Goal: Task Accomplishment & Management: Manage account settings

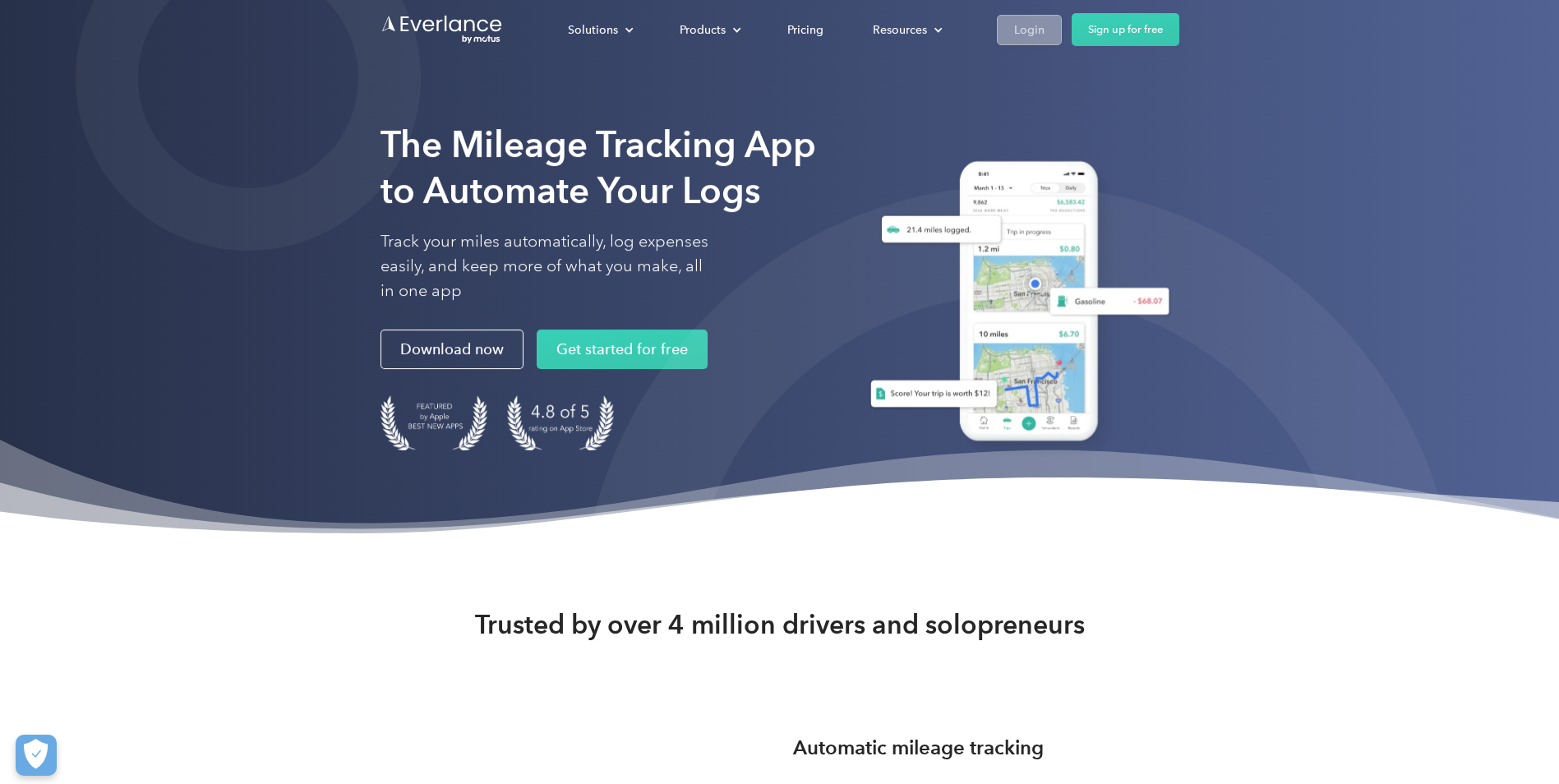
click at [1021, 26] on div "Login" at bounding box center [1029, 30] width 31 height 20
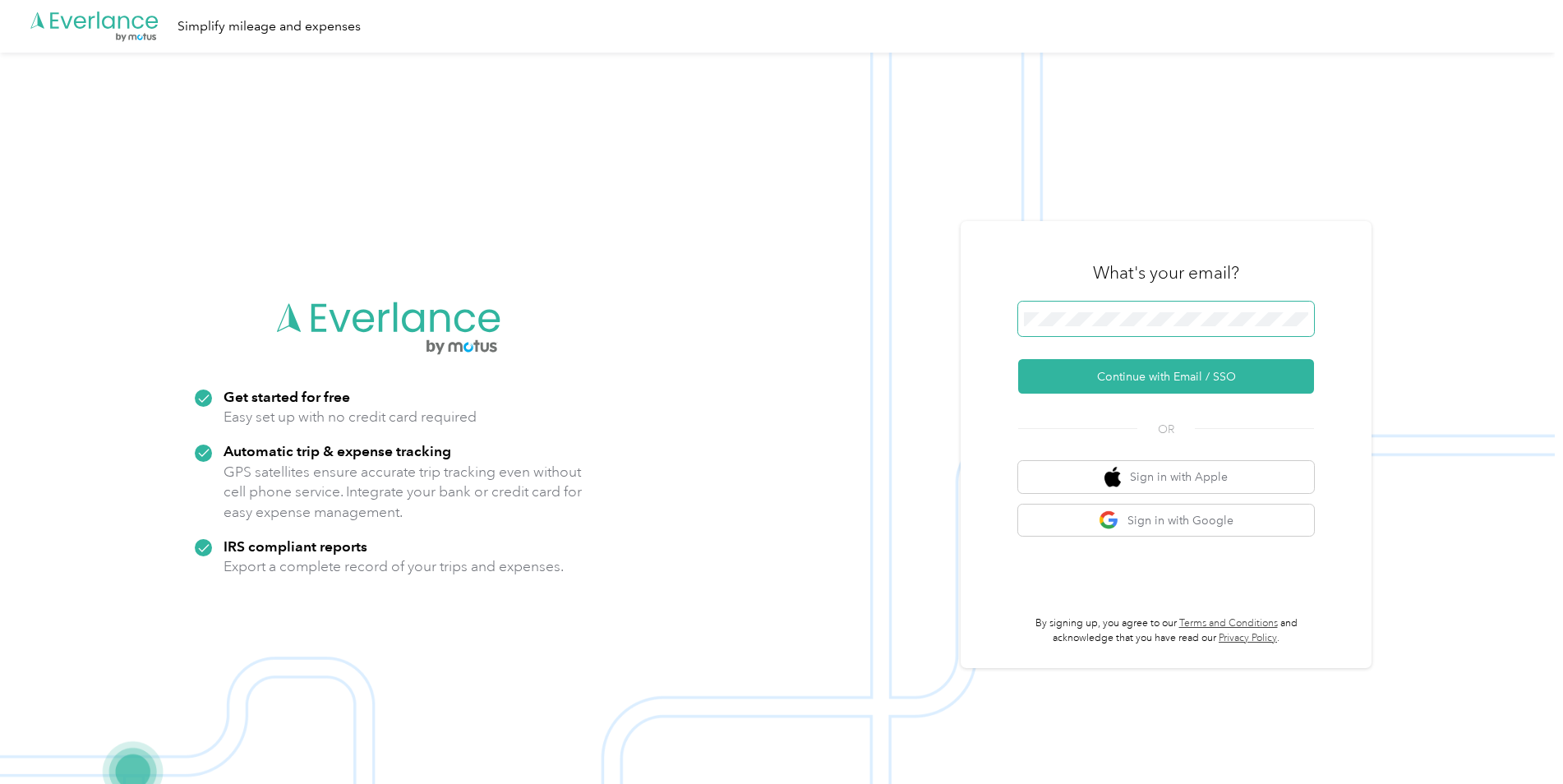
click at [1093, 305] on span at bounding box center [1167, 318] width 296 height 34
click at [1102, 376] on button "Continue with Email / SSO" at bounding box center [1167, 376] width 296 height 34
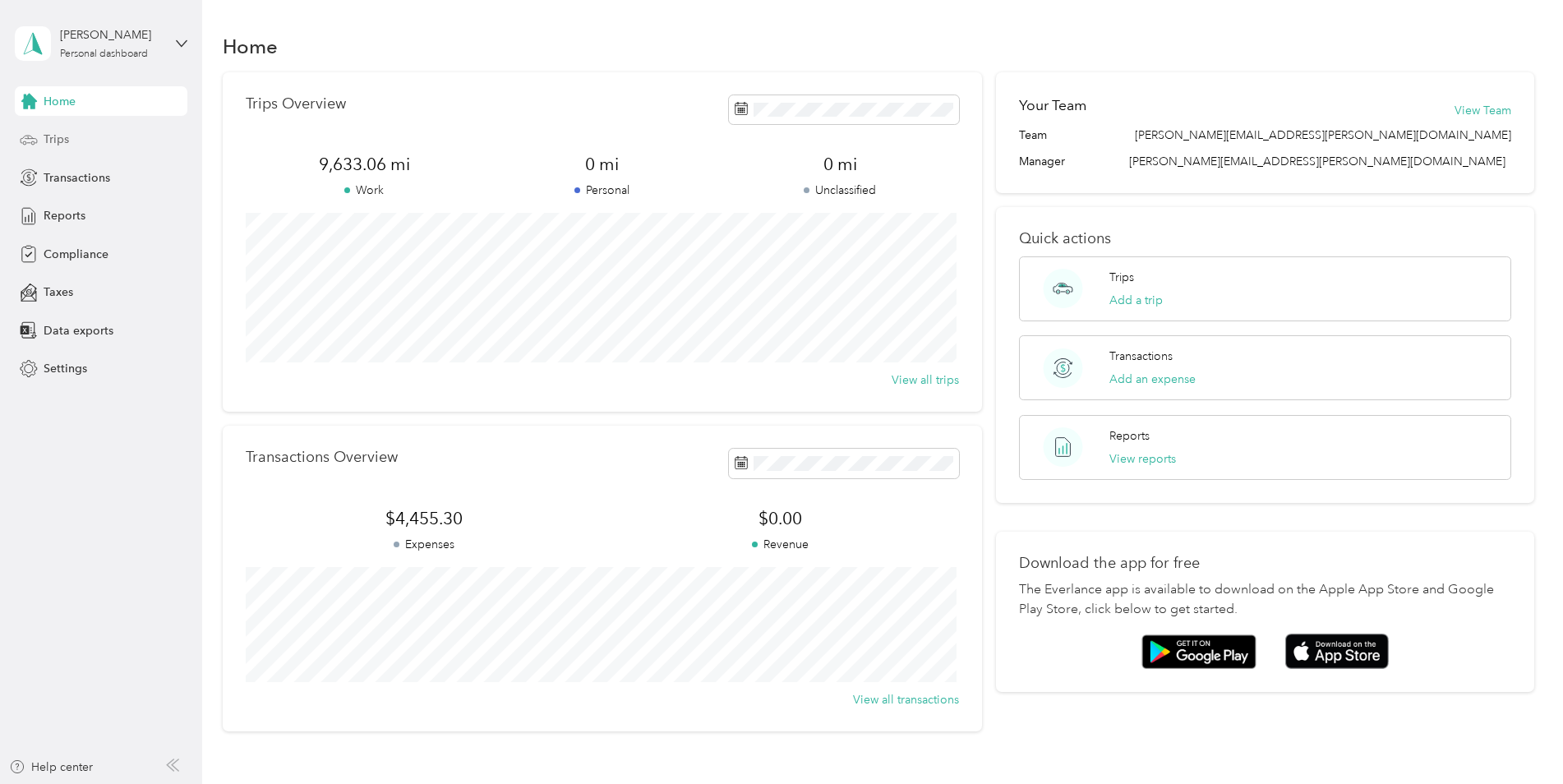
click at [40, 135] on div "Trips" at bounding box center [101, 140] width 172 height 30
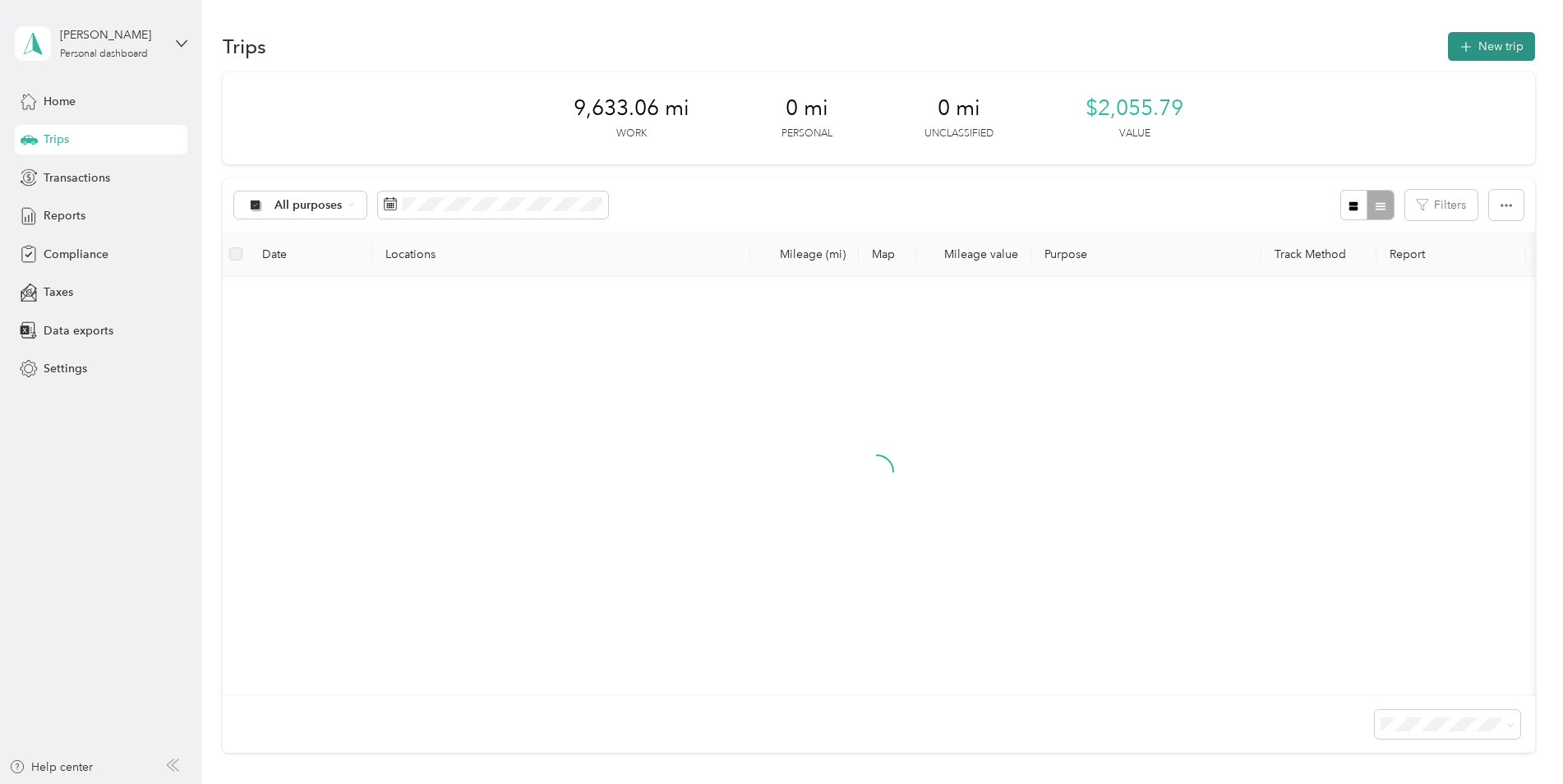
click at [1494, 52] on button "New trip" at bounding box center [1492, 46] width 87 height 29
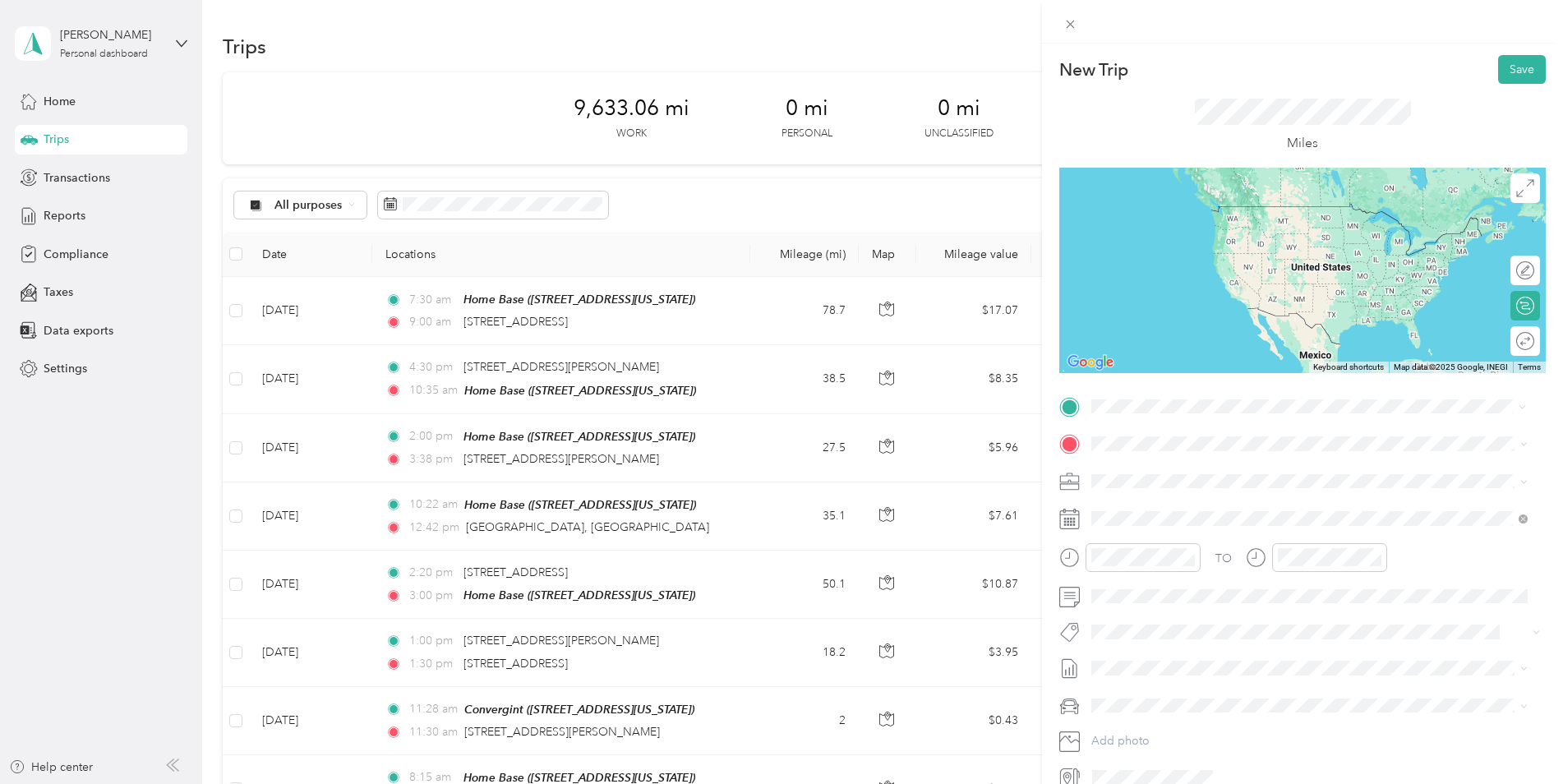
click at [1166, 463] on span "[STREET_ADDRESS][US_STATE]" at bounding box center [1206, 466] width 165 height 15
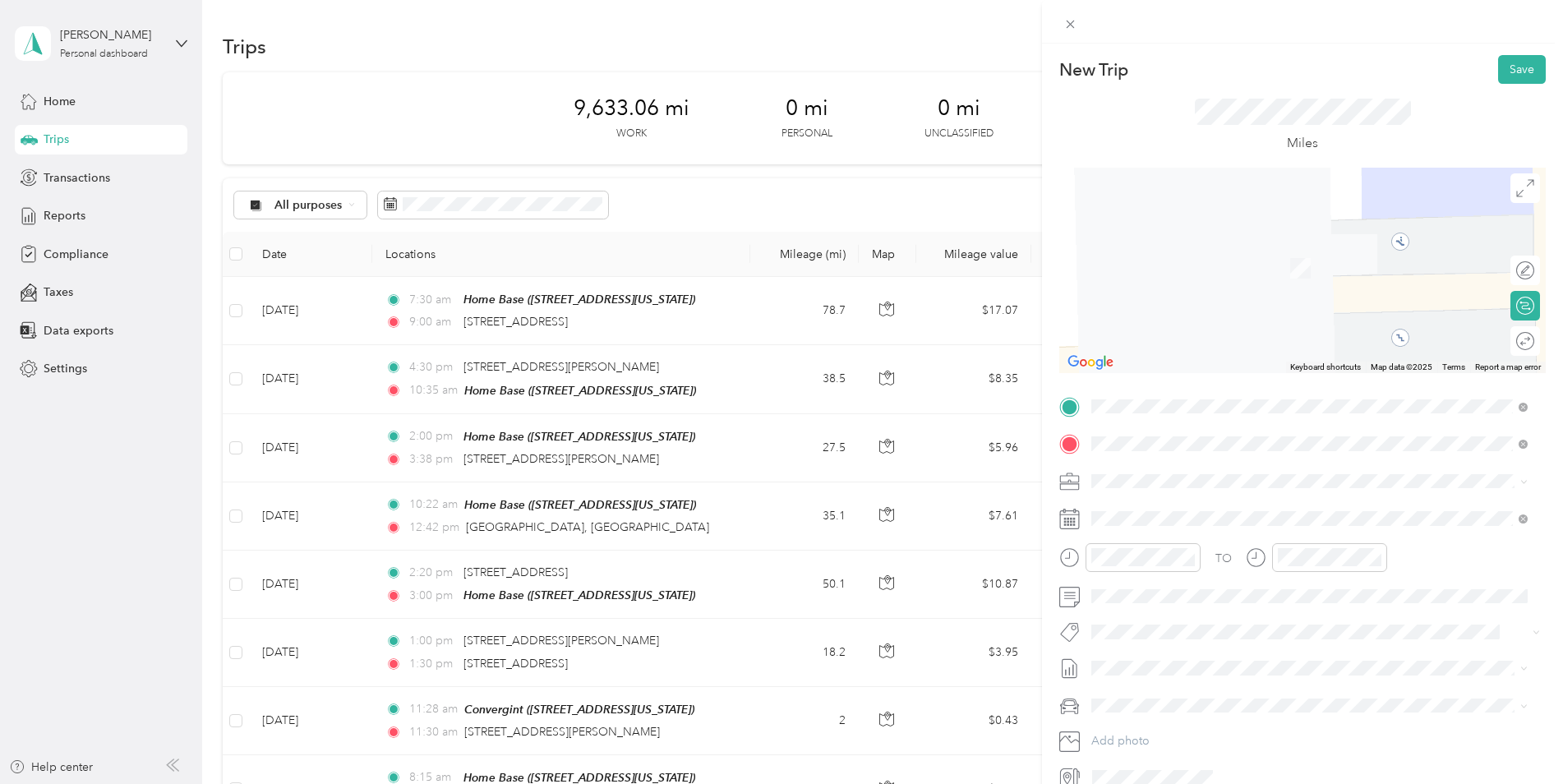
click at [1163, 504] on span "[STREET_ADDRESS][PERSON_NAME][US_STATE]" at bounding box center [1251, 503] width 256 height 15
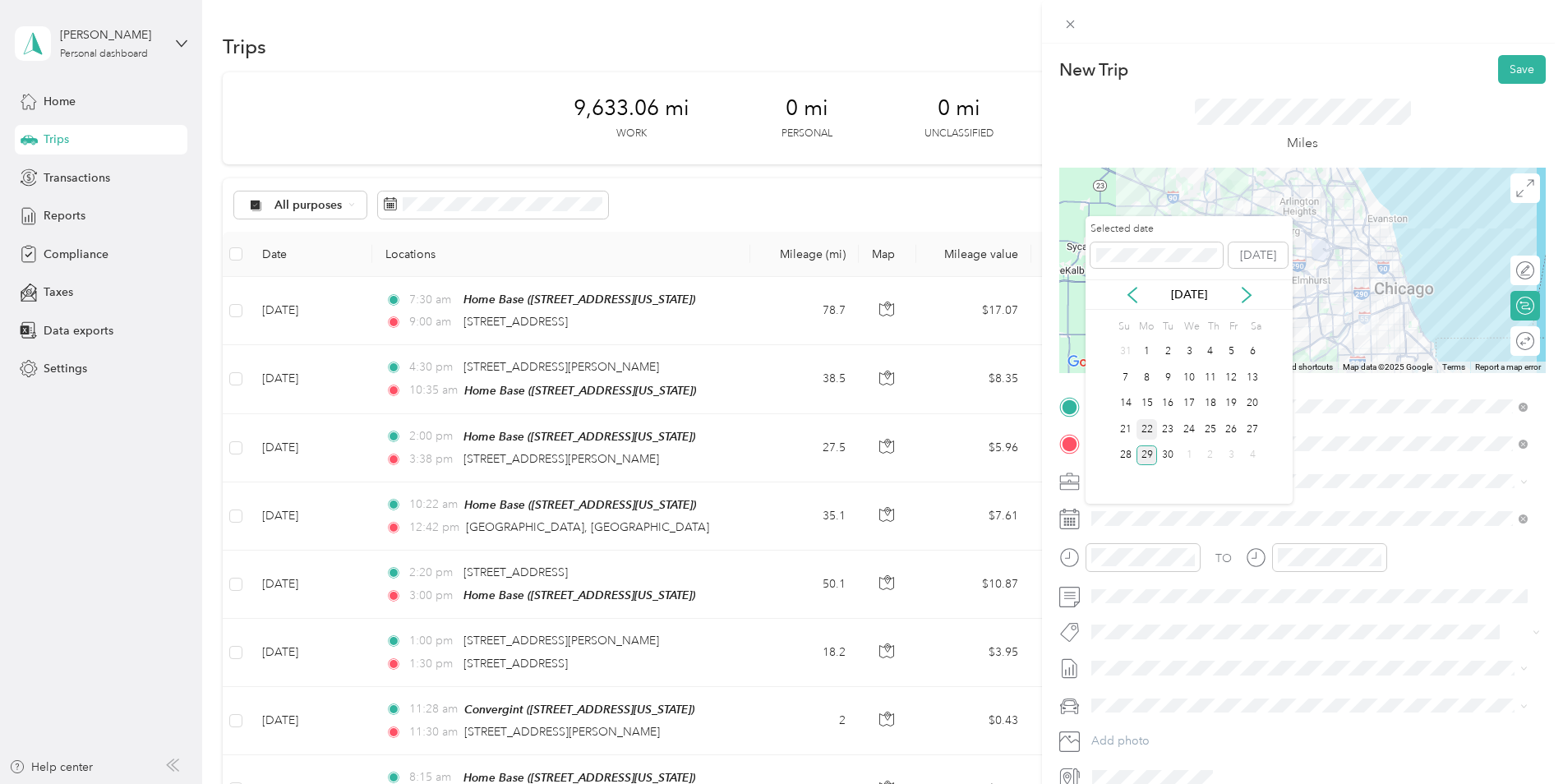
click at [1145, 428] on div "22" at bounding box center [1147, 429] width 21 height 20
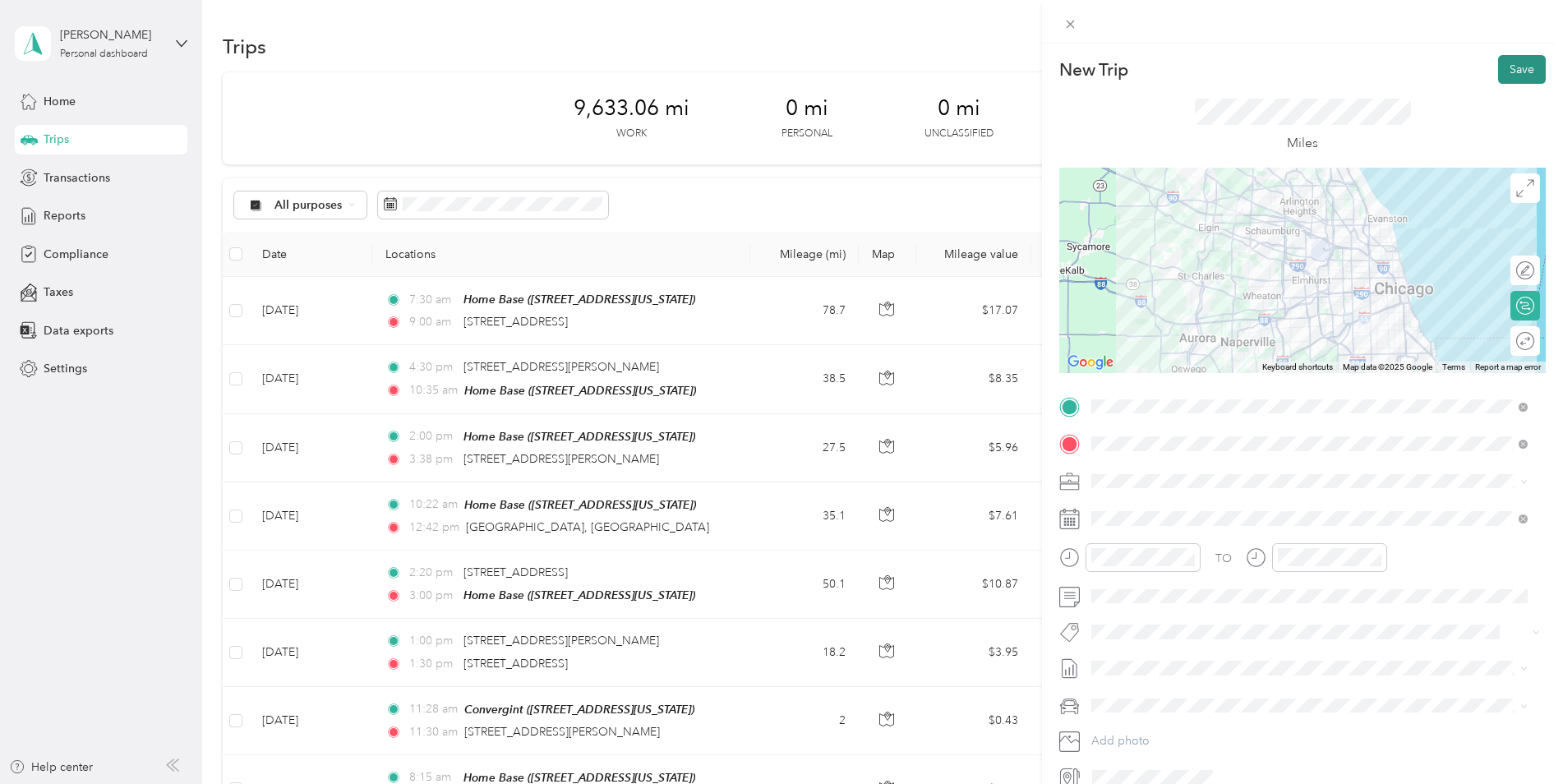
click at [1504, 71] on button "Save" at bounding box center [1521, 68] width 47 height 29
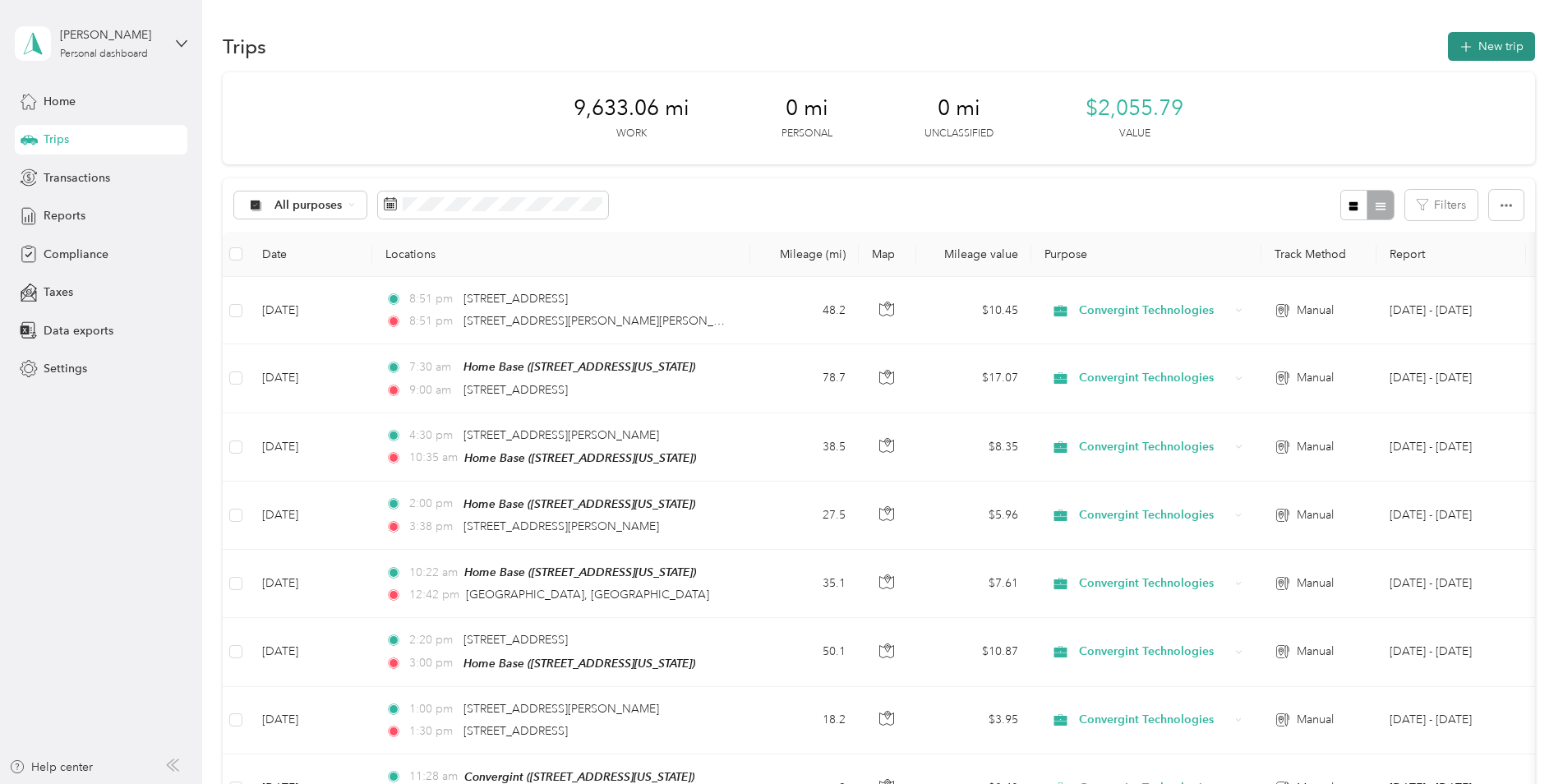
click at [1485, 43] on button "New trip" at bounding box center [1492, 46] width 87 height 29
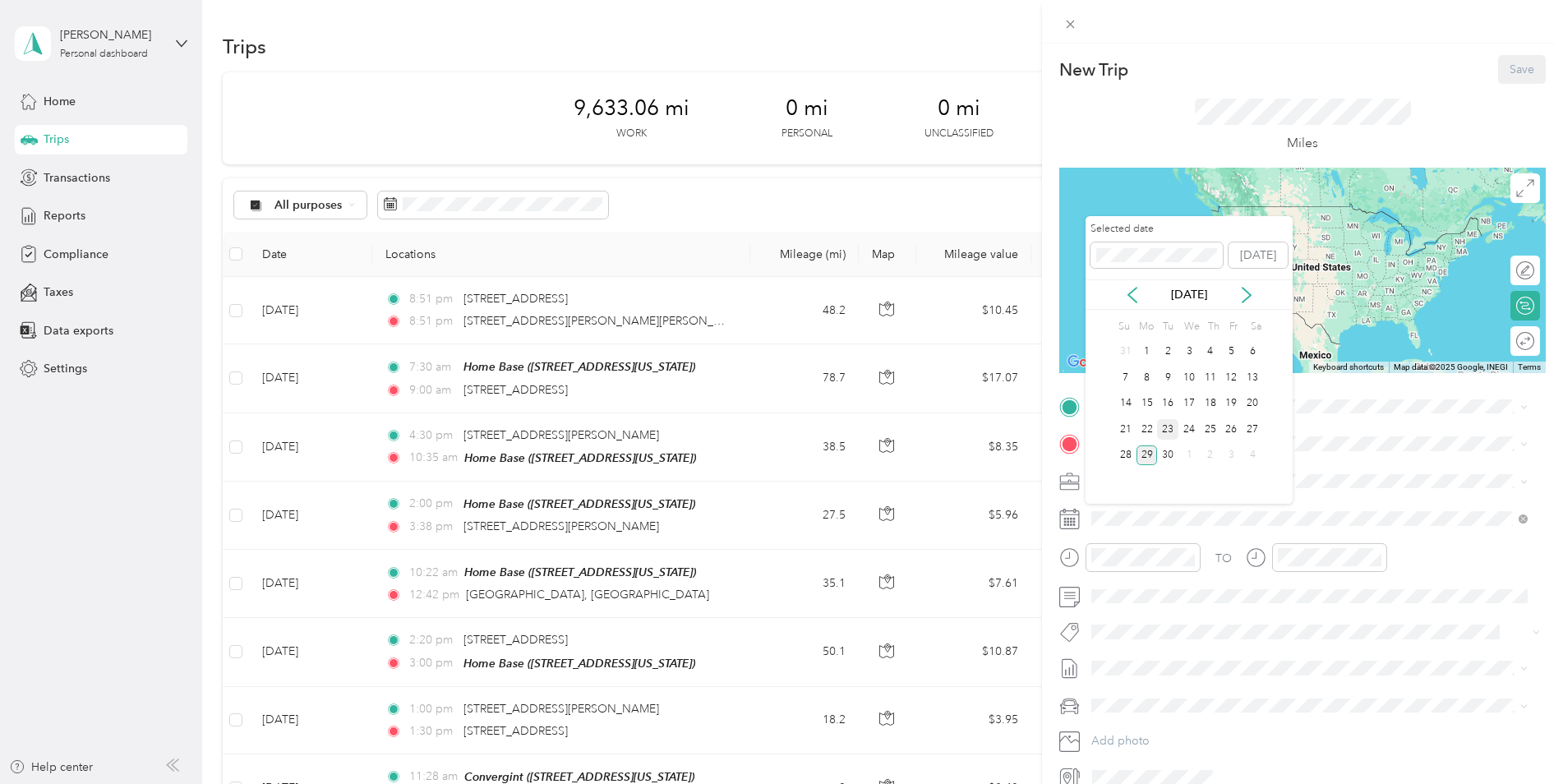
click at [1165, 429] on div "23" at bounding box center [1168, 429] width 21 height 20
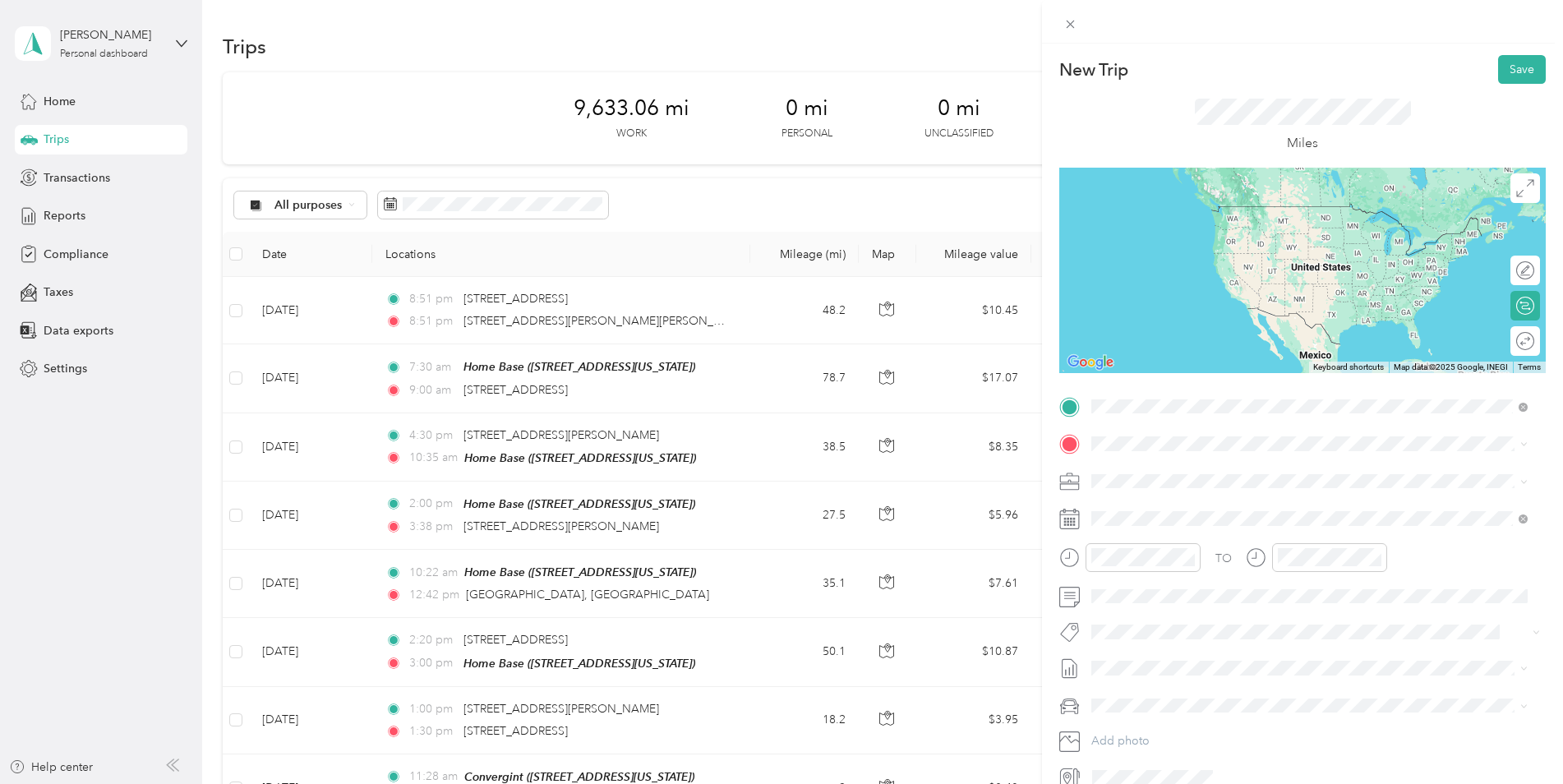
click at [1161, 464] on span "[STREET_ADDRESS][PERSON_NAME][US_STATE]" at bounding box center [1251, 466] width 256 height 15
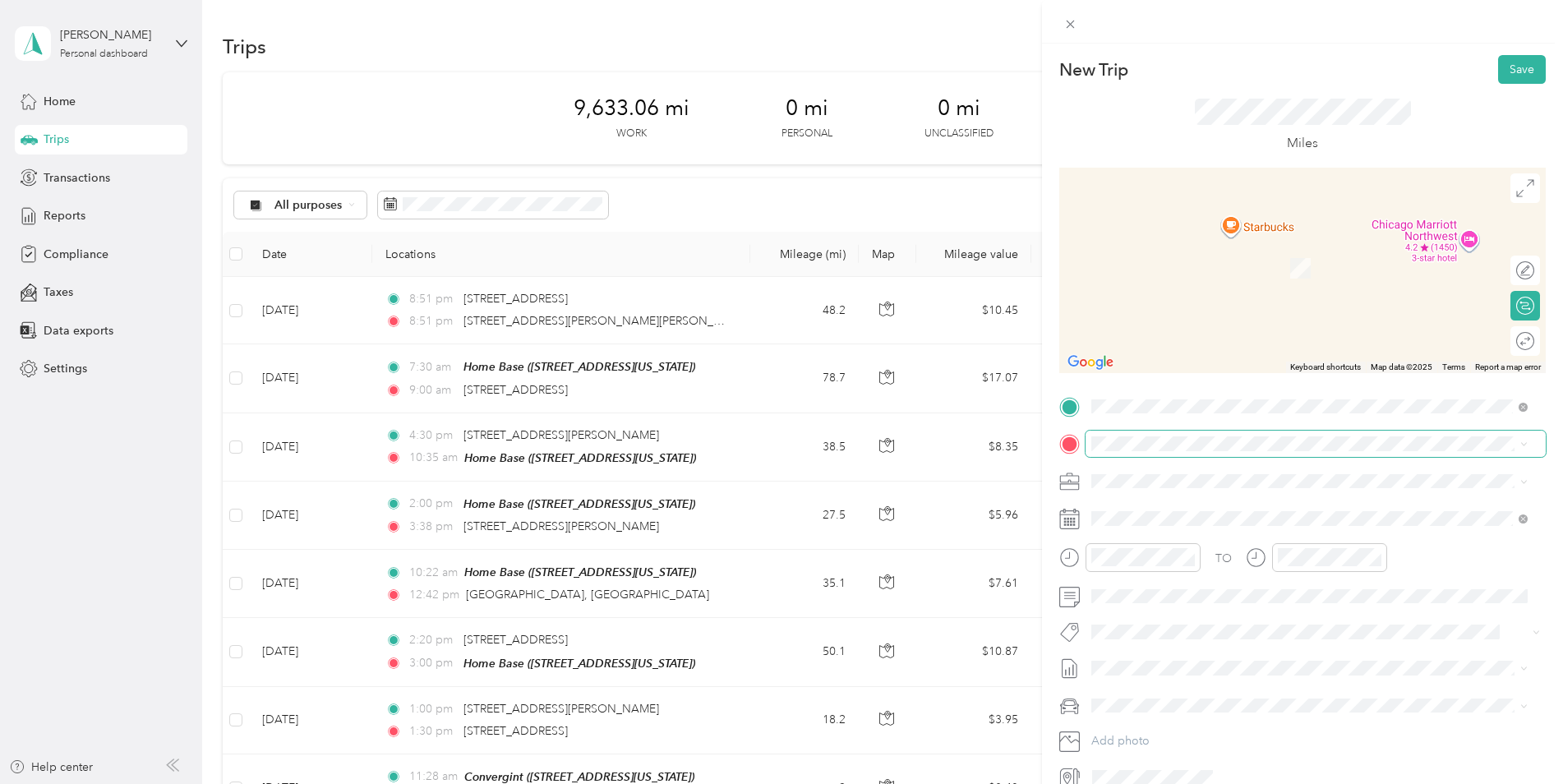
click at [1145, 451] on span at bounding box center [1316, 443] width 460 height 26
click at [1159, 498] on span "[STREET_ADDRESS][US_STATE]" at bounding box center [1206, 495] width 165 height 15
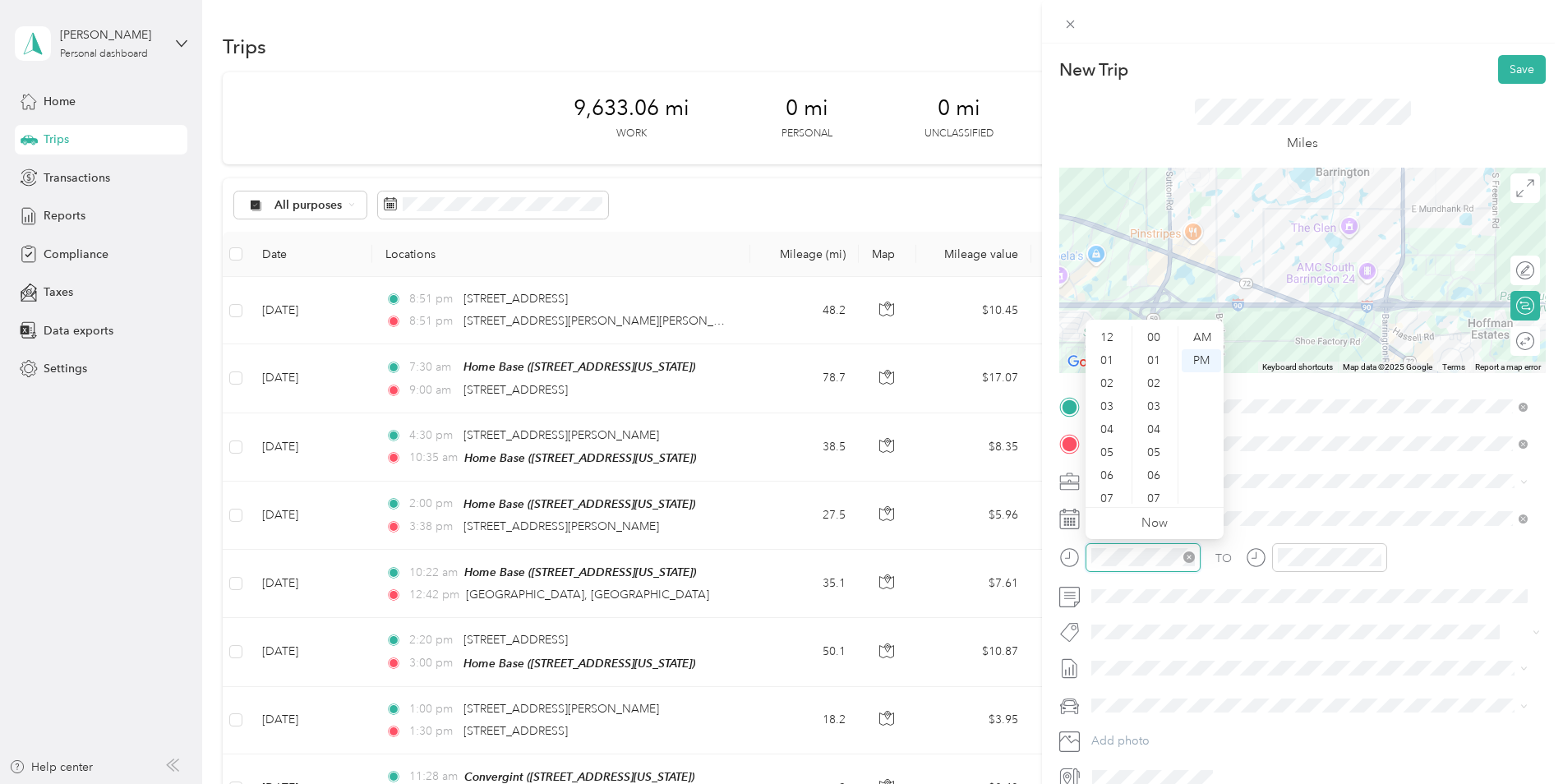
scroll to position [1203, 0]
click at [1206, 338] on div "AM" at bounding box center [1202, 337] width 40 height 23
click at [1112, 398] on div "07" at bounding box center [1108, 400] width 40 height 23
click at [1199, 334] on div "AM" at bounding box center [1202, 337] width 40 height 23
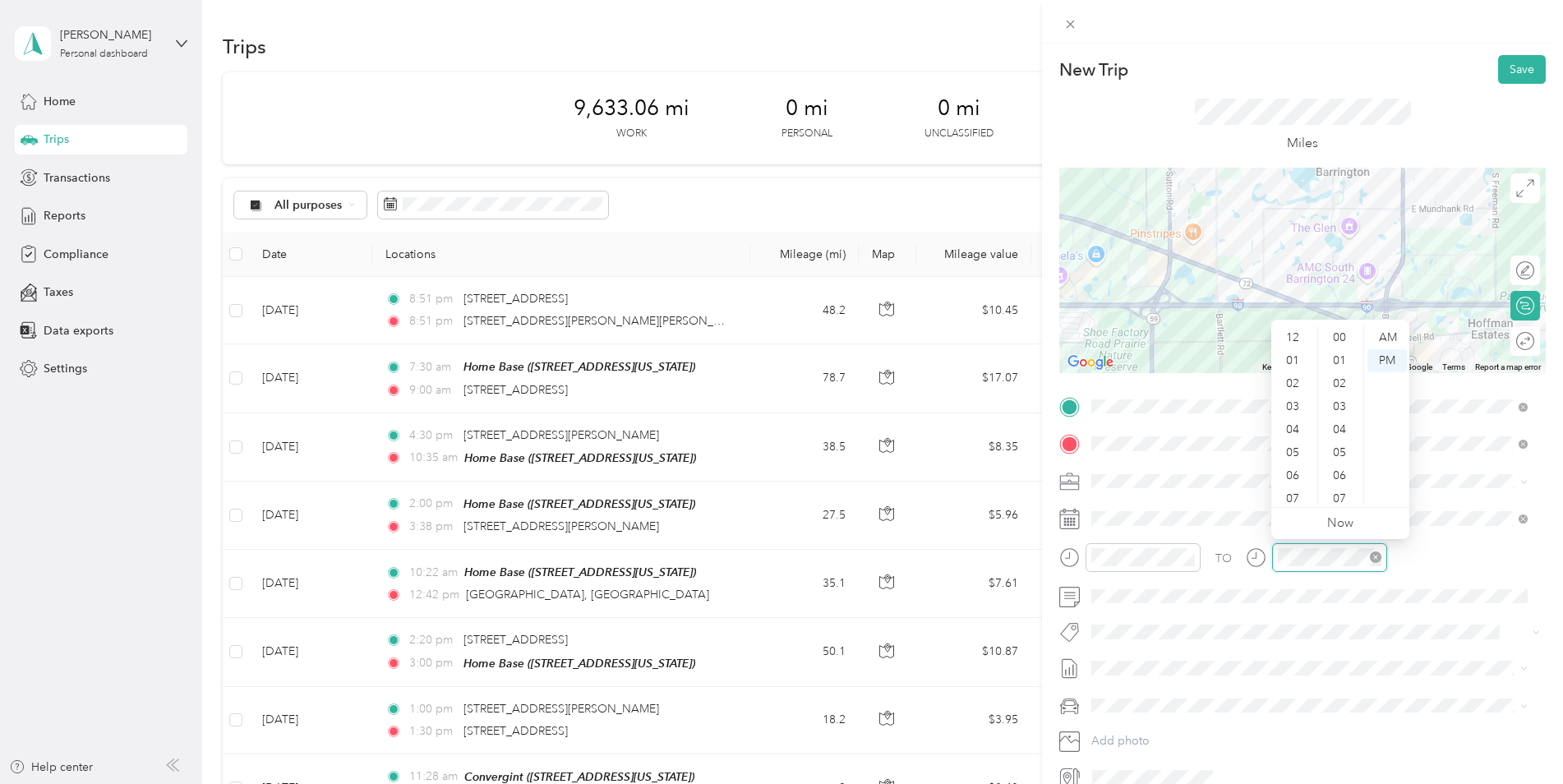
scroll to position [99, 0]
click at [1384, 331] on div "AM" at bounding box center [1387, 337] width 40 height 23
click at [1339, 339] on div "00" at bounding box center [1341, 337] width 40 height 23
click at [1385, 341] on div "AM" at bounding box center [1387, 337] width 40 height 23
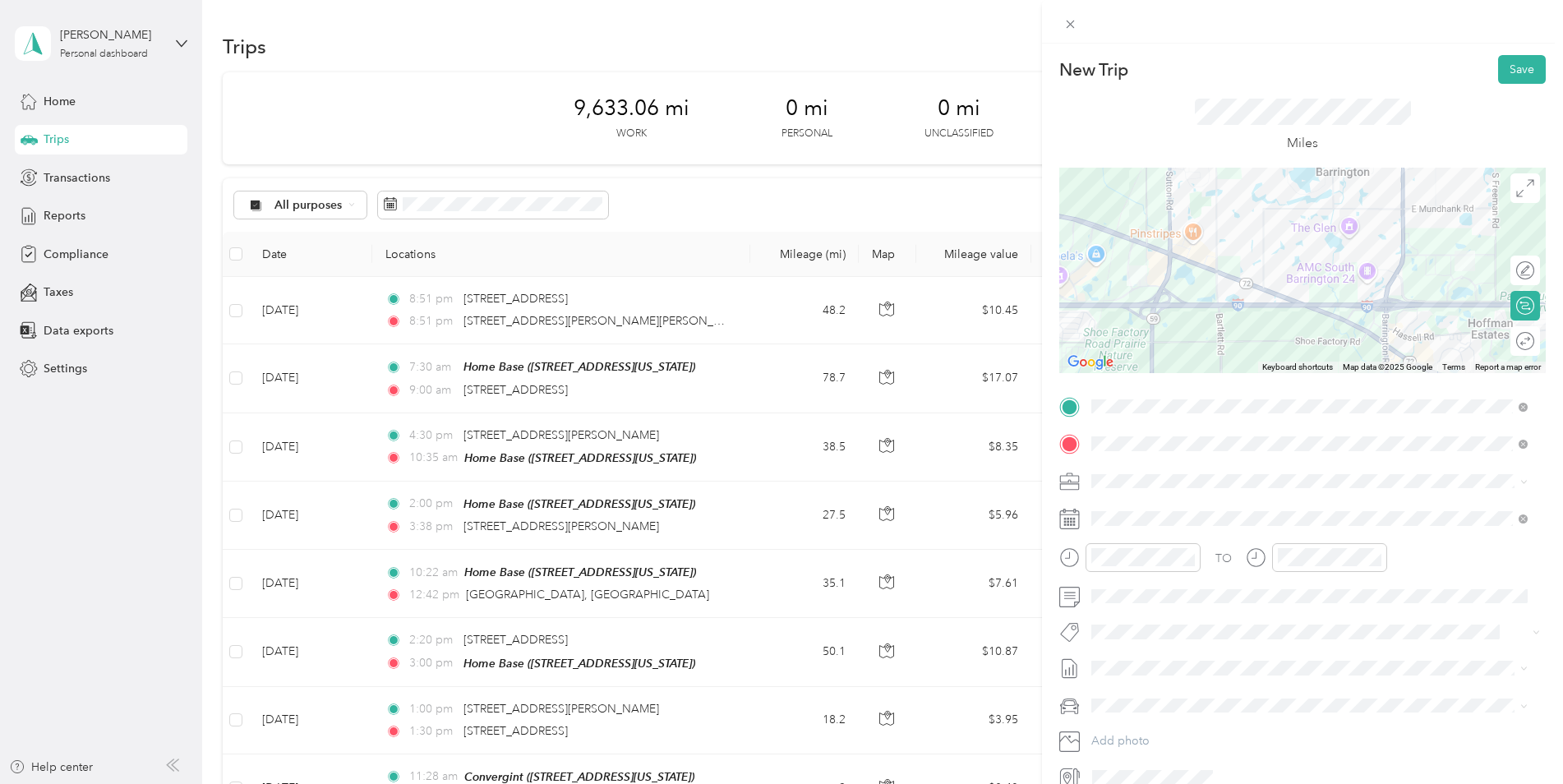
click at [1420, 612] on div "TO Add photo" at bounding box center [1303, 591] width 487 height 397
click at [1504, 69] on button "Save" at bounding box center [1521, 68] width 47 height 29
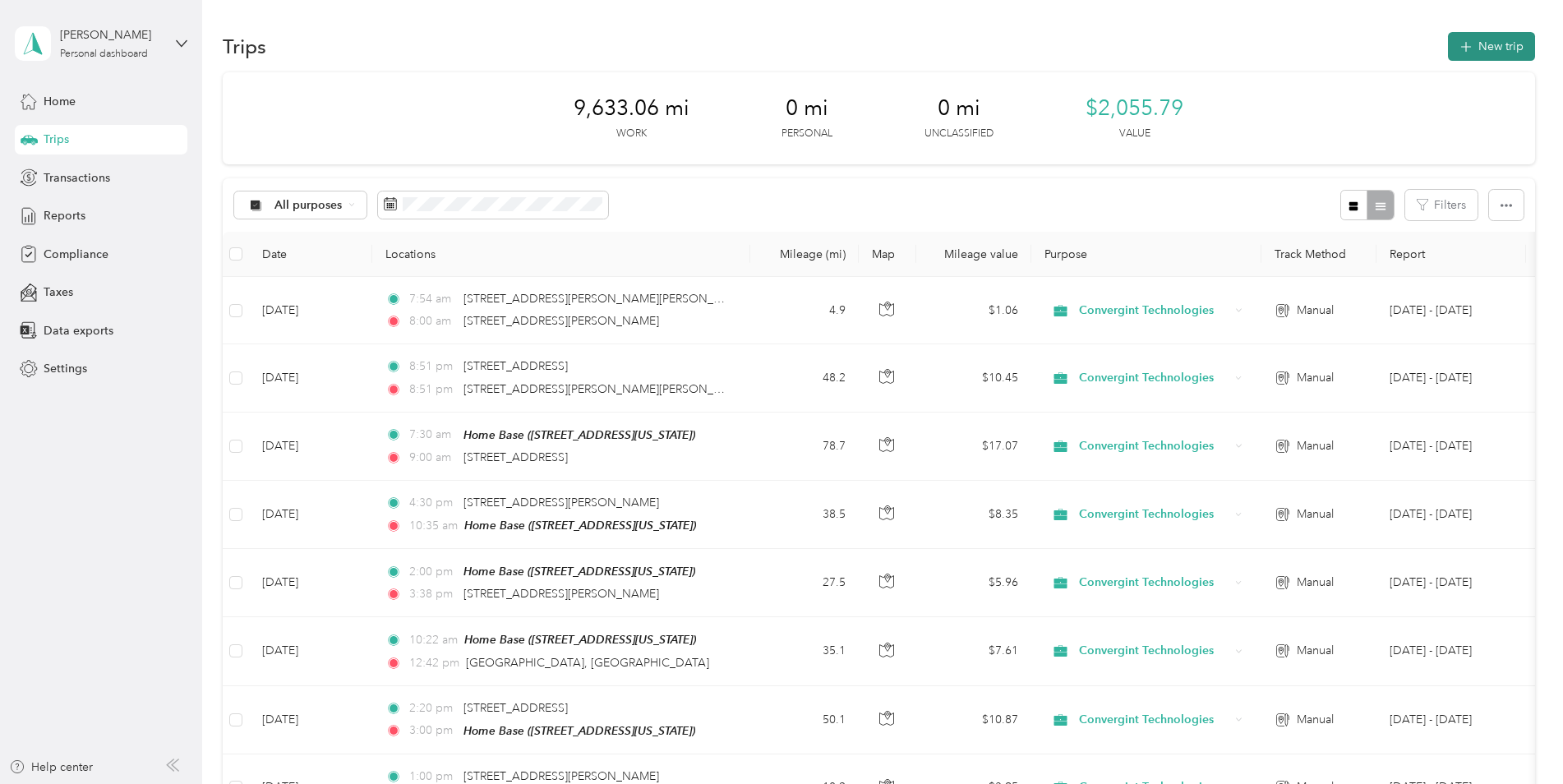
click at [1486, 46] on button "New trip" at bounding box center [1492, 46] width 87 height 29
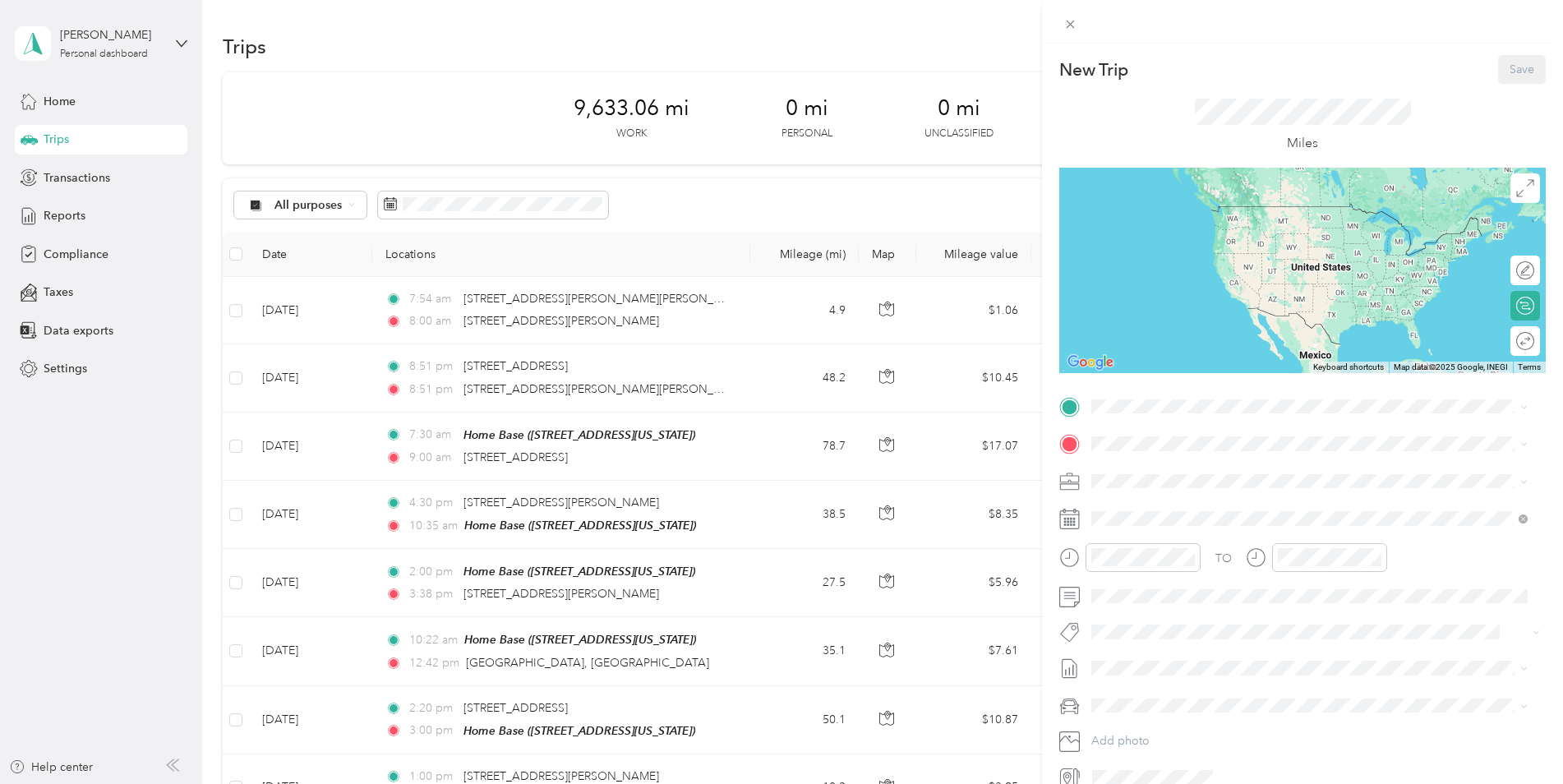
click at [330, 309] on div "New Trip Save This trip cannot be edited because it is either under review, app…" at bounding box center [782, 392] width 1563 height 784
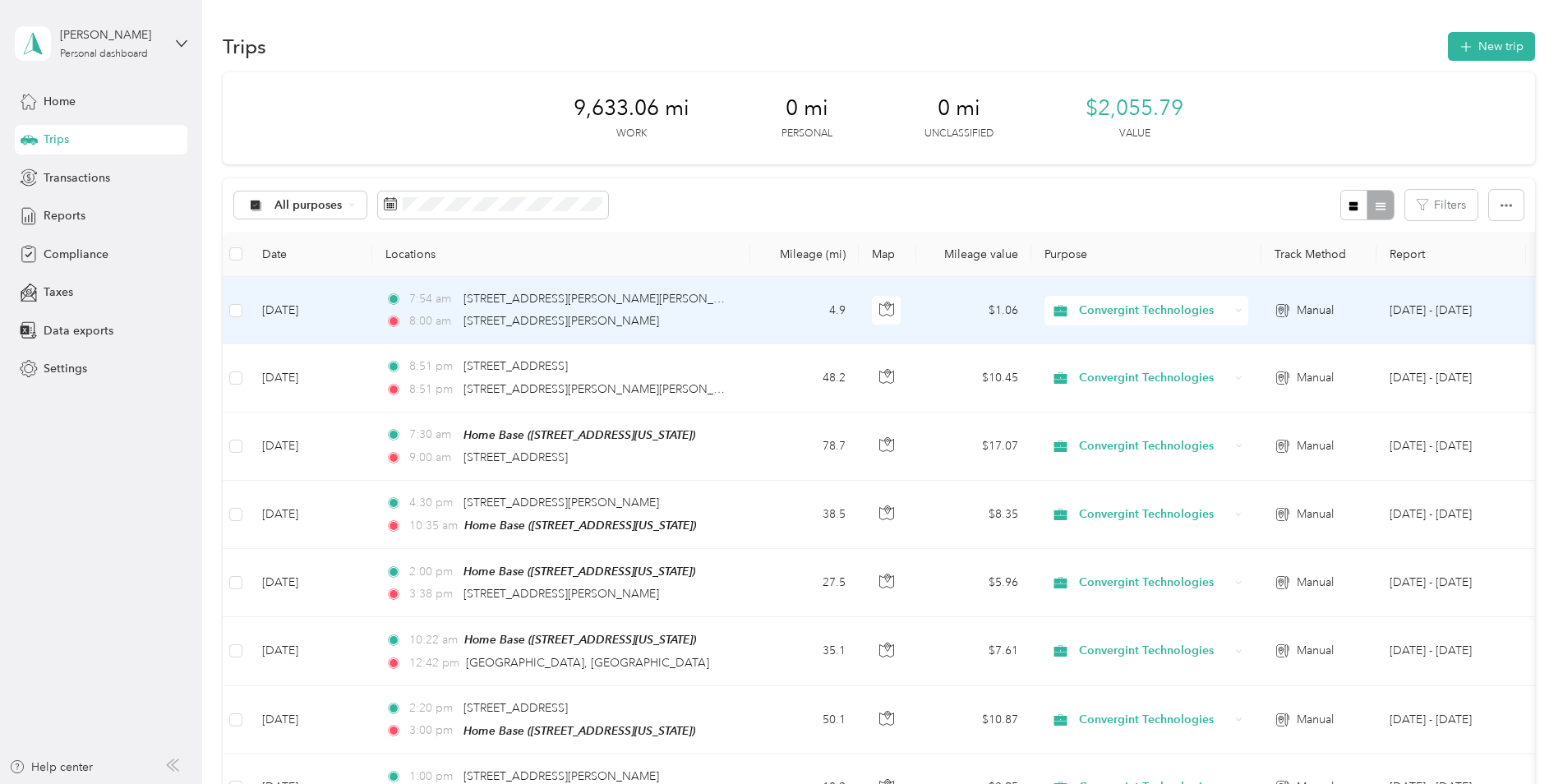
click at [330, 309] on td "[DATE]" at bounding box center [310, 310] width 123 height 68
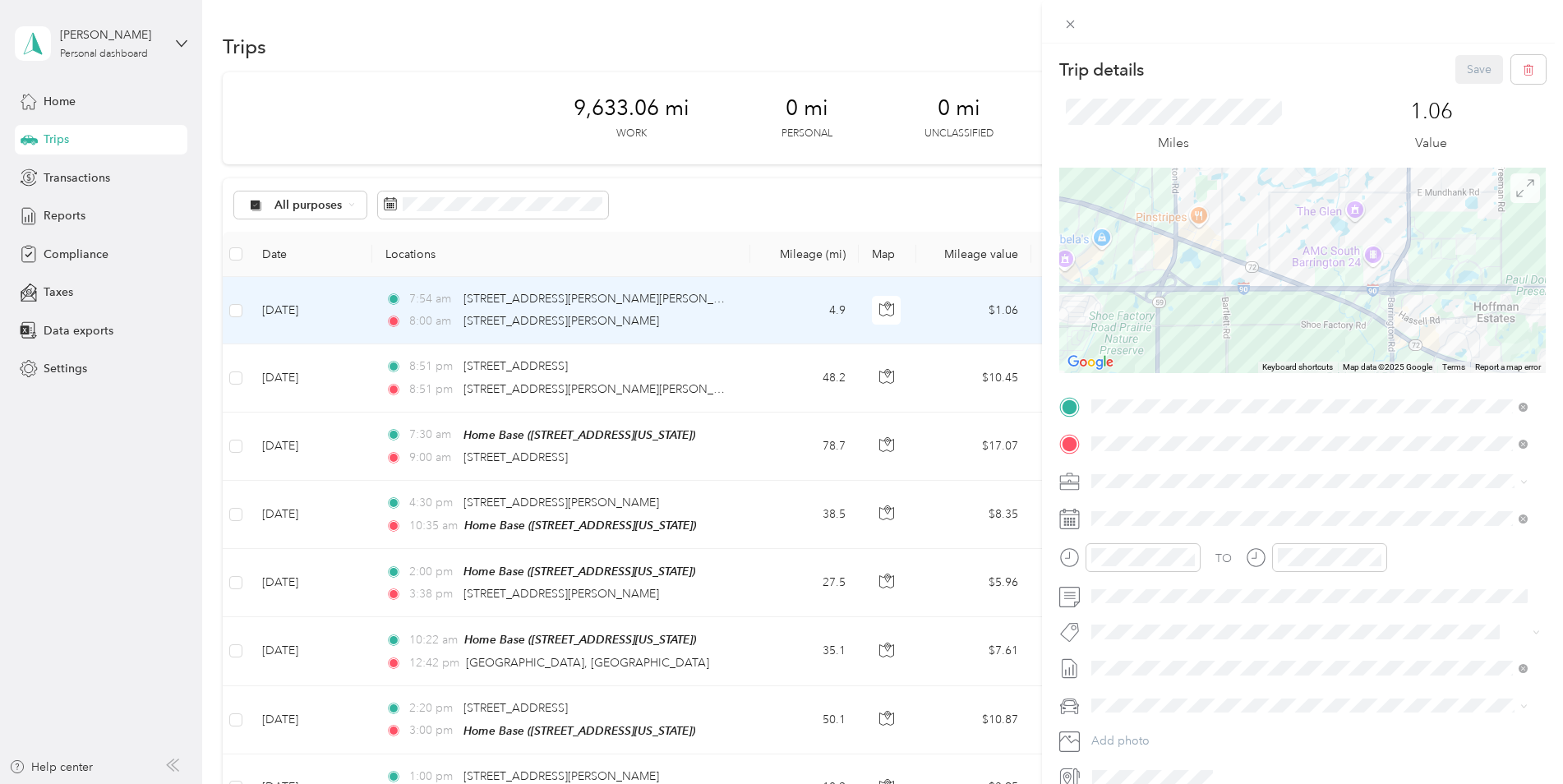
click at [1517, 188] on icon at bounding box center [1526, 189] width 19 height 19
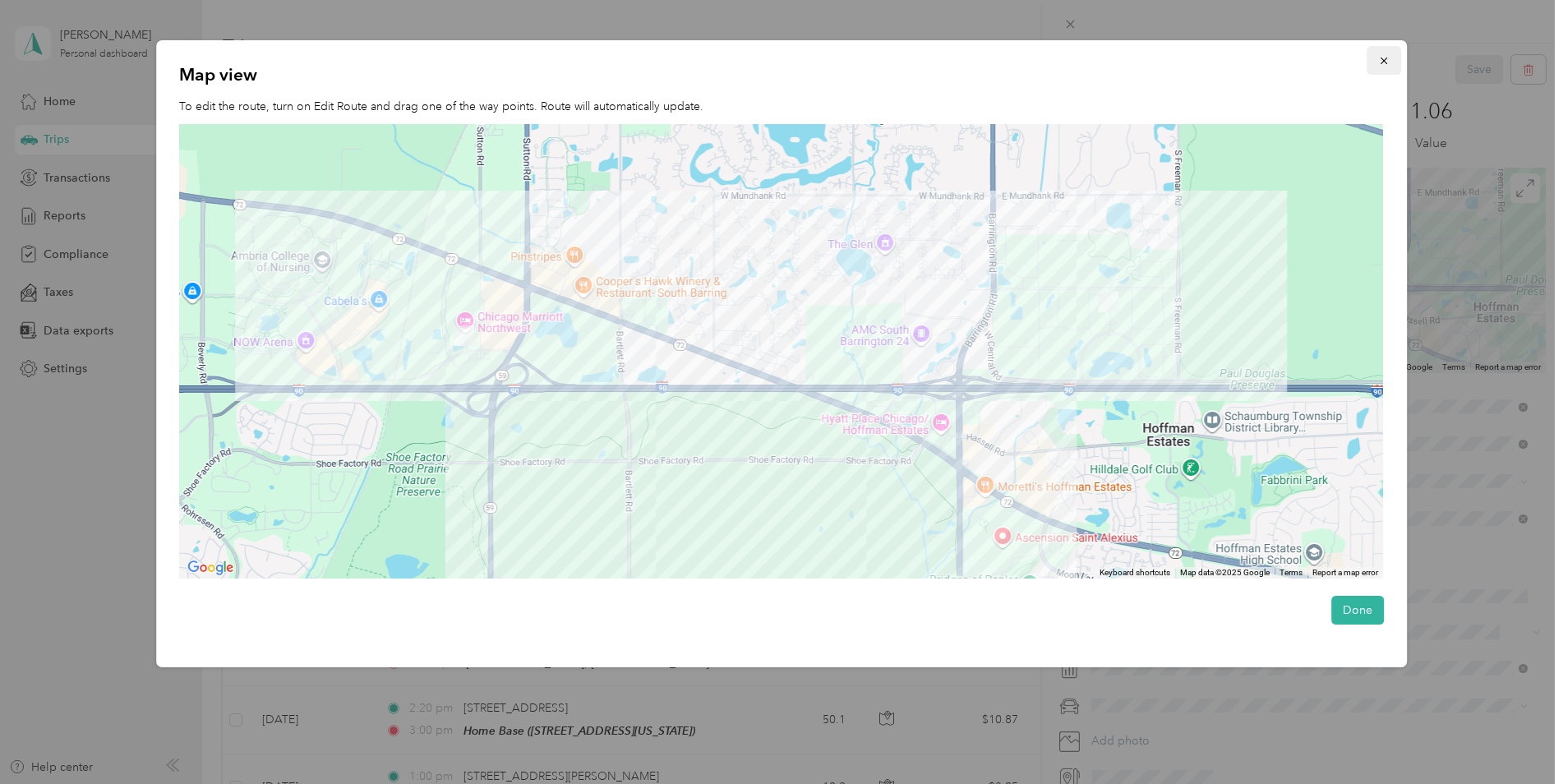
click at [1394, 63] on button "button" at bounding box center [1383, 60] width 34 height 29
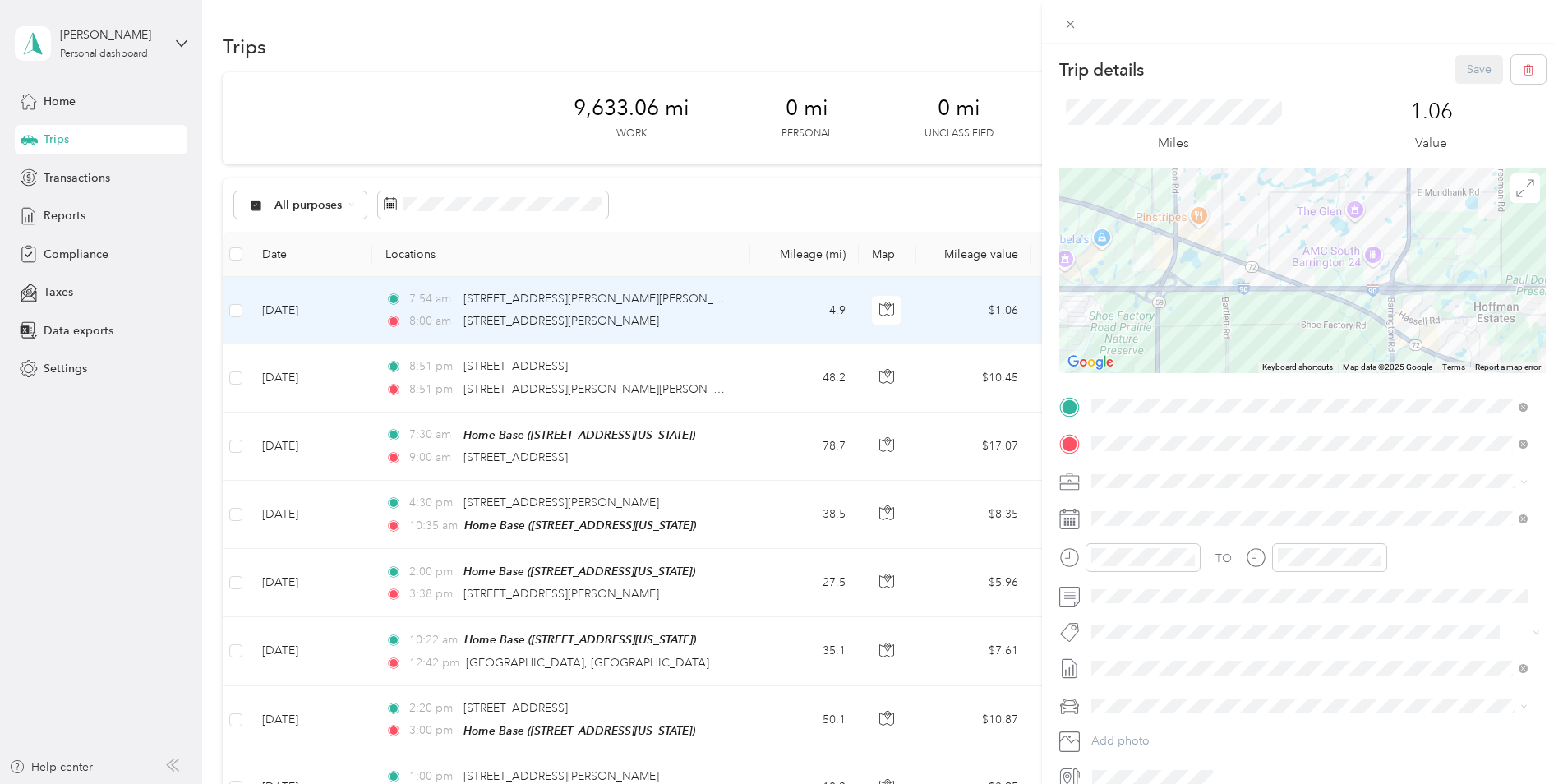
click at [1460, 69] on div "Save" at bounding box center [1501, 68] width 92 height 29
click at [300, 310] on div "Trip details Save This trip cannot be edited because it is either under review,…" at bounding box center [782, 392] width 1563 height 784
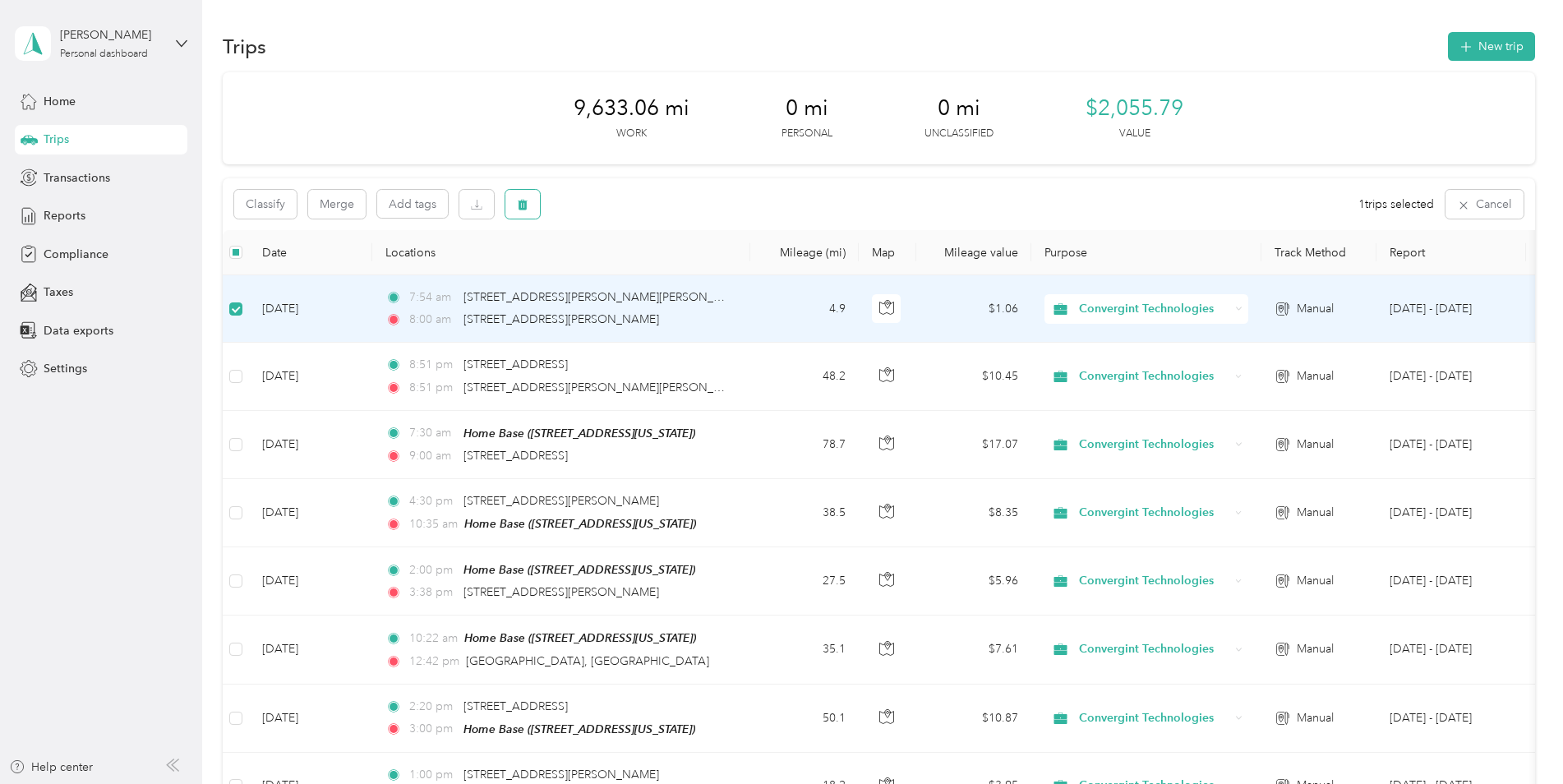
click at [517, 205] on icon "button" at bounding box center [522, 205] width 11 height 11
click at [639, 270] on button "Yes" at bounding box center [644, 273] width 32 height 26
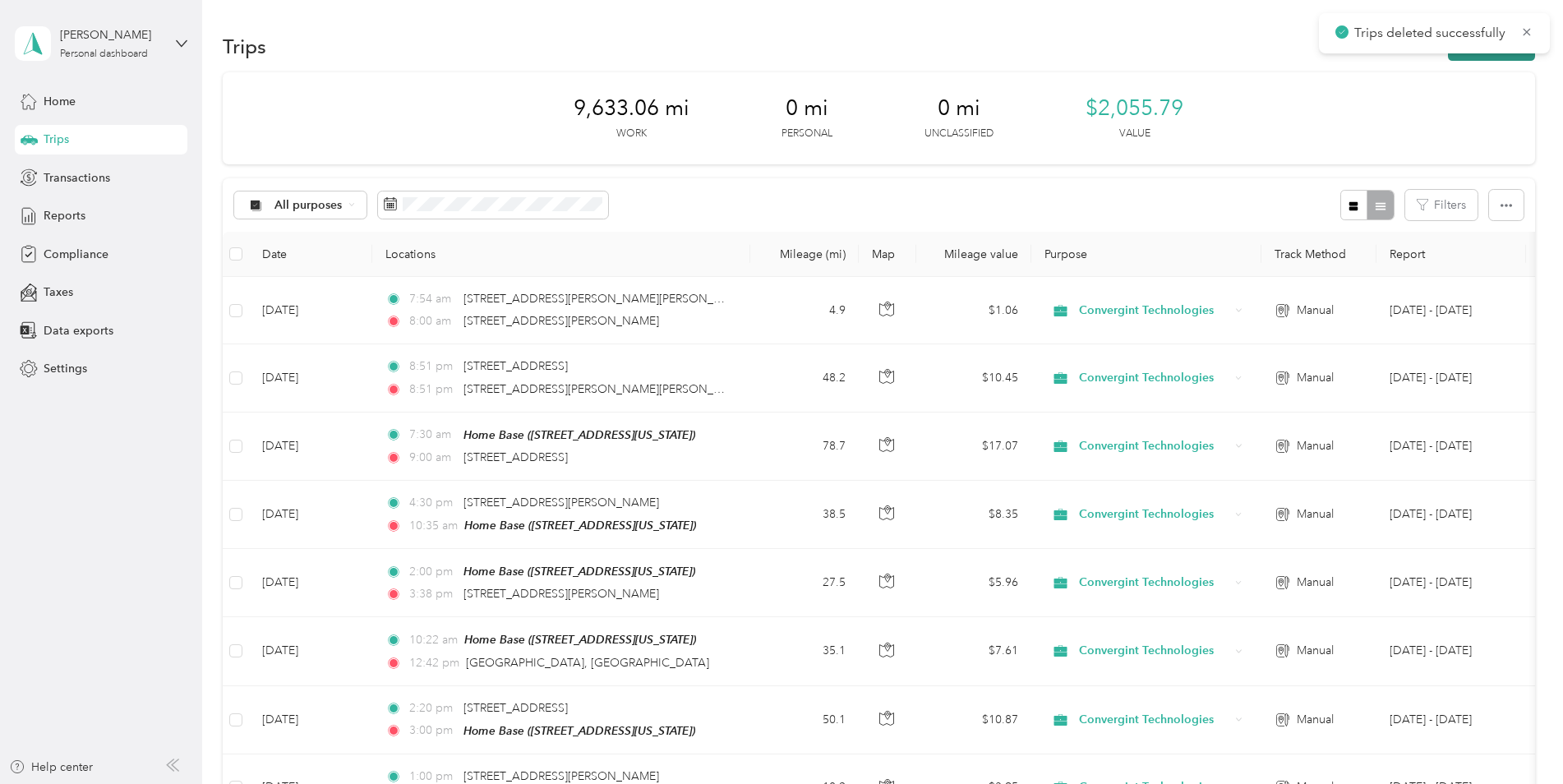
click at [1479, 57] on button "New trip" at bounding box center [1492, 46] width 87 height 29
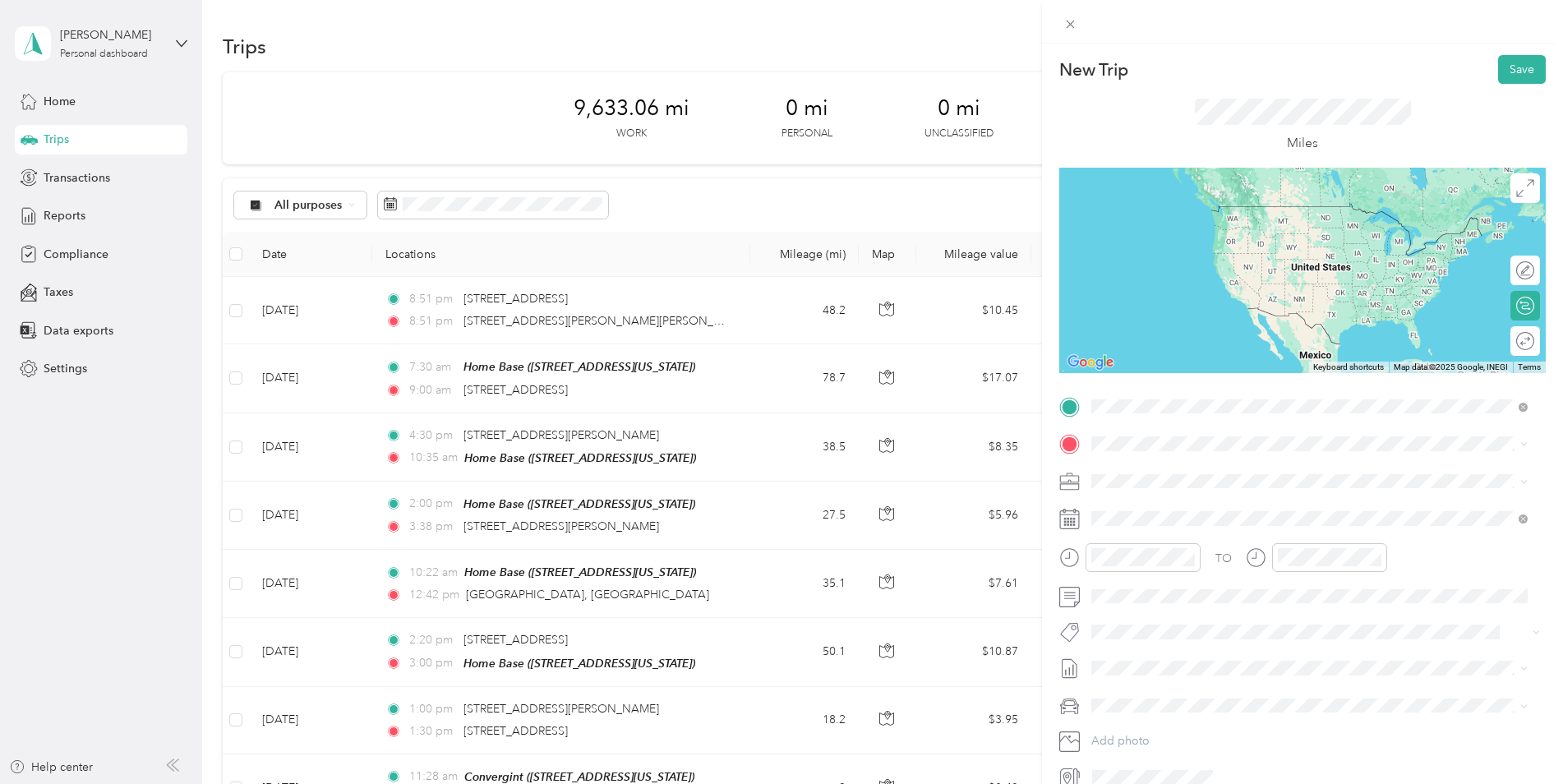
click at [1145, 460] on span "[STREET_ADDRESS][PERSON_NAME][US_STATE]" at bounding box center [1251, 466] width 256 height 15
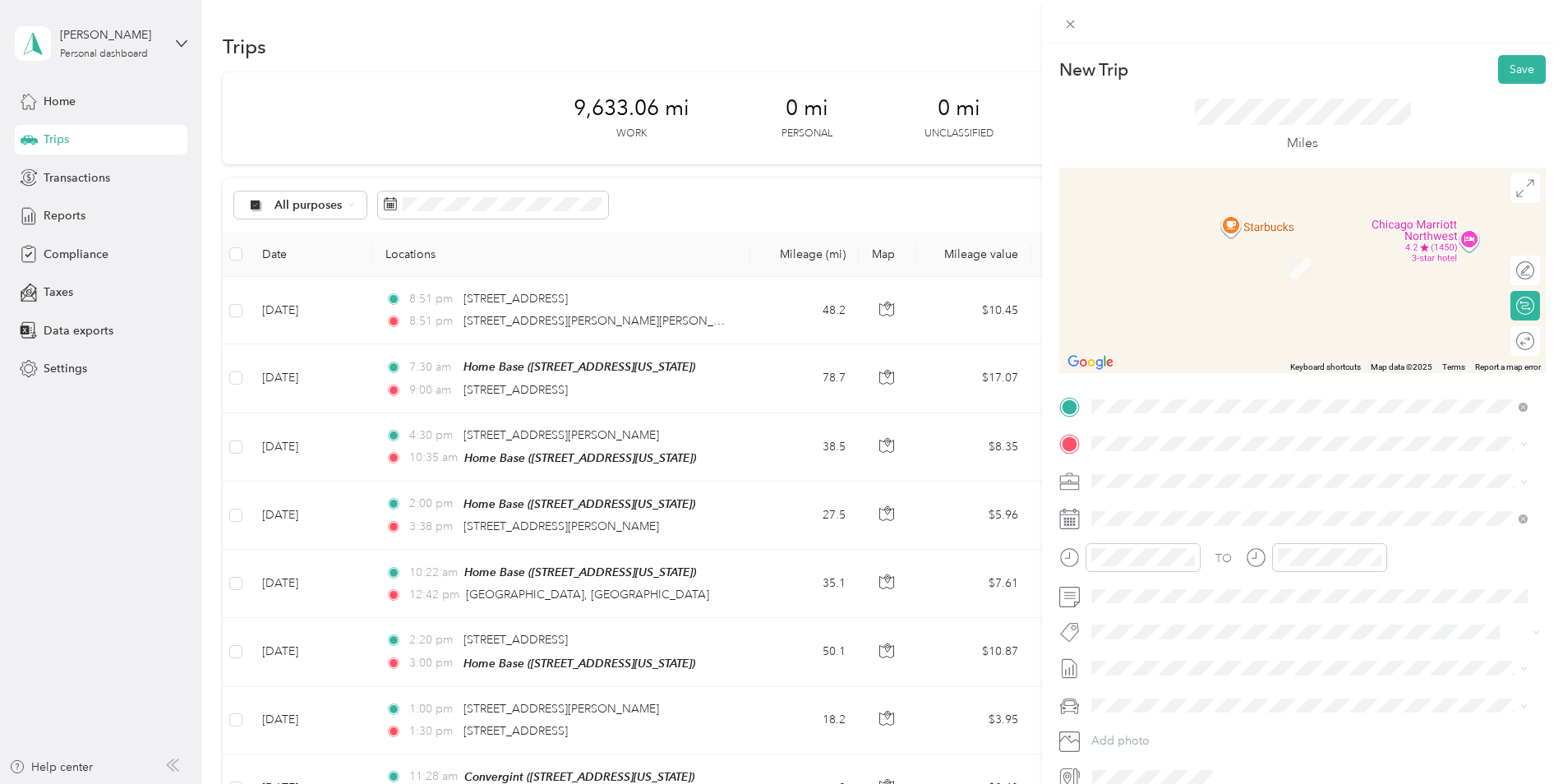
click at [1169, 515] on div "[STREET_ADDRESS][US_STATE]" at bounding box center [1309, 504] width 425 height 22
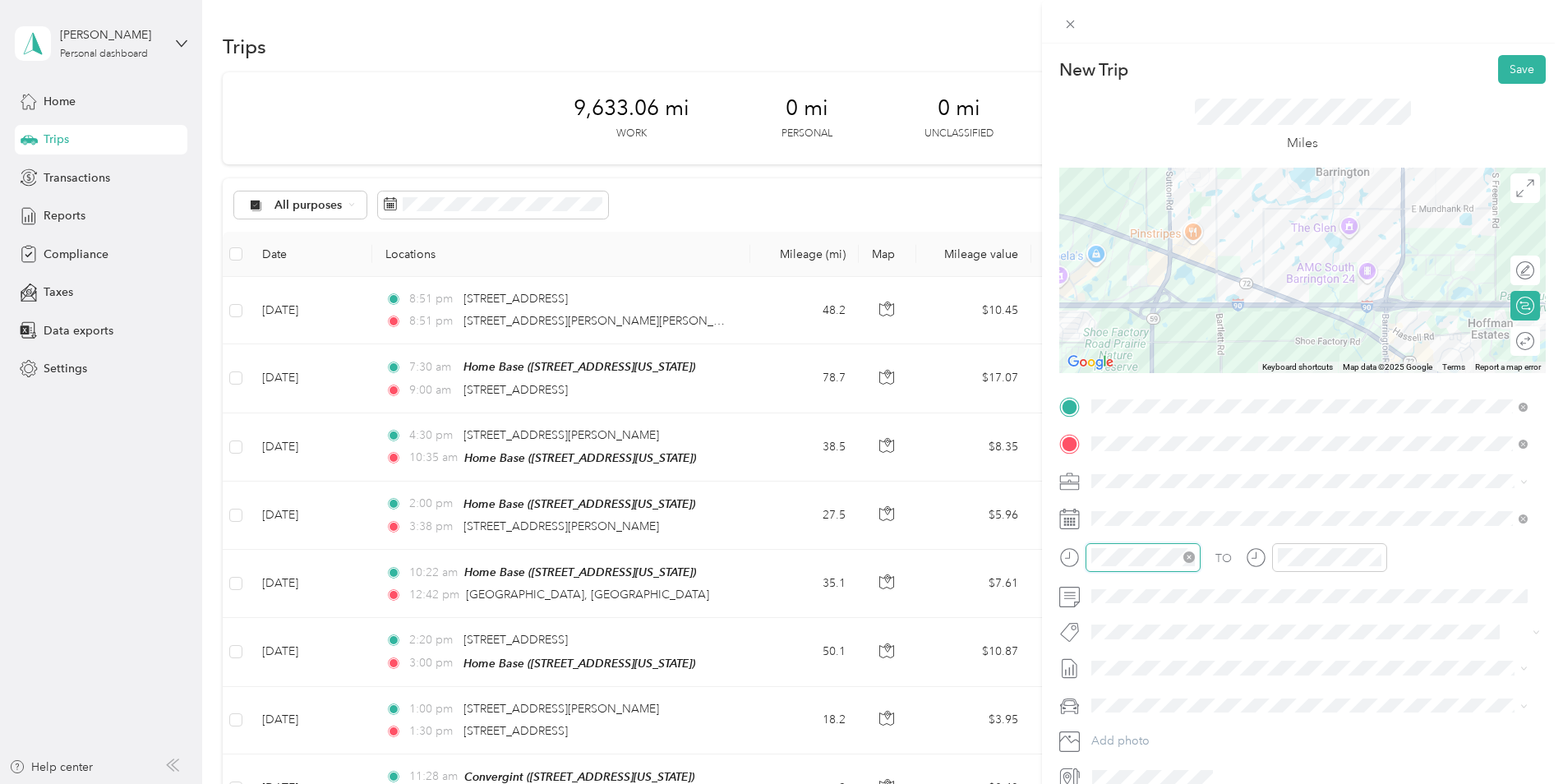
scroll to position [1203, 0]
click at [1205, 333] on div "AM" at bounding box center [1202, 337] width 40 height 23
click at [1110, 396] on div "07" at bounding box center [1108, 400] width 40 height 23
click at [1203, 335] on div "AM" at bounding box center [1202, 337] width 40 height 23
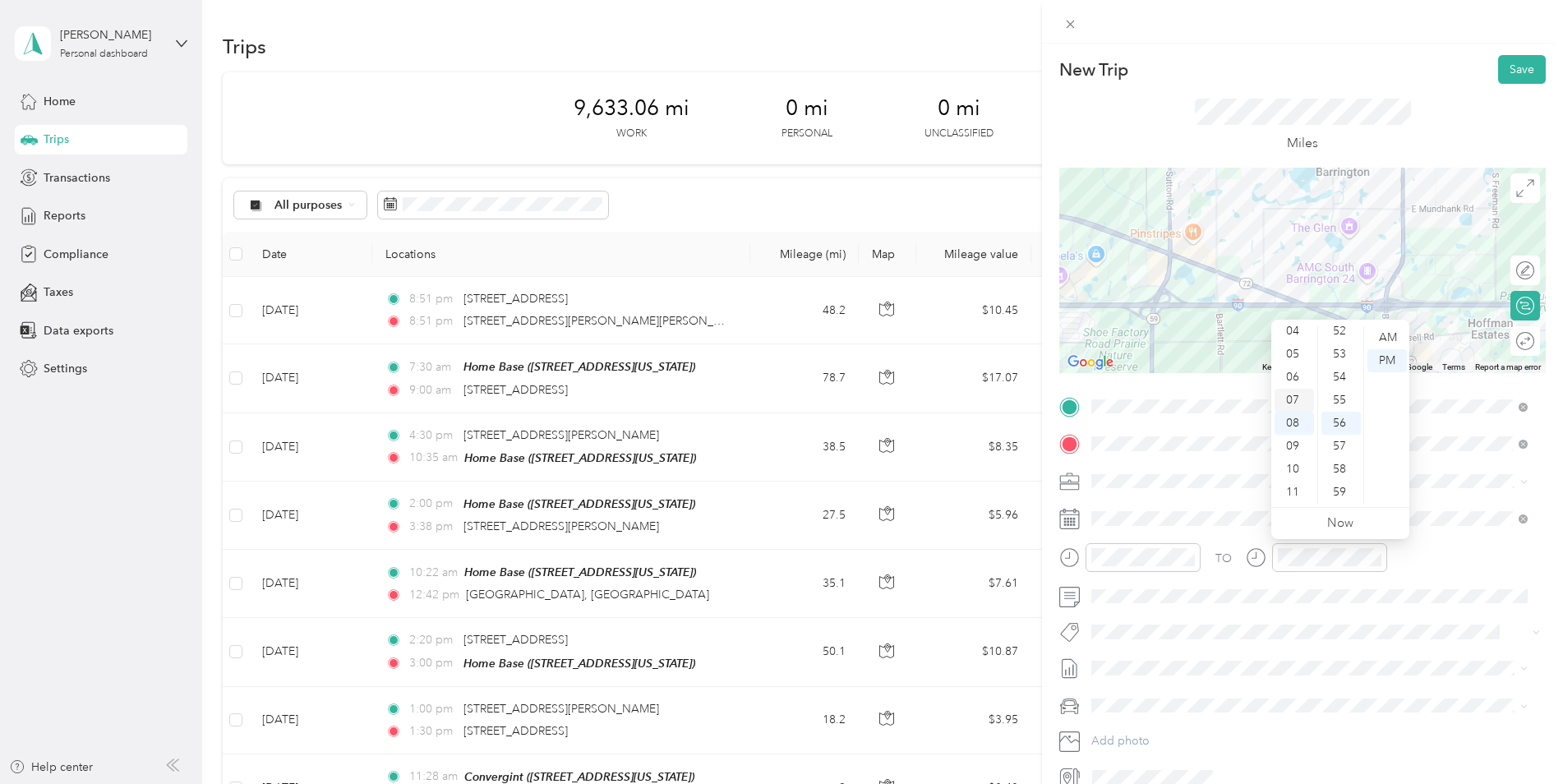
click at [1299, 399] on div "07" at bounding box center [1294, 400] width 40 height 23
click at [1344, 472] on div "58" at bounding box center [1341, 468] width 40 height 23
click at [1386, 334] on div "AM" at bounding box center [1387, 337] width 40 height 23
click at [1450, 560] on div "TO" at bounding box center [1303, 563] width 487 height 40
click at [1515, 335] on div at bounding box center [1517, 342] width 34 height 18
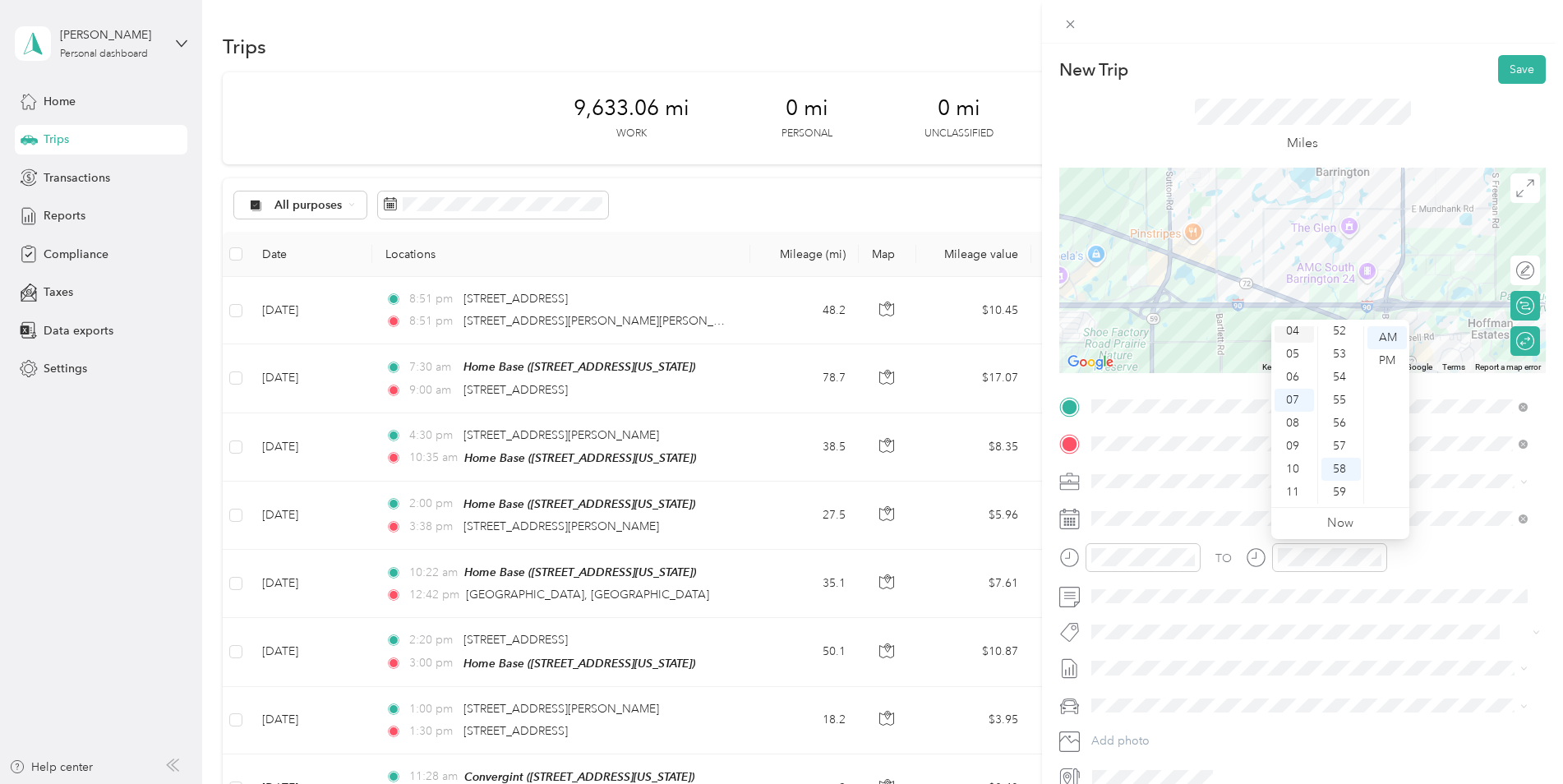
click at [1294, 328] on div "04" at bounding box center [1294, 330] width 40 height 23
click at [1344, 445] on div "57" at bounding box center [1341, 446] width 40 height 23
click at [1384, 361] on div "PM" at bounding box center [1387, 360] width 40 height 23
click at [1507, 68] on button "Save" at bounding box center [1521, 68] width 47 height 29
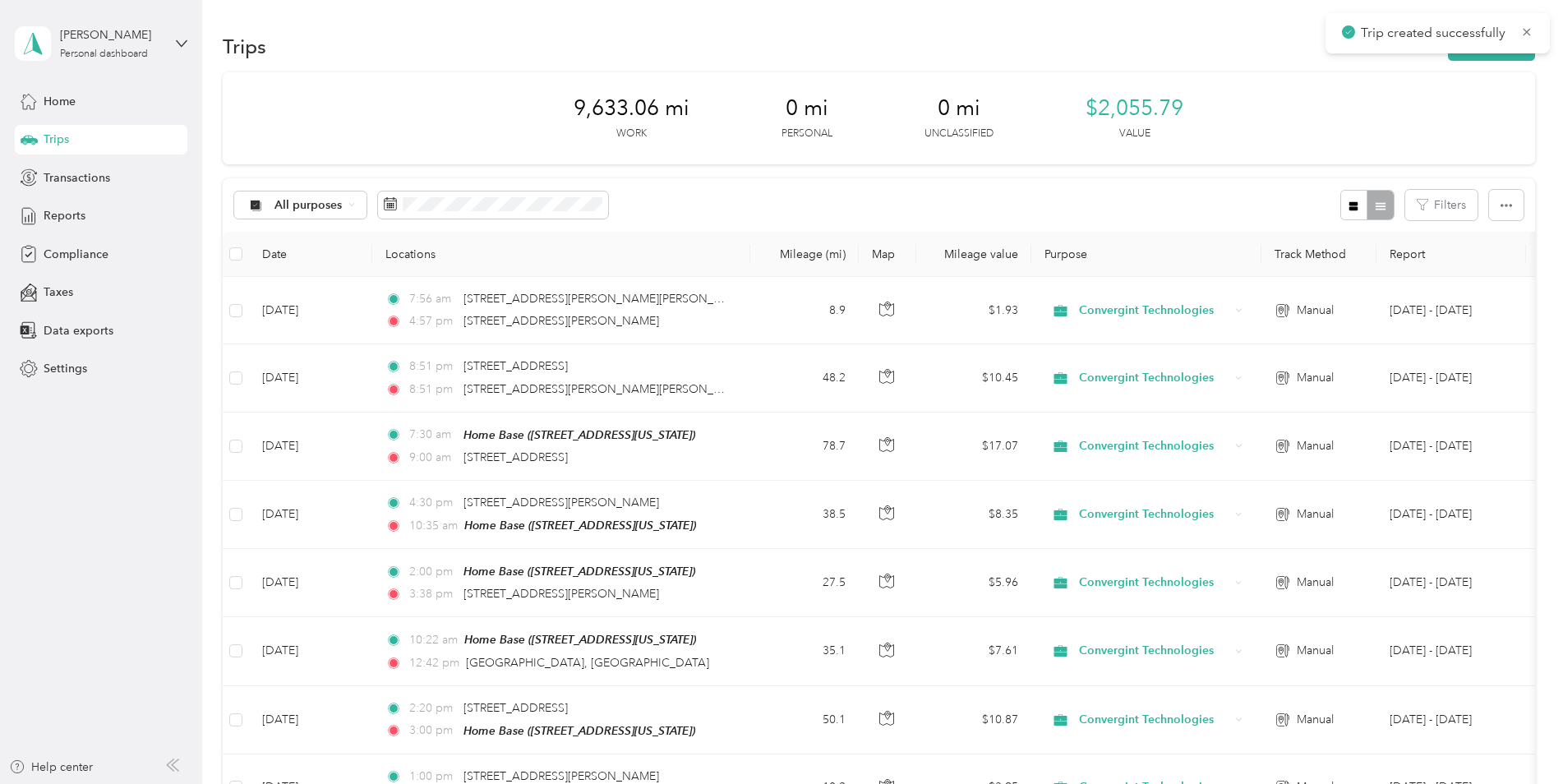
click at [1494, 53] on div "Trip created successfully" at bounding box center [1438, 32] width 224 height 40
click at [1491, 55] on button "New trip" at bounding box center [1492, 46] width 87 height 29
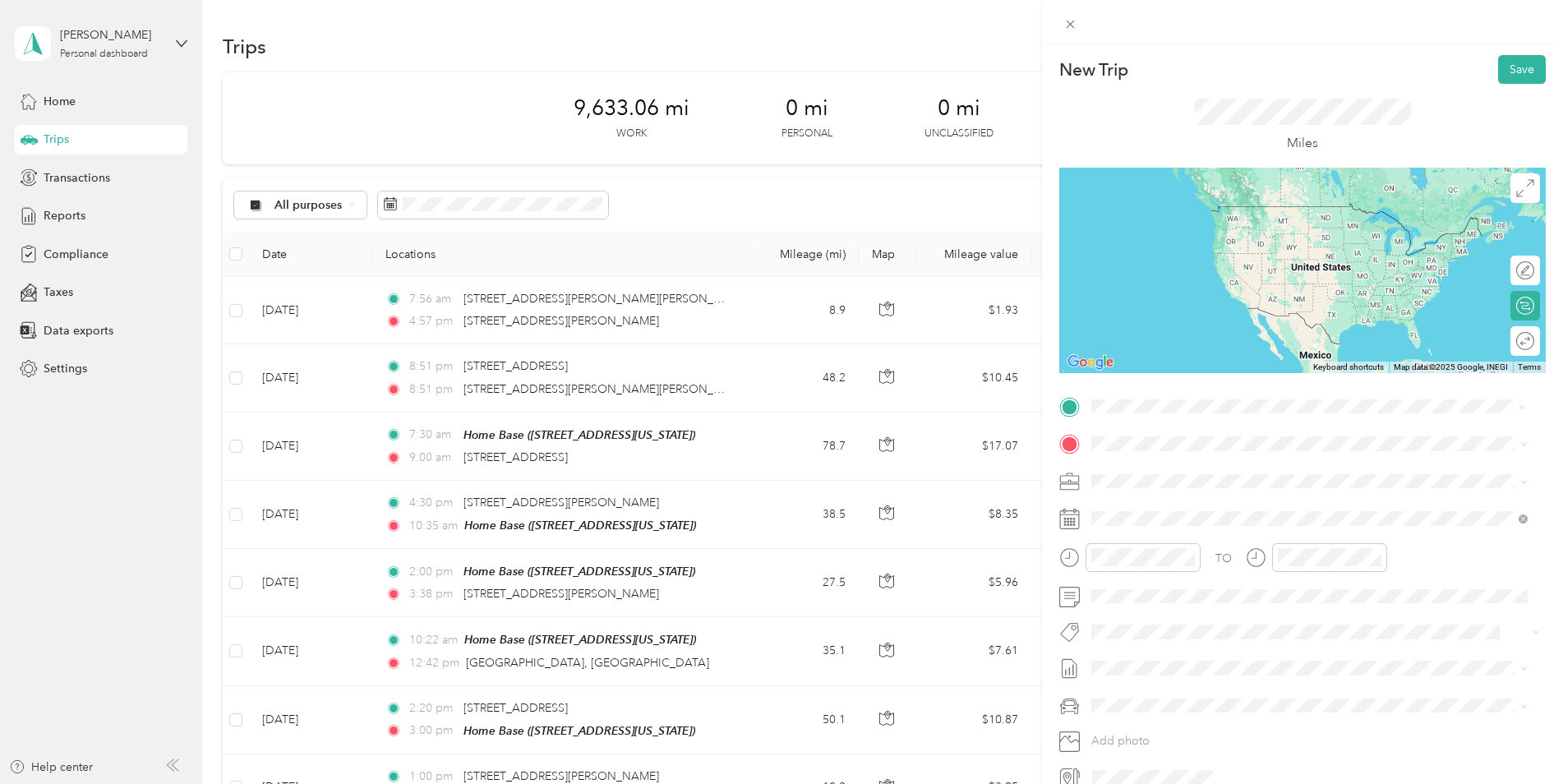
click at [1213, 467] on span "[STREET_ADDRESS][PERSON_NAME][US_STATE]" at bounding box center [1251, 466] width 256 height 15
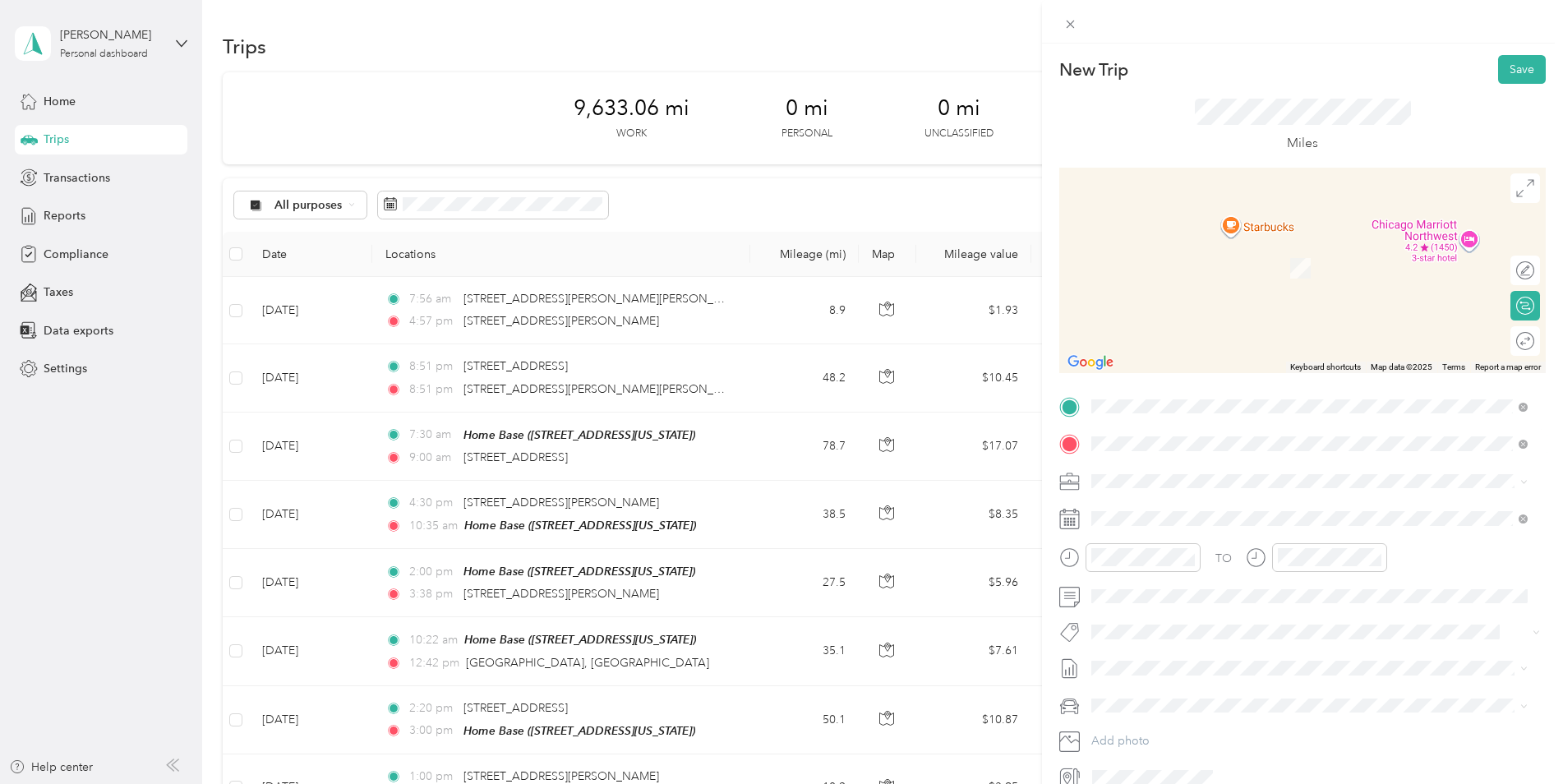
click at [1153, 501] on span "[STREET_ADDRESS][US_STATE]" at bounding box center [1206, 503] width 165 height 15
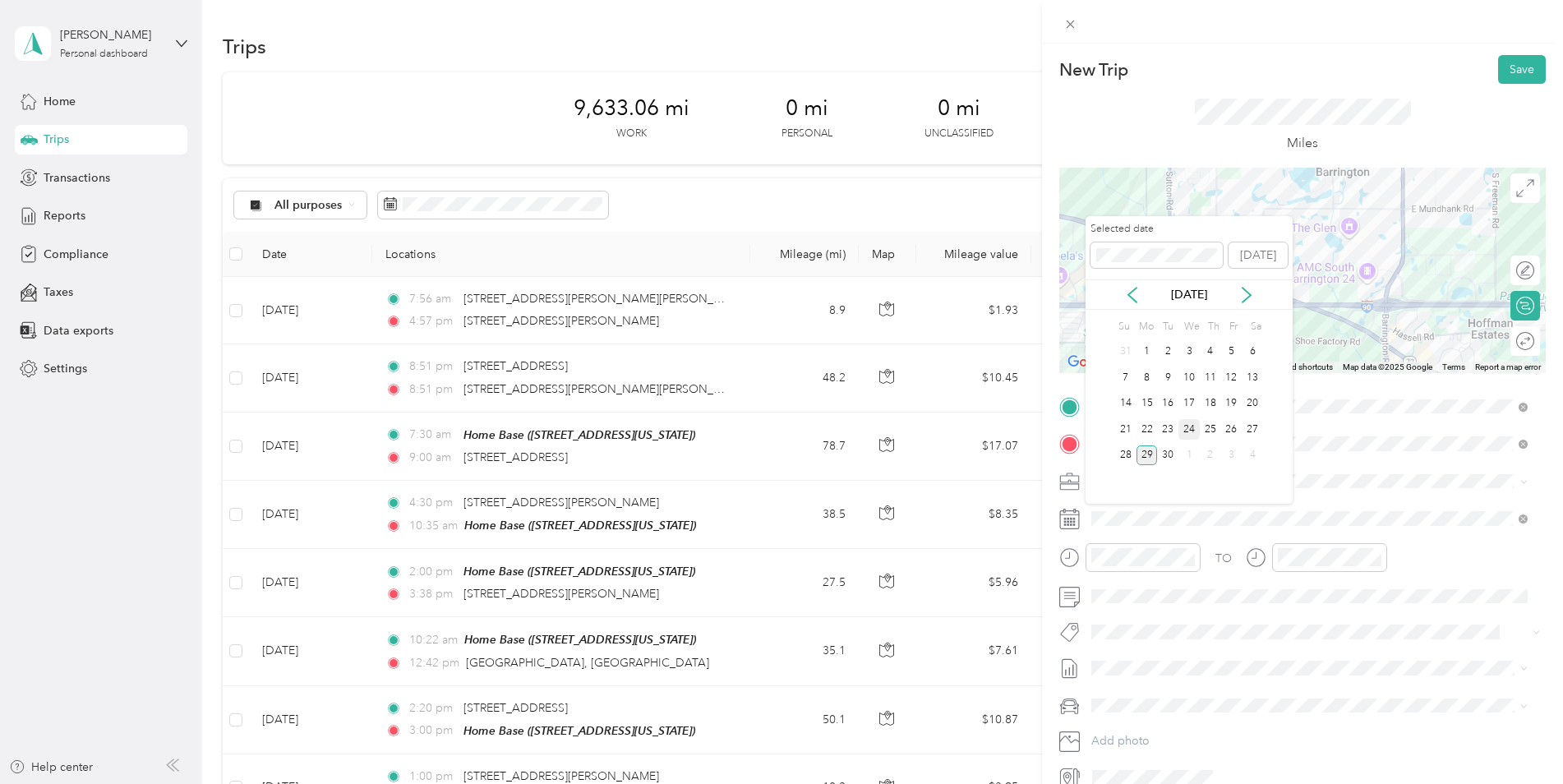
click at [1190, 425] on div "24" at bounding box center [1189, 429] width 21 height 20
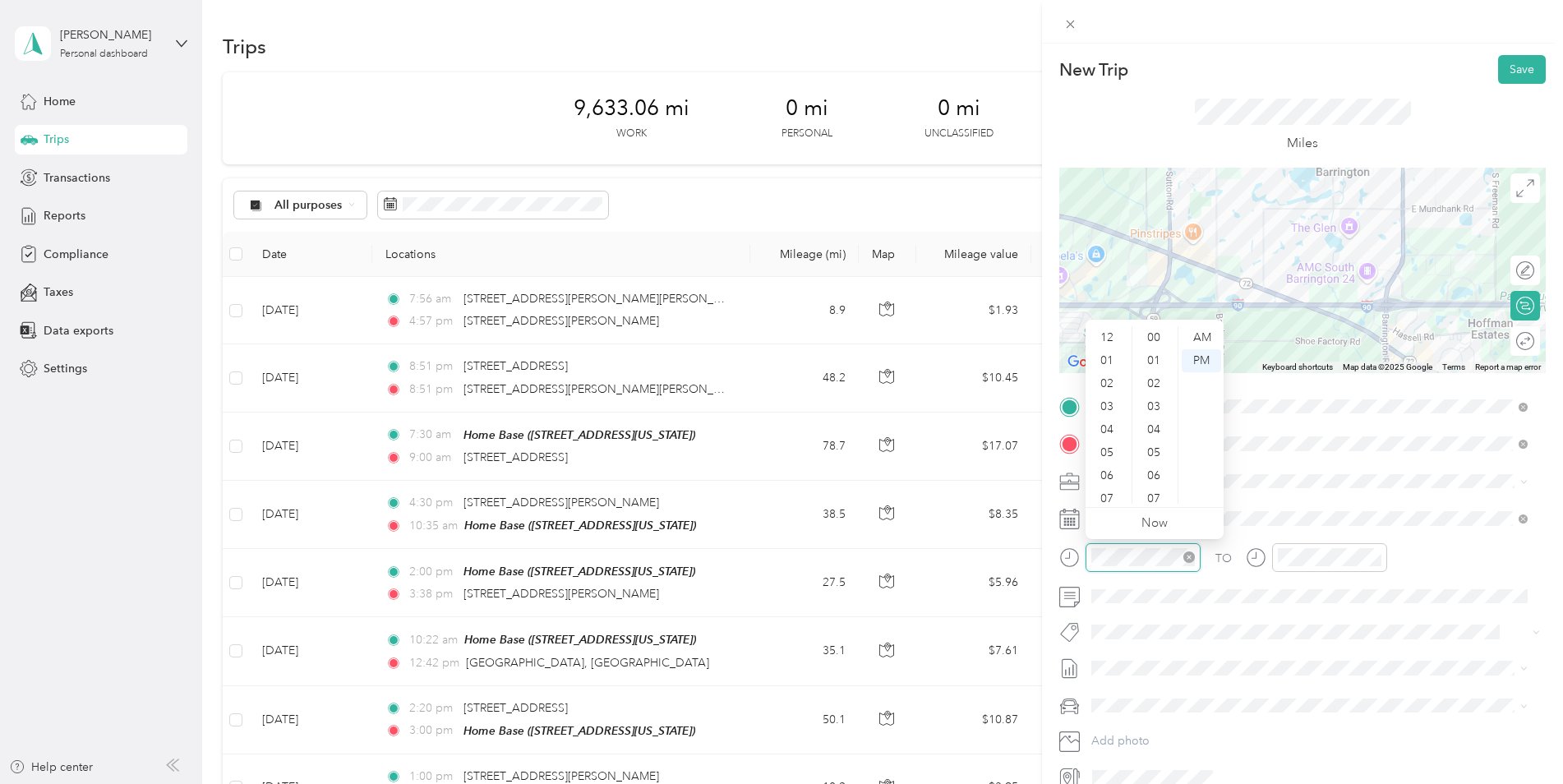
scroll to position [1203, 0]
click at [1102, 393] on div "07" at bounding box center [1108, 400] width 40 height 23
click at [1153, 325] on div "12 01 02 03 04 05 06 07 08 09 10 11 00 01 02 03 04 05 06 07 08 09 10 11 12 13 1…" at bounding box center [1155, 415] width 138 height 184
click at [1156, 333] on div "52" at bounding box center [1156, 330] width 40 height 23
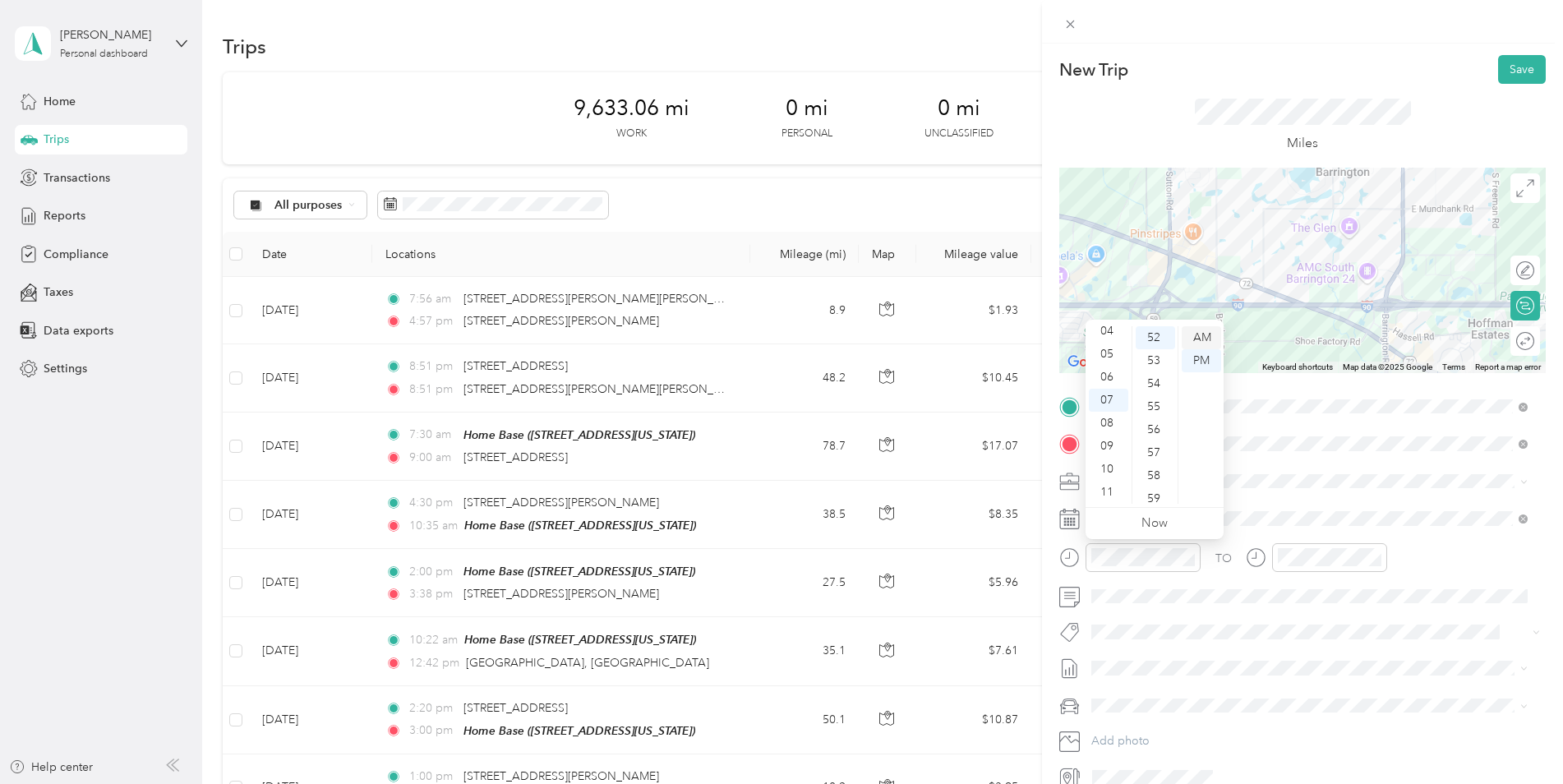
click at [1208, 330] on div "AM" at bounding box center [1202, 337] width 40 height 23
click at [1307, 472] on span at bounding box center [1316, 481] width 460 height 26
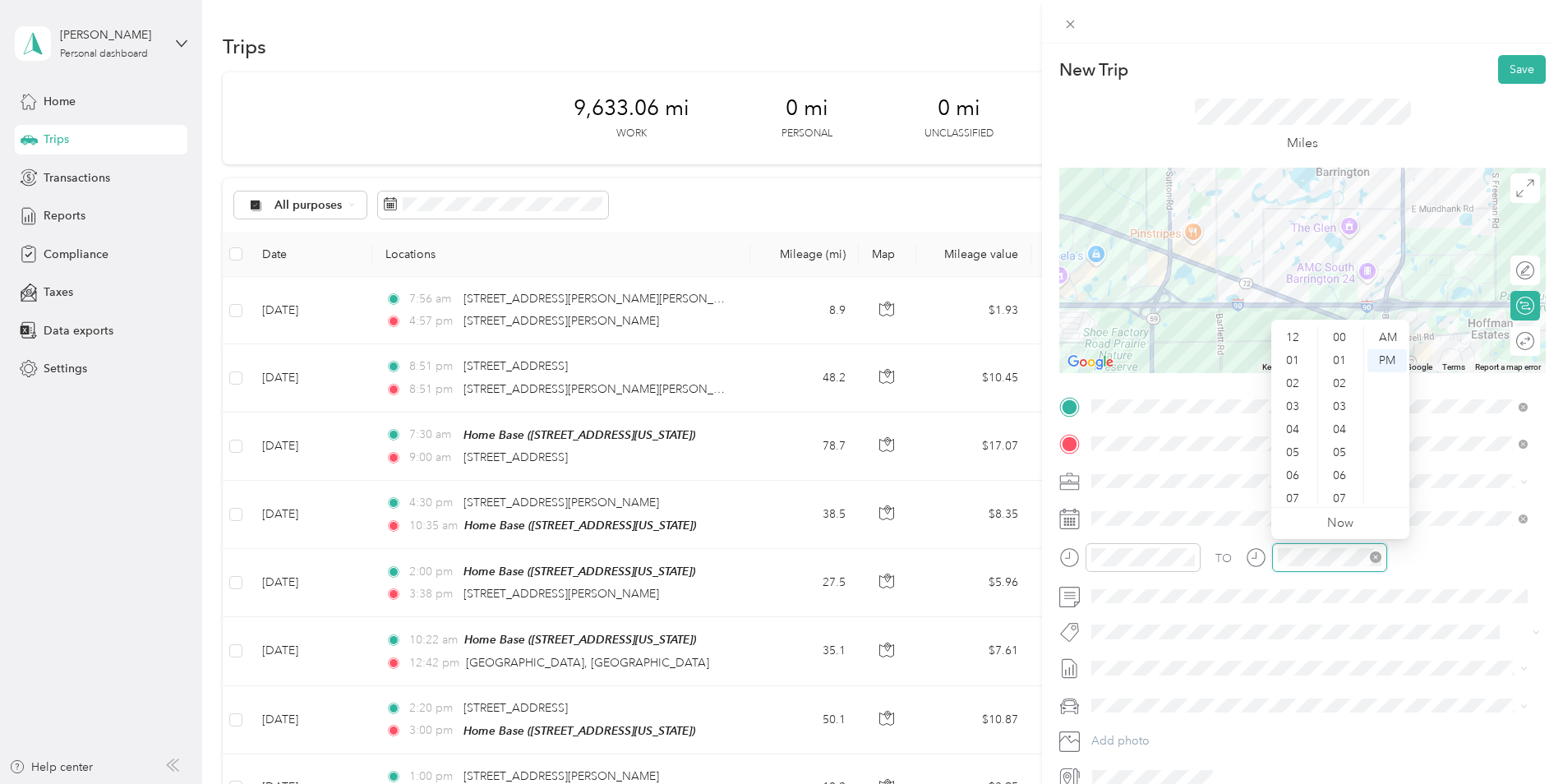
scroll to position [99, 0]
click at [1294, 396] on div "07" at bounding box center [1294, 400] width 40 height 23
click at [1342, 486] on div "59" at bounding box center [1341, 492] width 40 height 23
click at [1386, 333] on div "AM" at bounding box center [1387, 337] width 40 height 23
click at [1403, 570] on div "TO" at bounding box center [1303, 563] width 487 height 40
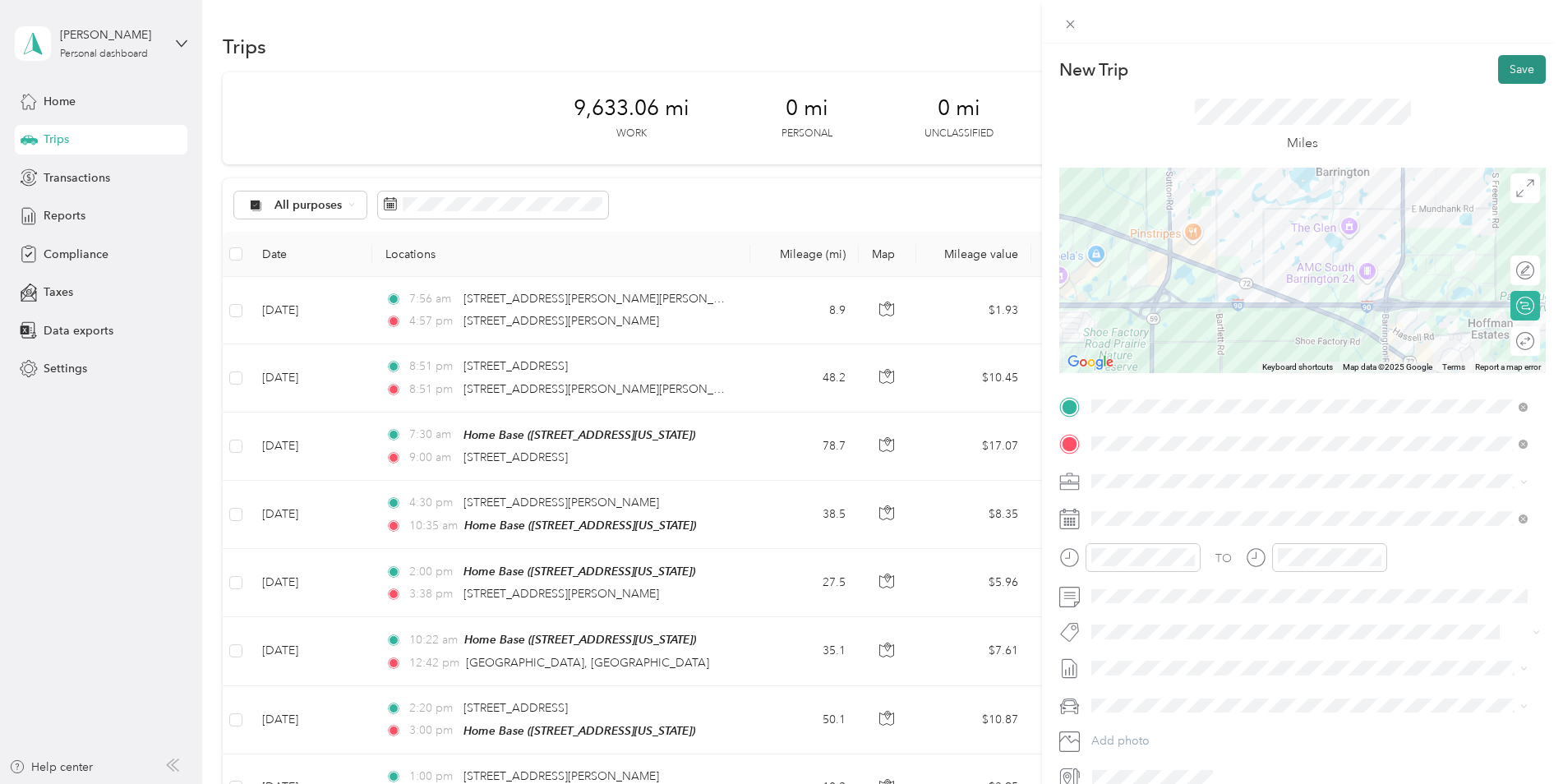
click at [1505, 68] on button "Save" at bounding box center [1521, 68] width 47 height 29
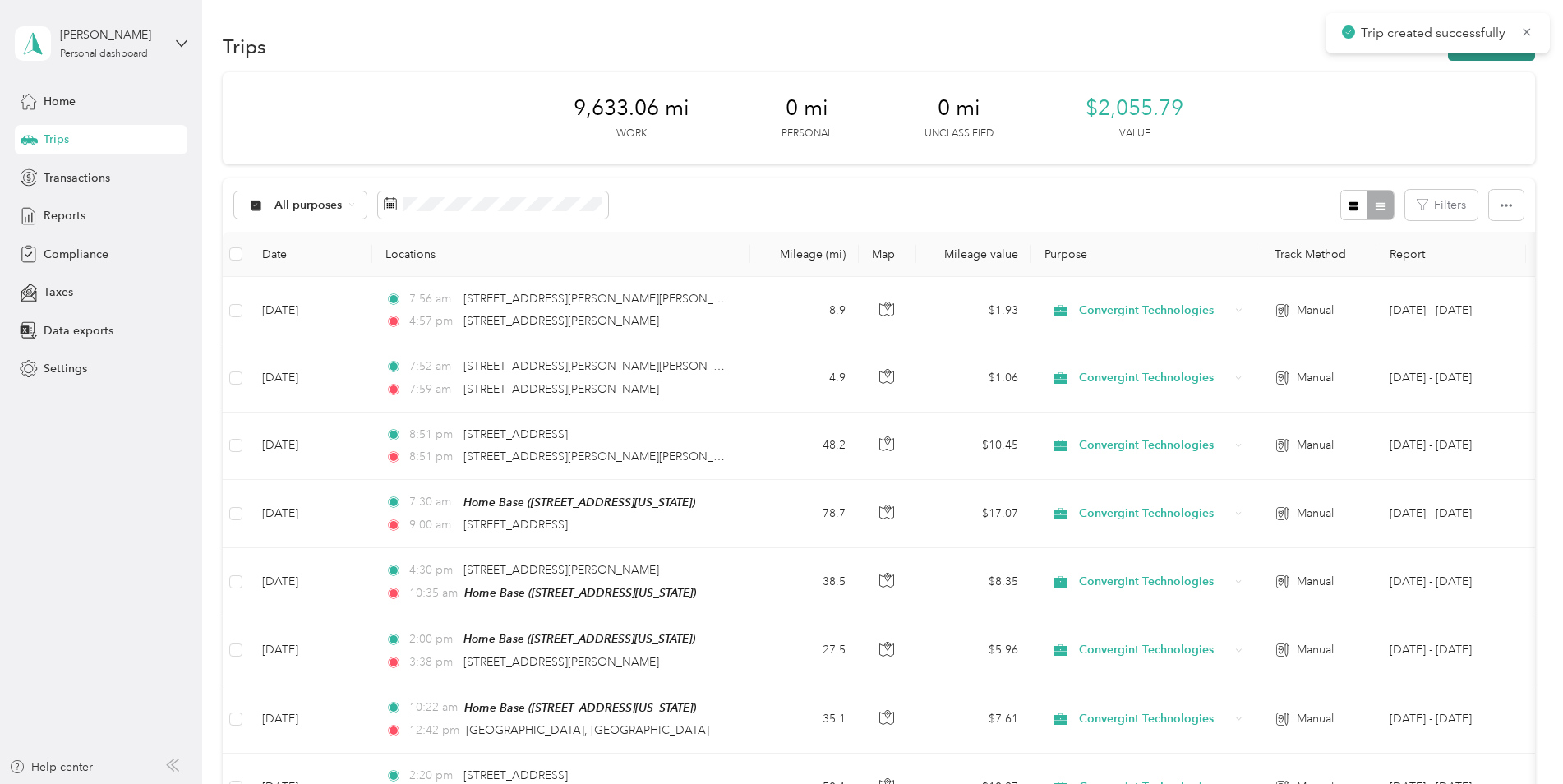
click at [1489, 57] on button "New trip" at bounding box center [1492, 46] width 87 height 29
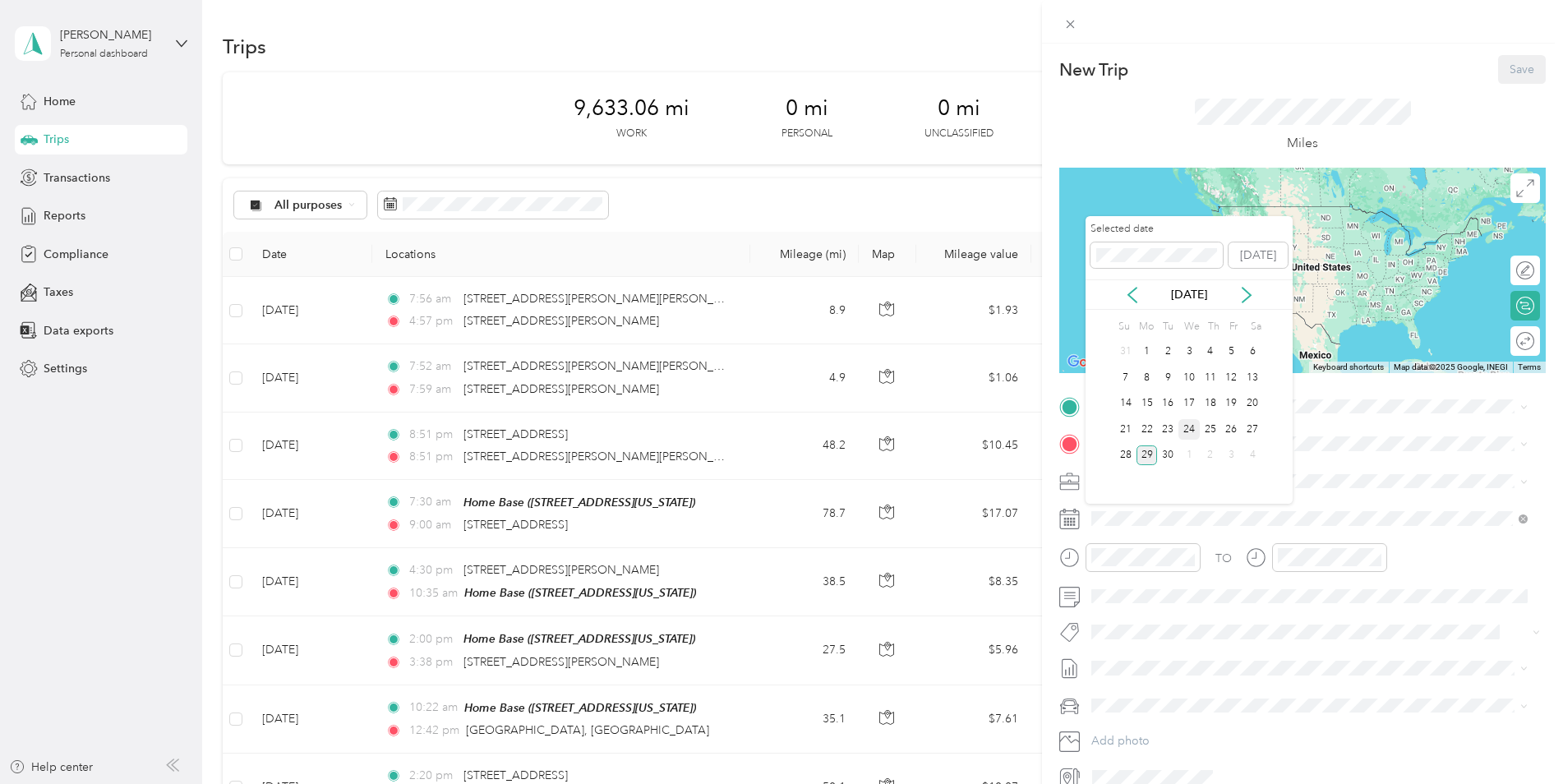
click at [1182, 423] on div "24" at bounding box center [1189, 429] width 21 height 20
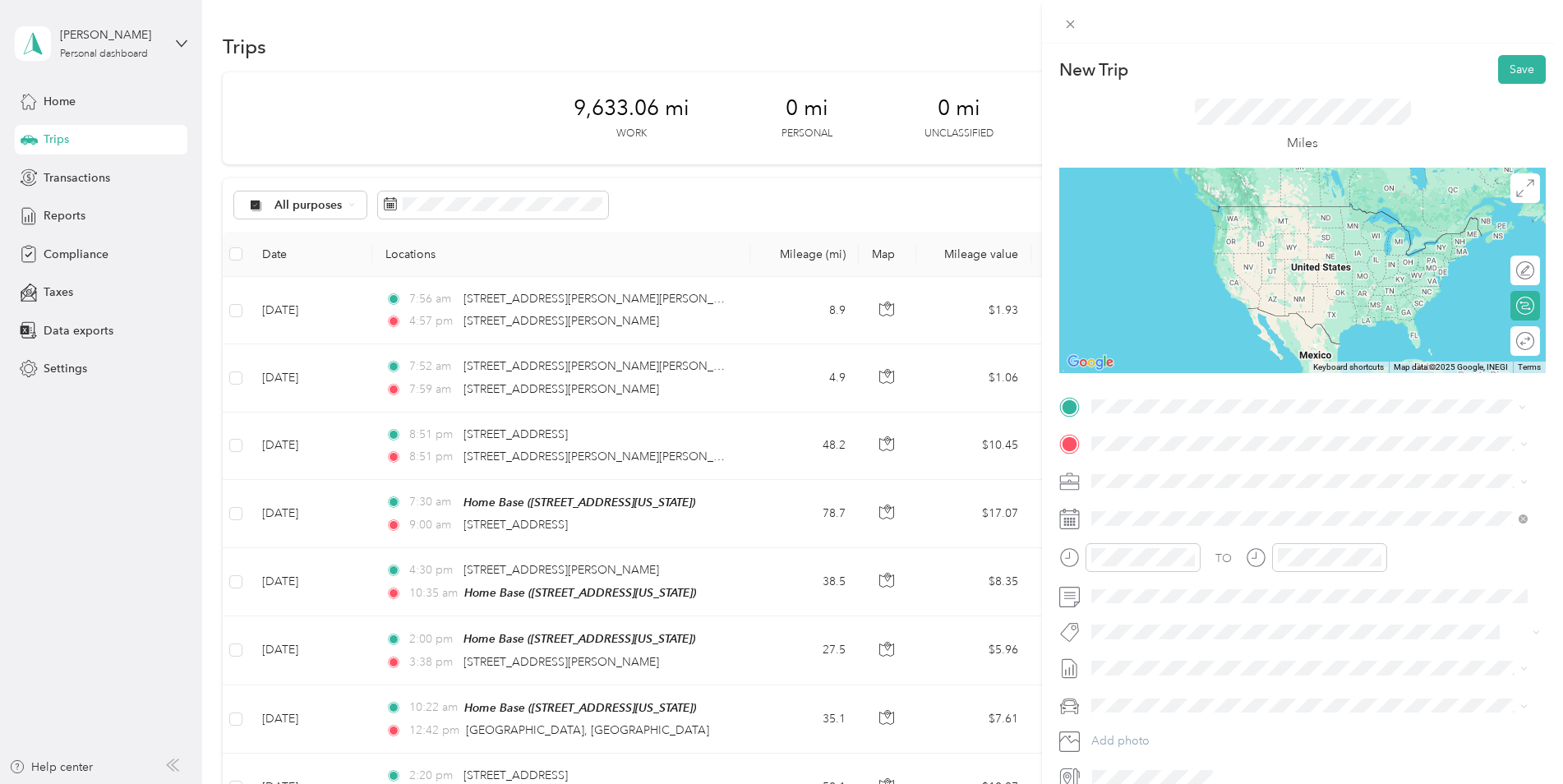
click at [1147, 457] on div "[STREET_ADDRESS][US_STATE]" at bounding box center [1309, 467] width 425 height 22
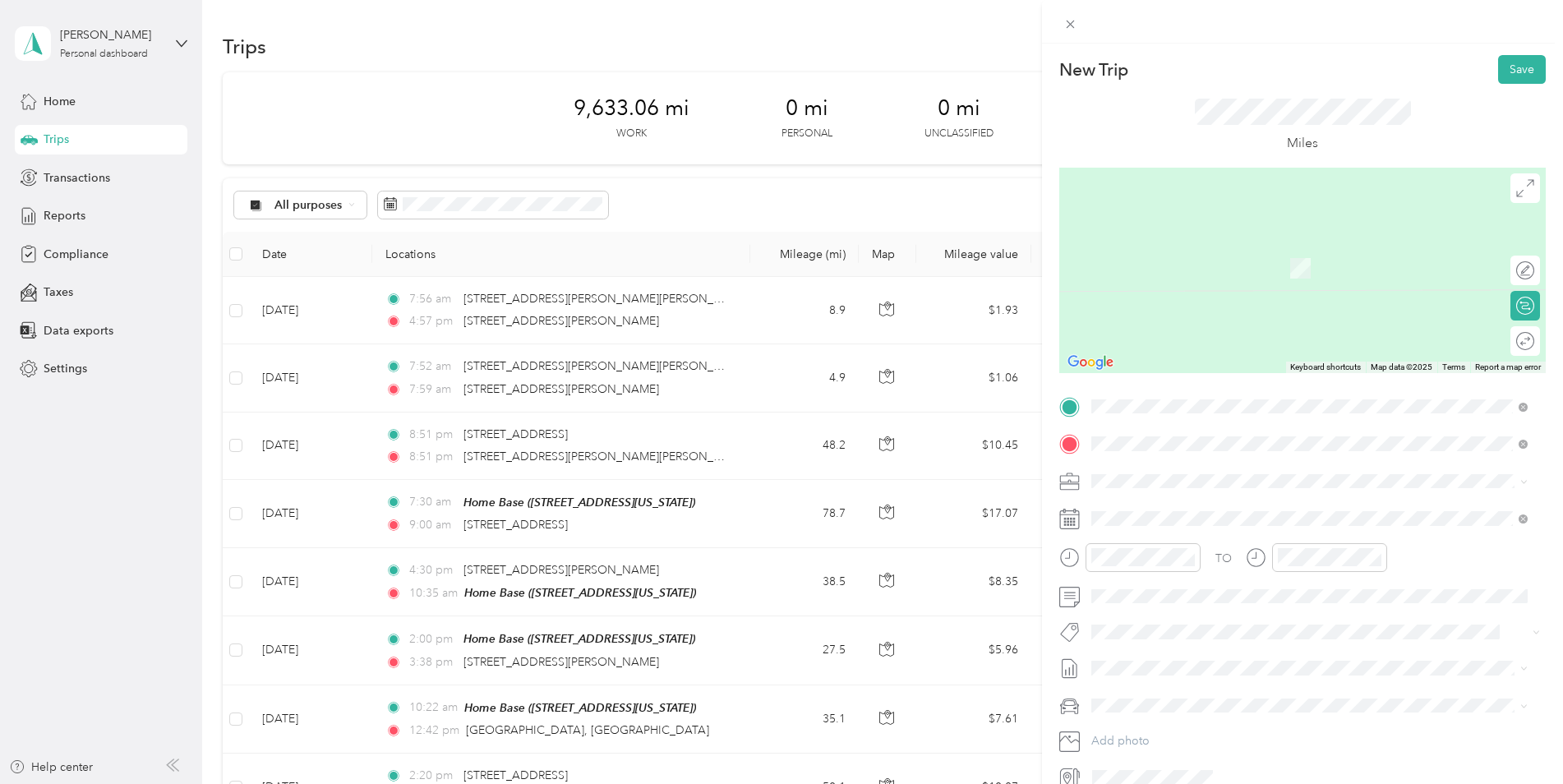
click at [1159, 504] on span "[STREET_ADDRESS][US_STATE]" at bounding box center [1206, 503] width 165 height 15
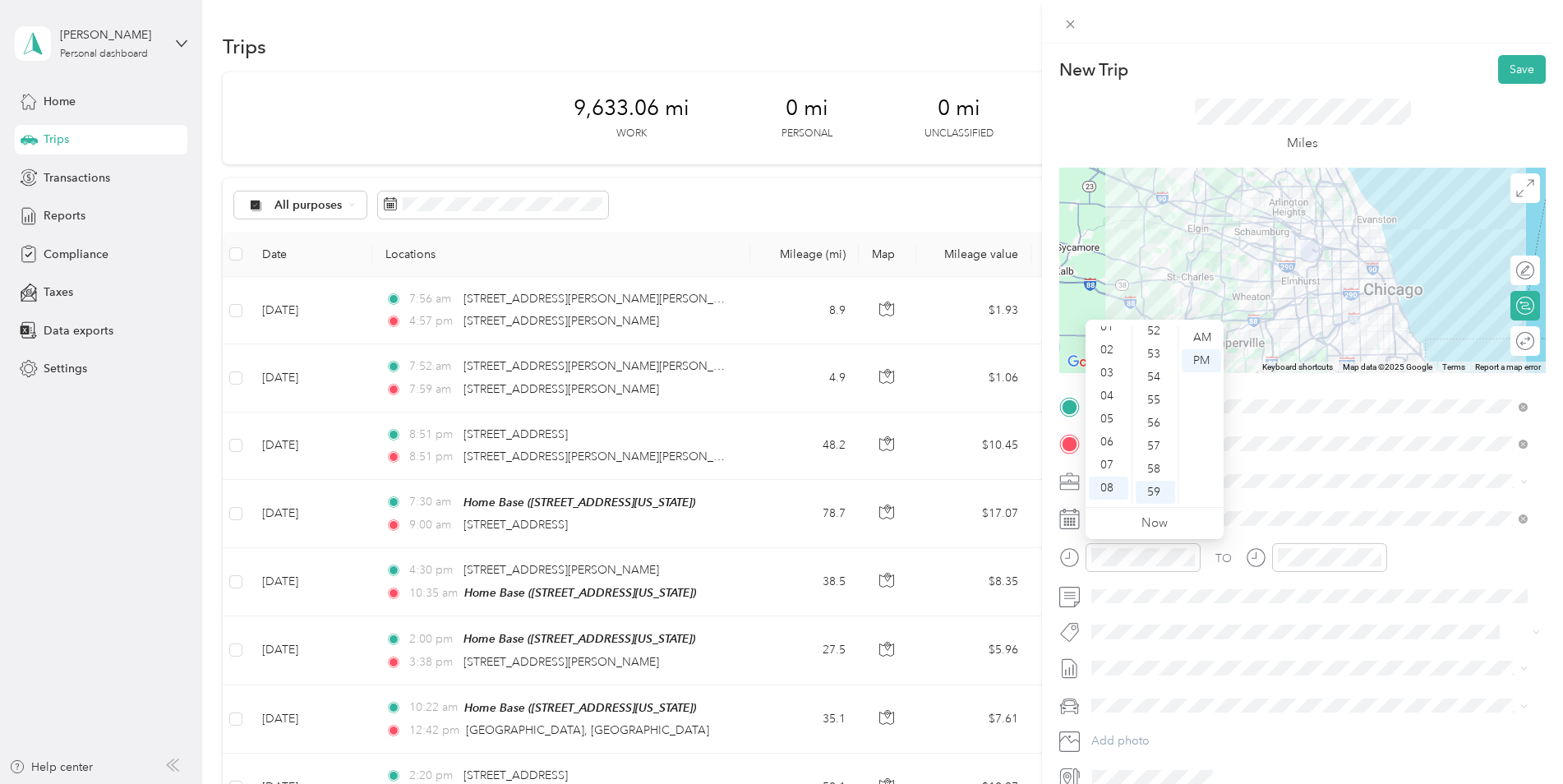
scroll to position [33, 0]
click at [1109, 373] on div "03" at bounding box center [1108, 373] width 40 height 23
click at [1151, 404] on div "27" at bounding box center [1156, 413] width 40 height 23
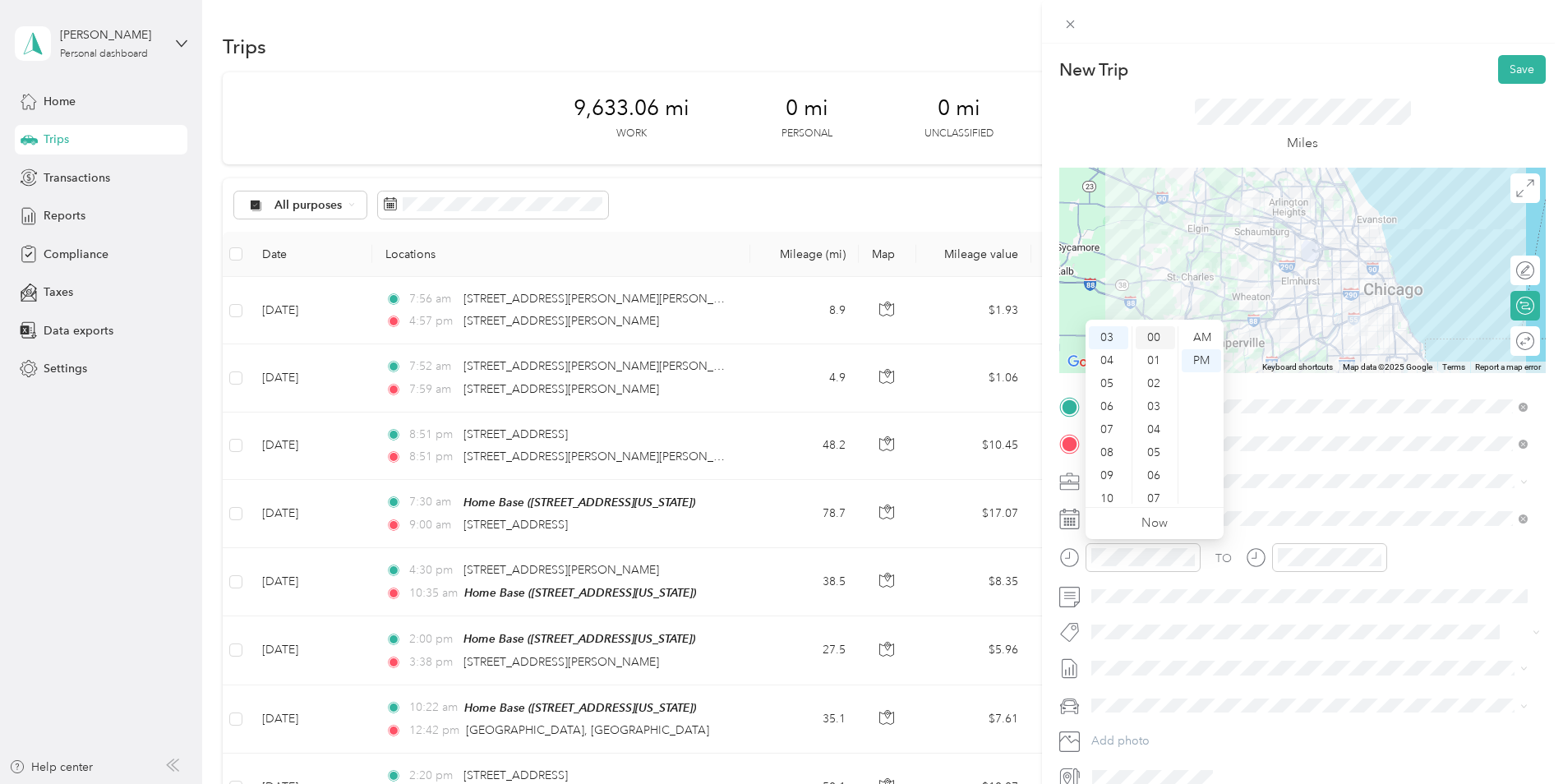
click at [1150, 331] on div "00" at bounding box center [1156, 337] width 40 height 23
click at [1198, 355] on div "PM" at bounding box center [1202, 360] width 40 height 23
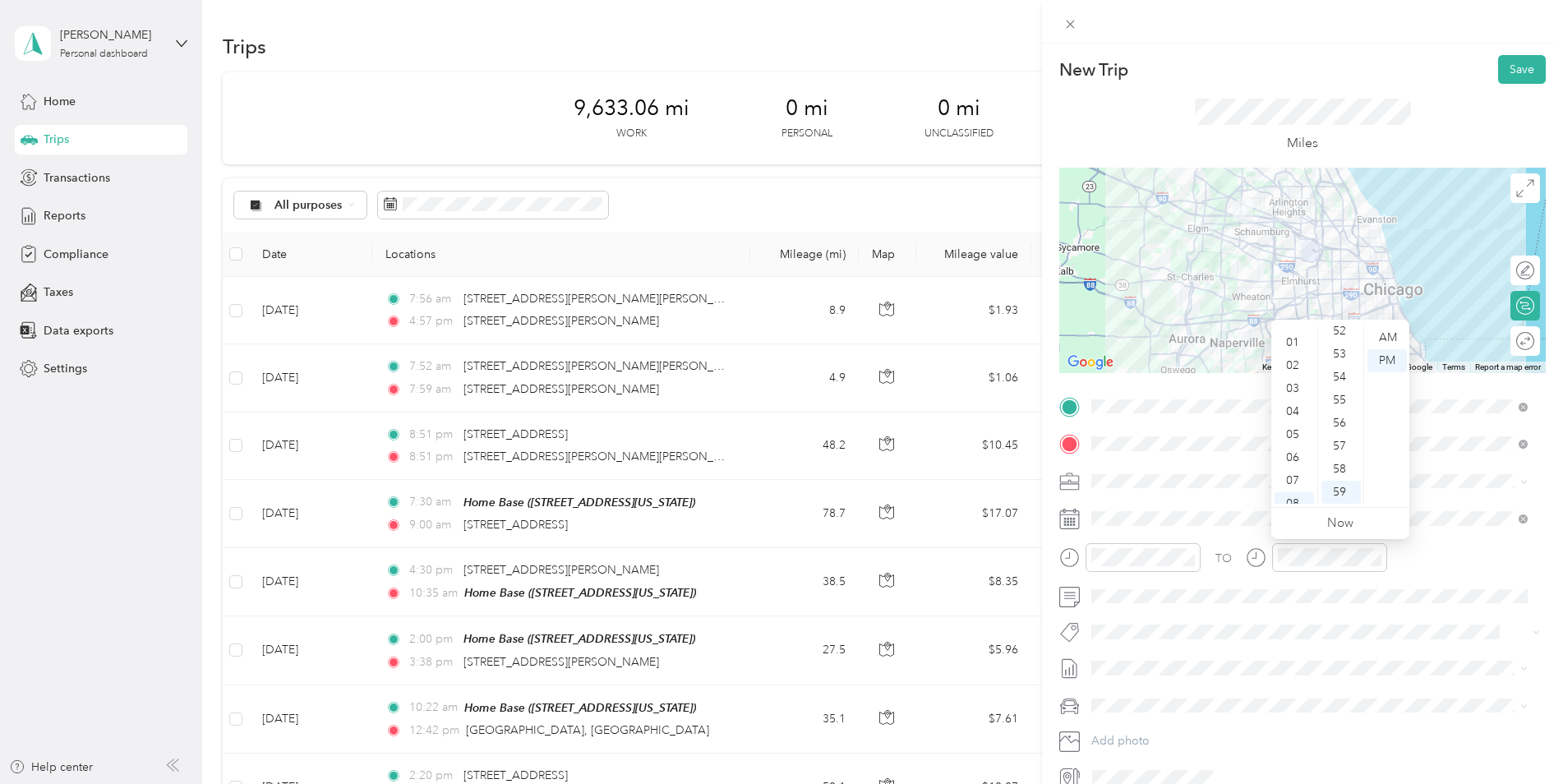
scroll to position [9, 0]
click at [1295, 419] on div "04" at bounding box center [1294, 420] width 40 height 23
click at [1342, 479] on div "30" at bounding box center [1341, 485] width 40 height 23
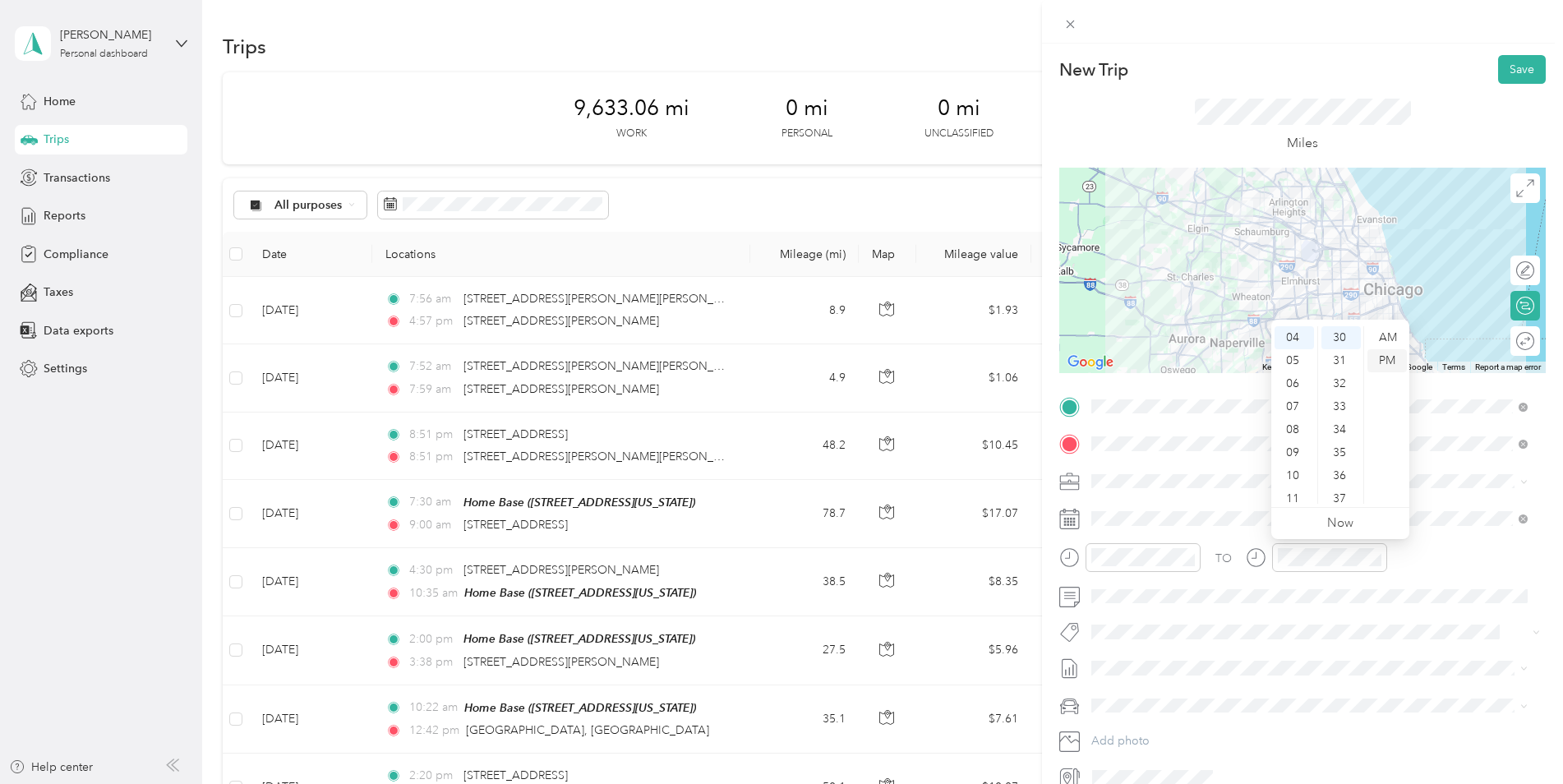
click at [1390, 356] on div "PM" at bounding box center [1387, 360] width 40 height 23
click at [1510, 62] on button "Save" at bounding box center [1521, 68] width 47 height 29
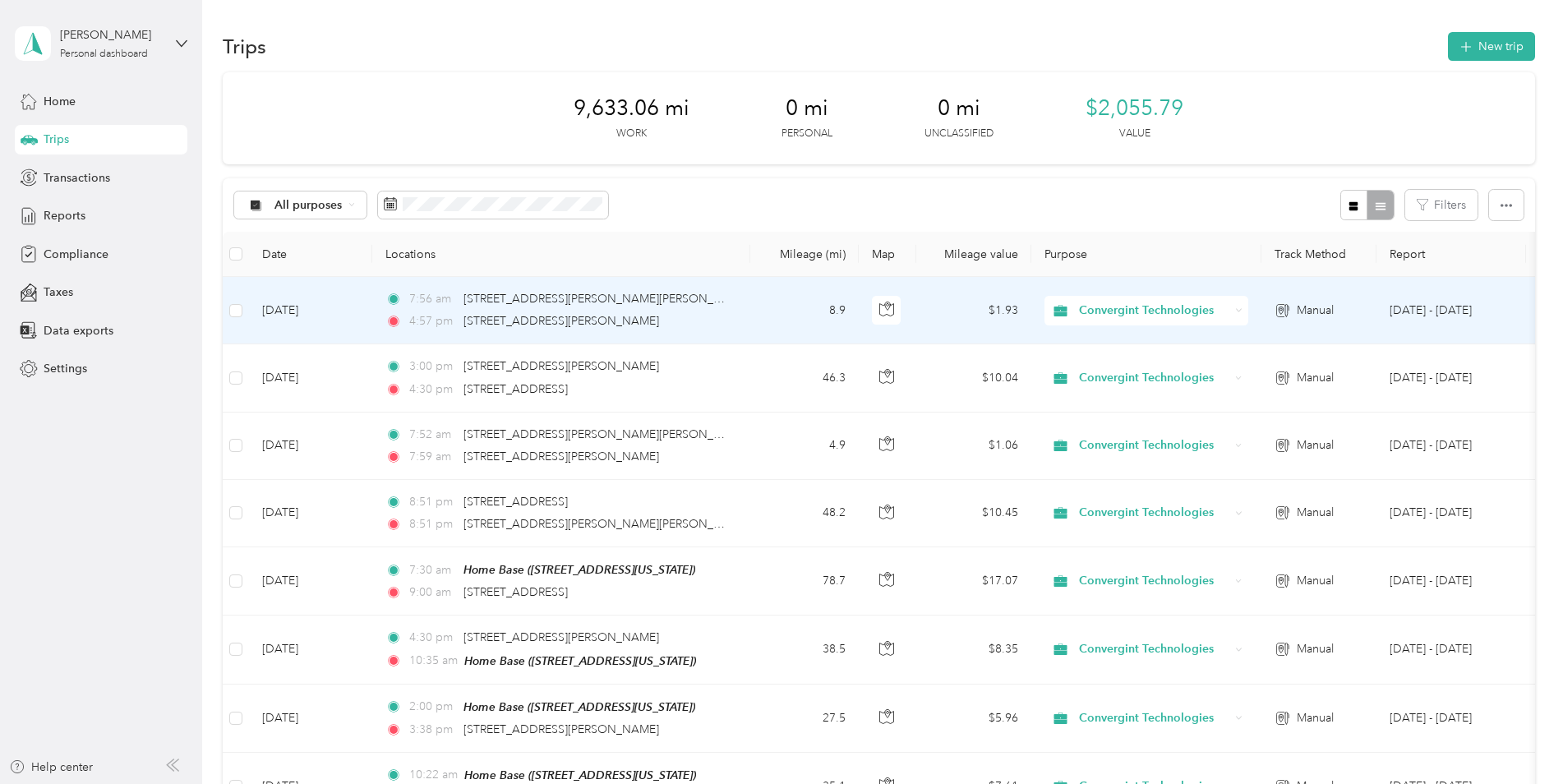
click at [309, 303] on td "[DATE]" at bounding box center [310, 310] width 123 height 68
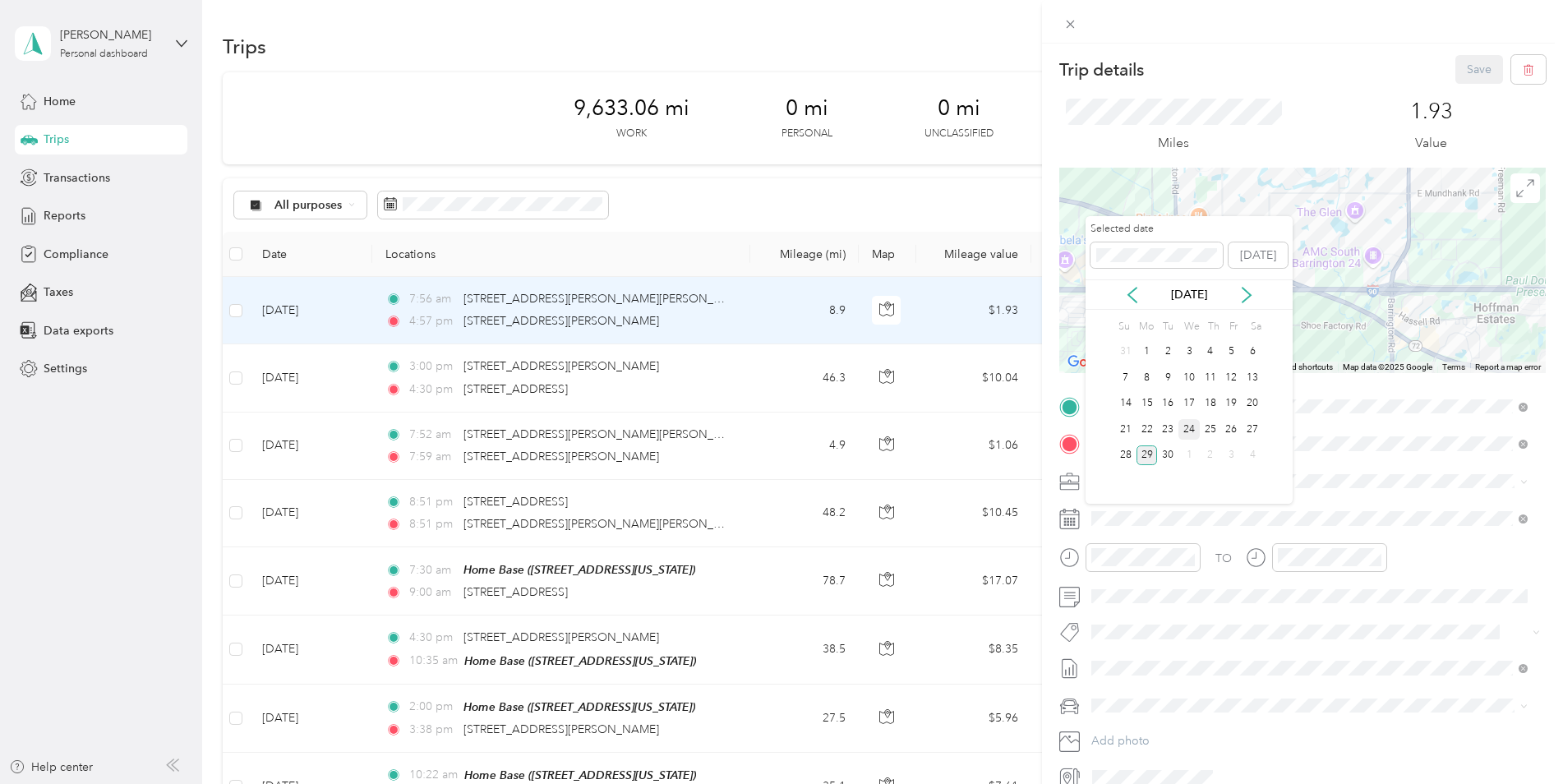
click at [1186, 424] on div "24" at bounding box center [1189, 429] width 21 height 20
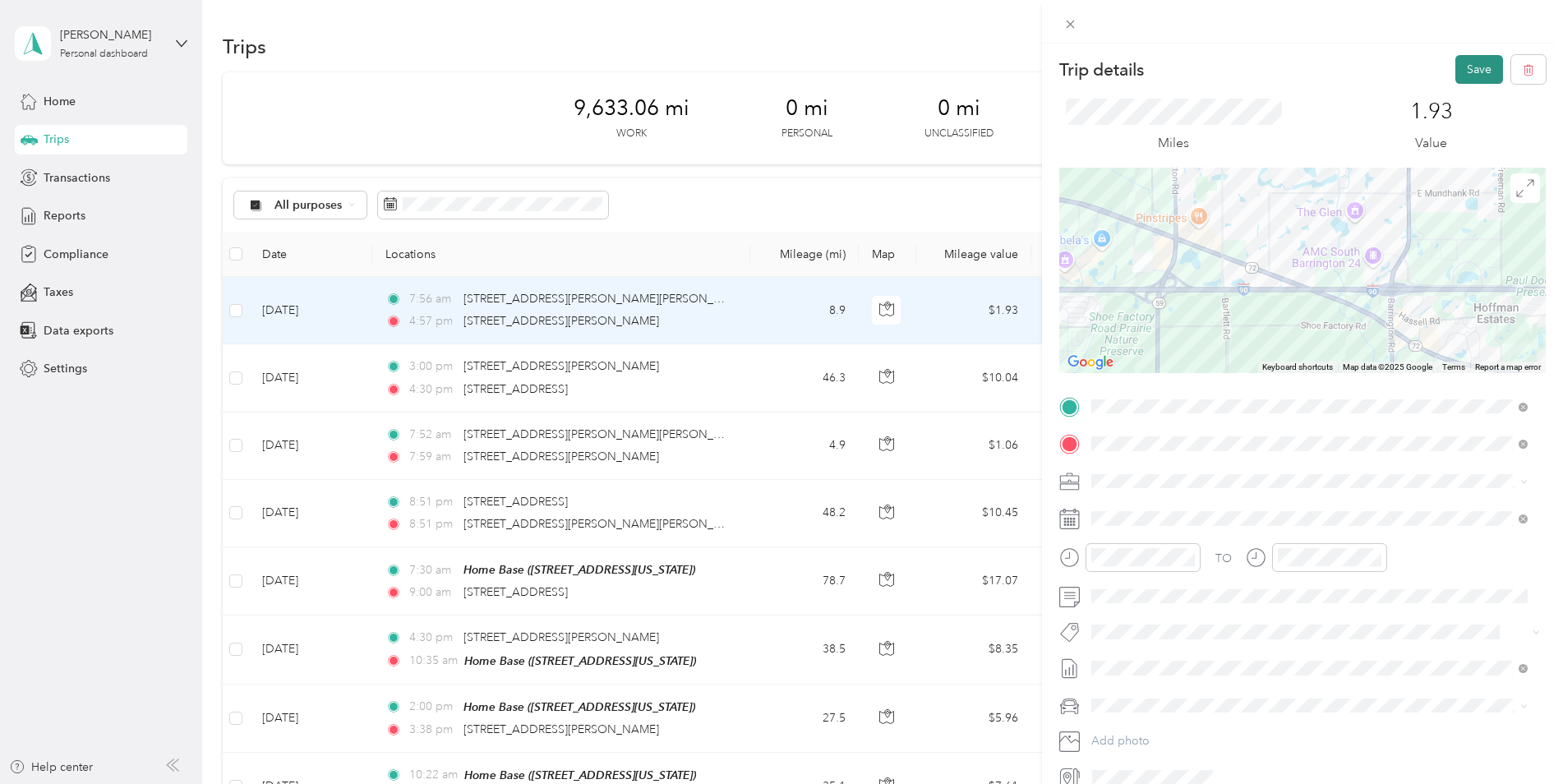
click at [1469, 62] on button "Save" at bounding box center [1479, 68] width 47 height 29
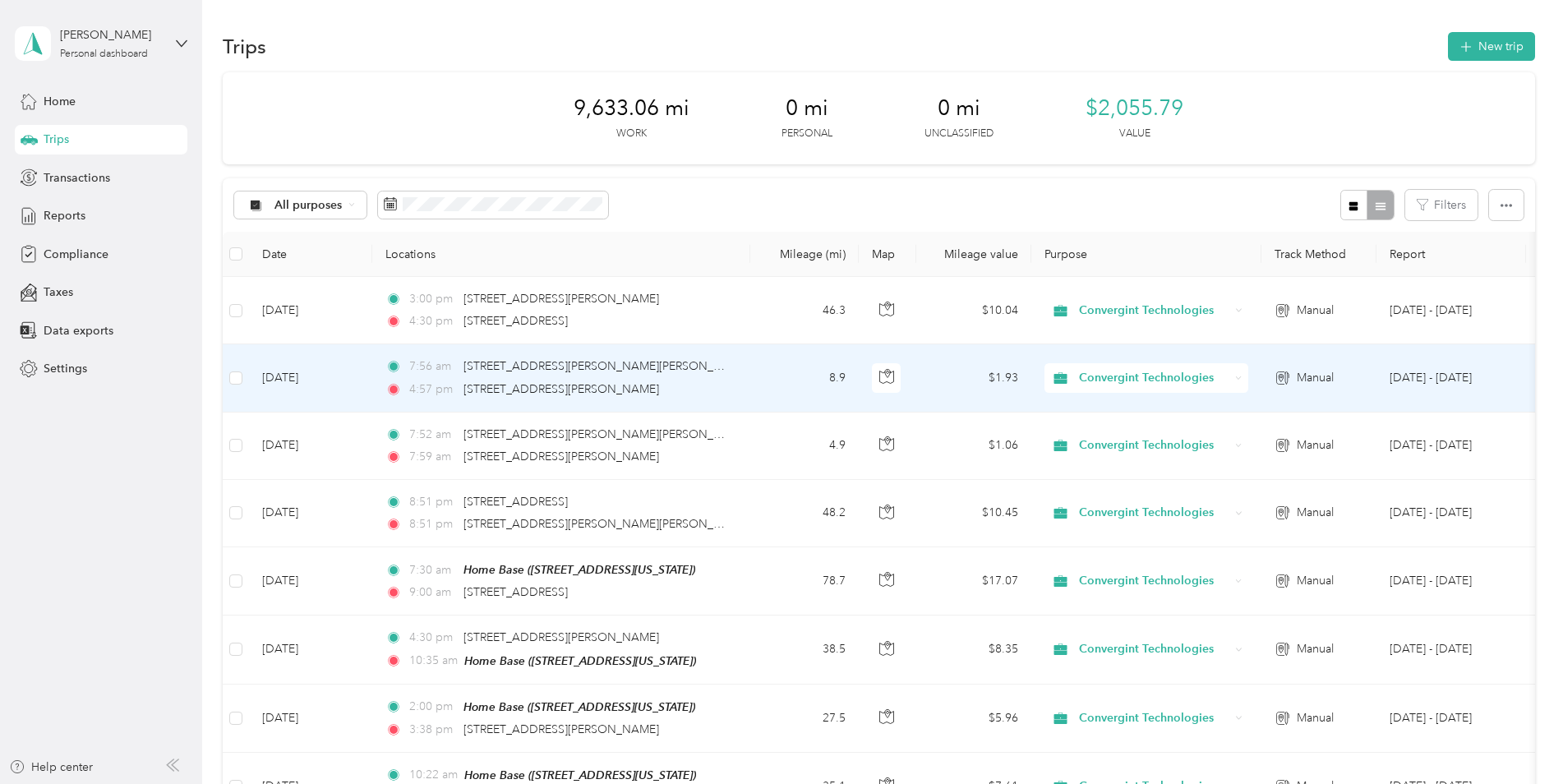
click at [305, 373] on td "[DATE]" at bounding box center [310, 378] width 123 height 68
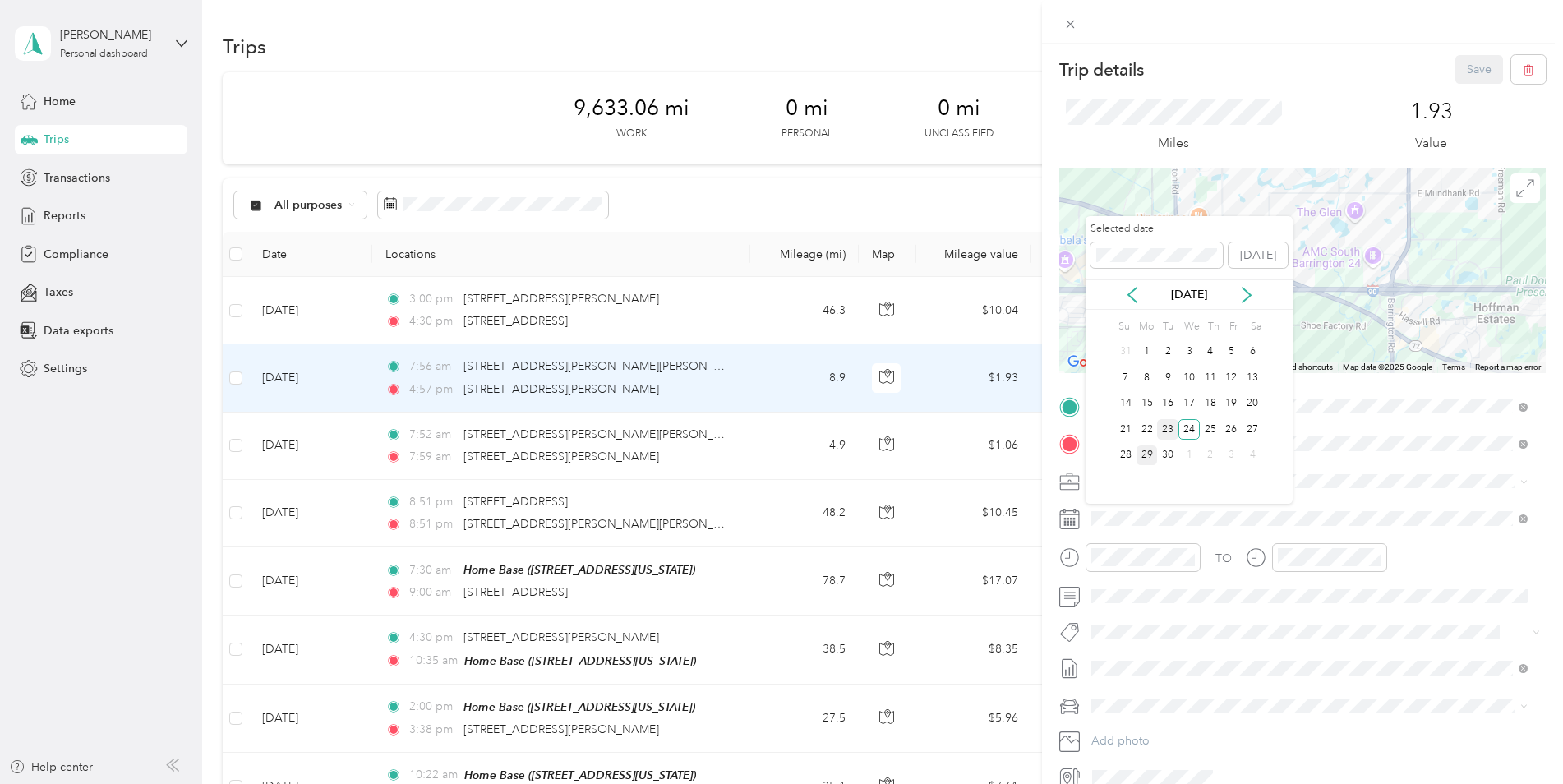
click at [1165, 426] on div "23" at bounding box center [1168, 429] width 21 height 20
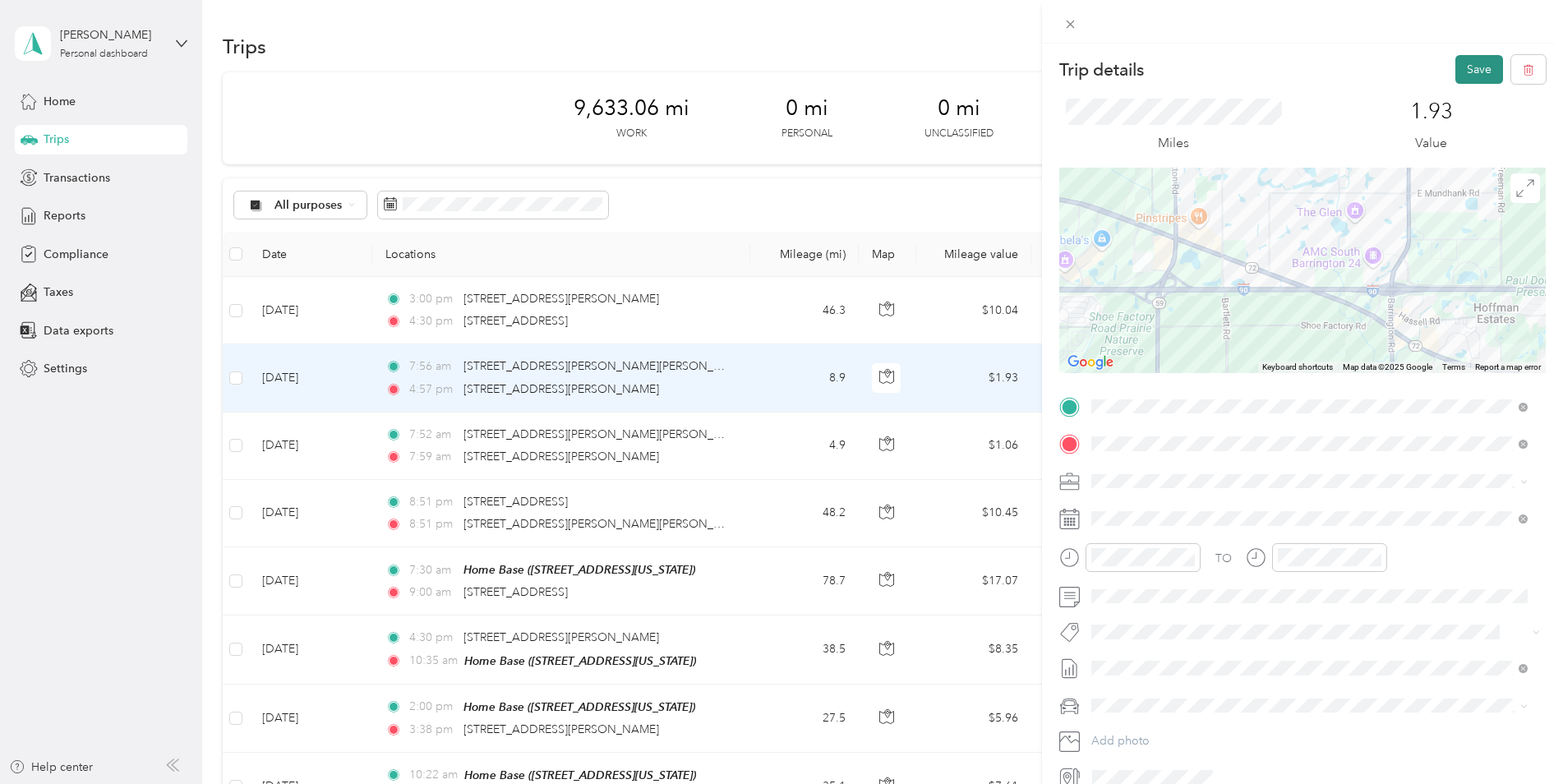
click at [1466, 72] on button "Save" at bounding box center [1479, 68] width 47 height 29
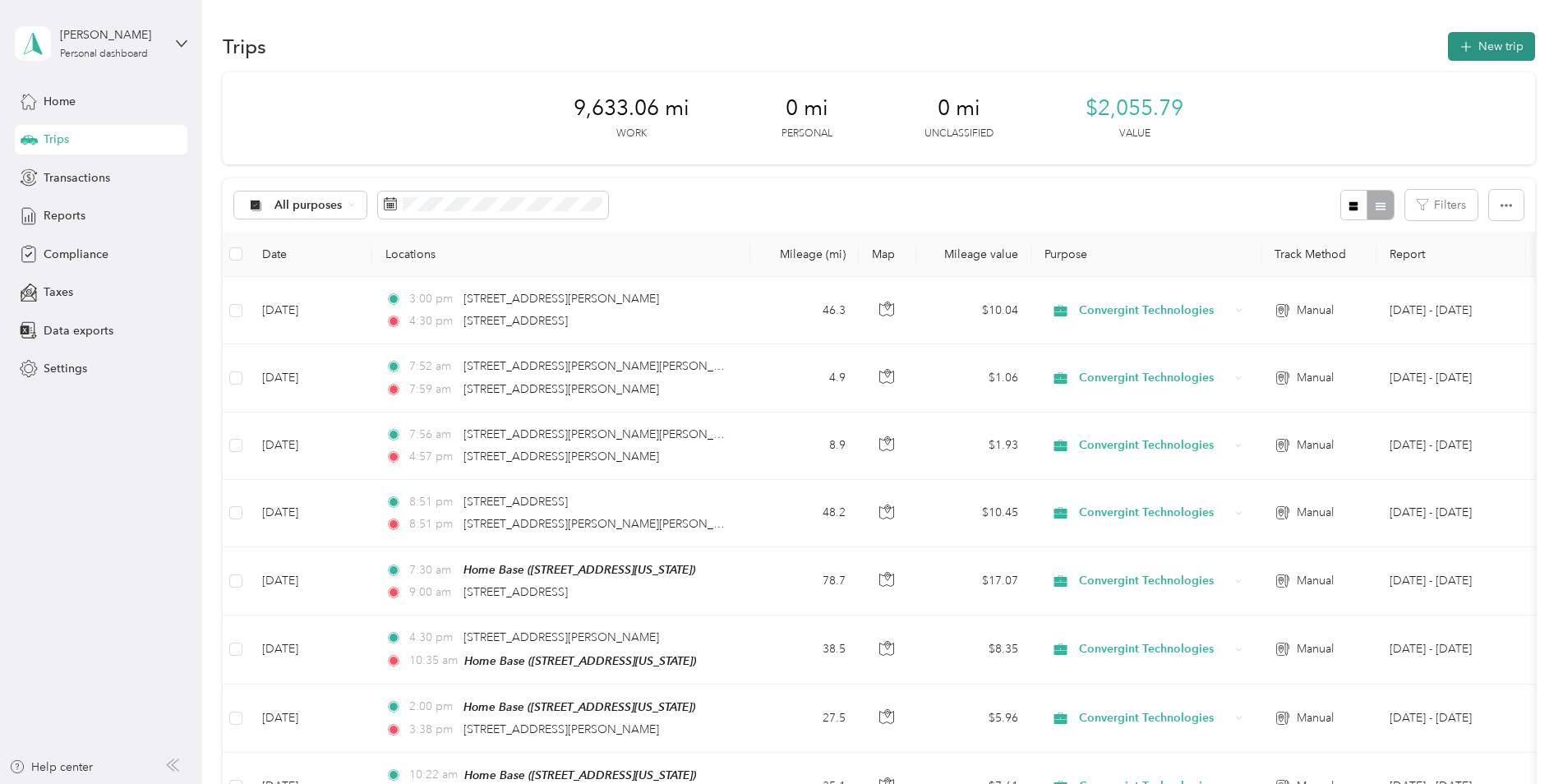
click at [1482, 46] on button "New trip" at bounding box center [1492, 46] width 87 height 29
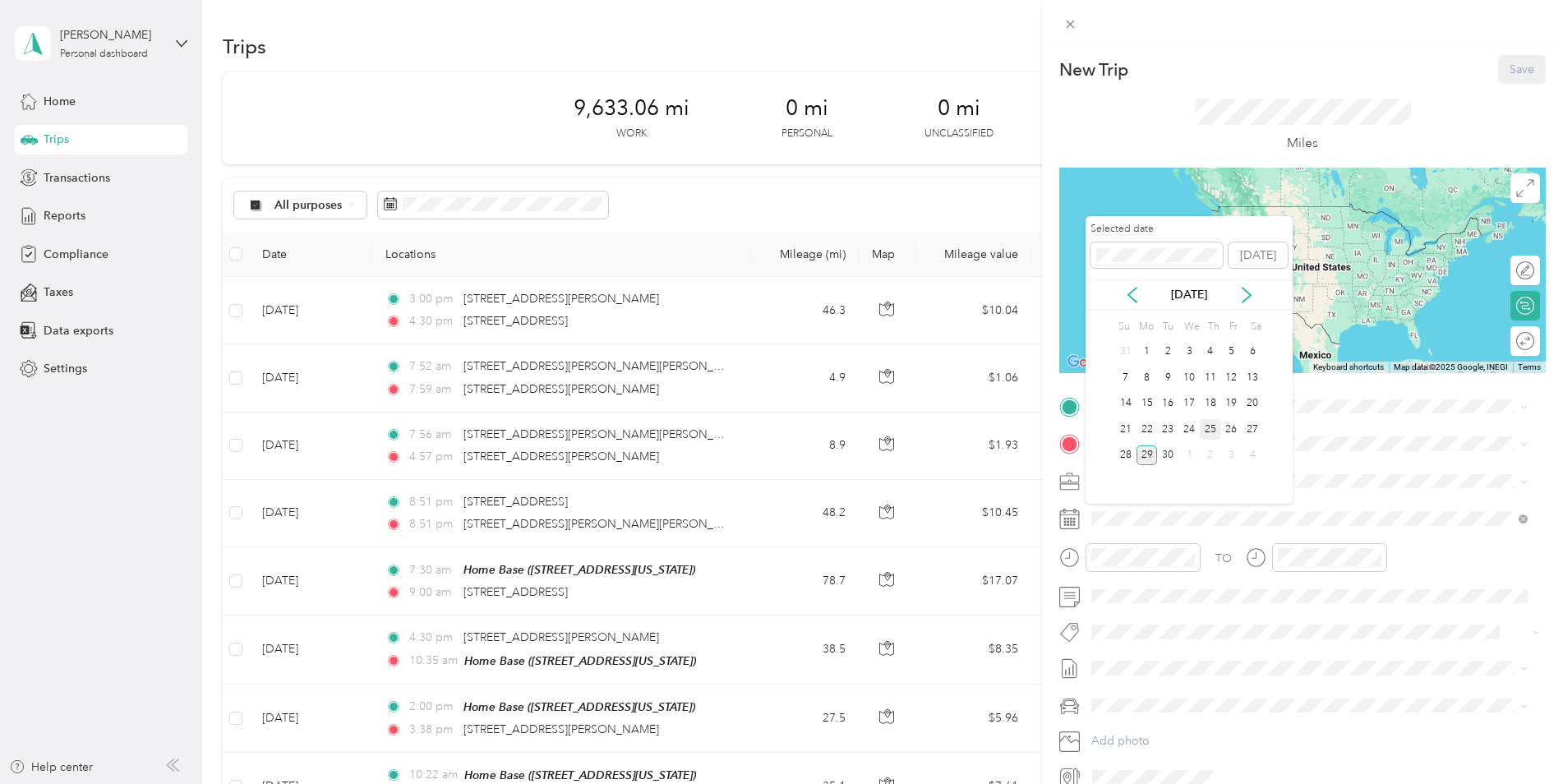
click at [1211, 428] on div "25" at bounding box center [1210, 429] width 21 height 20
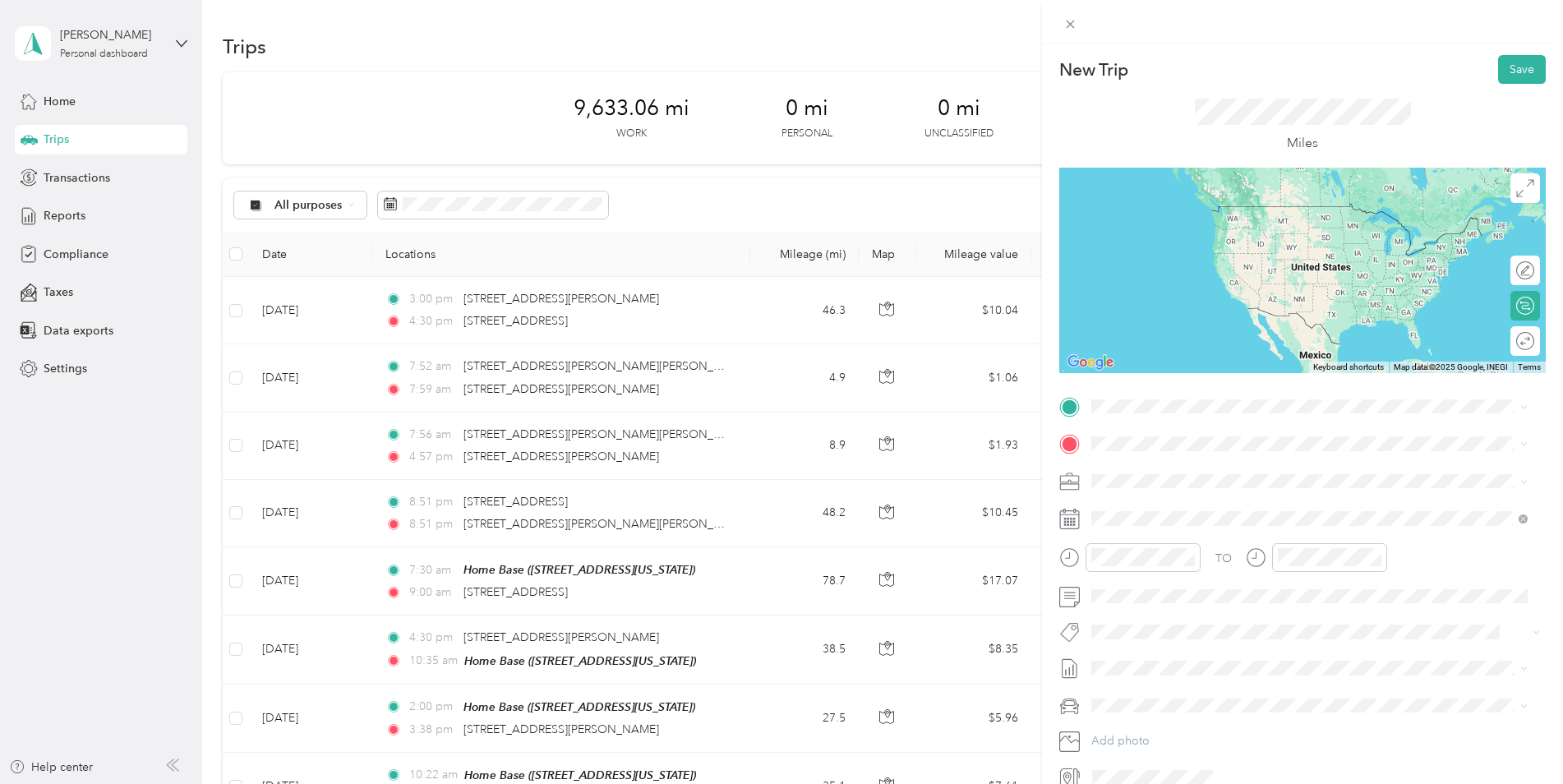
click at [1036, 425] on div "New Trip Save This trip cannot be edited because it is either under review, app…" at bounding box center [782, 392] width 1563 height 784
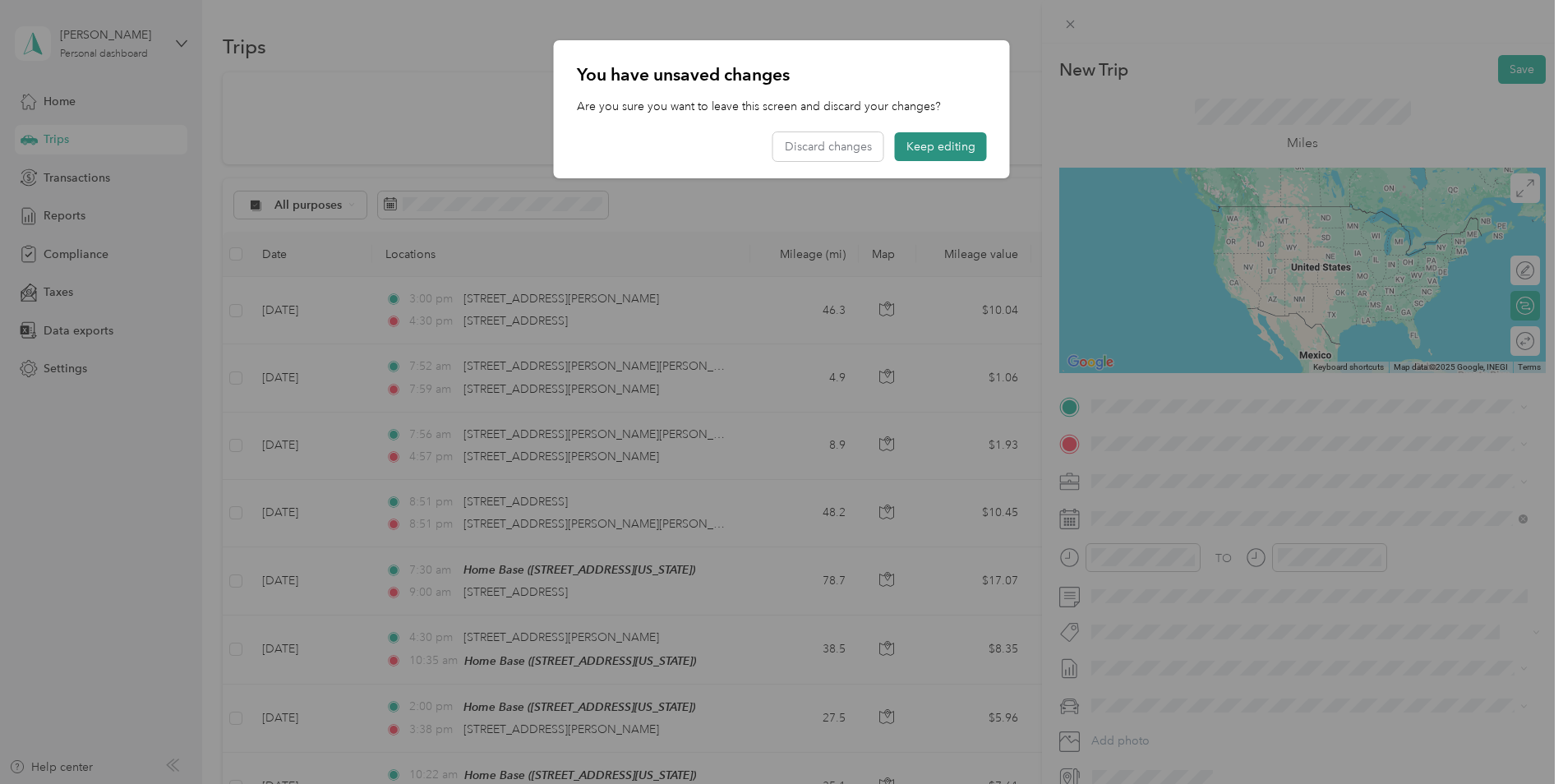
click at [919, 149] on button "Keep editing" at bounding box center [941, 146] width 92 height 29
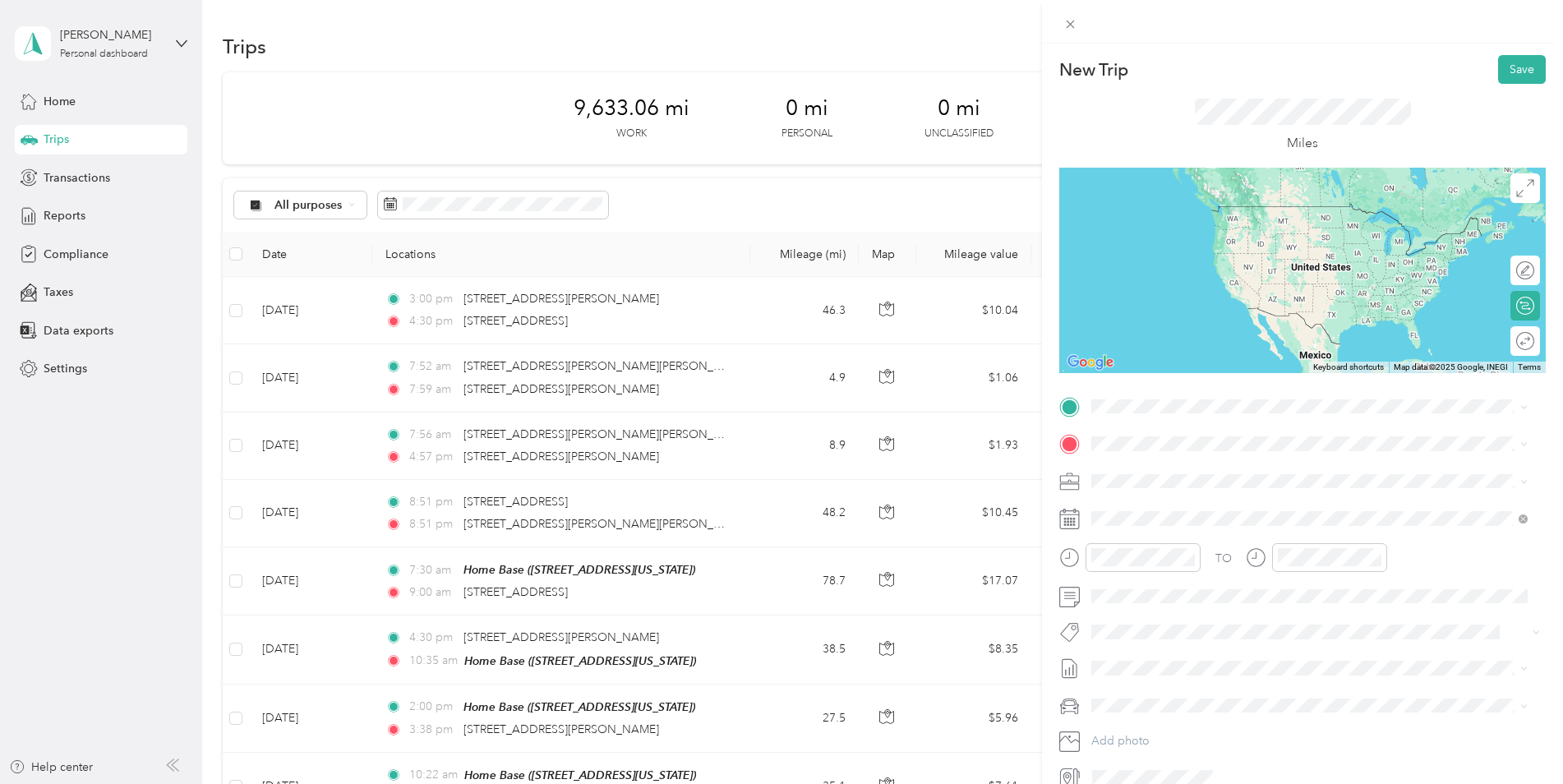
click at [1144, 504] on span "[STREET_ADDRESS][US_STATE]" at bounding box center [1206, 499] width 165 height 15
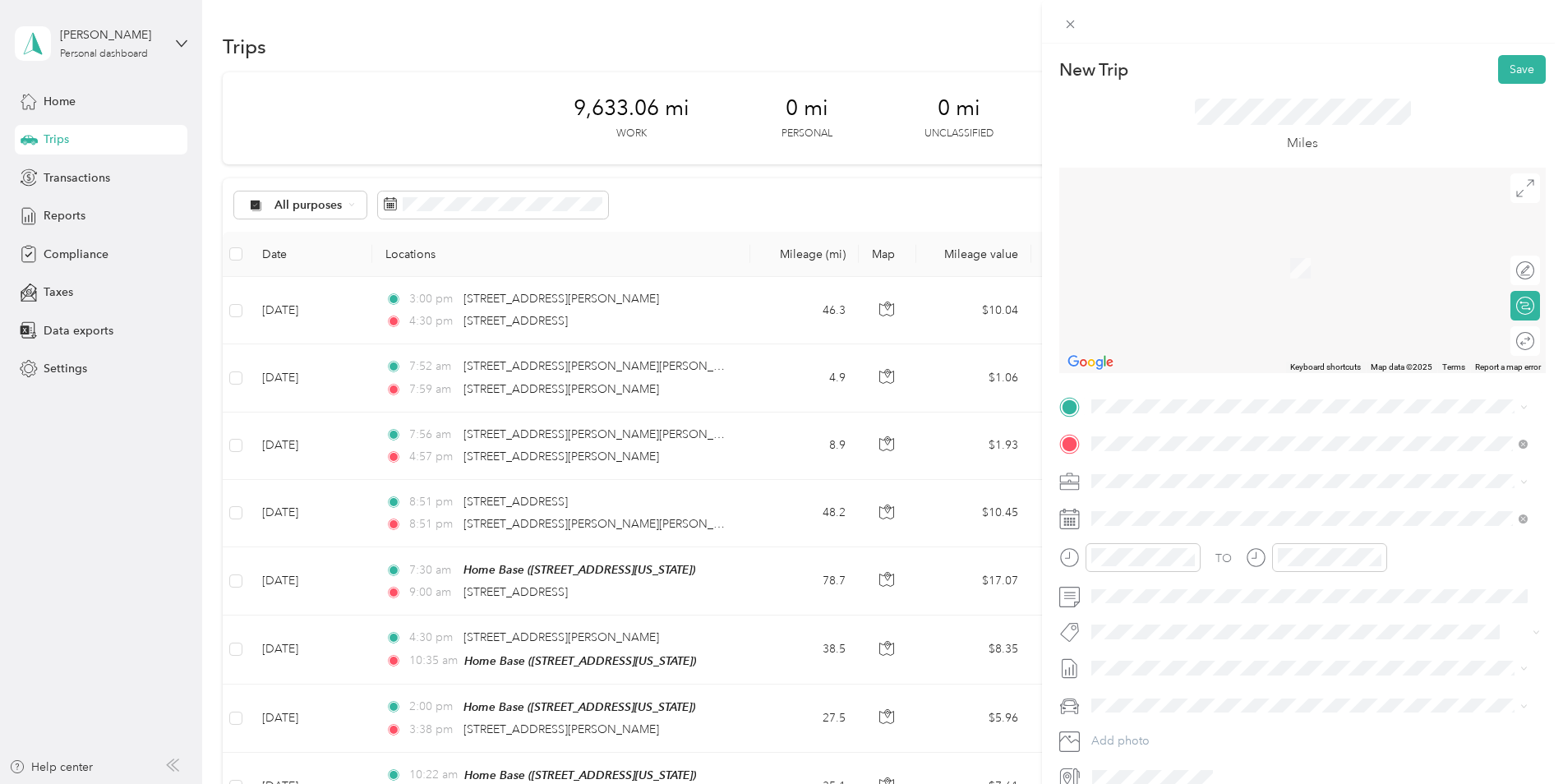
click at [1156, 508] on span "11050 [PERSON_NAME][GEOGRAPHIC_DATA][US_STATE], [GEOGRAPHIC_DATA]" at bounding box center [1322, 499] width 399 height 29
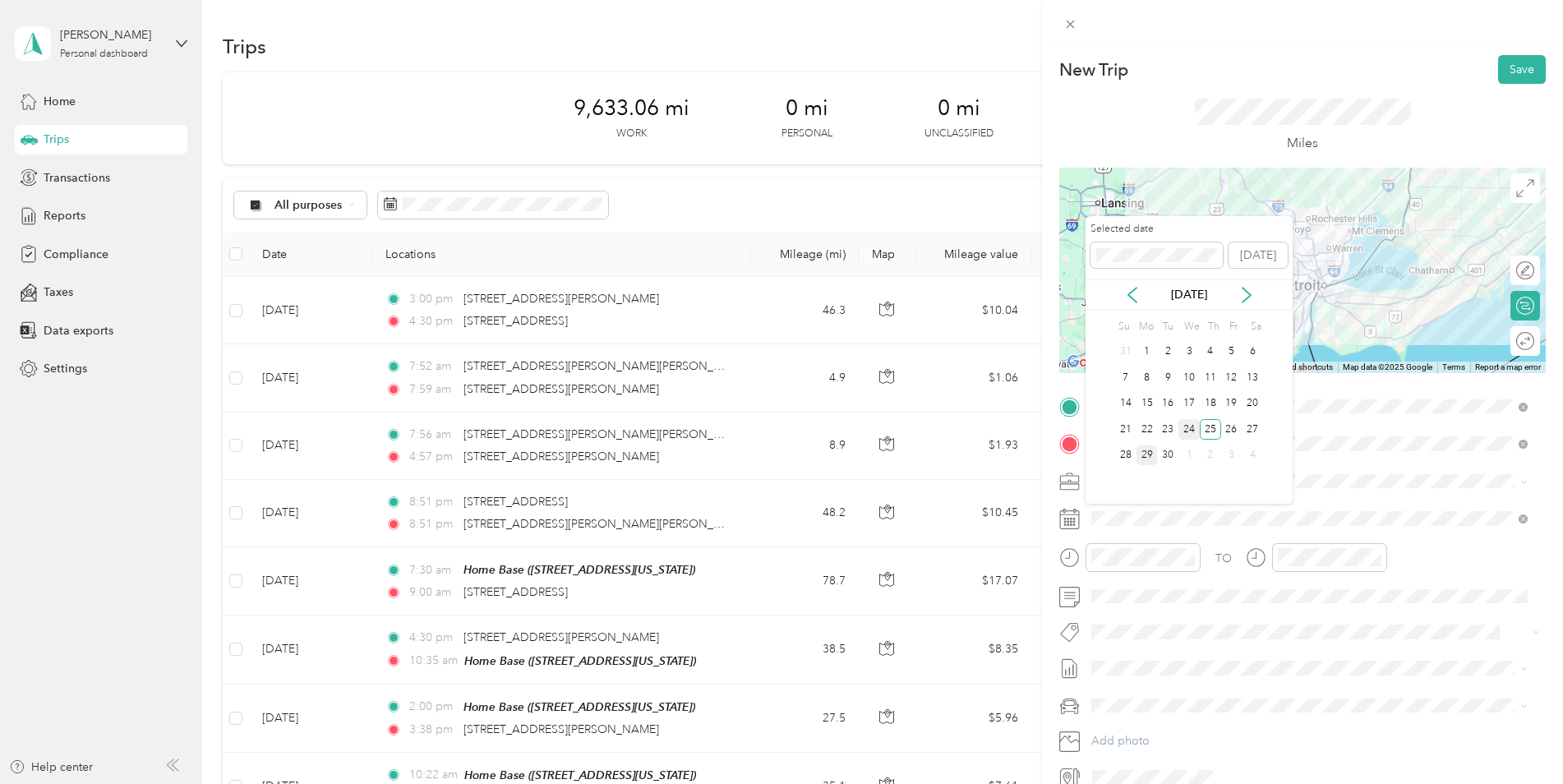
click at [1190, 423] on div "24" at bounding box center [1189, 429] width 21 height 20
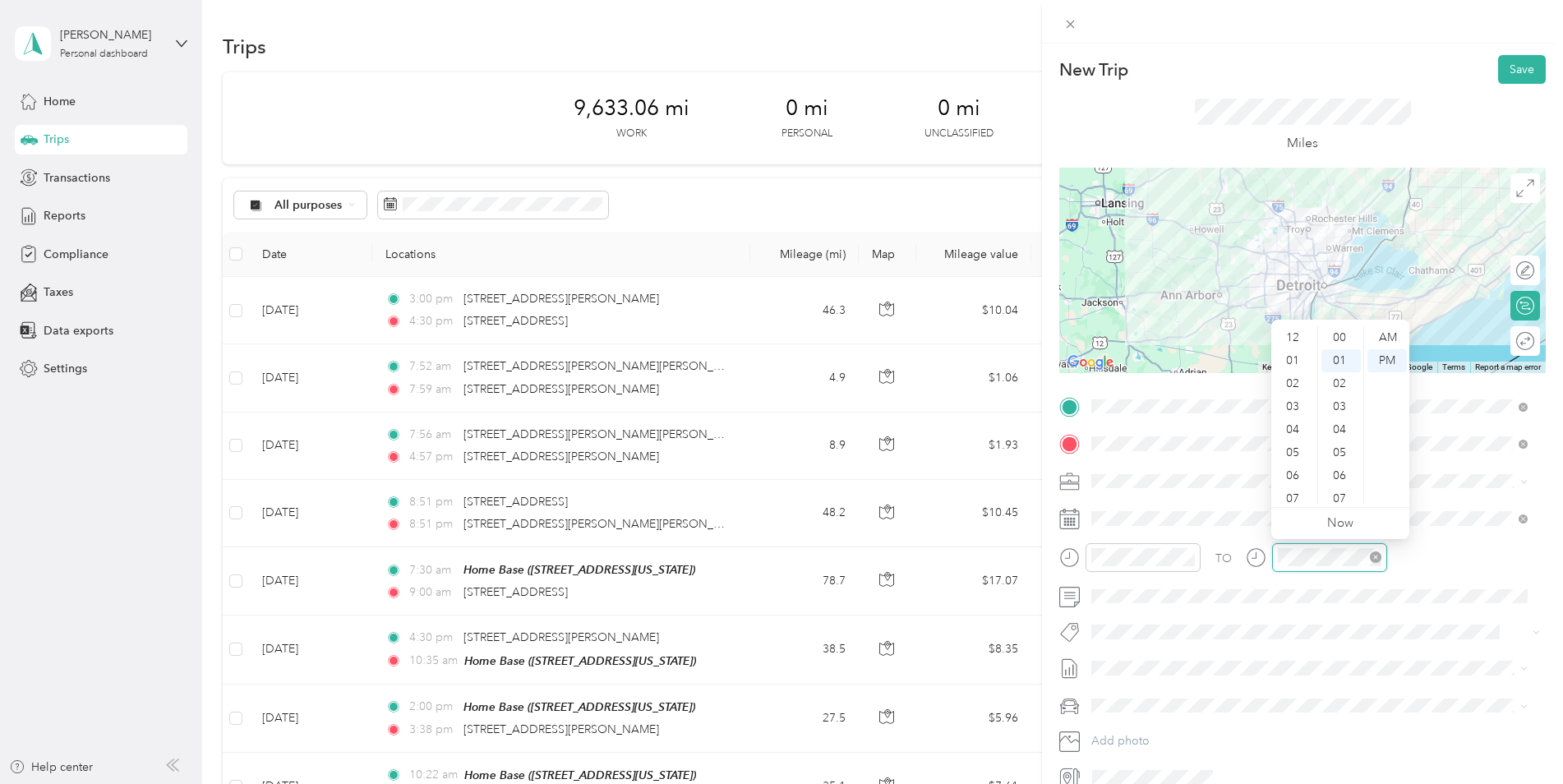
scroll to position [23, 0]
click at [1297, 469] on div "10" at bounding box center [1294, 468] width 40 height 23
click at [1340, 470] on div "28" at bounding box center [1341, 468] width 40 height 23
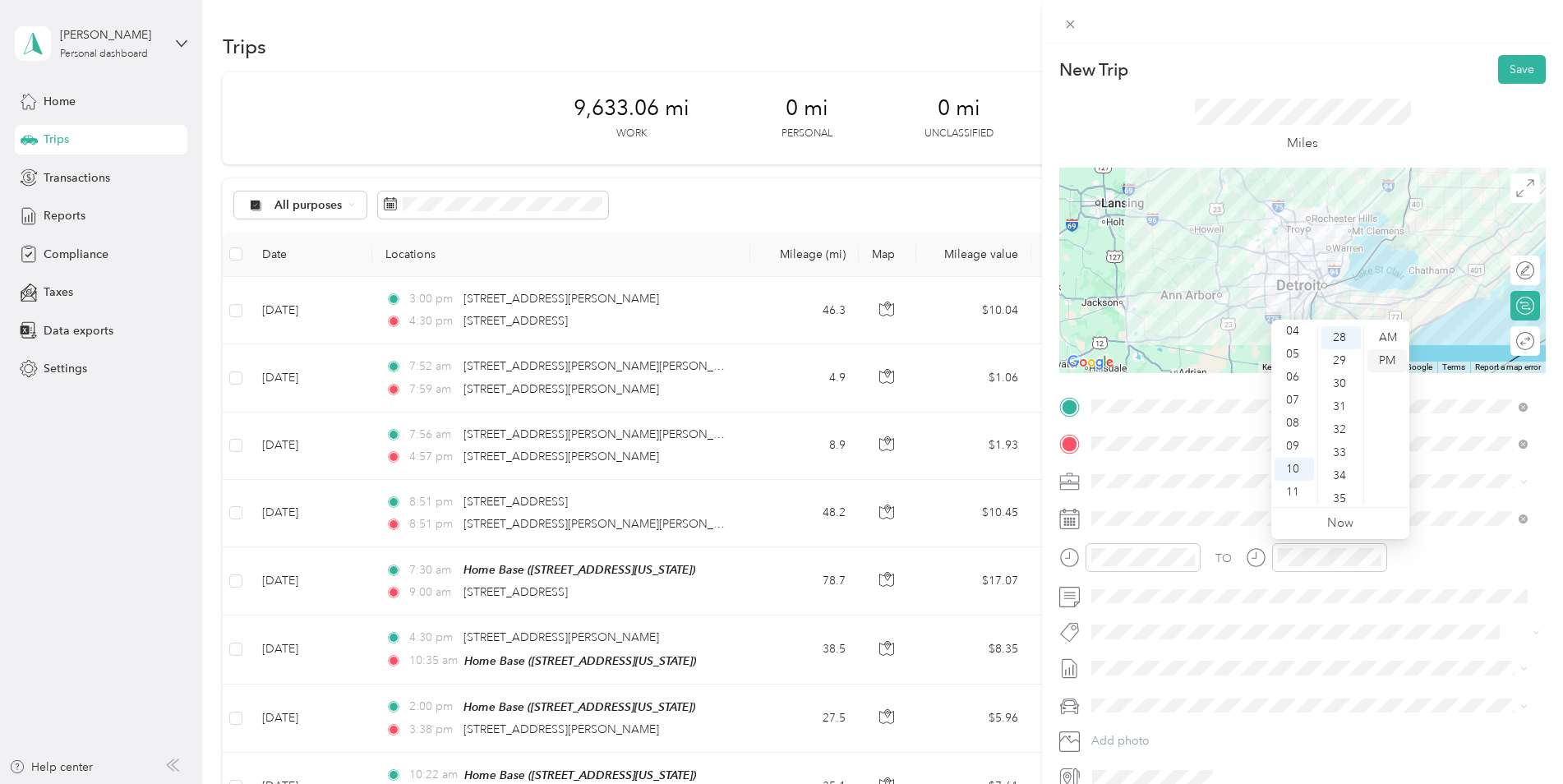
click at [1387, 359] on div "PM" at bounding box center [1387, 360] width 40 height 23
click at [1516, 62] on button "Save" at bounding box center [1521, 68] width 47 height 29
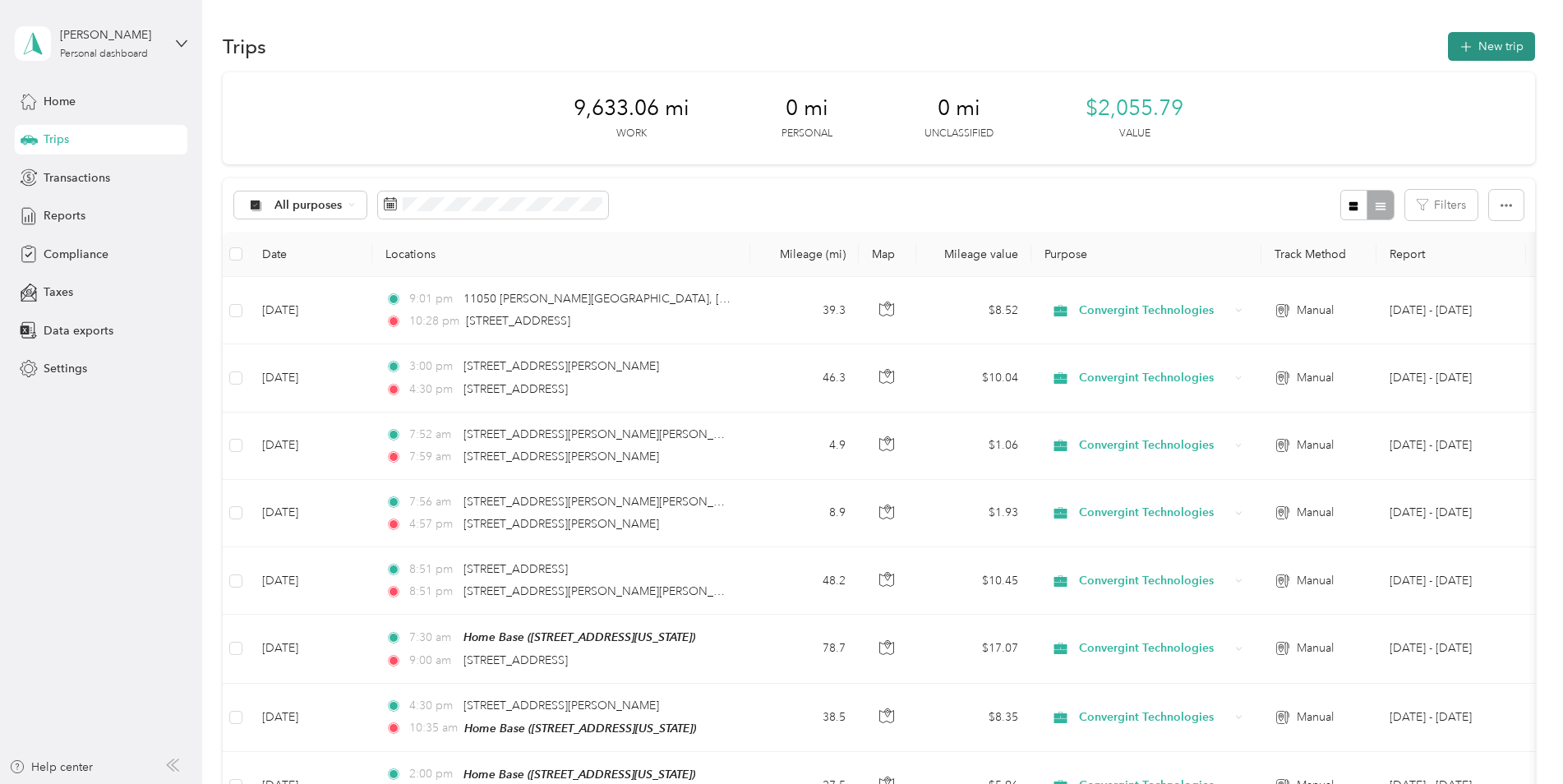
click at [1486, 42] on button "New trip" at bounding box center [1492, 46] width 87 height 29
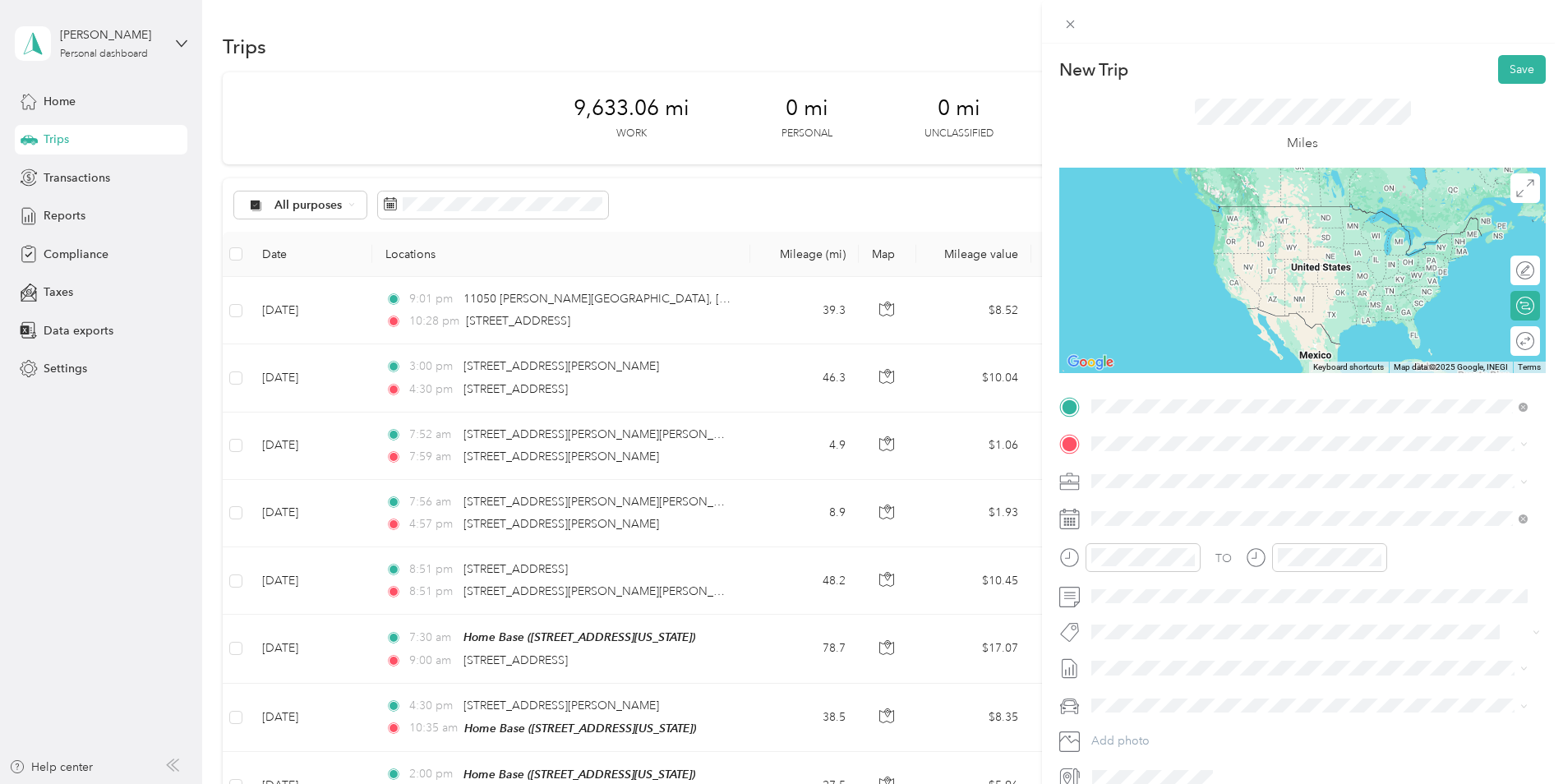
click at [1156, 469] on span "[STREET_ADDRESS][US_STATE]" at bounding box center [1206, 466] width 165 height 15
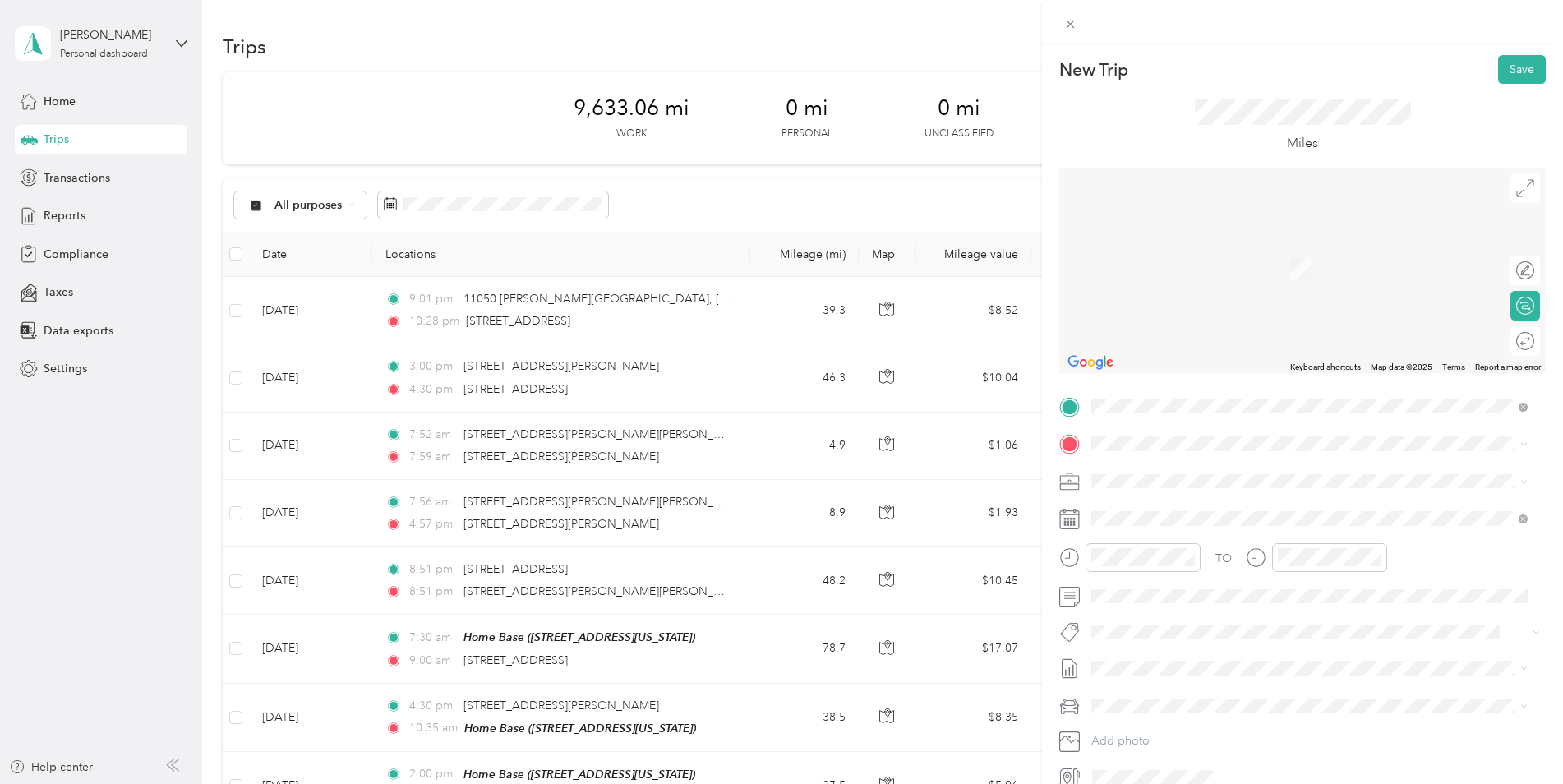
click at [1158, 503] on span "[STREET_ADDRESS][US_STATE]" at bounding box center [1206, 503] width 165 height 15
click at [1204, 422] on div "25" at bounding box center [1210, 429] width 21 height 20
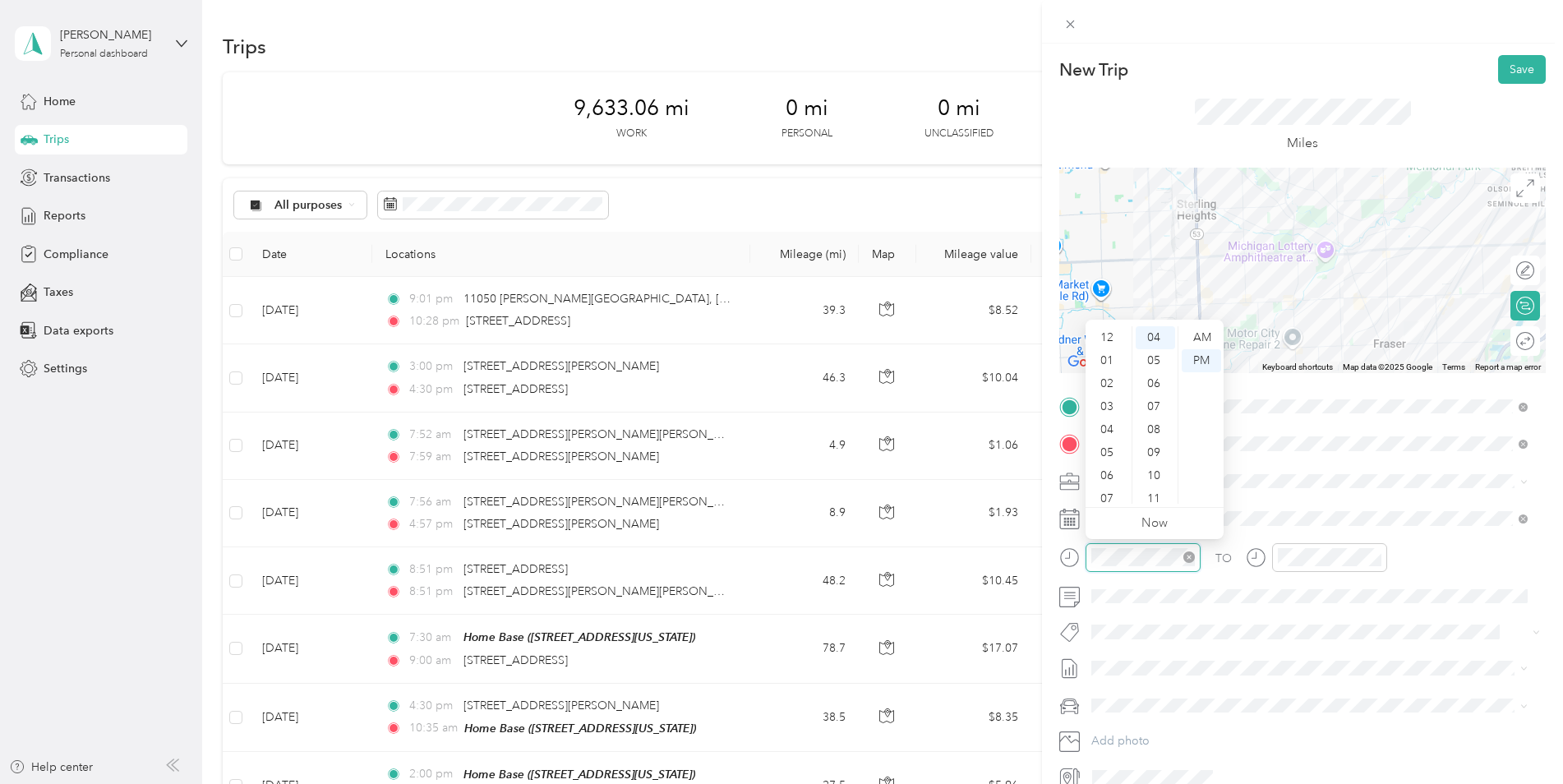
scroll to position [99, 0]
click at [1199, 333] on div "AM" at bounding box center [1202, 337] width 40 height 23
click at [1104, 416] on div "08" at bounding box center [1108, 423] width 40 height 23
click at [1152, 333] on div "00" at bounding box center [1156, 337] width 40 height 23
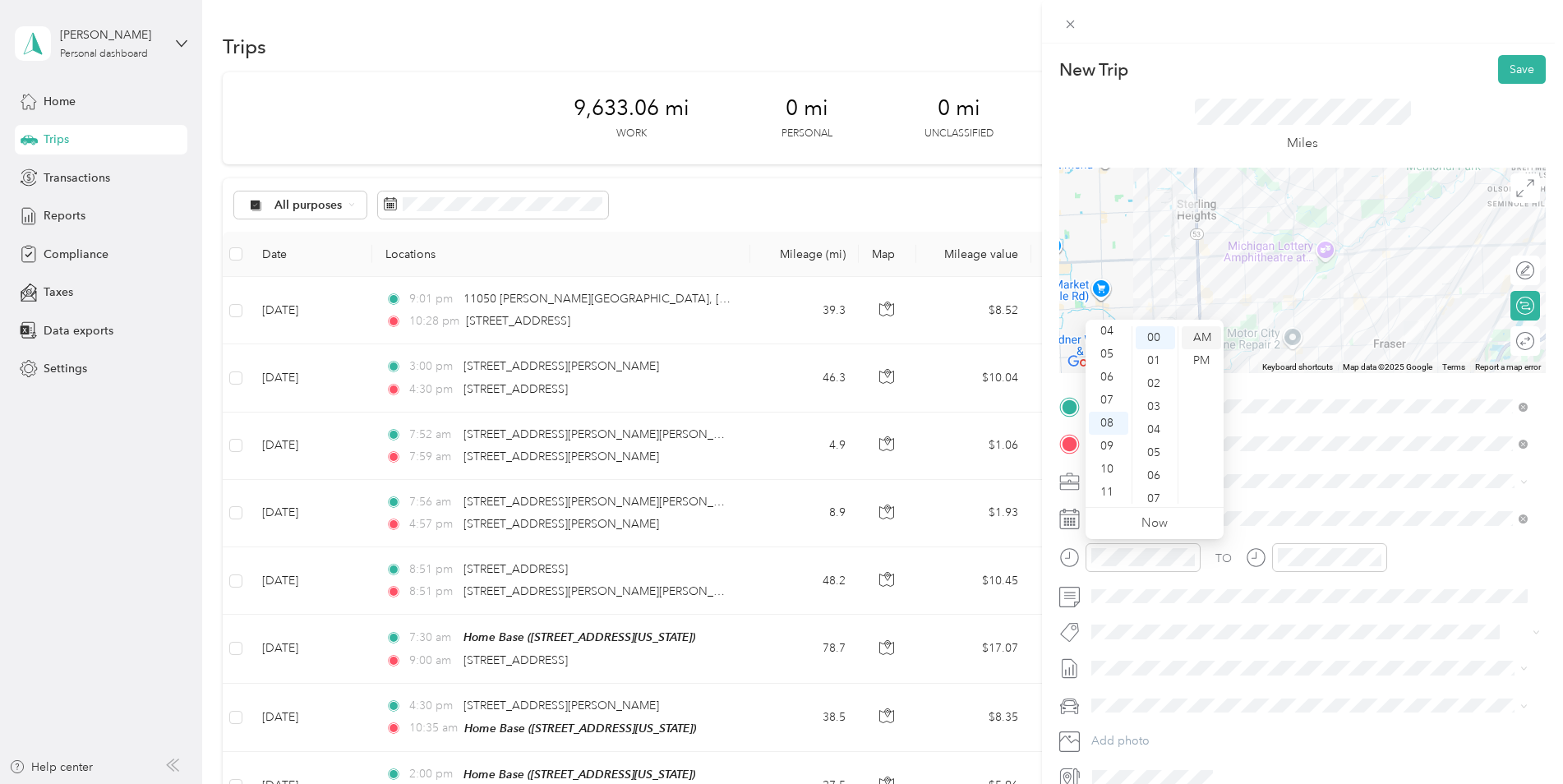
click at [1203, 332] on div "AM" at bounding box center [1202, 337] width 40 height 23
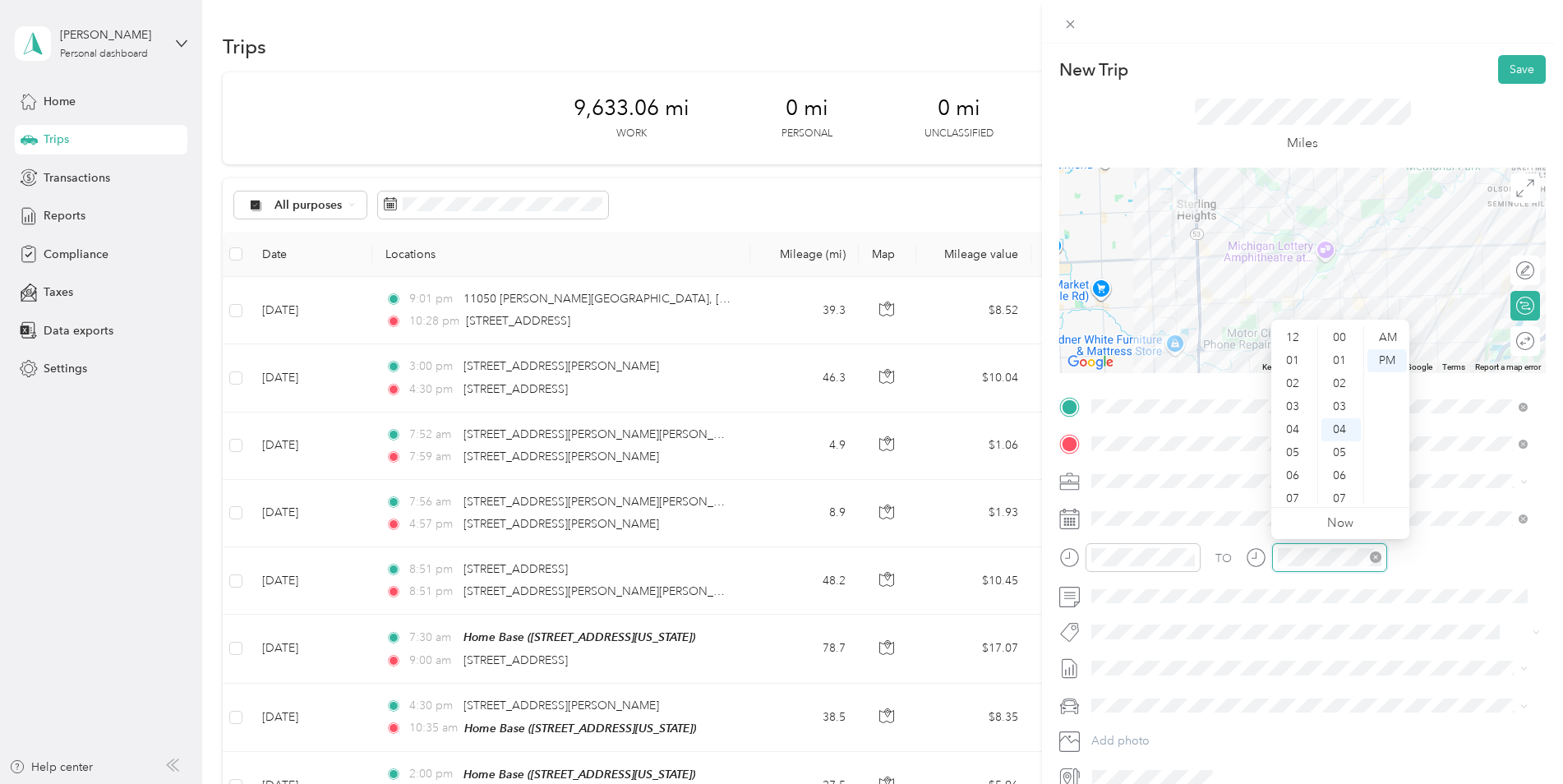
scroll to position [99, 0]
click at [1290, 421] on div "08" at bounding box center [1294, 423] width 40 height 23
click at [1344, 446] on div "30" at bounding box center [1341, 454] width 40 height 23
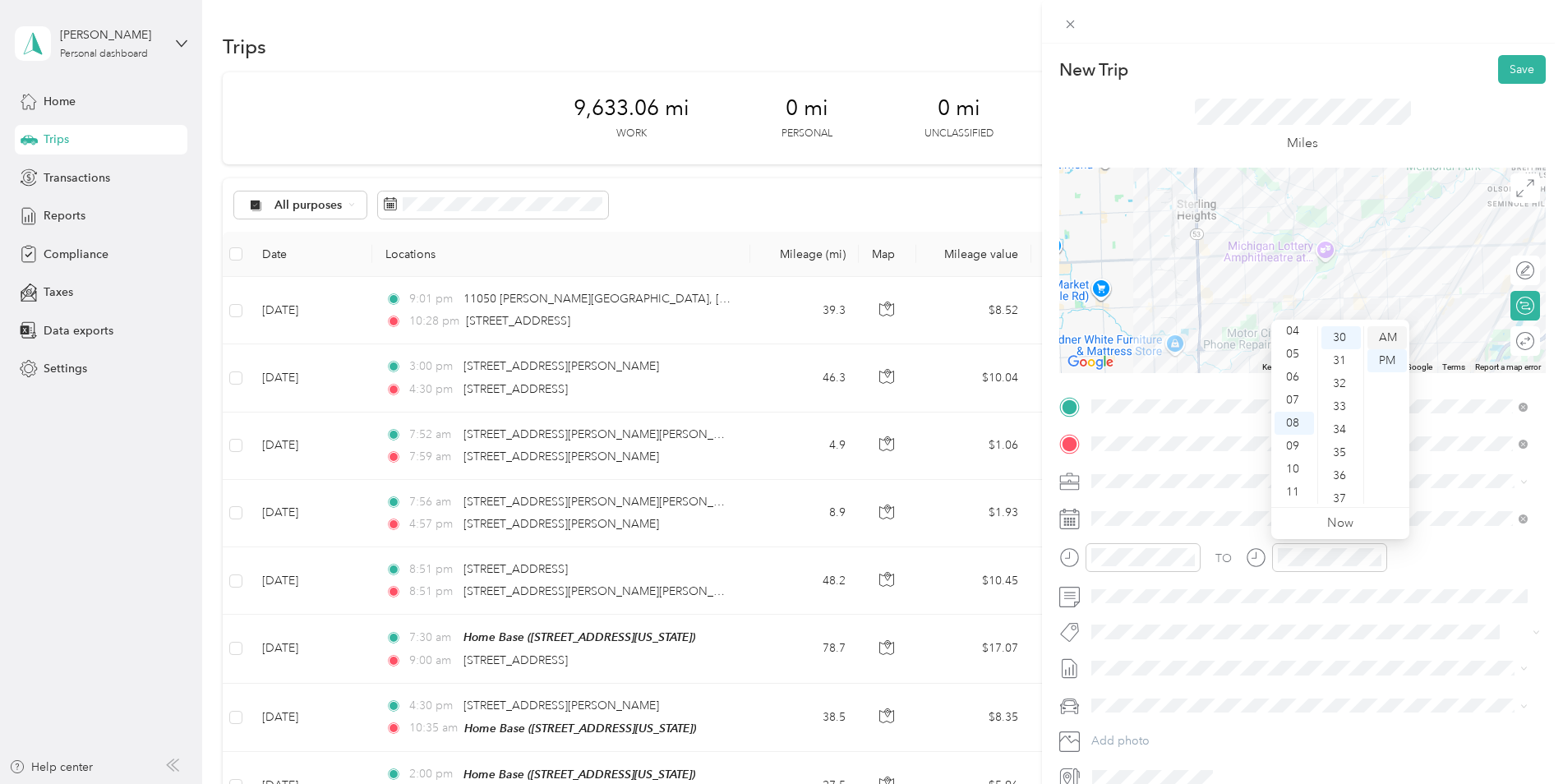
click at [1384, 336] on div "AM" at bounding box center [1387, 337] width 40 height 23
click at [1356, 783] on div "New Trip Save This trip cannot be edited because it is either under review, app…" at bounding box center [778, 784] width 1556 height 0
click at [1505, 67] on button "Save" at bounding box center [1521, 68] width 47 height 29
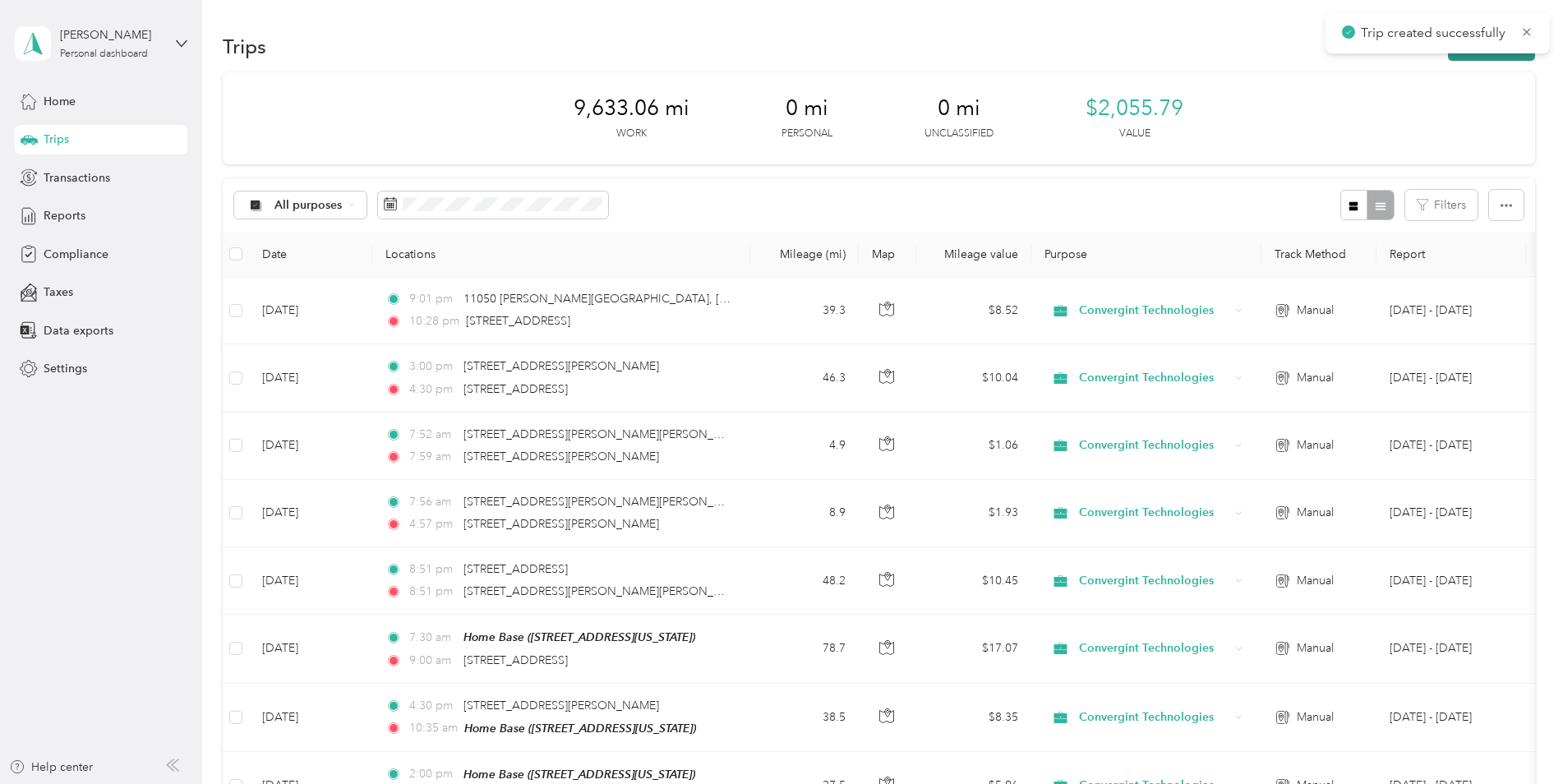
click at [1489, 54] on button "New trip" at bounding box center [1492, 46] width 87 height 29
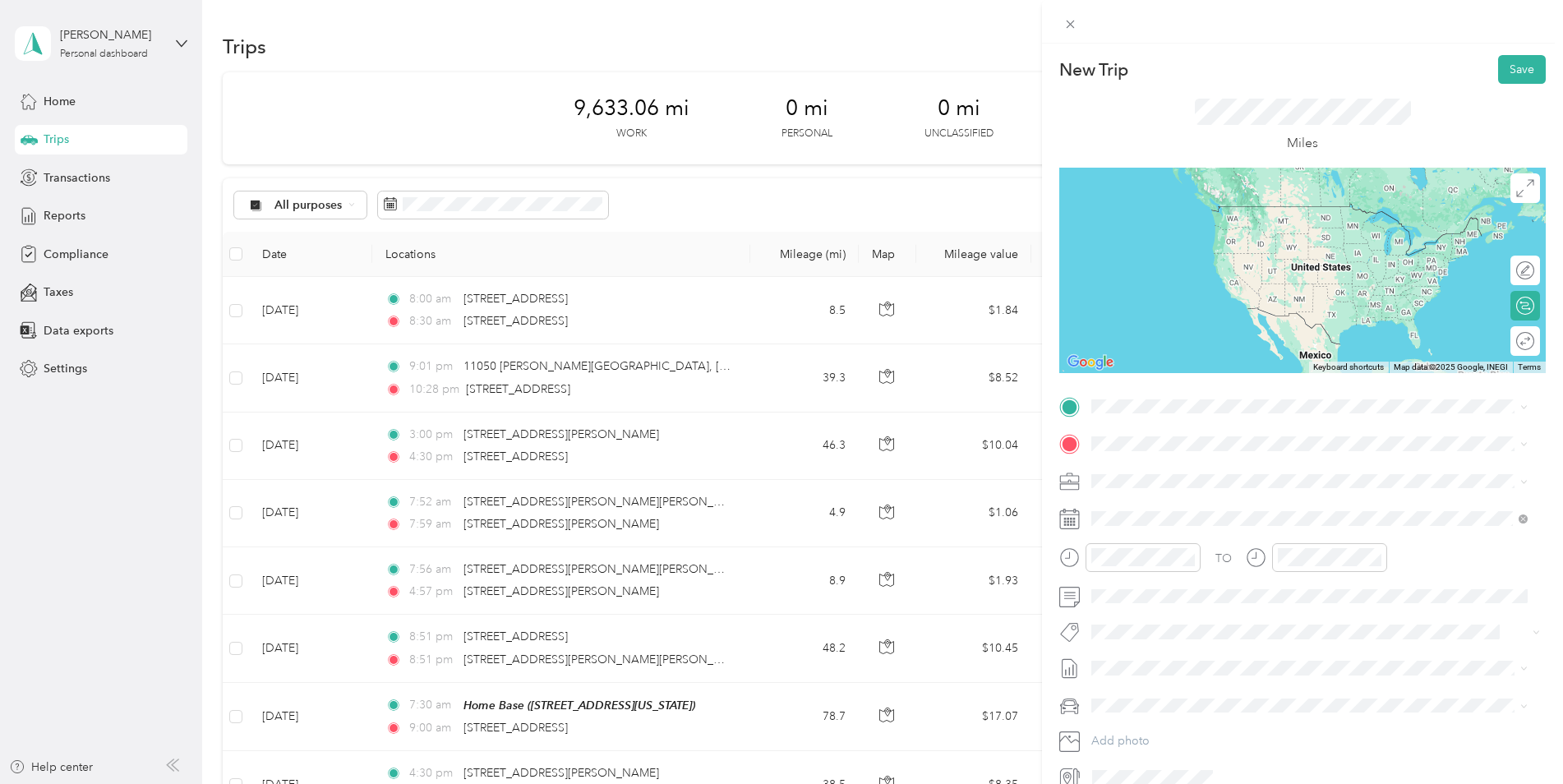
click at [1154, 457] on span "[STREET_ADDRESS][US_STATE]" at bounding box center [1206, 461] width 165 height 15
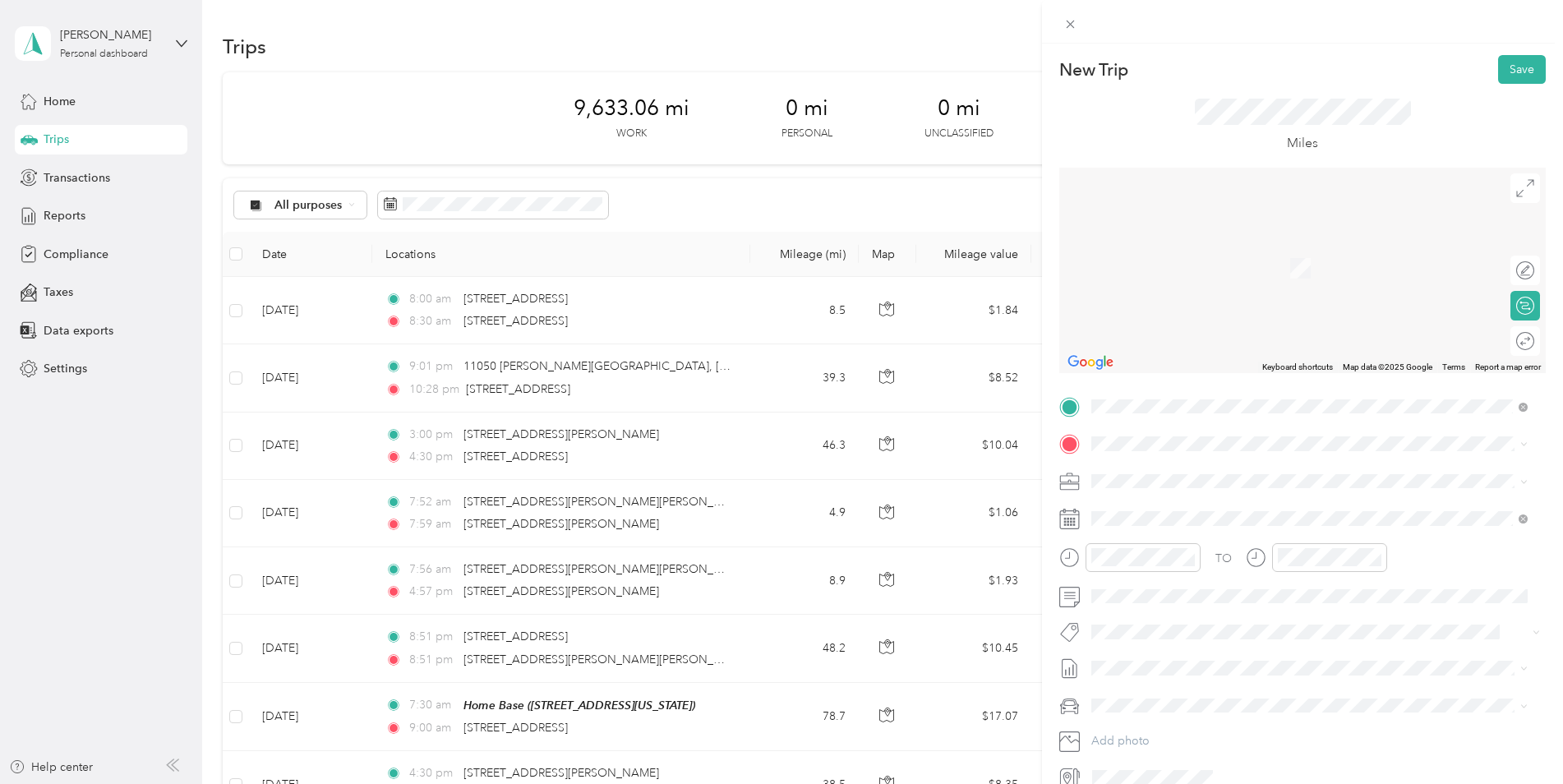
click at [1155, 508] on span "[STREET_ADDRESS][US_STATE]" at bounding box center [1206, 502] width 165 height 15
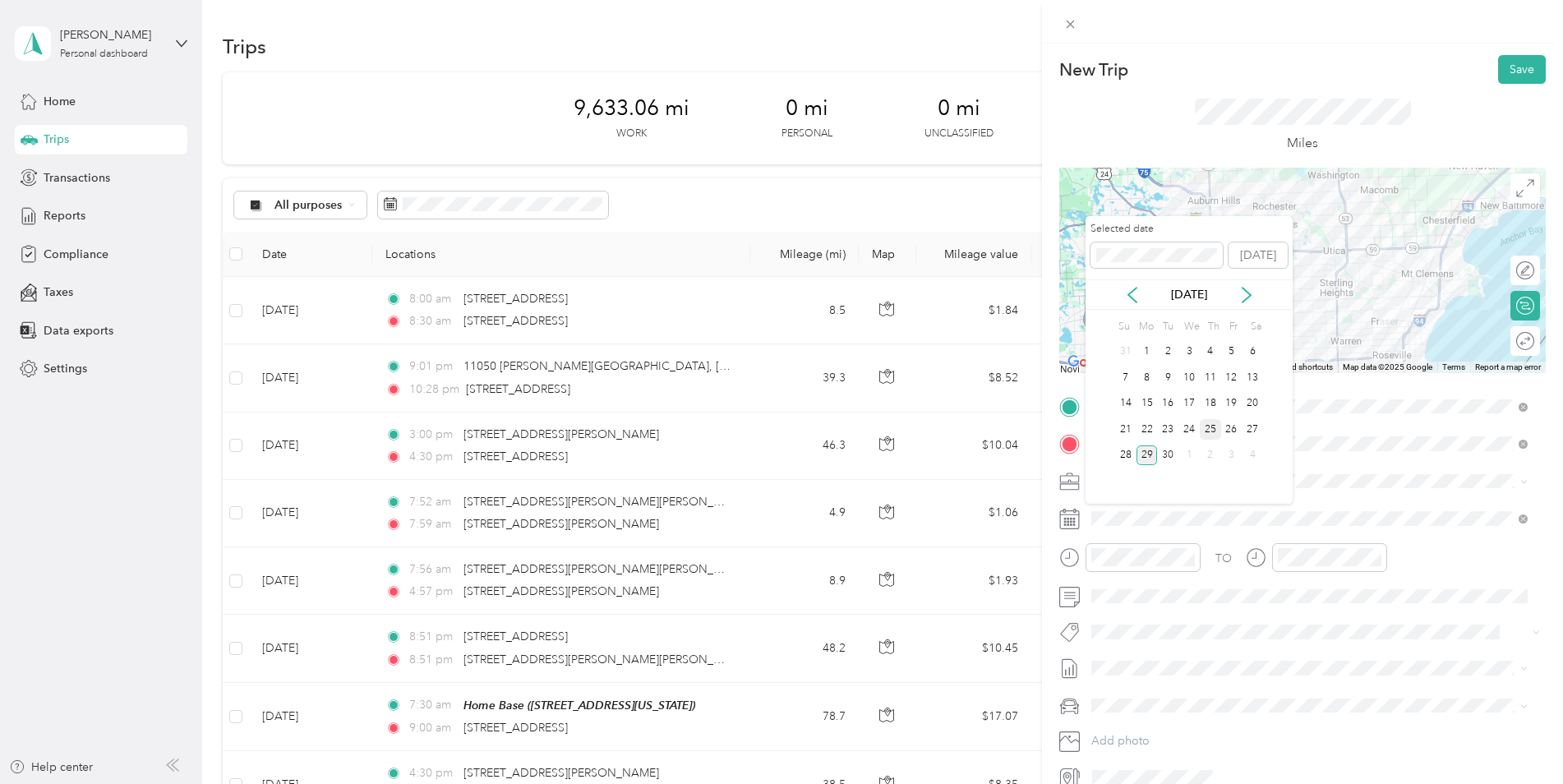
click at [1206, 430] on div "25" at bounding box center [1210, 429] width 21 height 20
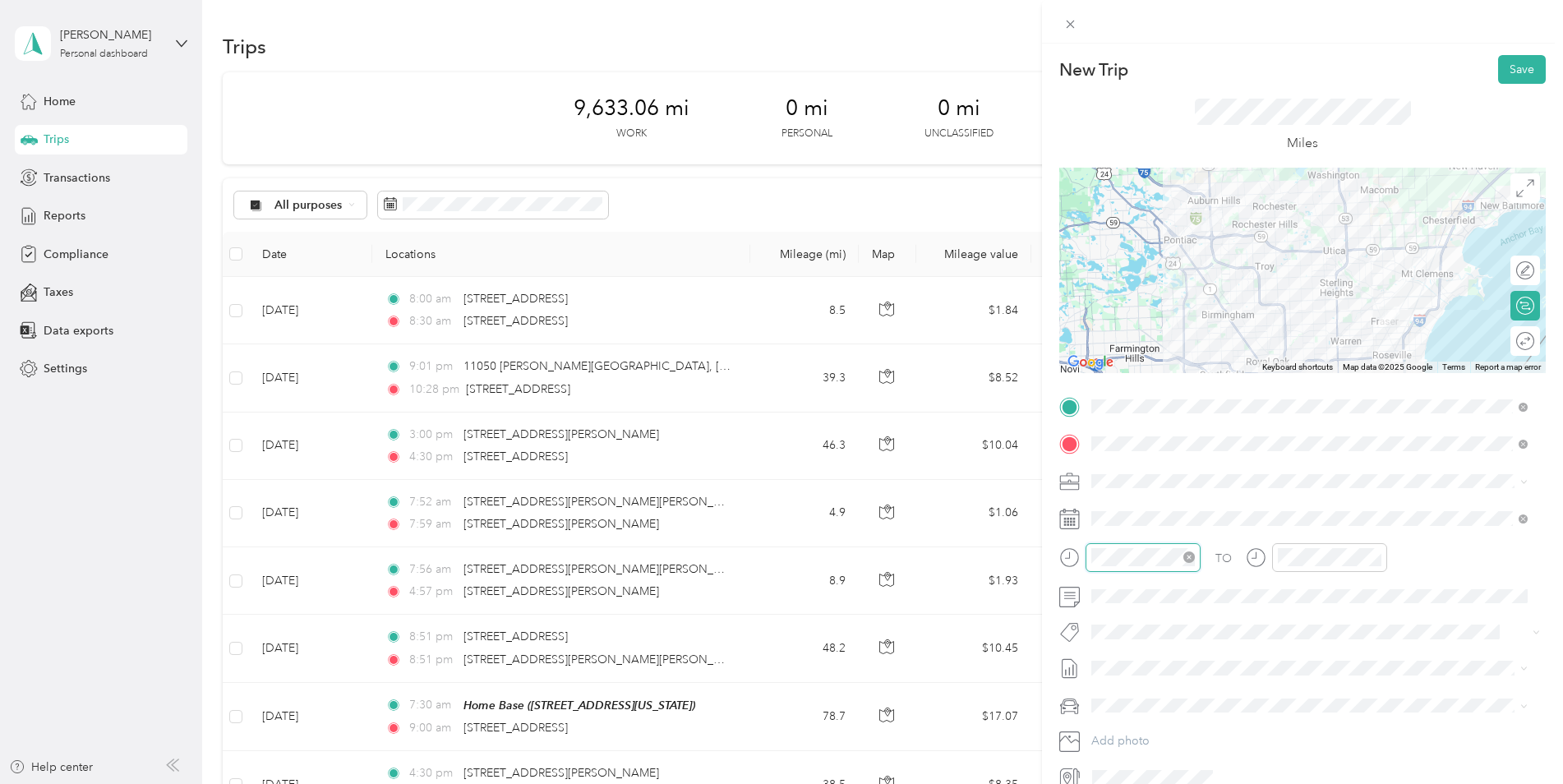
scroll to position [99, 0]
click at [1202, 340] on div "AM" at bounding box center [1202, 337] width 40 height 23
click at [1294, 466] on div "10" at bounding box center [1294, 468] width 40 height 23
click at [1341, 471] on div "11" at bounding box center [1341, 476] width 40 height 23
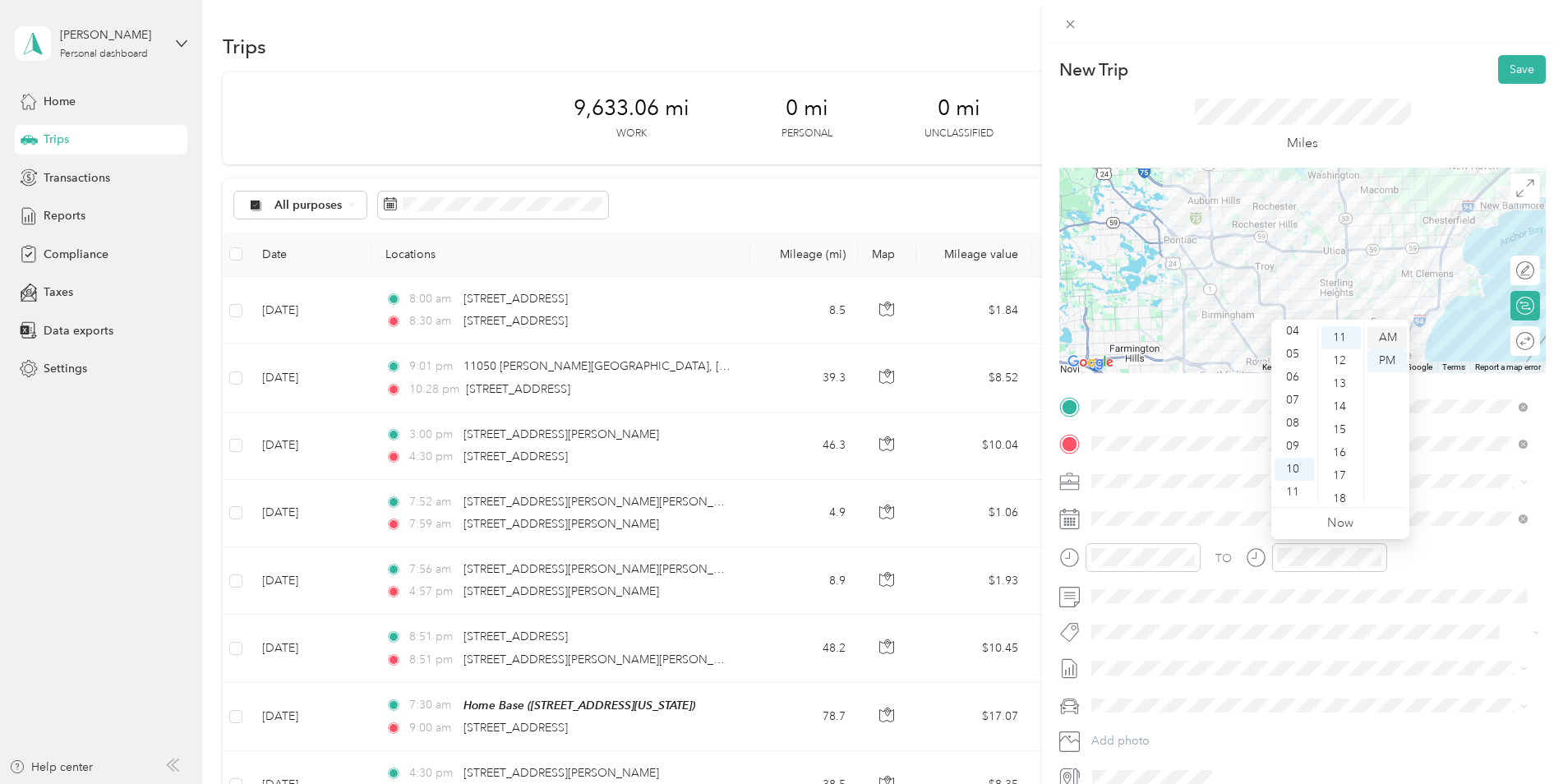
click at [1386, 333] on div "AM" at bounding box center [1387, 337] width 40 height 23
click at [1462, 611] on div "TO Add photo" at bounding box center [1303, 591] width 487 height 397
click at [1508, 69] on button "Save" at bounding box center [1521, 68] width 47 height 29
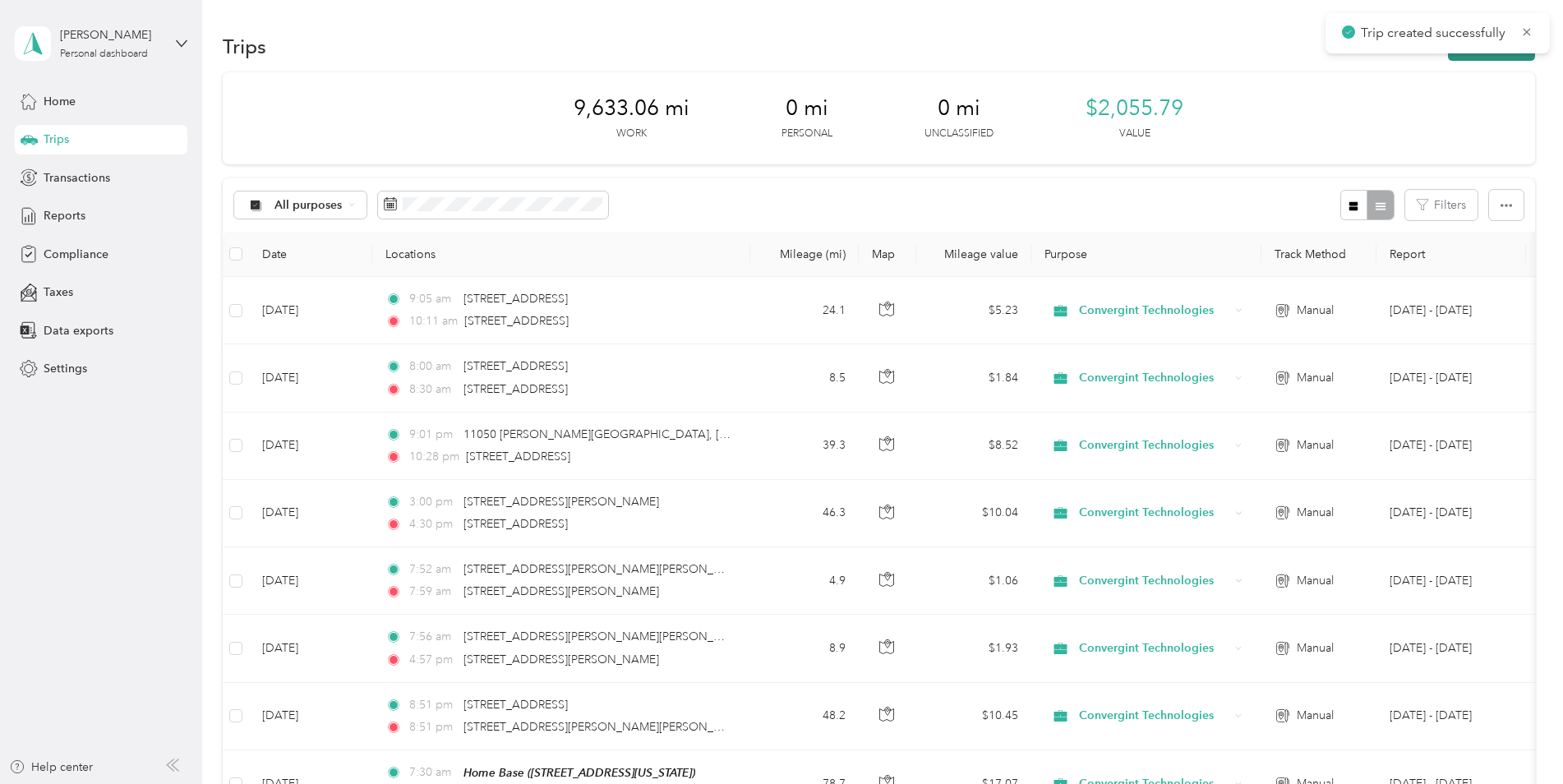
click at [1496, 57] on button "New trip" at bounding box center [1492, 46] width 87 height 29
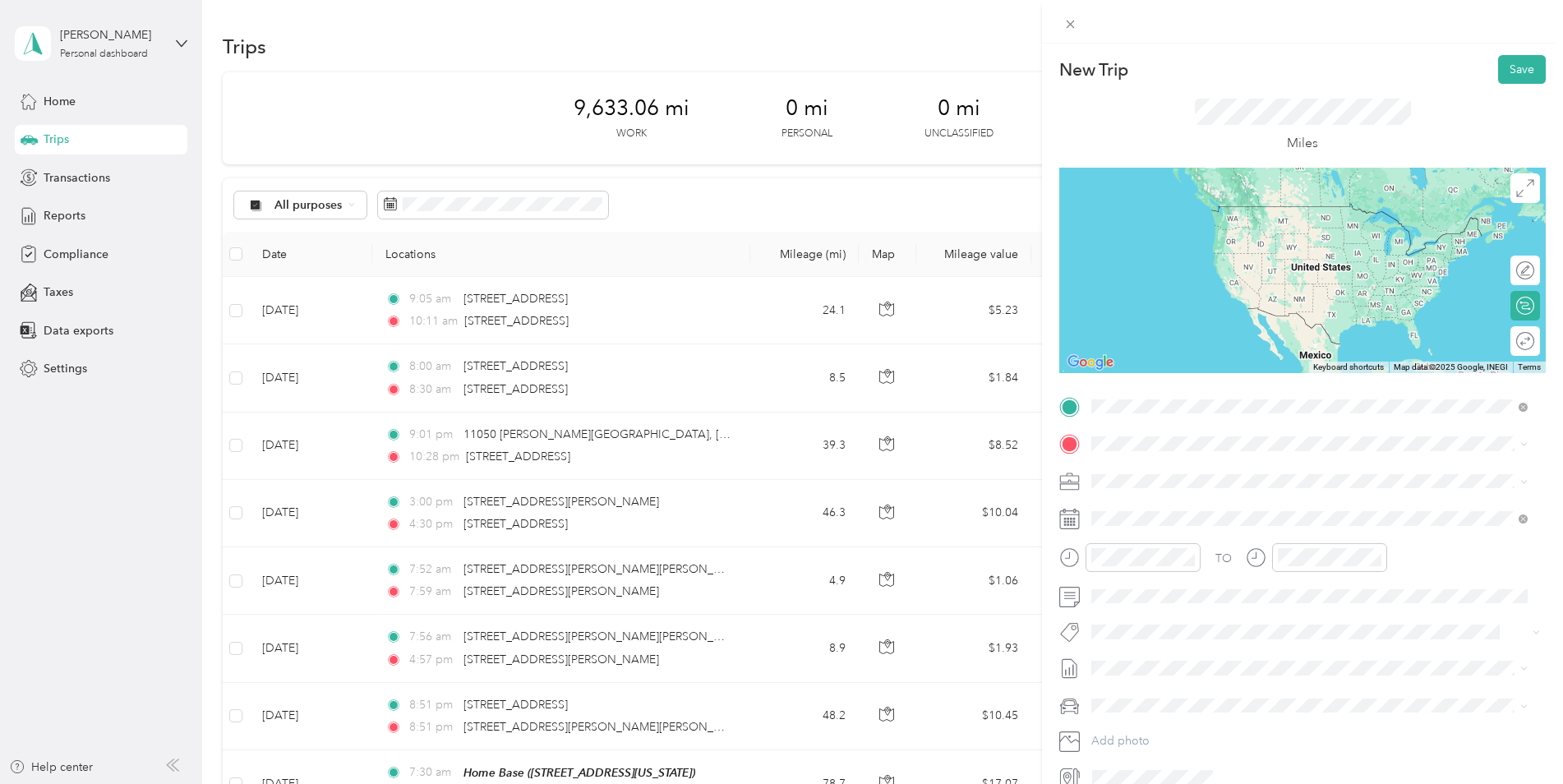
click at [1161, 460] on span "[STREET_ADDRESS][US_STATE]" at bounding box center [1206, 466] width 165 height 15
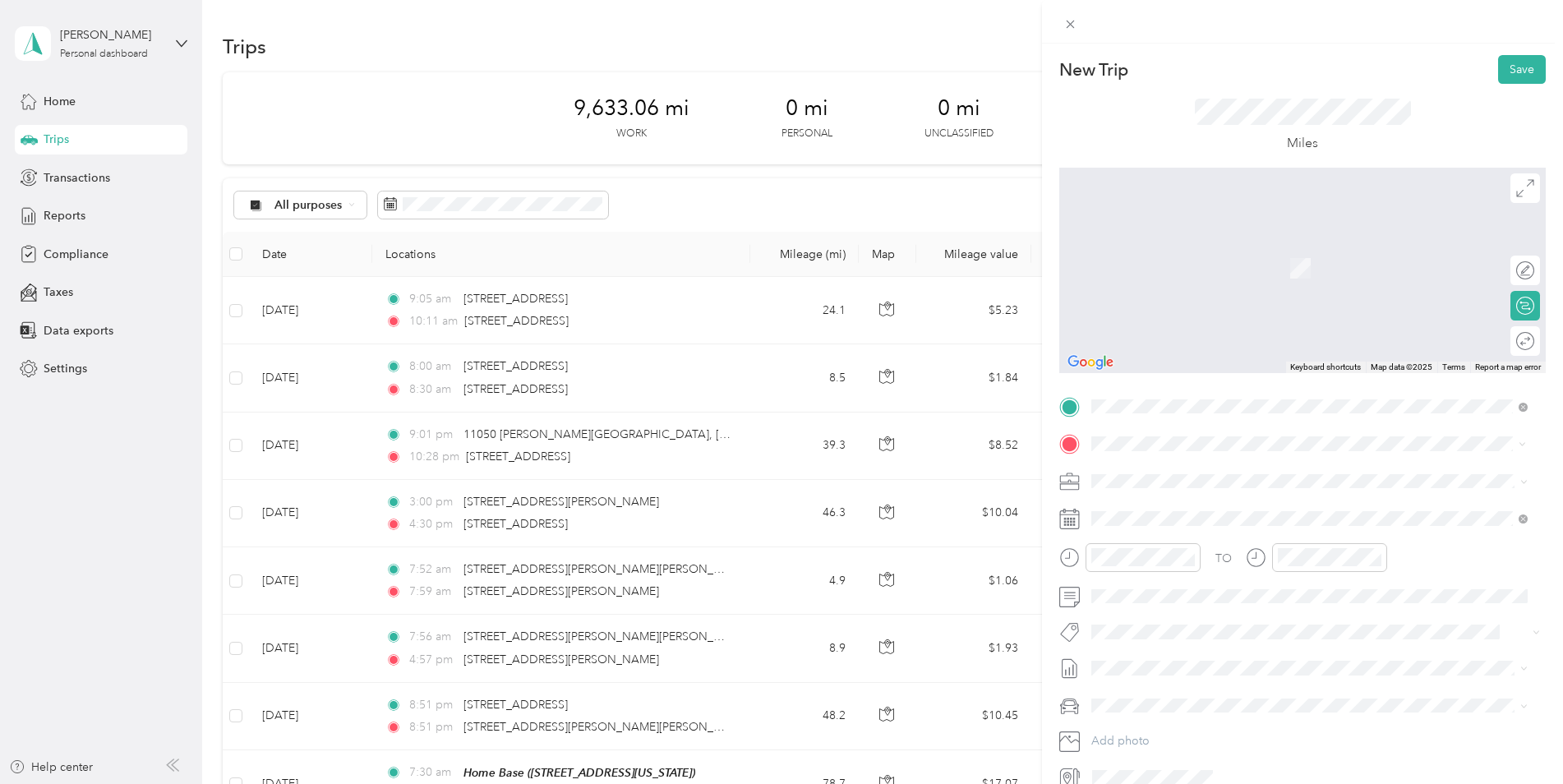
click at [1137, 502] on span "[STREET_ADDRESS][US_STATE]" at bounding box center [1206, 503] width 165 height 15
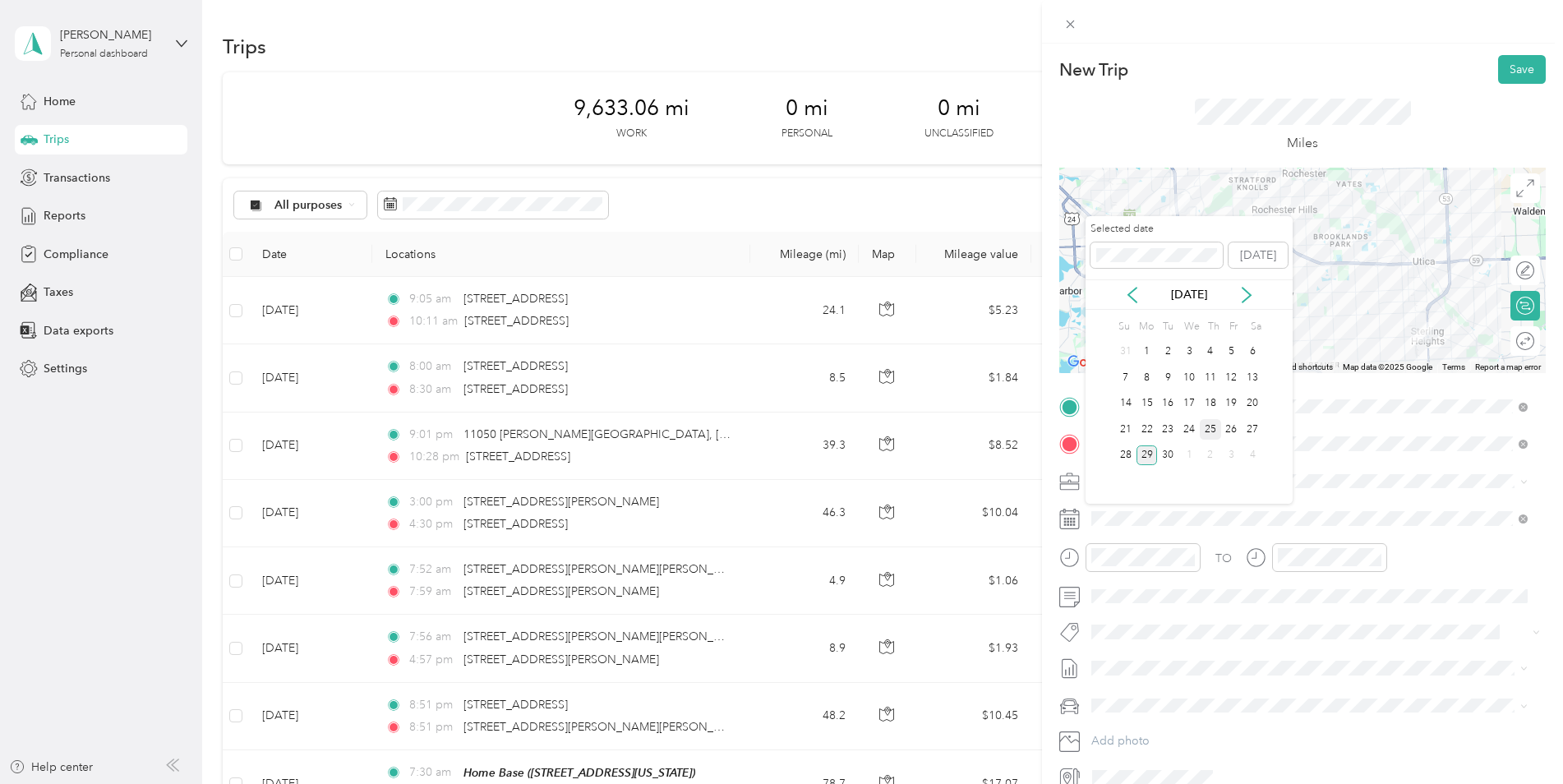
click at [1207, 424] on div "25" at bounding box center [1210, 429] width 21 height 20
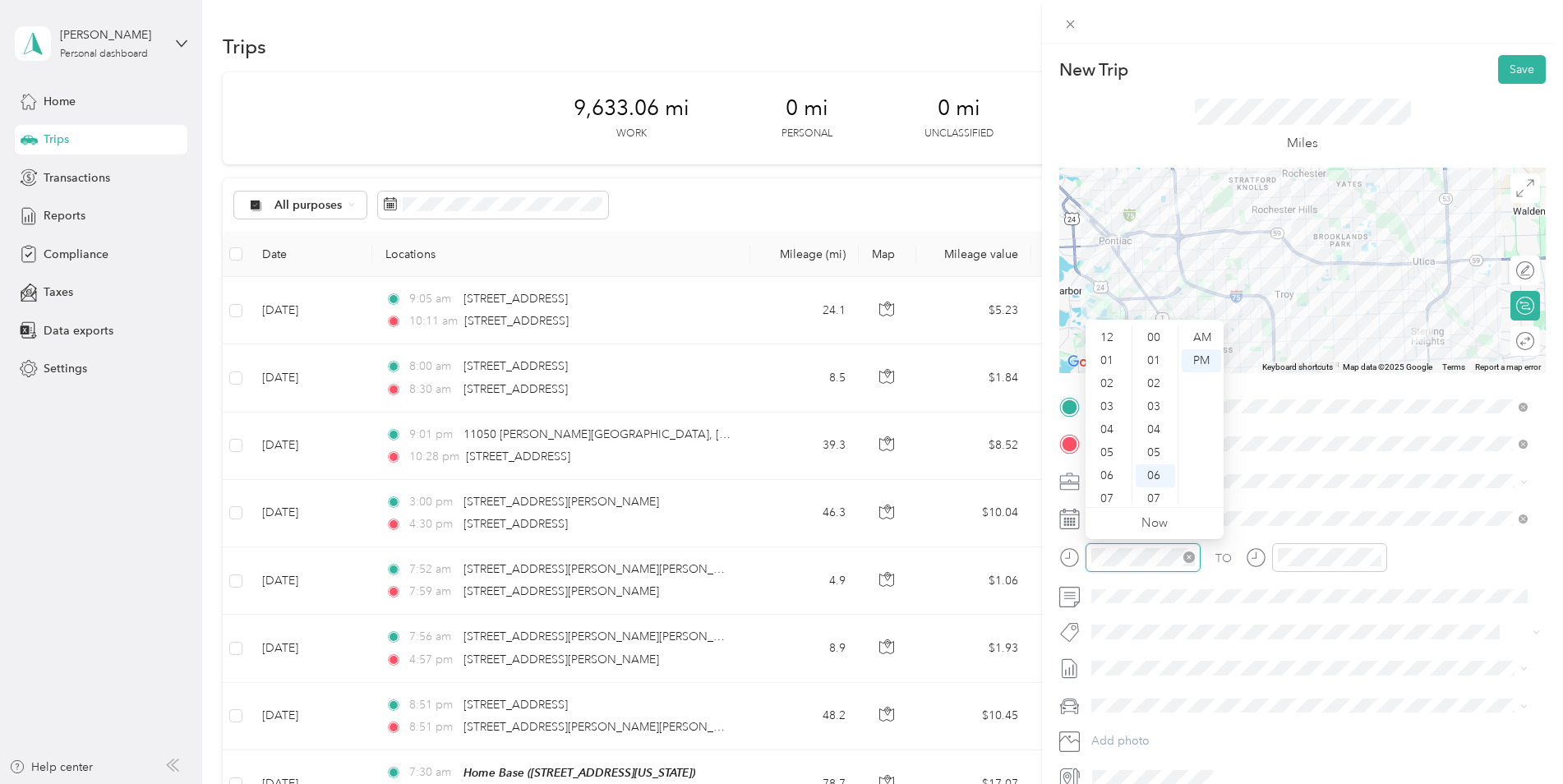
scroll to position [99, 0]
click at [1112, 489] on div "11" at bounding box center [1108, 492] width 40 height 23
click at [1153, 381] on div "16" at bounding box center [1156, 381] width 40 height 23
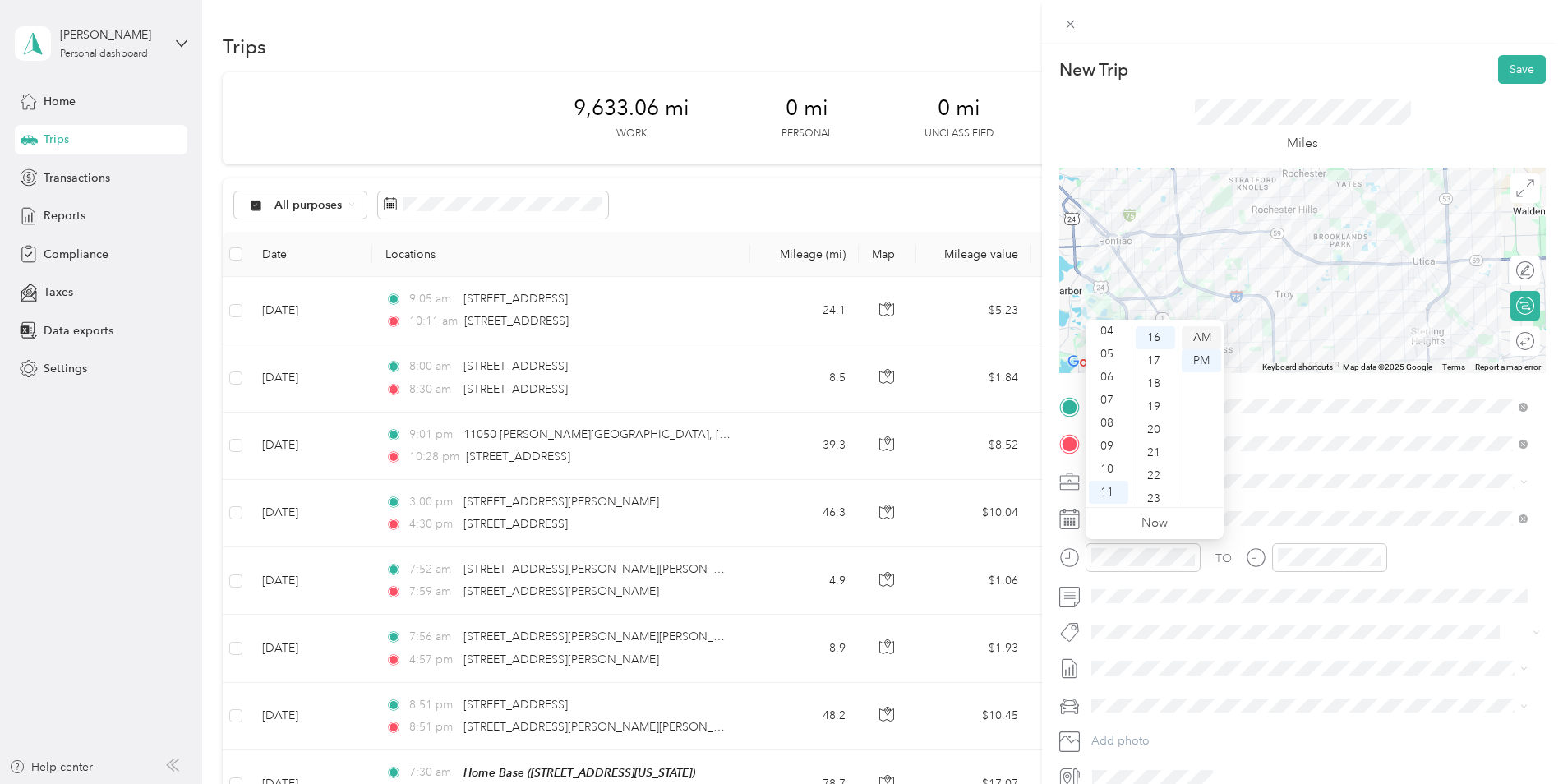
click at [1197, 333] on div "AM" at bounding box center [1202, 337] width 40 height 23
click at [1294, 333] on div "12" at bounding box center [1294, 337] width 40 height 23
click at [1344, 472] on div "12" at bounding box center [1341, 476] width 40 height 23
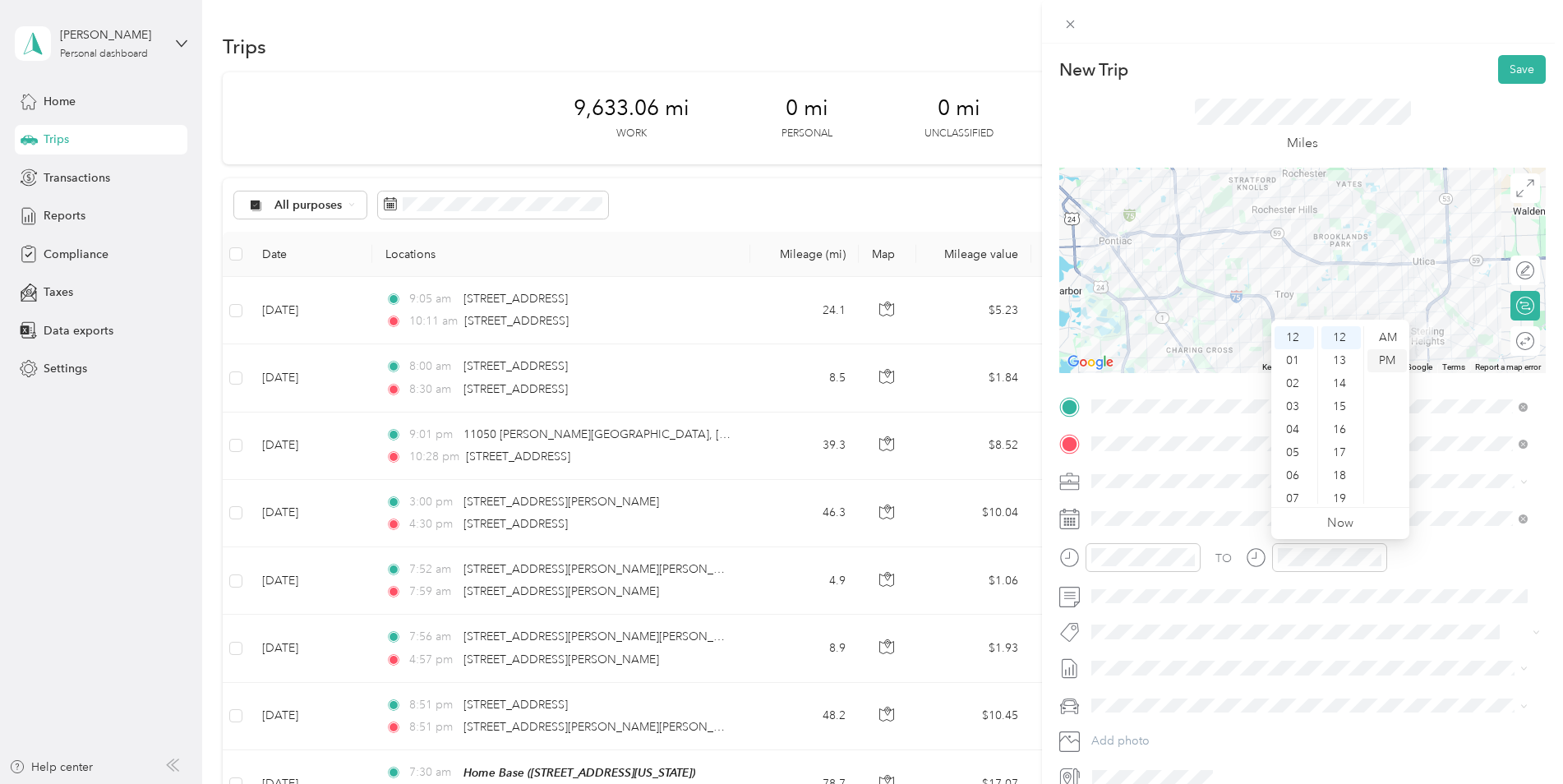
click at [1387, 356] on div "PM" at bounding box center [1387, 360] width 40 height 23
click at [1465, 529] on span at bounding box center [1316, 518] width 460 height 26
click at [1510, 56] on button "Save" at bounding box center [1521, 68] width 47 height 29
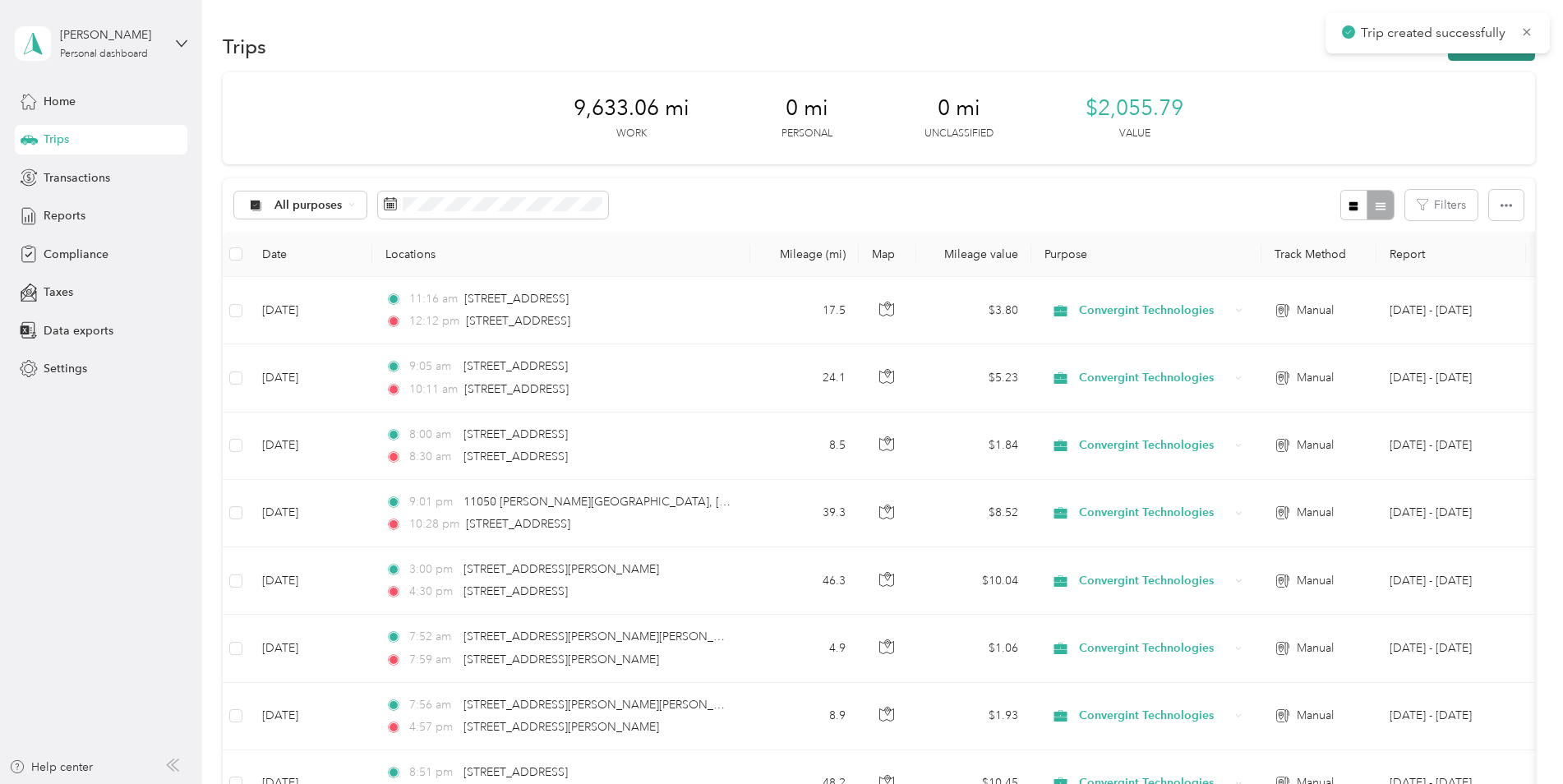
click at [1496, 56] on button "New trip" at bounding box center [1492, 46] width 87 height 29
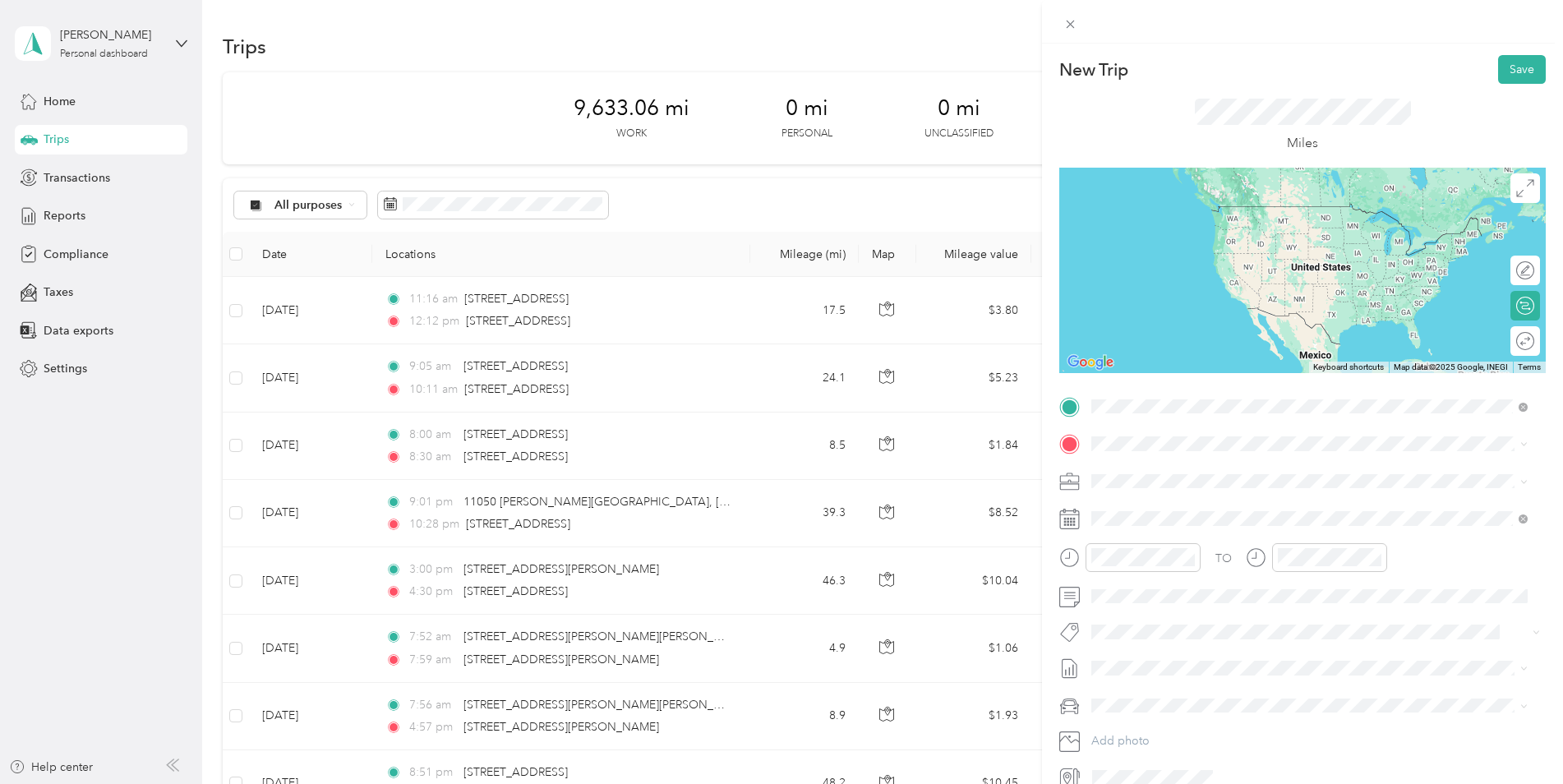
click at [1160, 472] on span "[STREET_ADDRESS][US_STATE]" at bounding box center [1206, 466] width 165 height 15
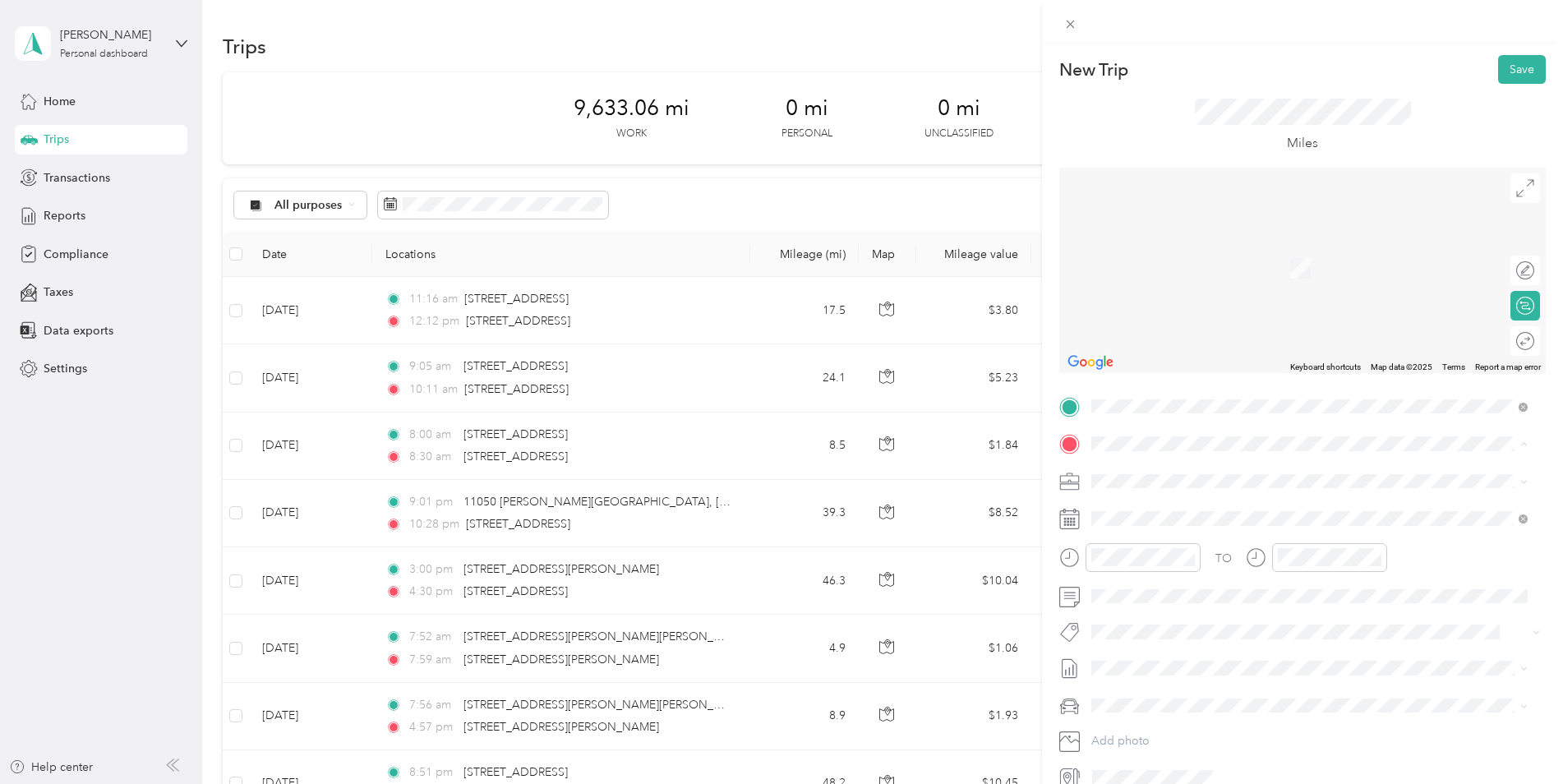
click at [592, 302] on div "New Trip Save This trip cannot be edited because it is either under review, app…" at bounding box center [782, 392] width 1563 height 784
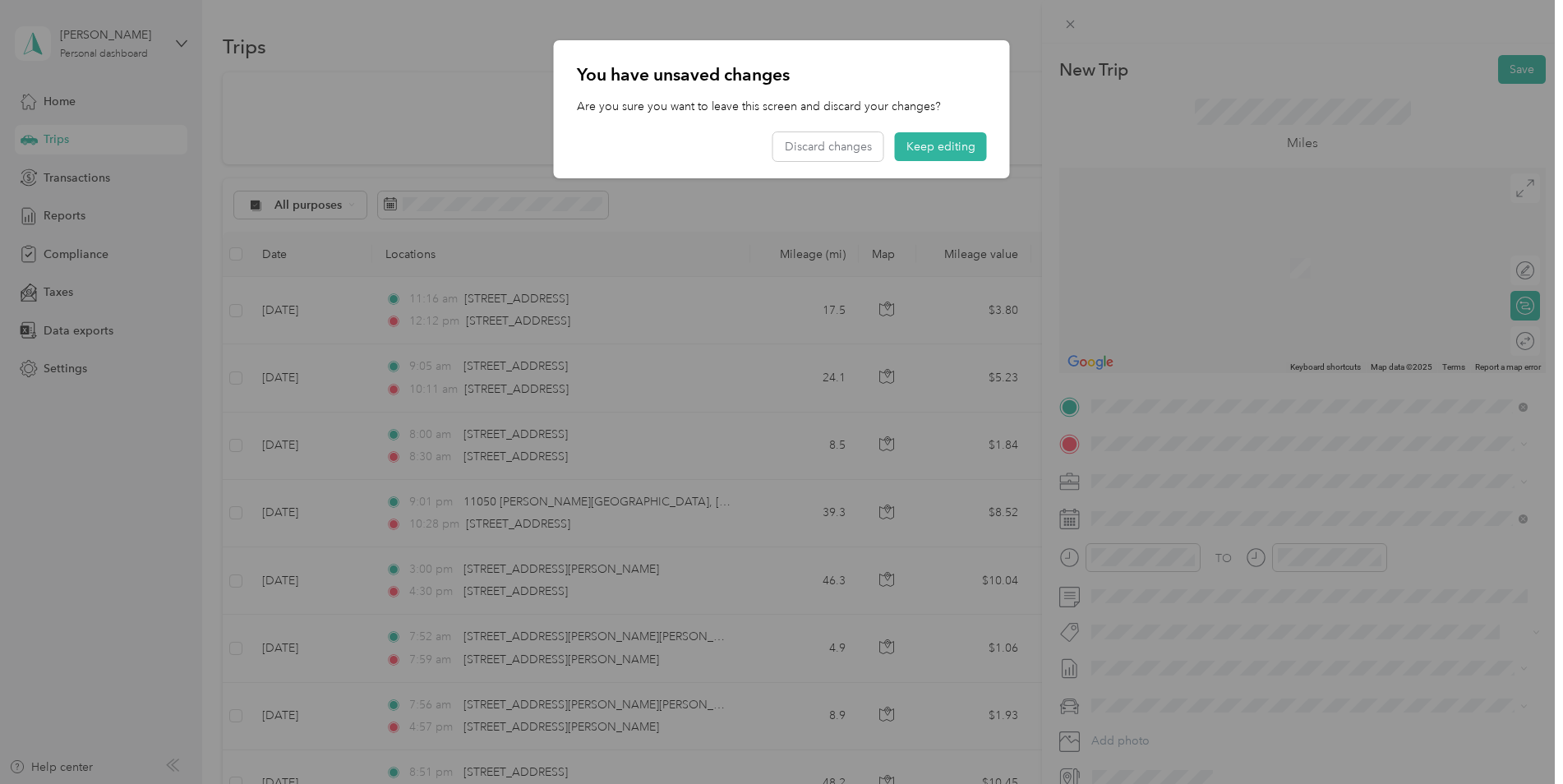
click at [1141, 198] on div at bounding box center [782, 392] width 1563 height 784
click at [830, 147] on button "Discard changes" at bounding box center [828, 146] width 110 height 29
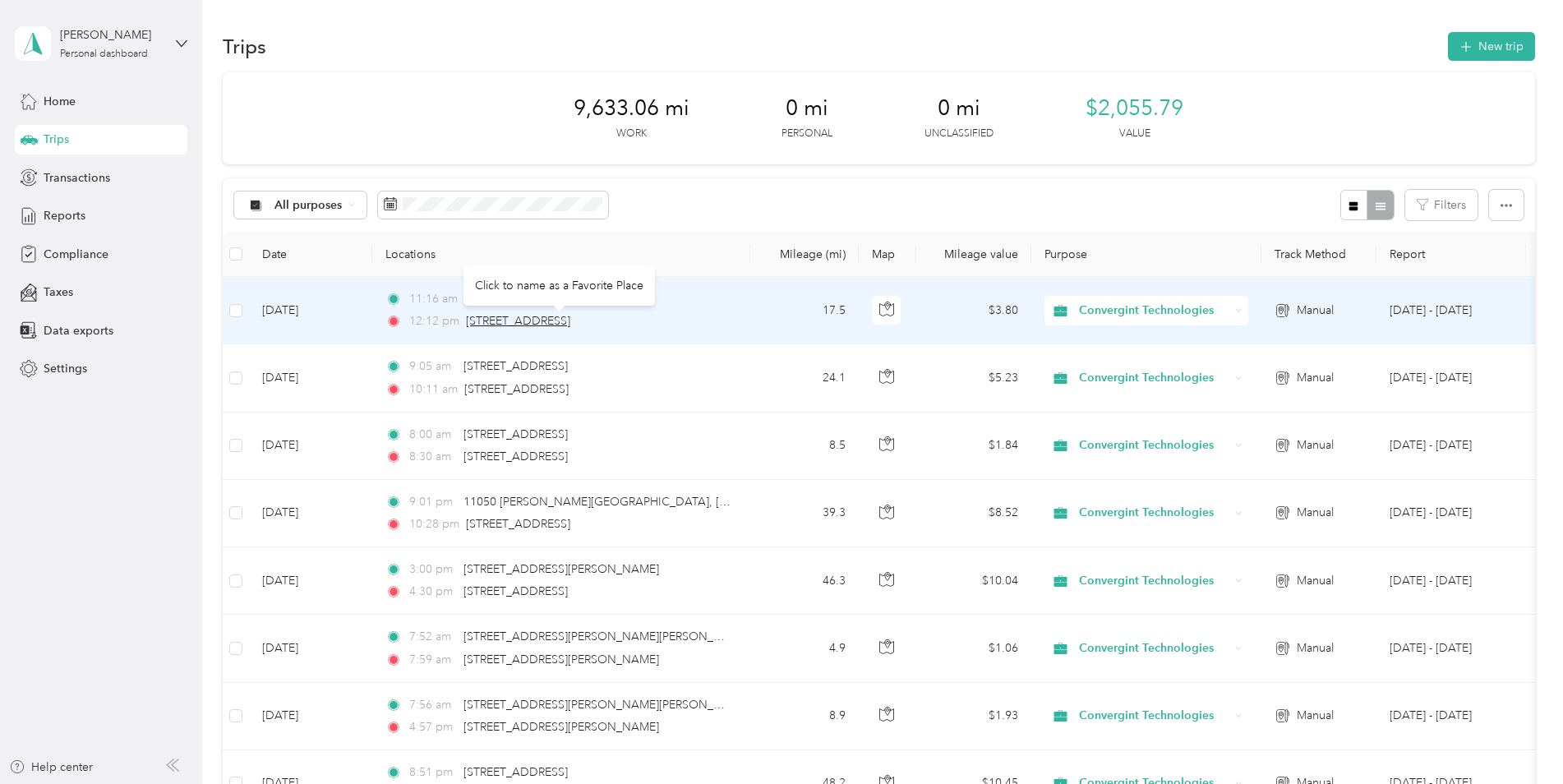
click at [564, 316] on span "[STREET_ADDRESS]" at bounding box center [518, 320] width 105 height 14
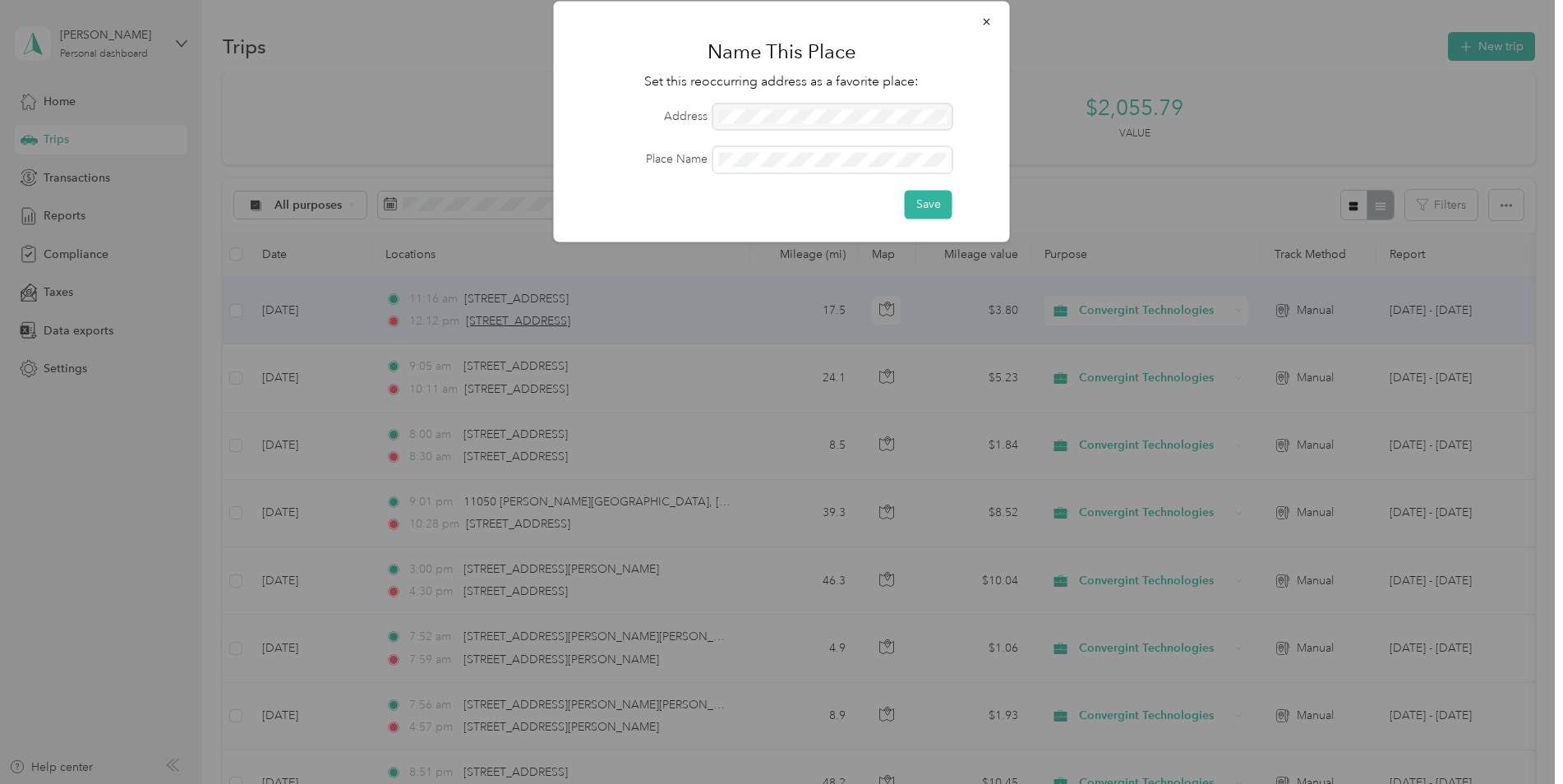
click at [564, 316] on div at bounding box center [782, 392] width 1563 height 784
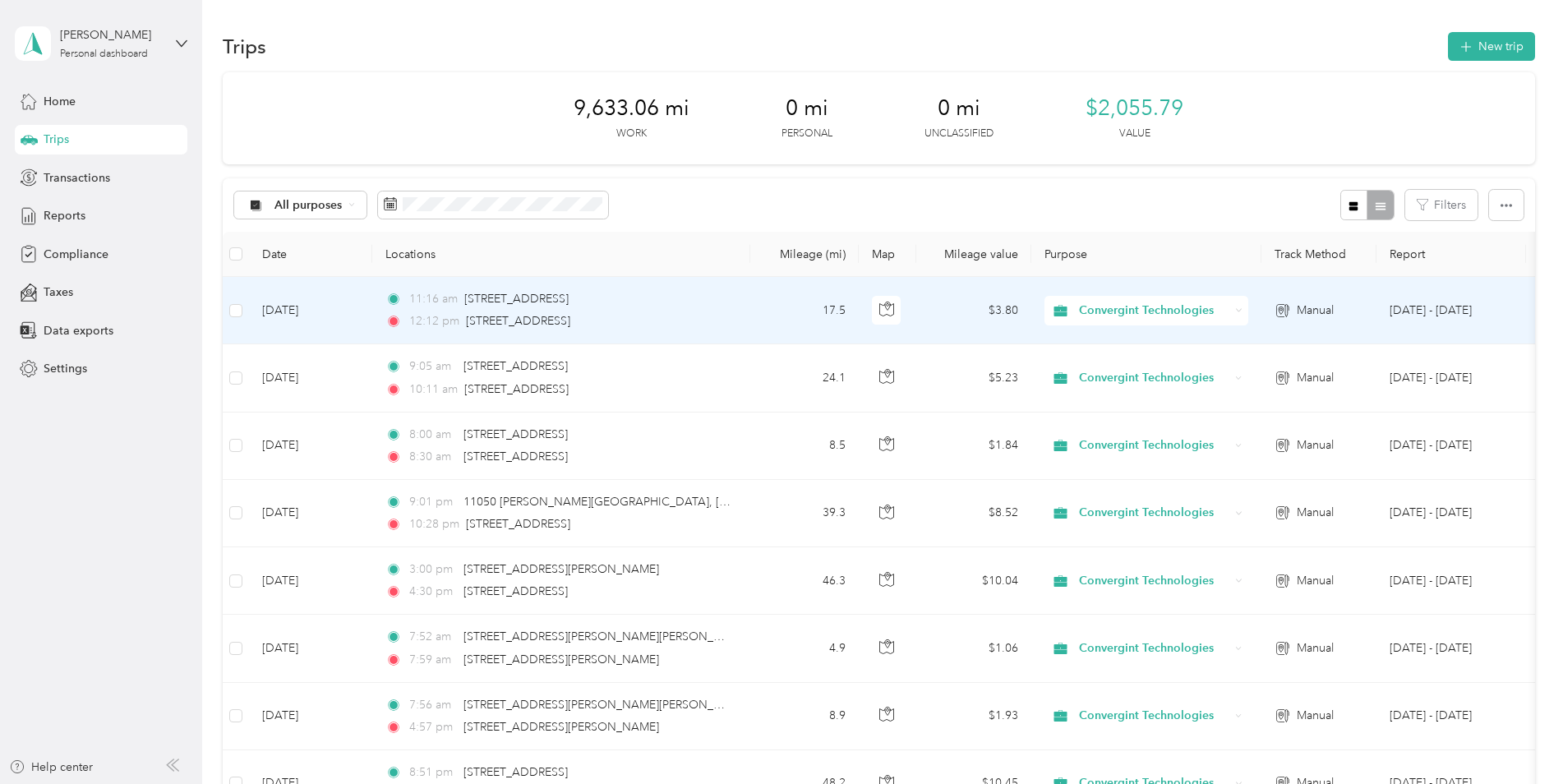
click at [328, 309] on td "[DATE]" at bounding box center [310, 310] width 123 height 68
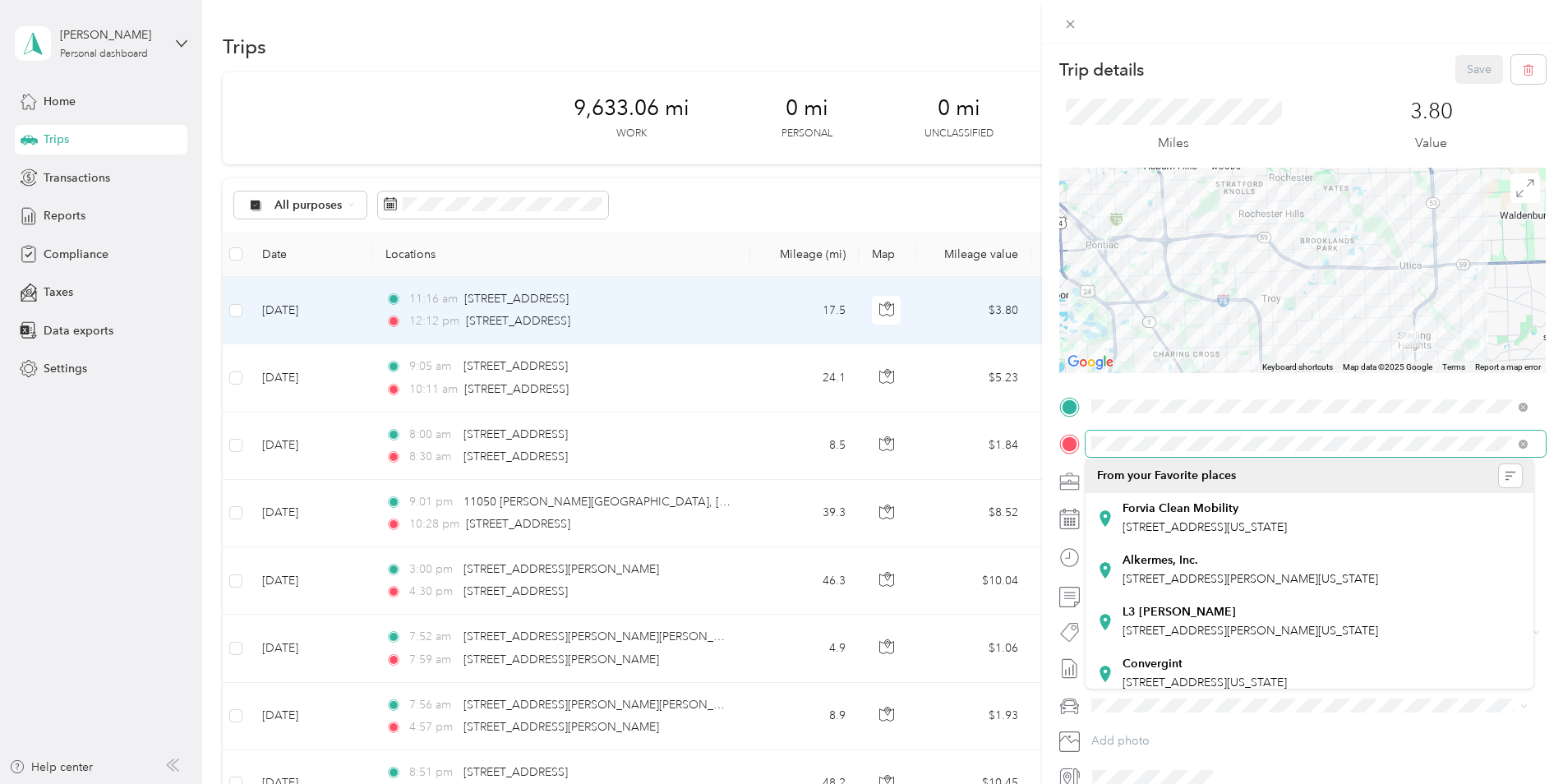
click at [1048, 445] on form "Trip details Save This trip cannot be edited because it is either under review,…" at bounding box center [1303, 422] width 521 height 736
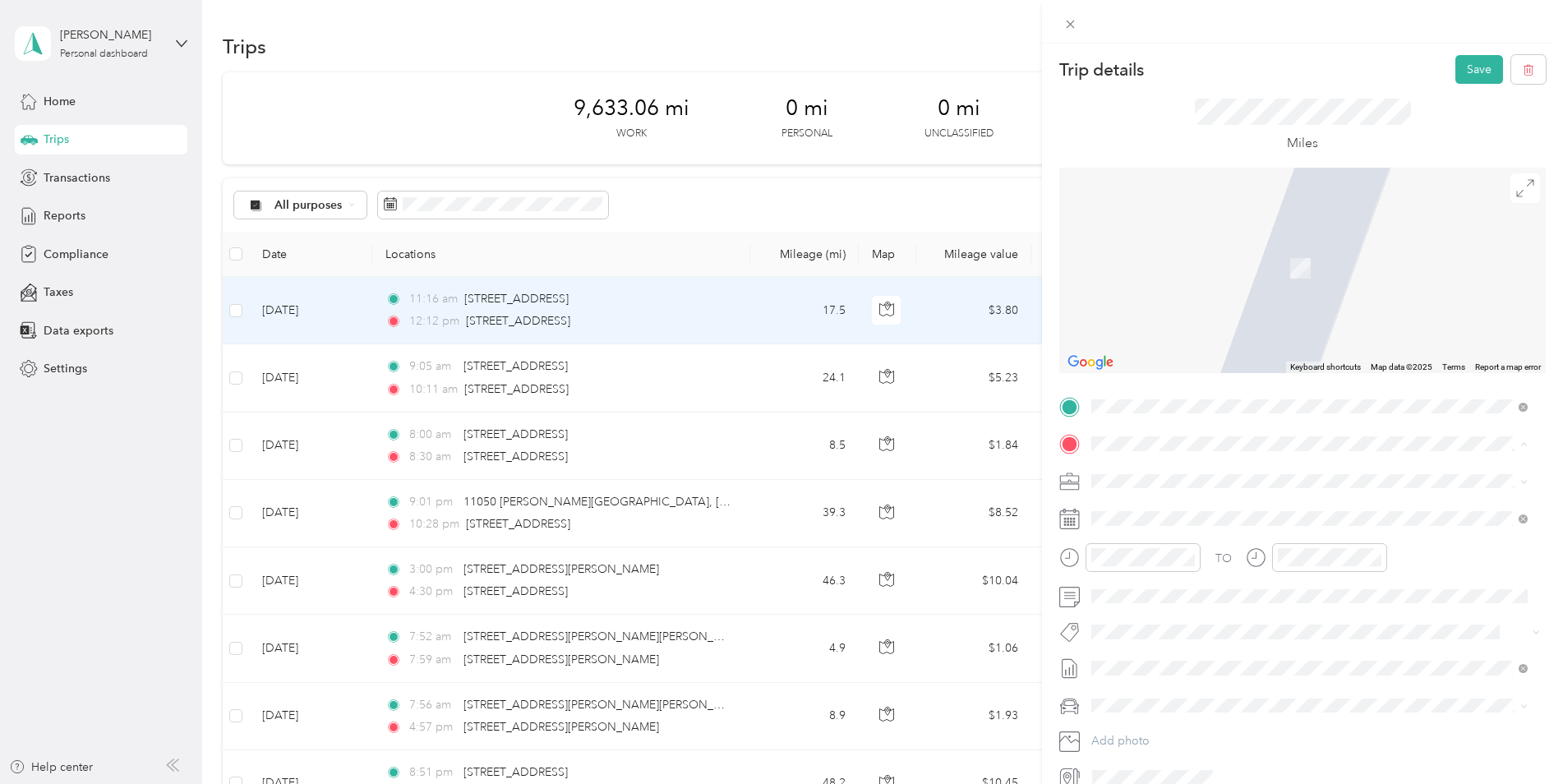
click at [1158, 498] on span "[STREET_ADDRESS][US_STATE][US_STATE]" at bounding box center [1235, 503] width 224 height 15
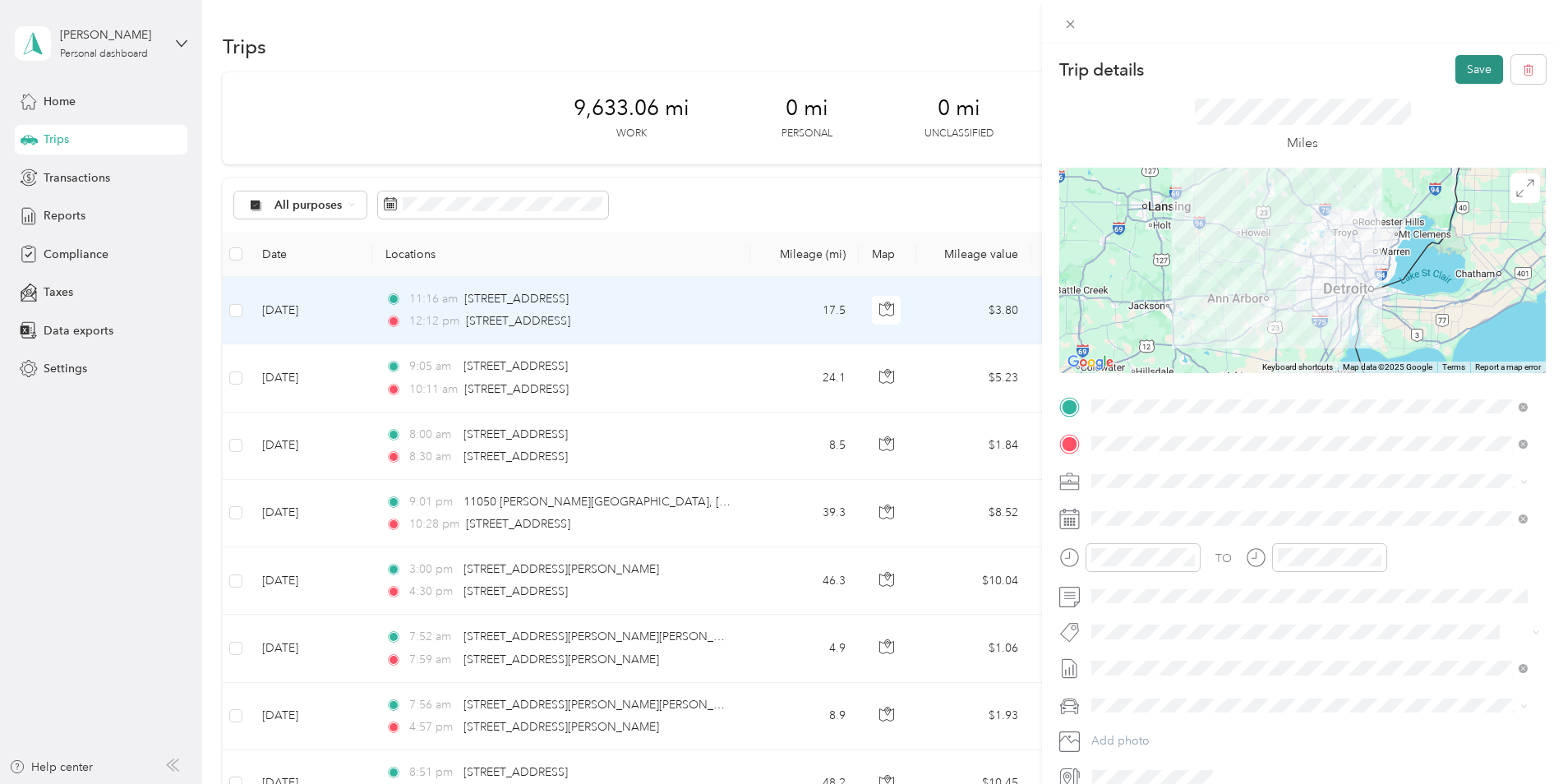
click at [1462, 69] on button "Save" at bounding box center [1479, 68] width 47 height 29
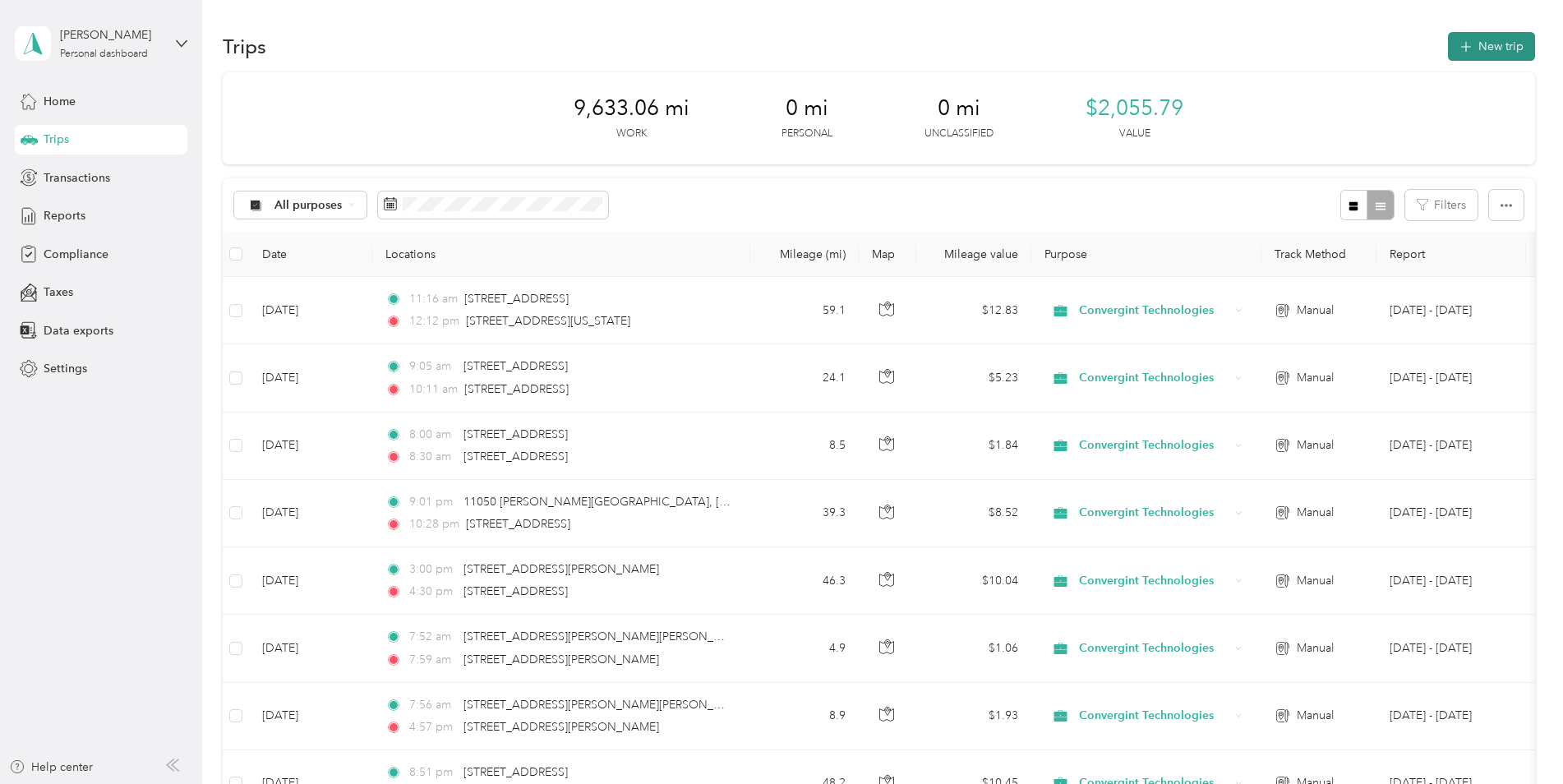
click at [1502, 55] on button "New trip" at bounding box center [1492, 46] width 87 height 29
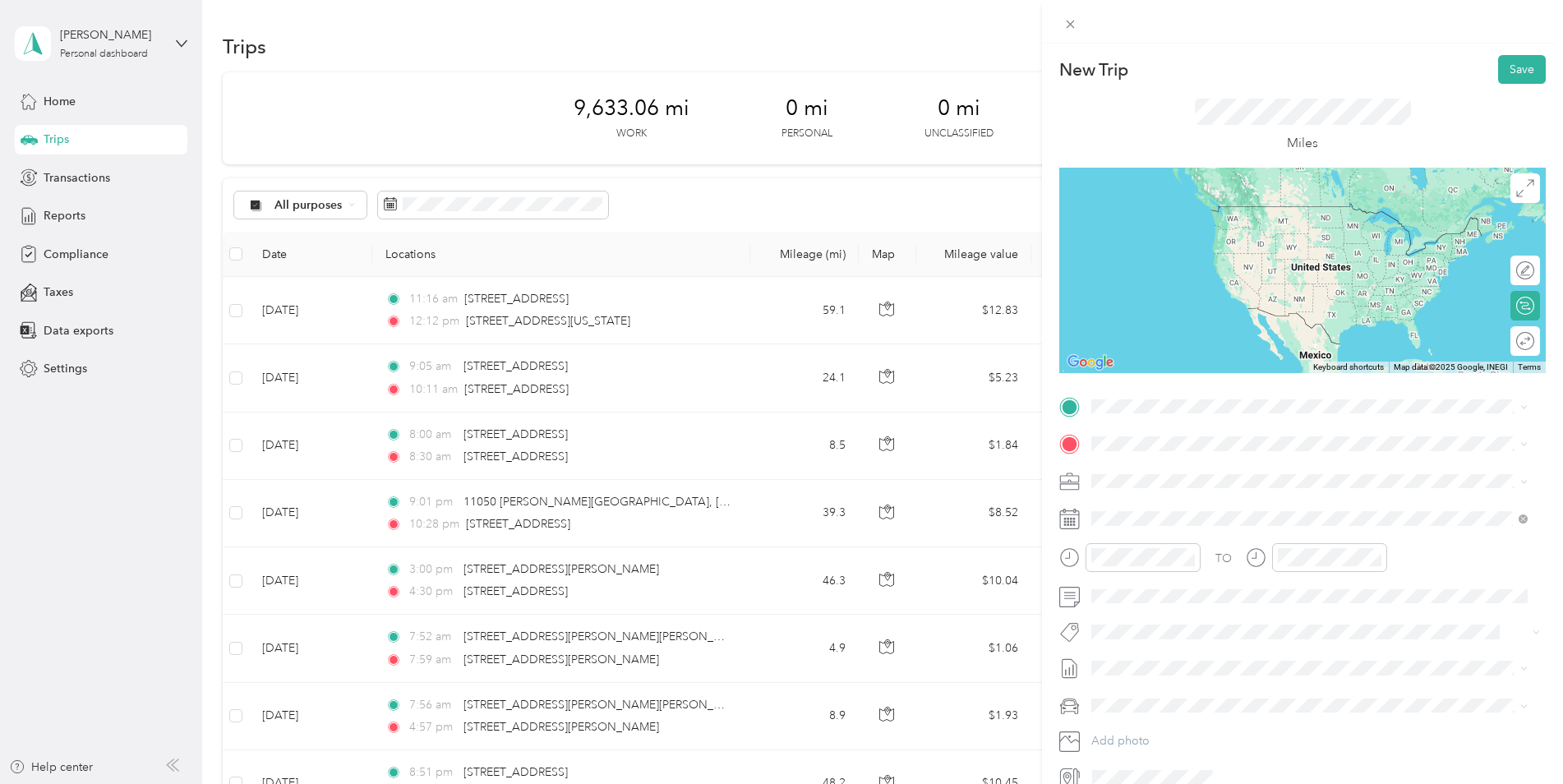
click at [1166, 500] on span "[STREET_ADDRESS][US_STATE][US_STATE]" at bounding box center [1235, 492] width 224 height 15
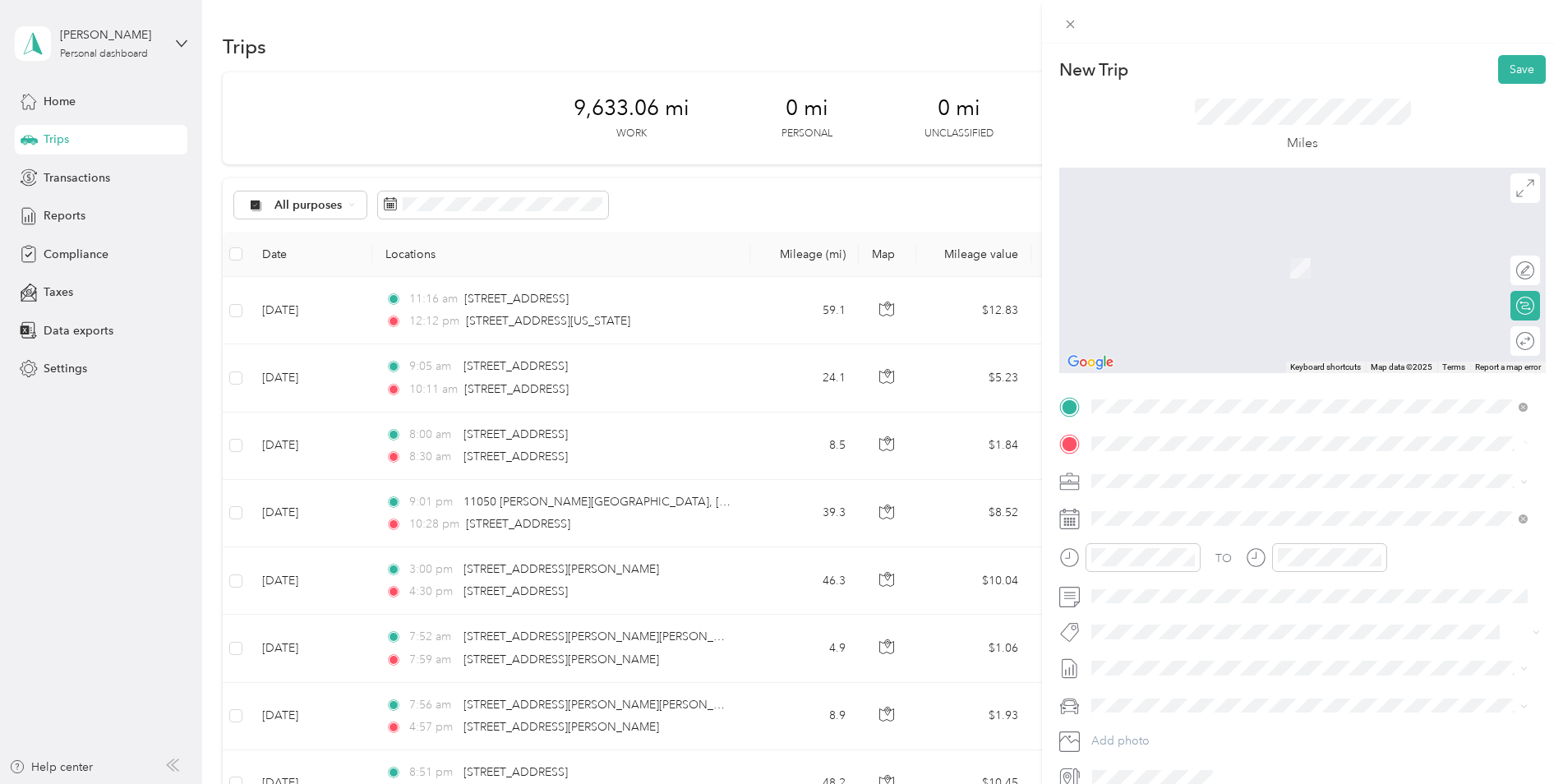
click at [1151, 505] on span "[STREET_ADDRESS][US_STATE]" at bounding box center [1206, 503] width 165 height 15
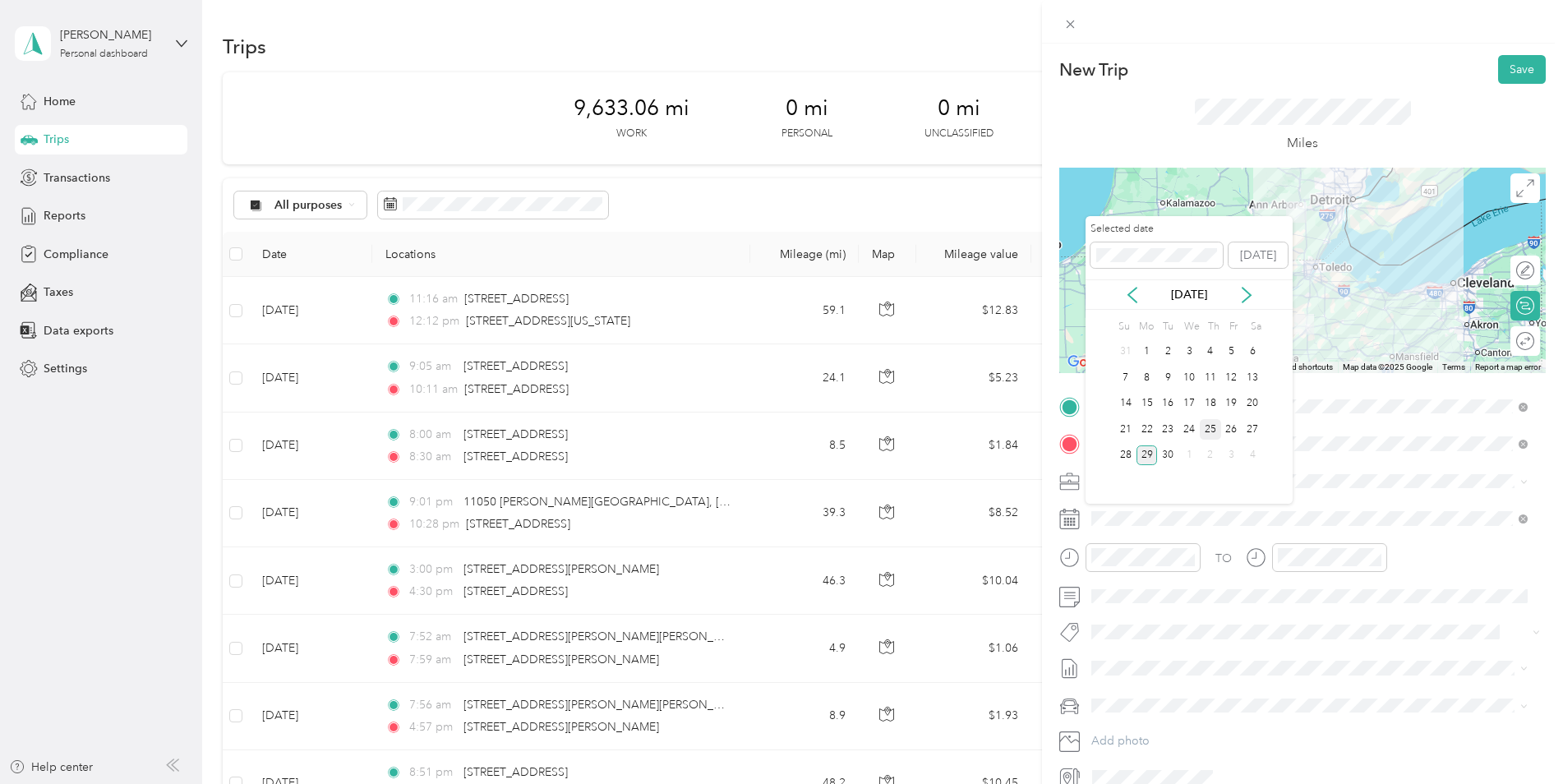
click at [1208, 421] on div "25" at bounding box center [1210, 429] width 21 height 20
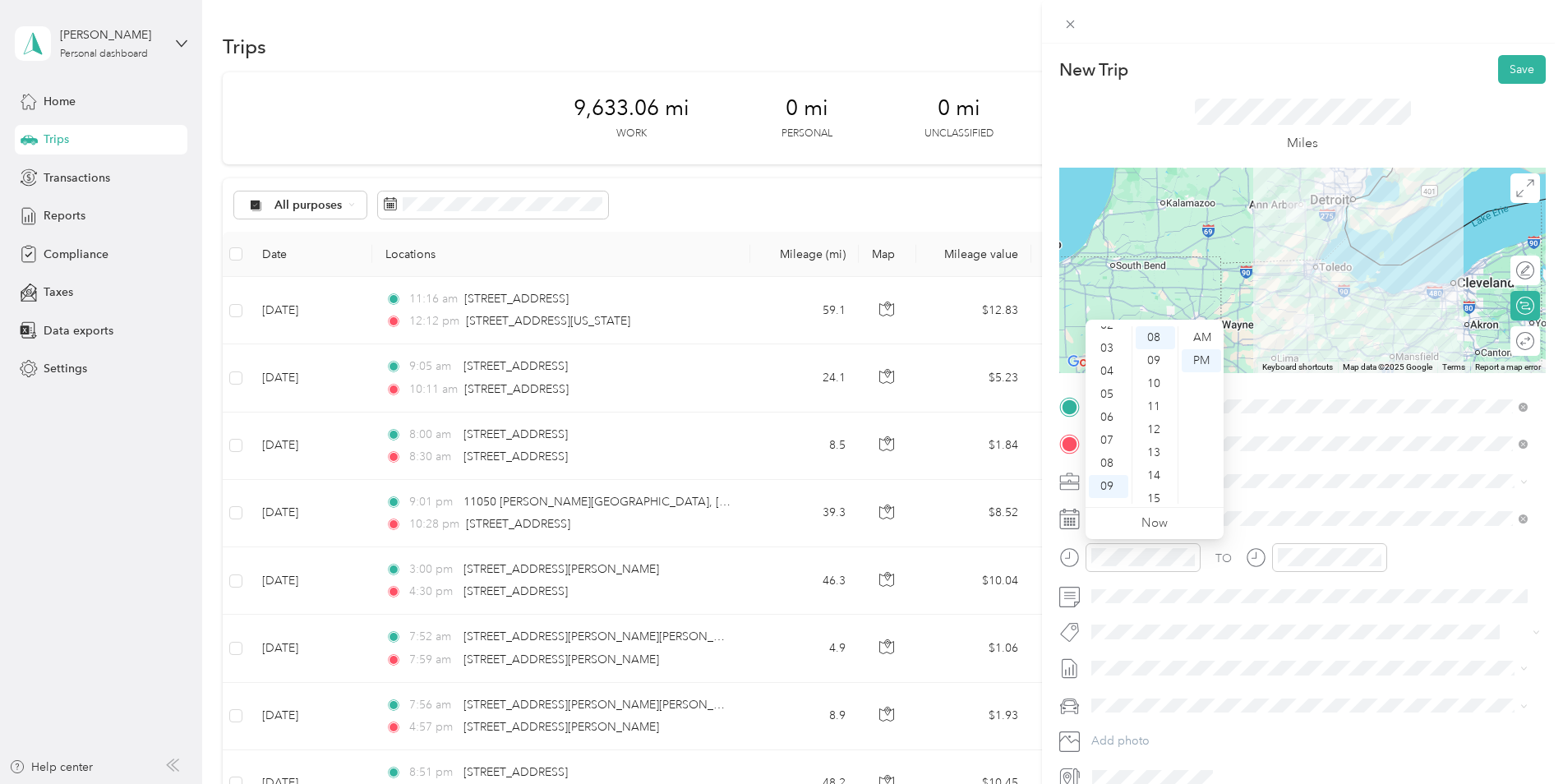
scroll to position [56, 0]
click at [1111, 369] on div "04" at bounding box center [1108, 373] width 40 height 23
click at [1109, 361] on div "05" at bounding box center [1108, 360] width 40 height 23
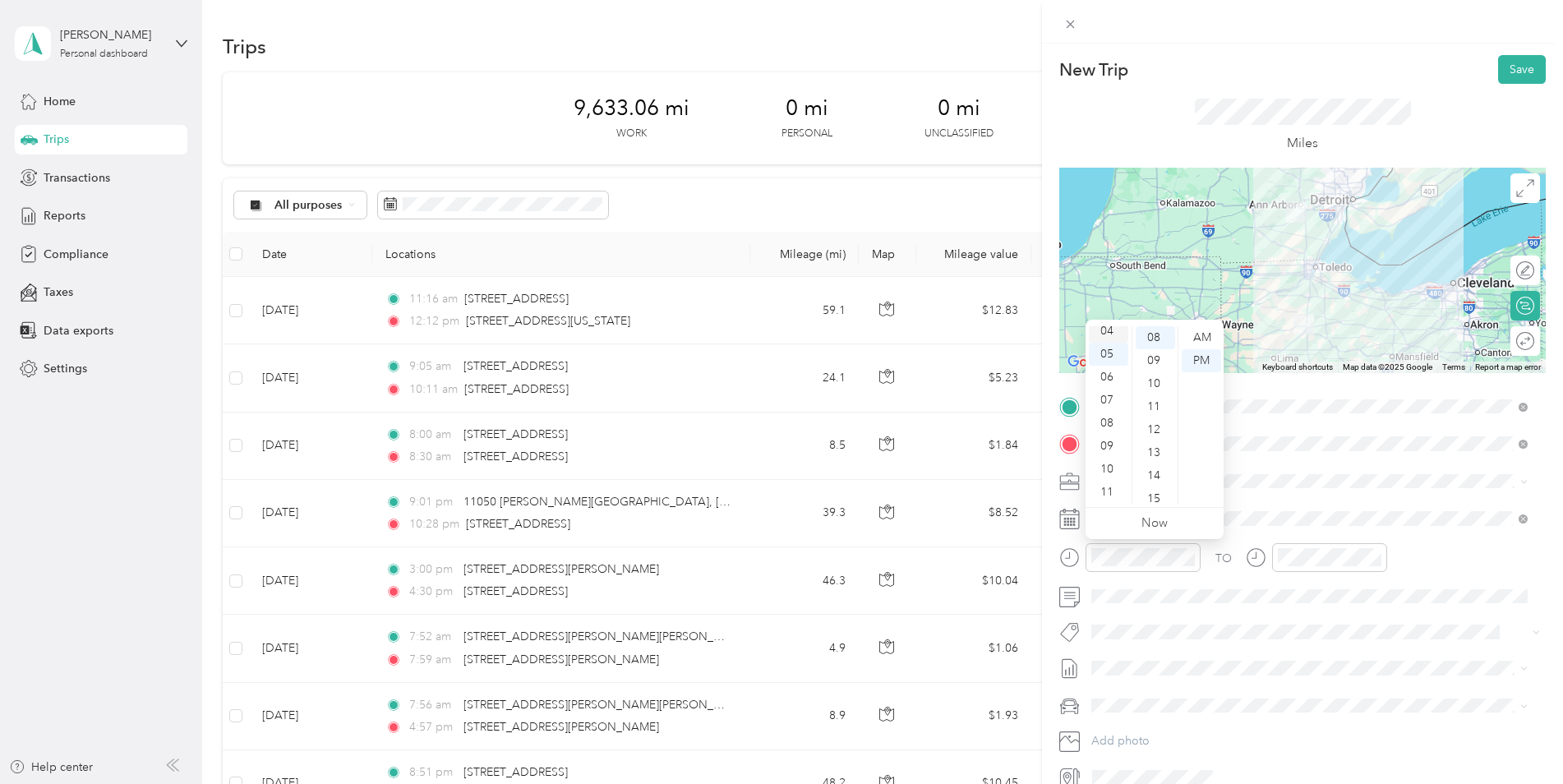
click at [1107, 329] on div "04" at bounding box center [1108, 330] width 40 height 23
click at [1155, 448] on div "13" at bounding box center [1156, 453] width 40 height 23
click at [1200, 355] on div "PM" at bounding box center [1202, 360] width 40 height 23
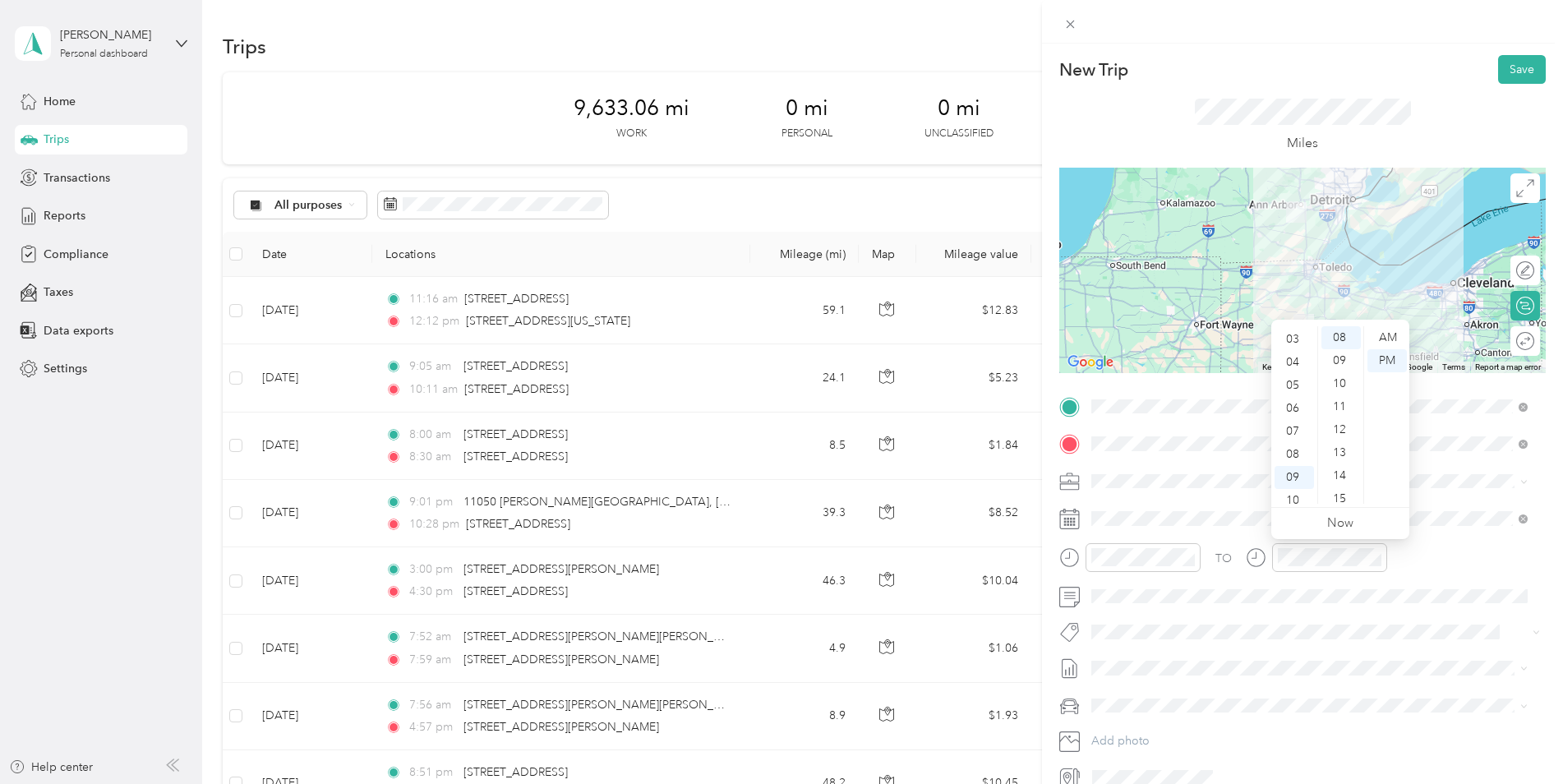
scroll to position [64, 0]
click at [1296, 390] on div "05" at bounding box center [1294, 388] width 40 height 23
click at [1334, 408] on div "30" at bounding box center [1341, 413] width 40 height 23
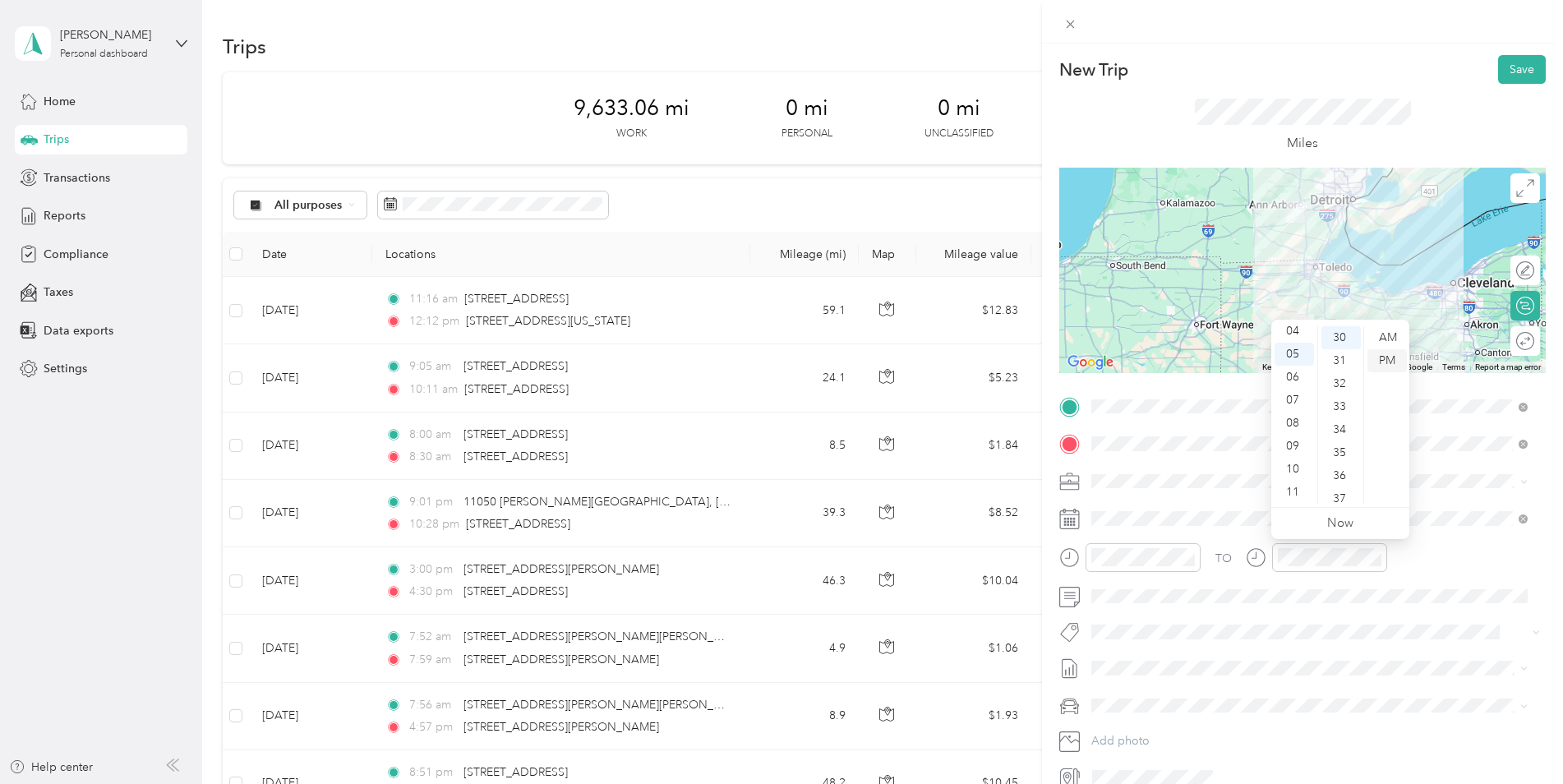
click at [1384, 355] on div "PM" at bounding box center [1387, 360] width 40 height 23
click at [1379, 653] on div "TO Add photo" at bounding box center [1303, 591] width 487 height 397
click at [1509, 69] on button "Save" at bounding box center [1521, 68] width 47 height 29
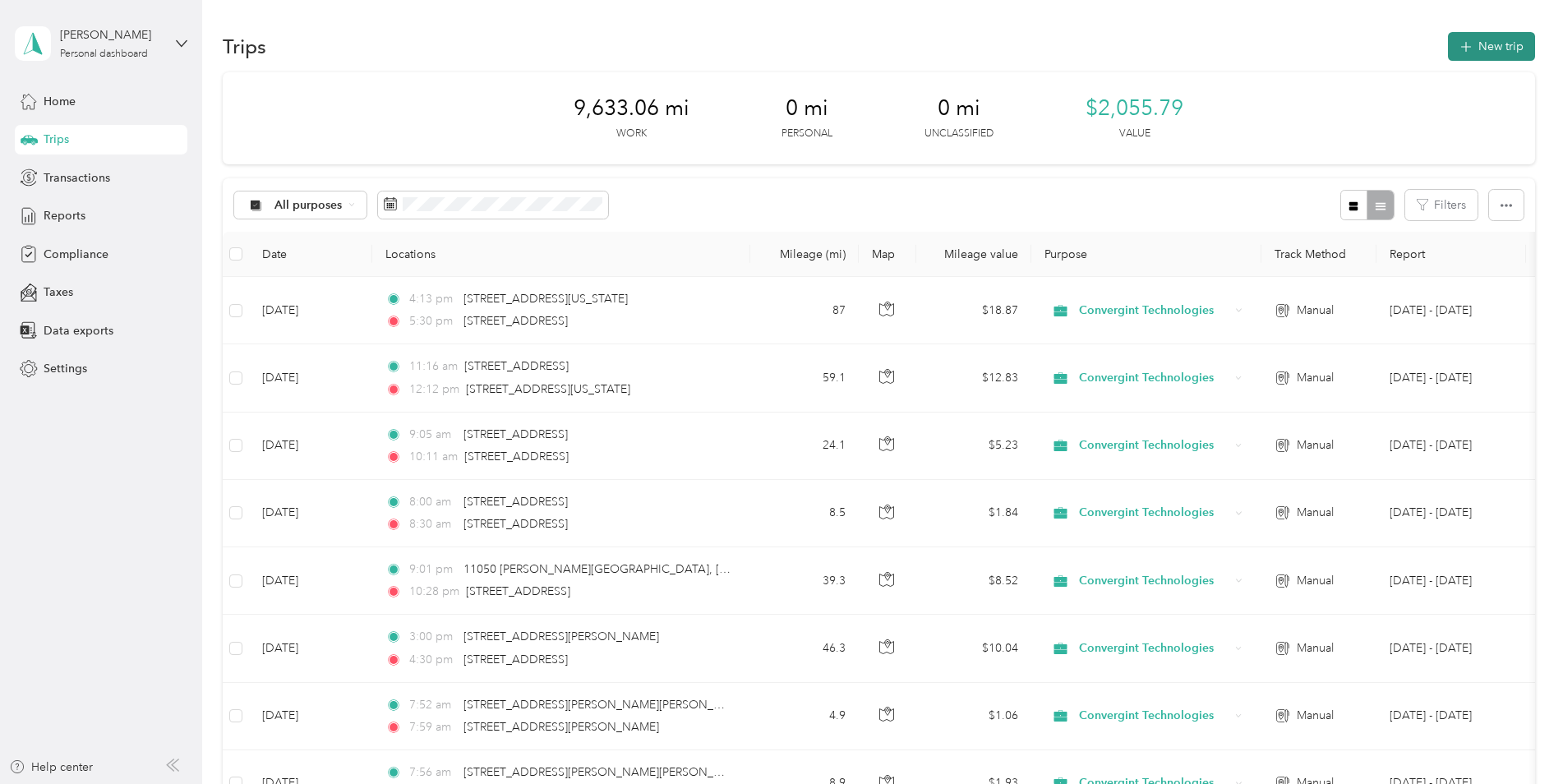
click at [1481, 54] on button "New trip" at bounding box center [1492, 46] width 87 height 29
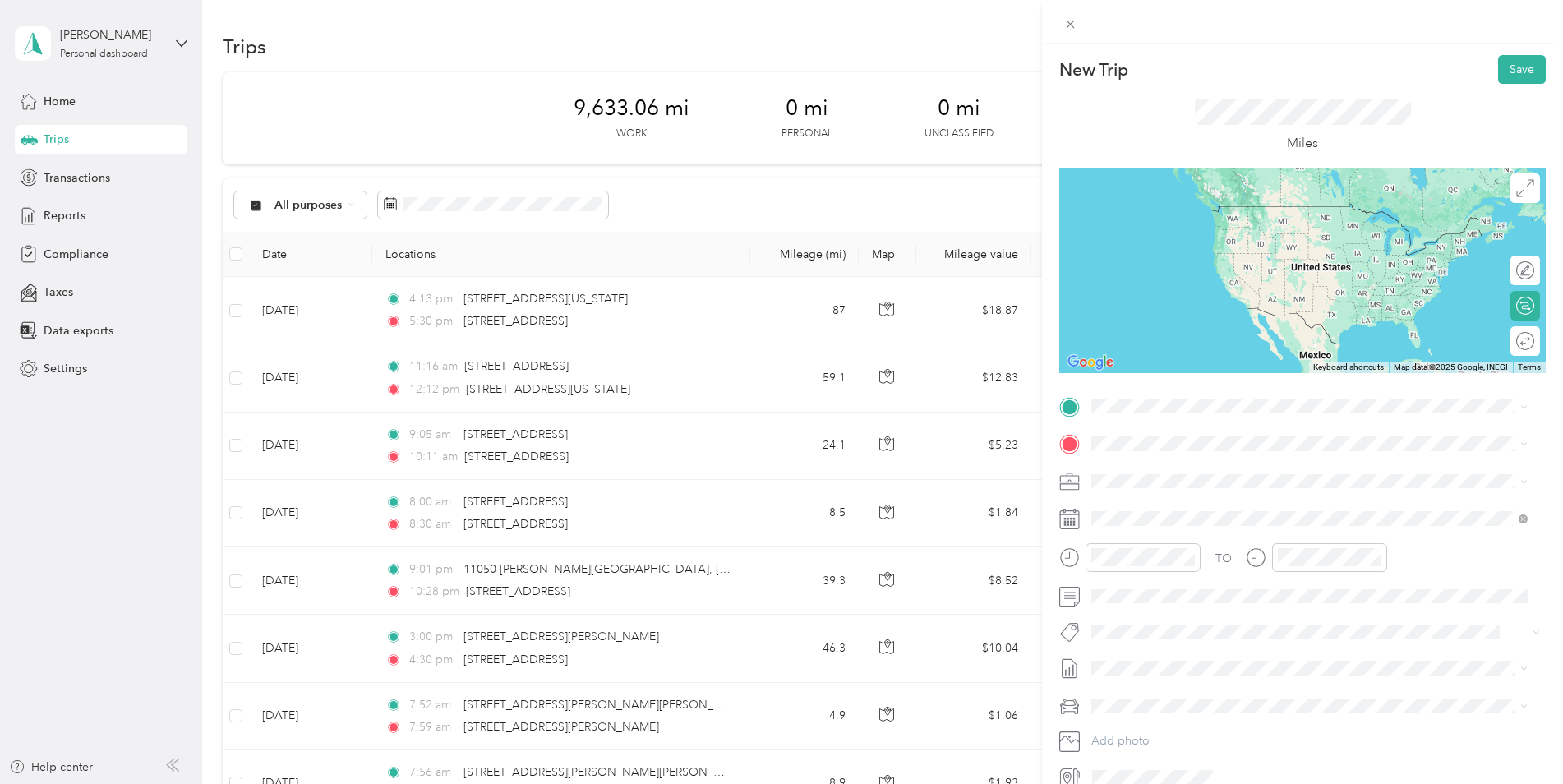
click at [1155, 461] on span "[STREET_ADDRESS][US_STATE]" at bounding box center [1206, 458] width 165 height 15
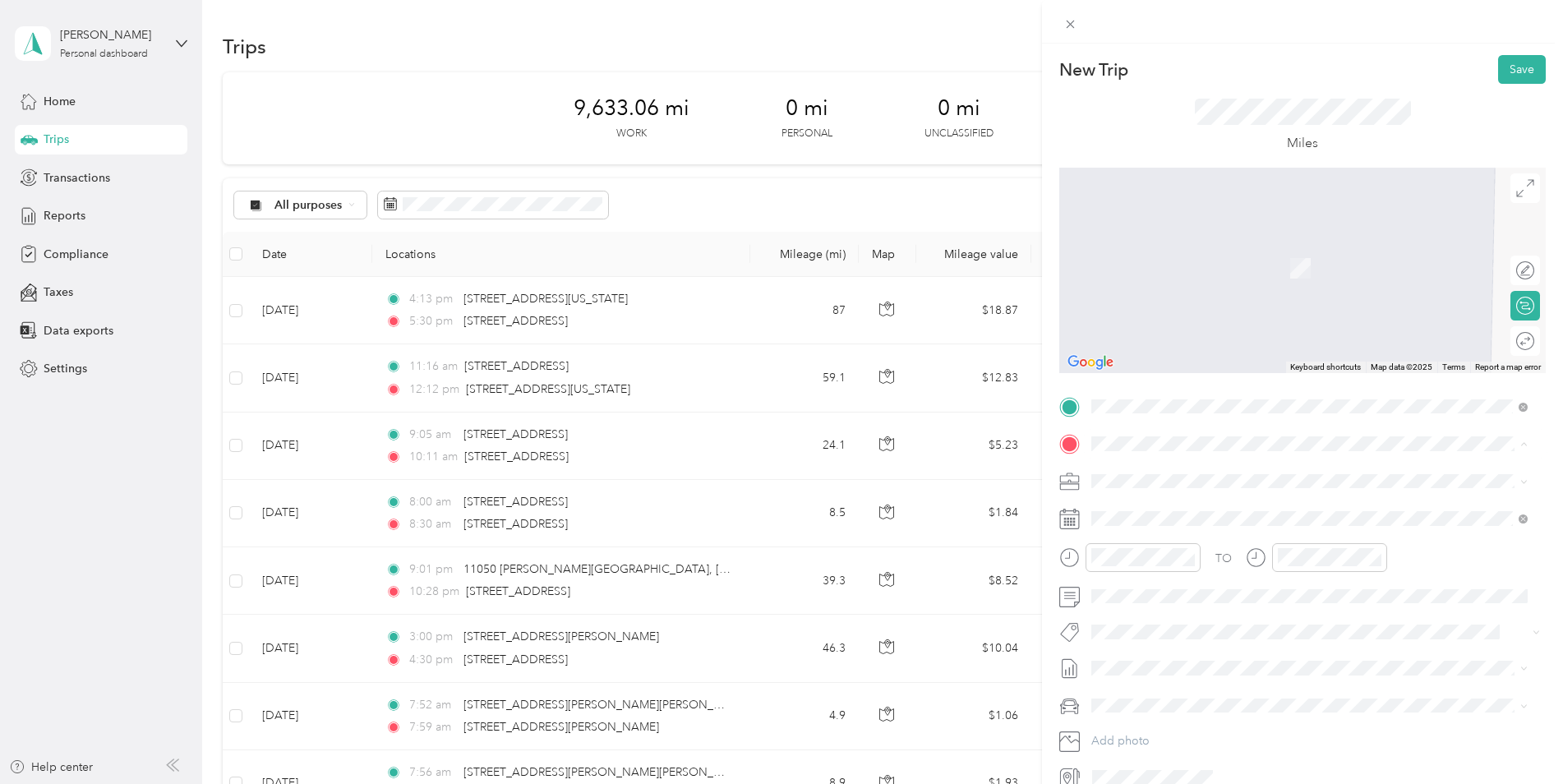
click at [1145, 504] on span "[STREET_ADDRESS][US_STATE]" at bounding box center [1206, 503] width 165 height 15
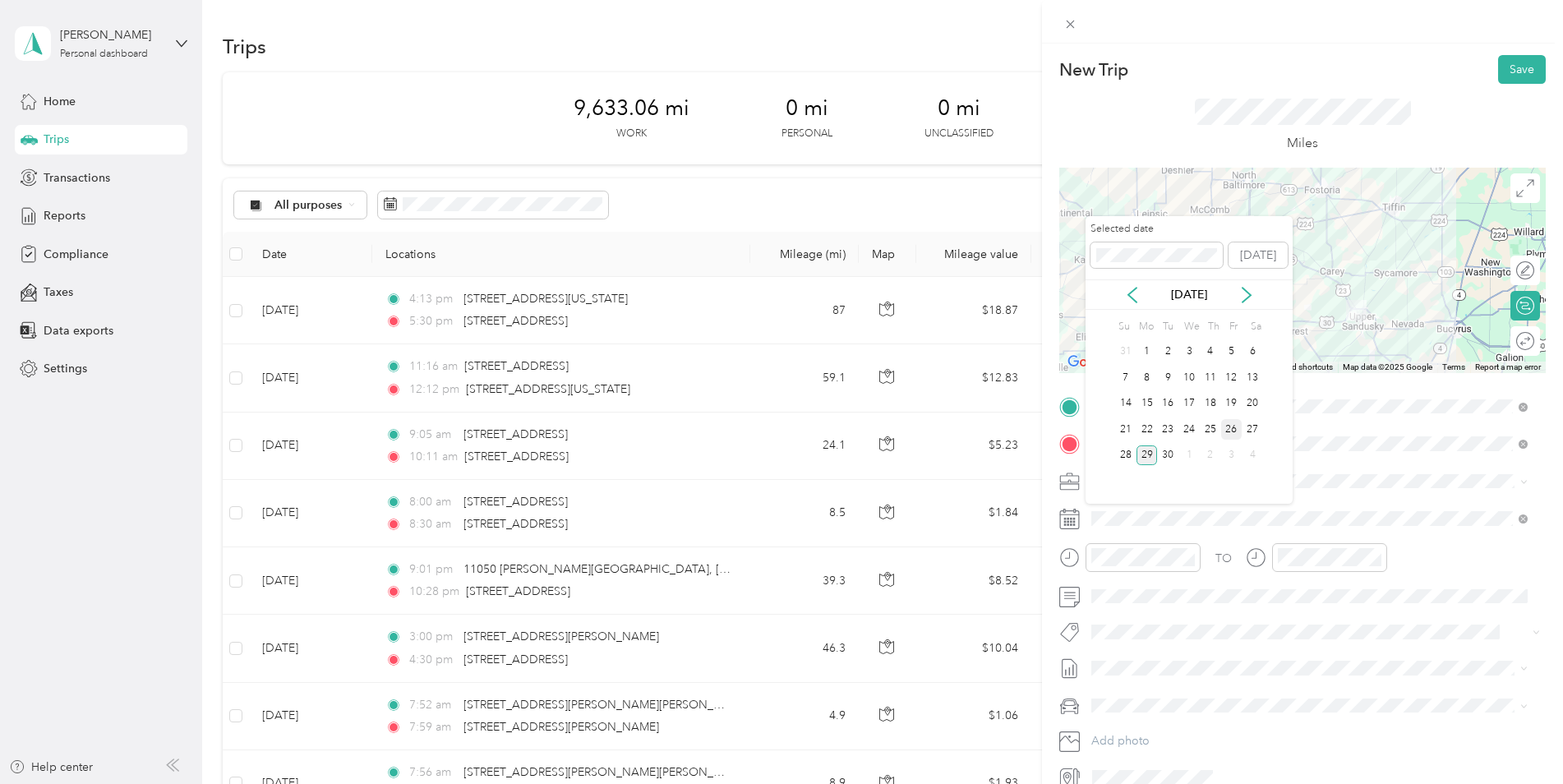
click at [1233, 426] on div "26" at bounding box center [1232, 429] width 21 height 20
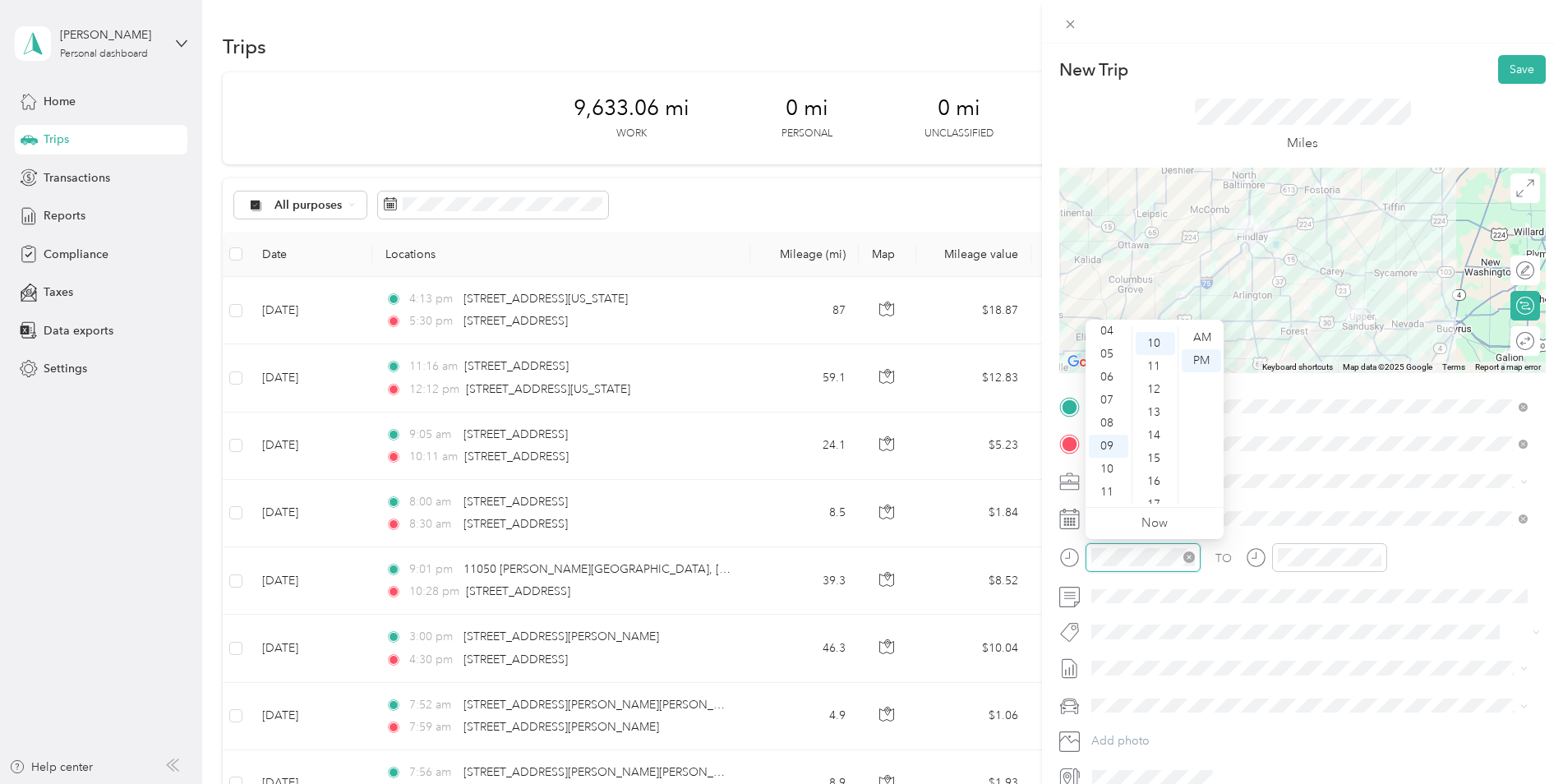
scroll to position [230, 0]
click at [1107, 394] on div "07" at bounding box center [1108, 400] width 40 height 23
click at [1157, 450] on div "15" at bounding box center [1156, 453] width 40 height 23
click at [1202, 330] on div "AM" at bounding box center [1202, 337] width 40 height 23
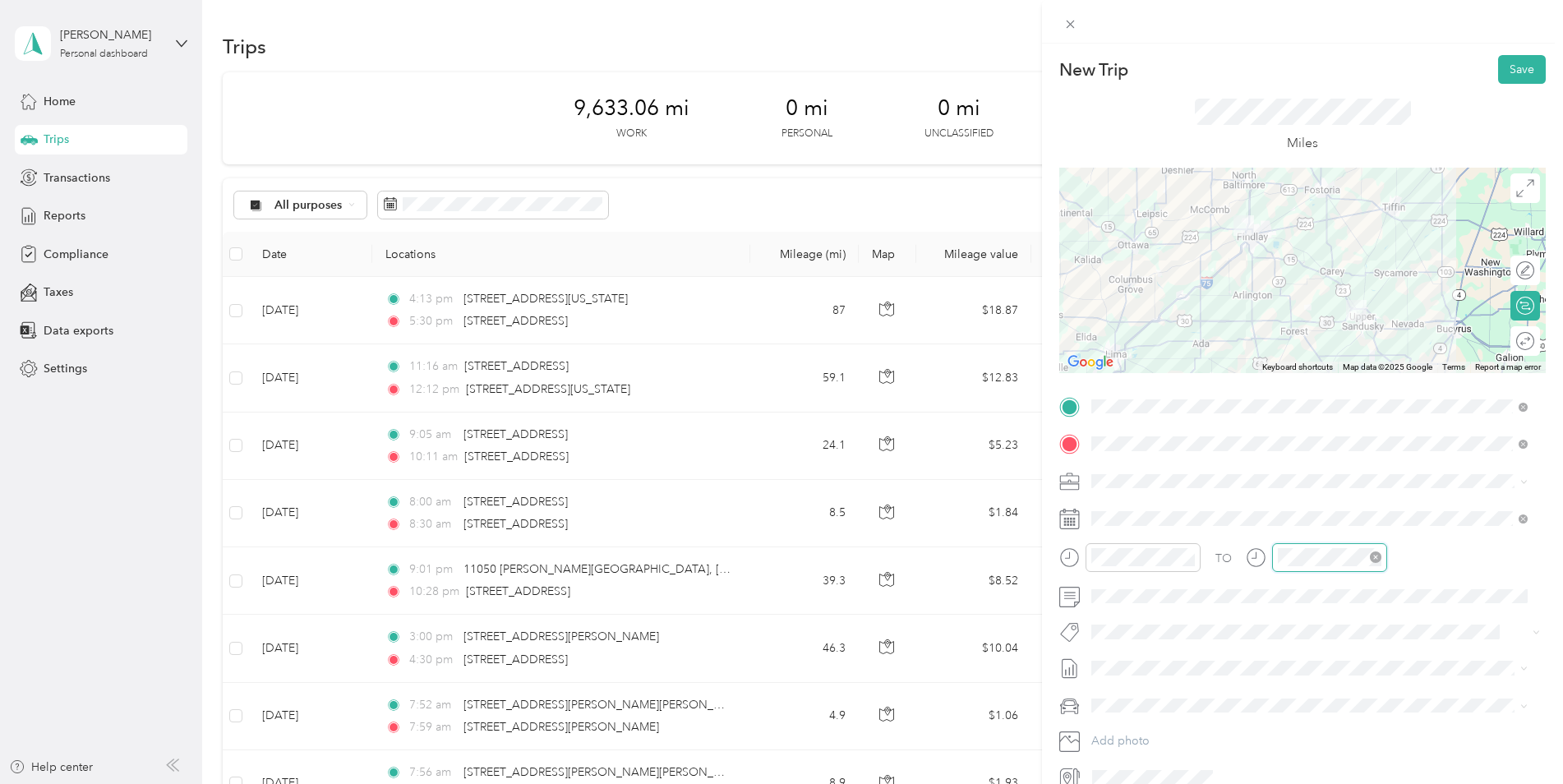
scroll to position [99, 0]
click at [1295, 419] on div "08" at bounding box center [1294, 423] width 40 height 23
click at [1335, 384] on div "30" at bounding box center [1341, 381] width 40 height 23
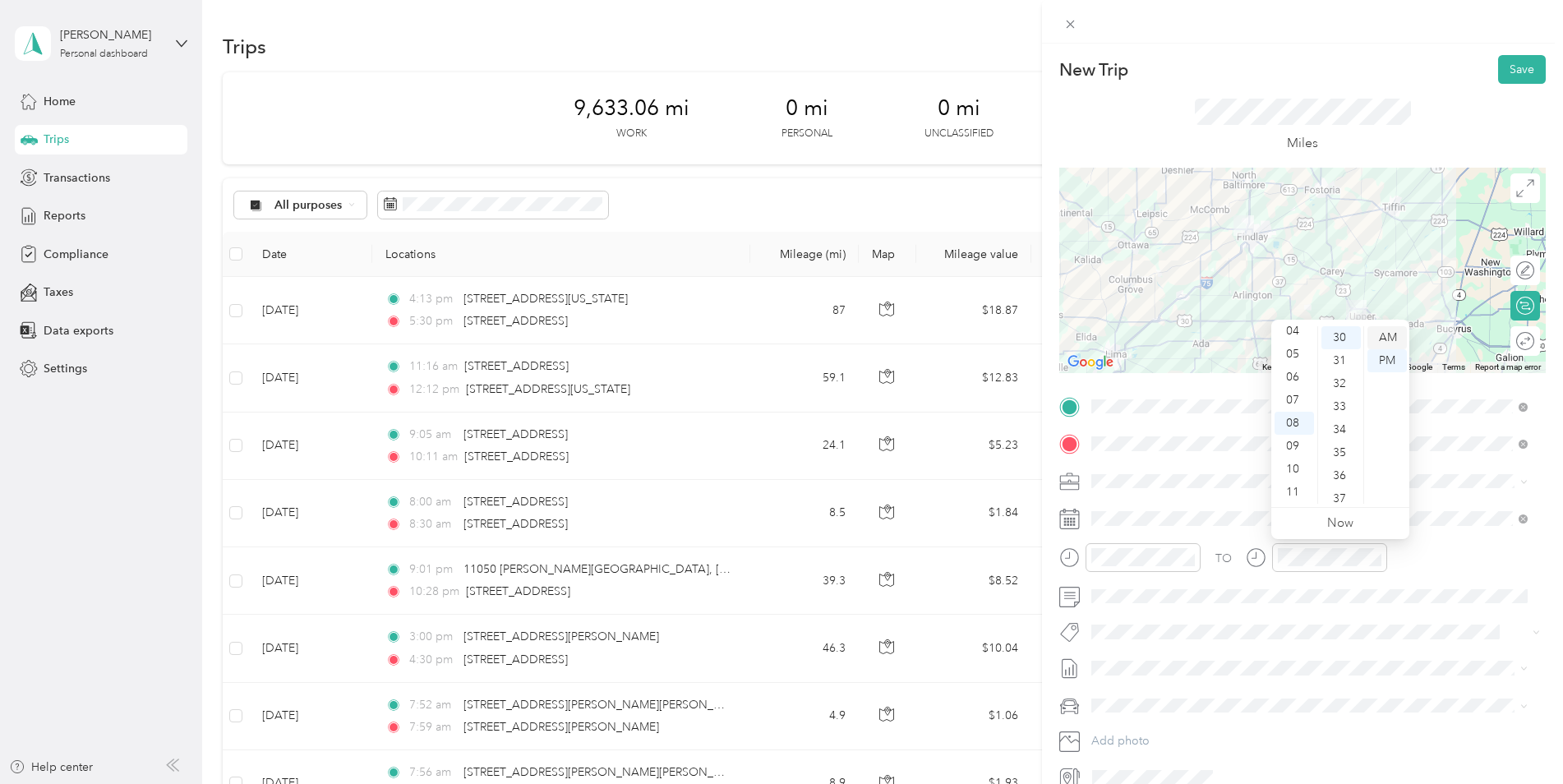
click at [1382, 335] on div "AM" at bounding box center [1387, 337] width 40 height 23
click at [1505, 75] on button "Save" at bounding box center [1521, 68] width 47 height 29
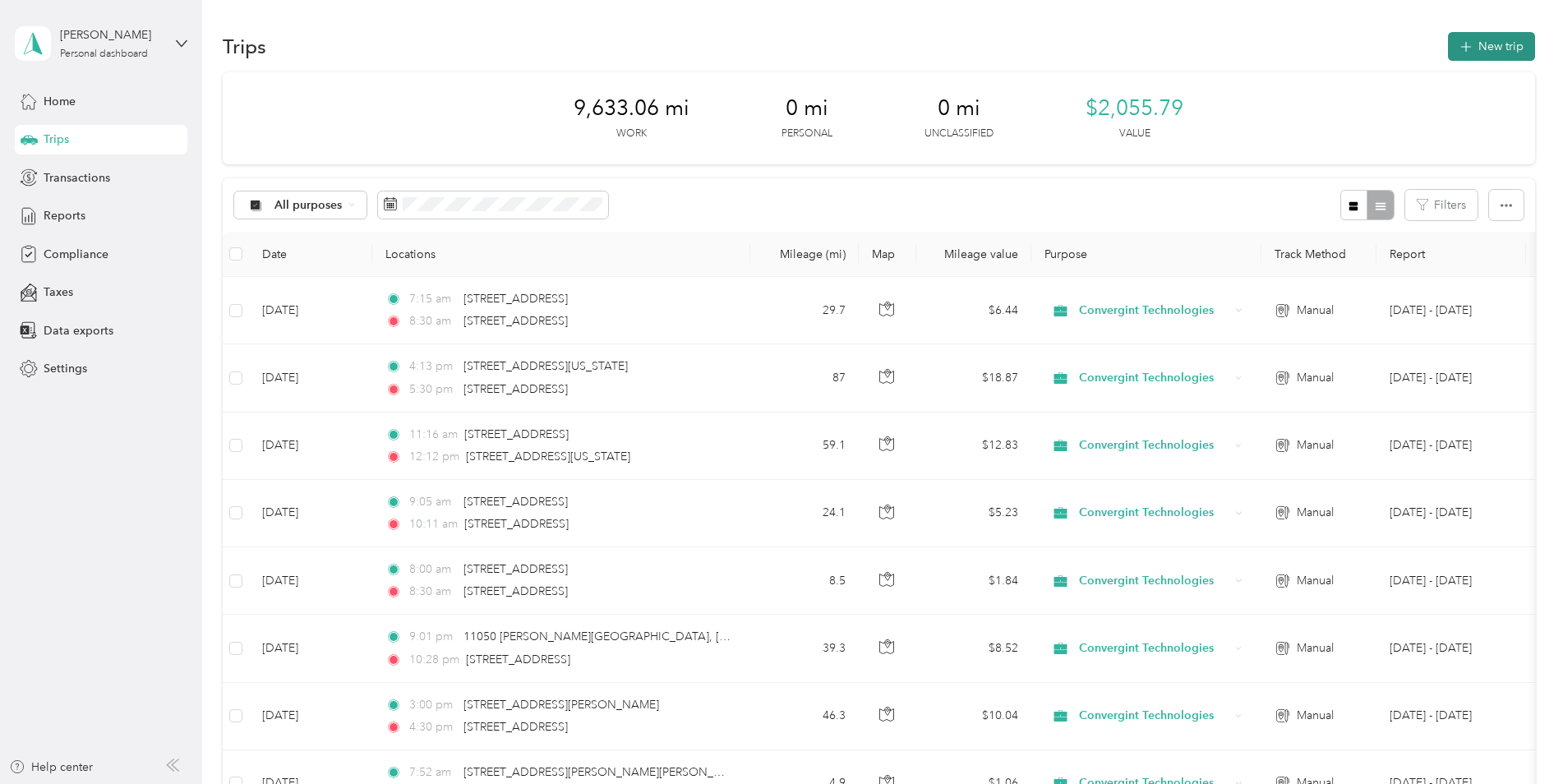
click at [1479, 50] on button "New trip" at bounding box center [1492, 46] width 87 height 29
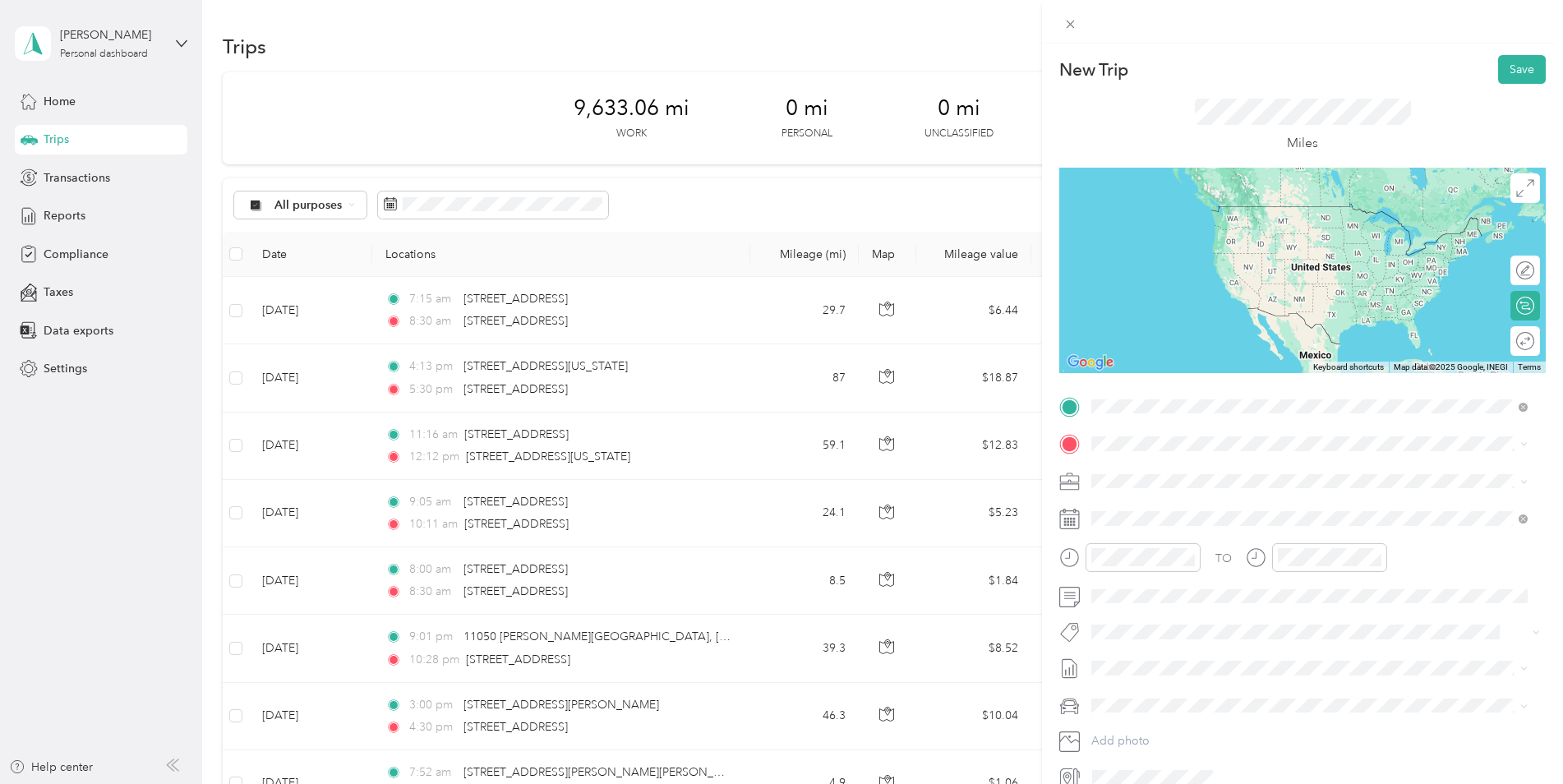
click at [1143, 467] on span "[STREET_ADDRESS][US_STATE]" at bounding box center [1206, 466] width 165 height 15
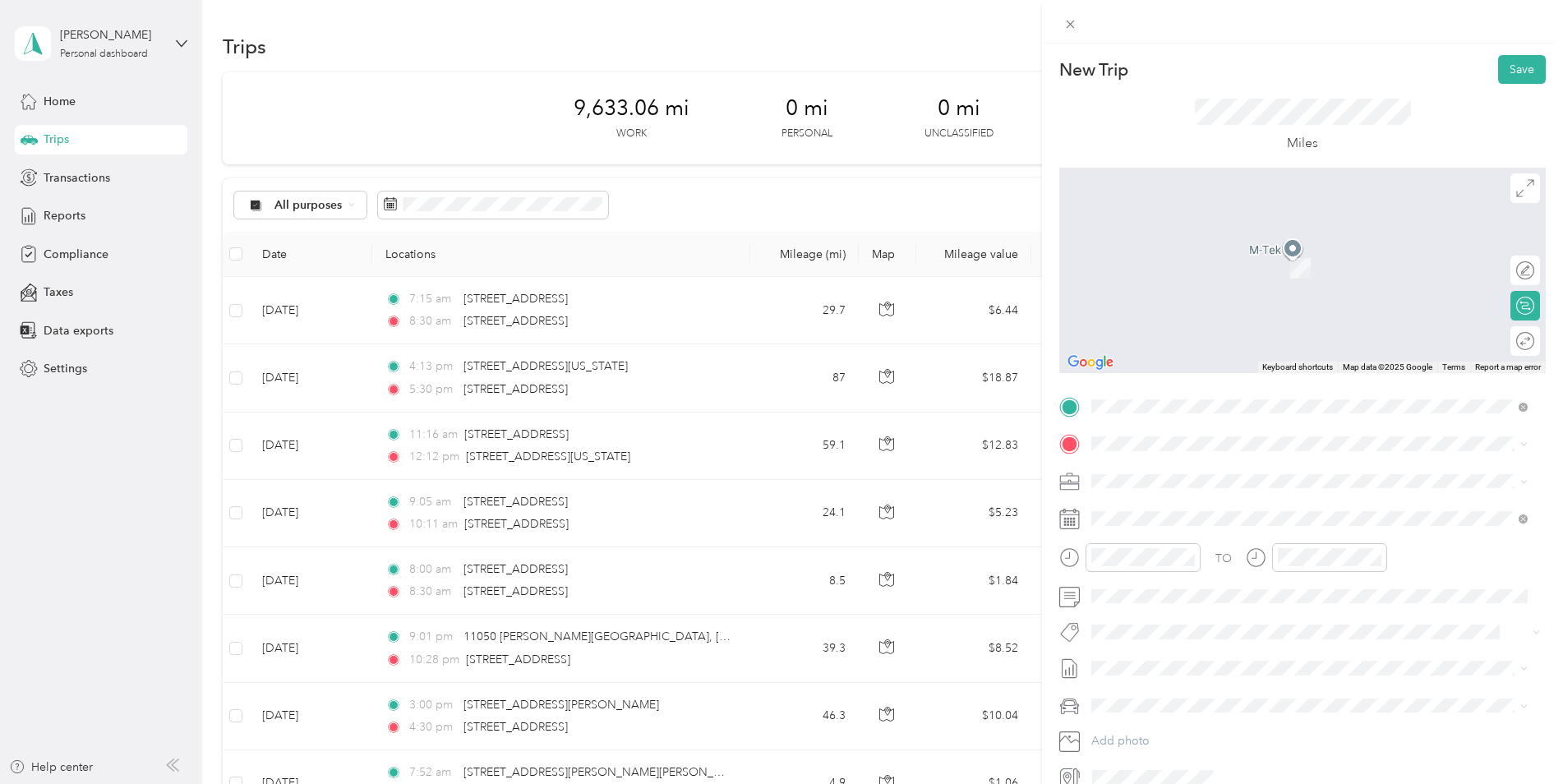
click at [1172, 547] on span "11050 [PERSON_NAME][GEOGRAPHIC_DATA][US_STATE], [GEOGRAPHIC_DATA]" at bounding box center [1322, 541] width 399 height 29
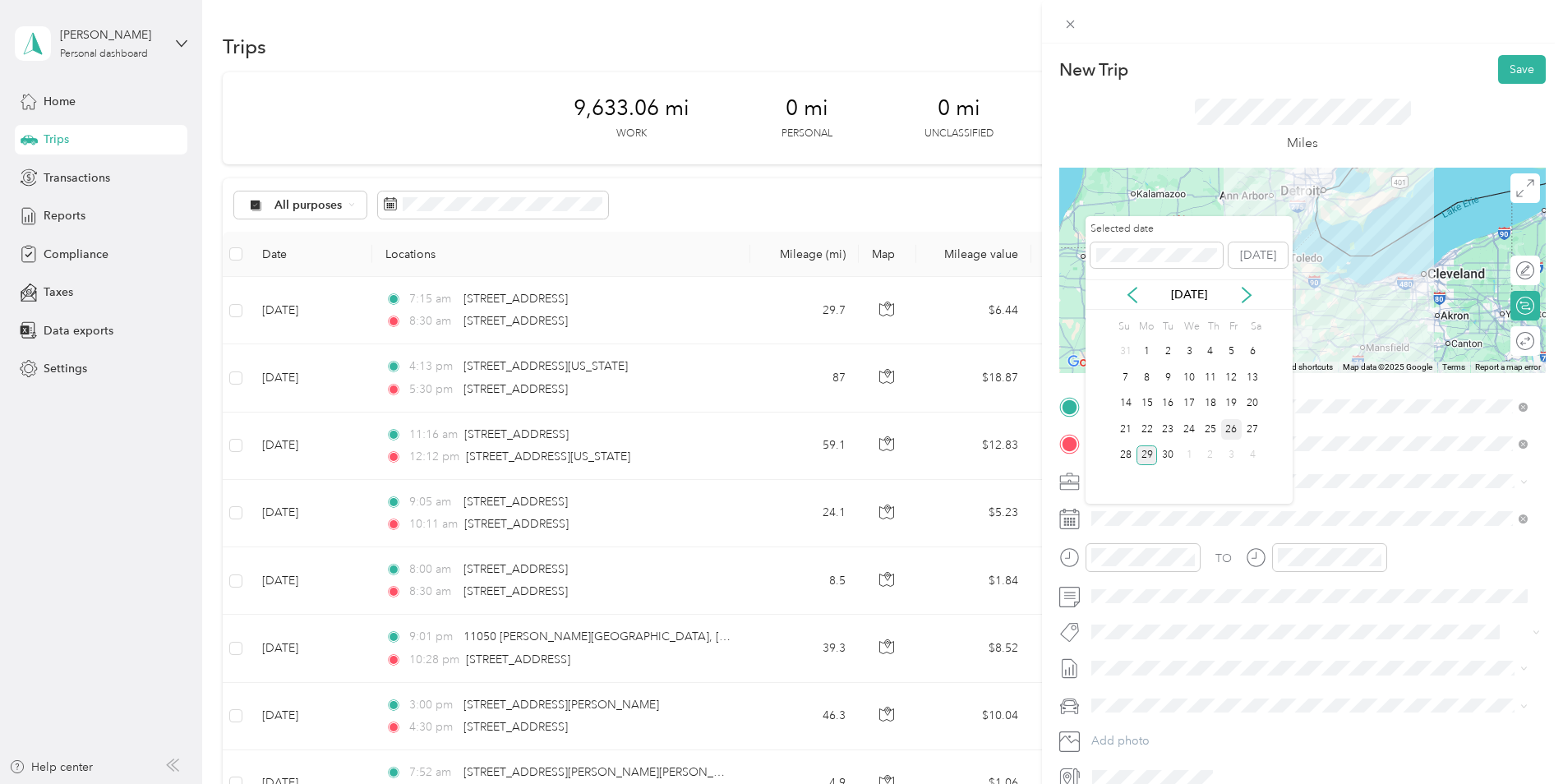
click at [1232, 427] on div "26" at bounding box center [1232, 429] width 21 height 20
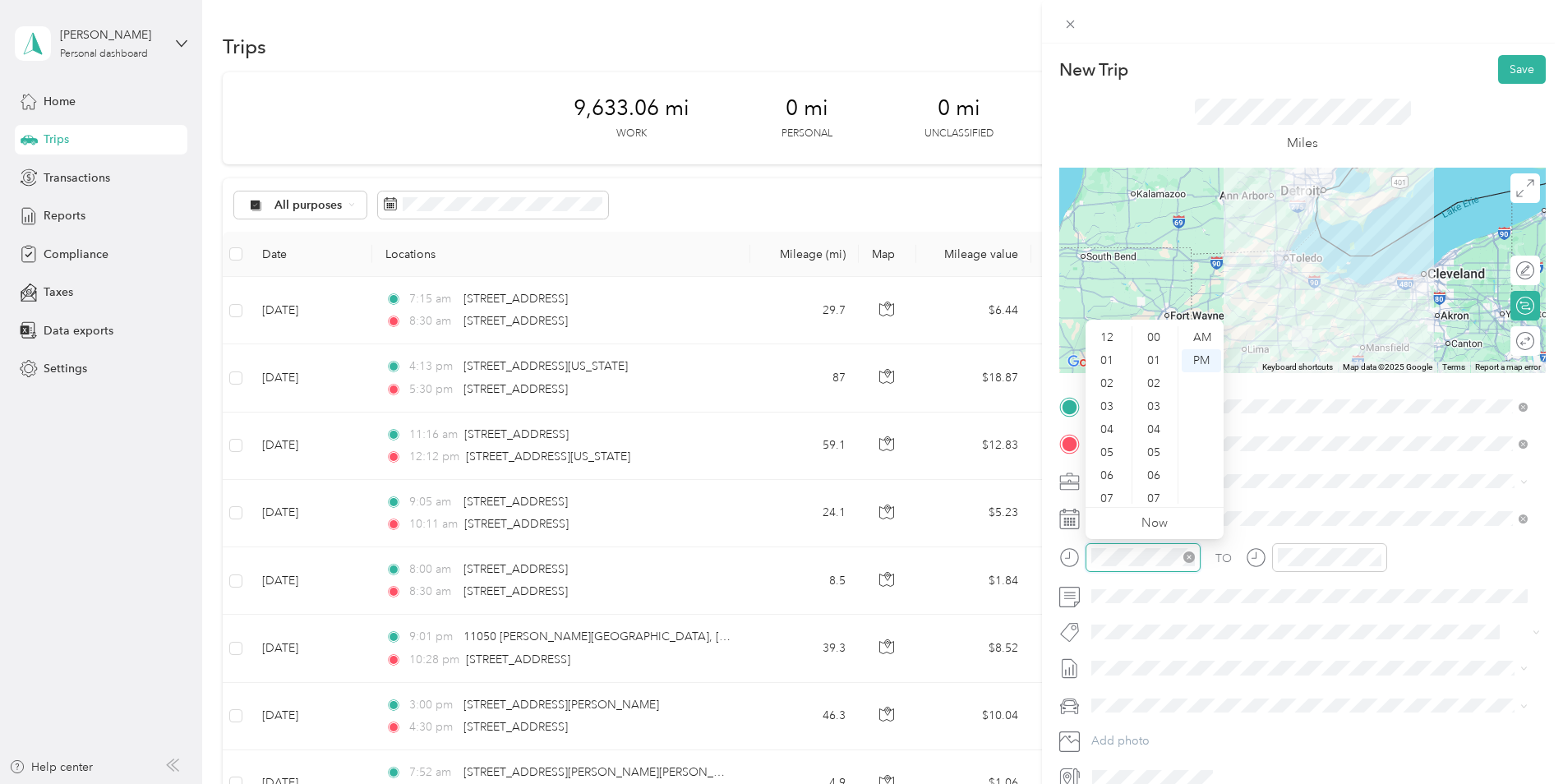
scroll to position [99, 0]
click at [1114, 487] on div "11" at bounding box center [1108, 492] width 40 height 23
click at [1203, 328] on div "AM" at bounding box center [1202, 337] width 40 height 23
click at [1103, 334] on div "12" at bounding box center [1108, 337] width 40 height 23
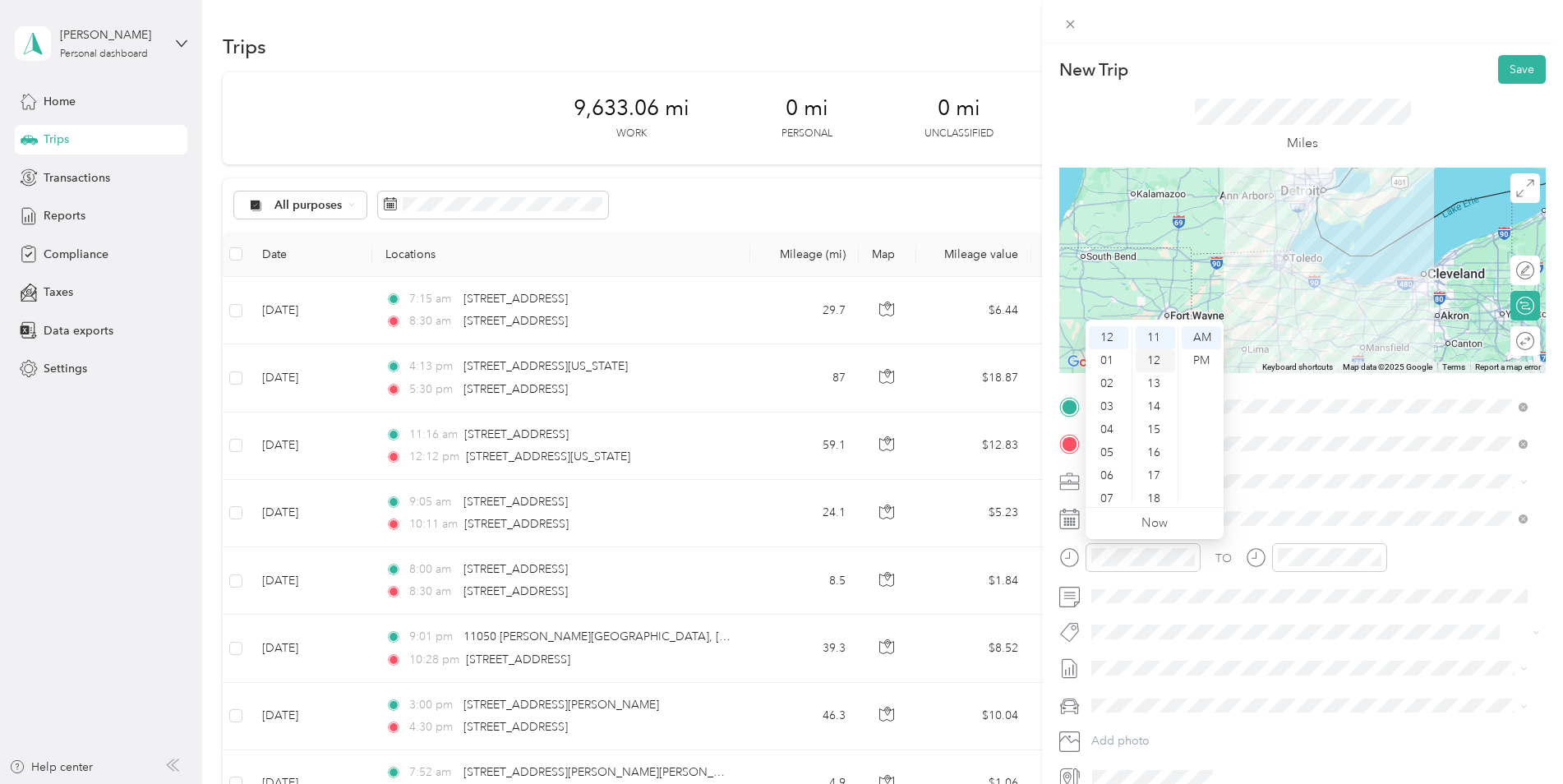
click at [1153, 356] on div "12" at bounding box center [1156, 360] width 40 height 23
click at [1201, 355] on div "PM" at bounding box center [1202, 360] width 40 height 23
click at [1271, 490] on span at bounding box center [1316, 481] width 460 height 26
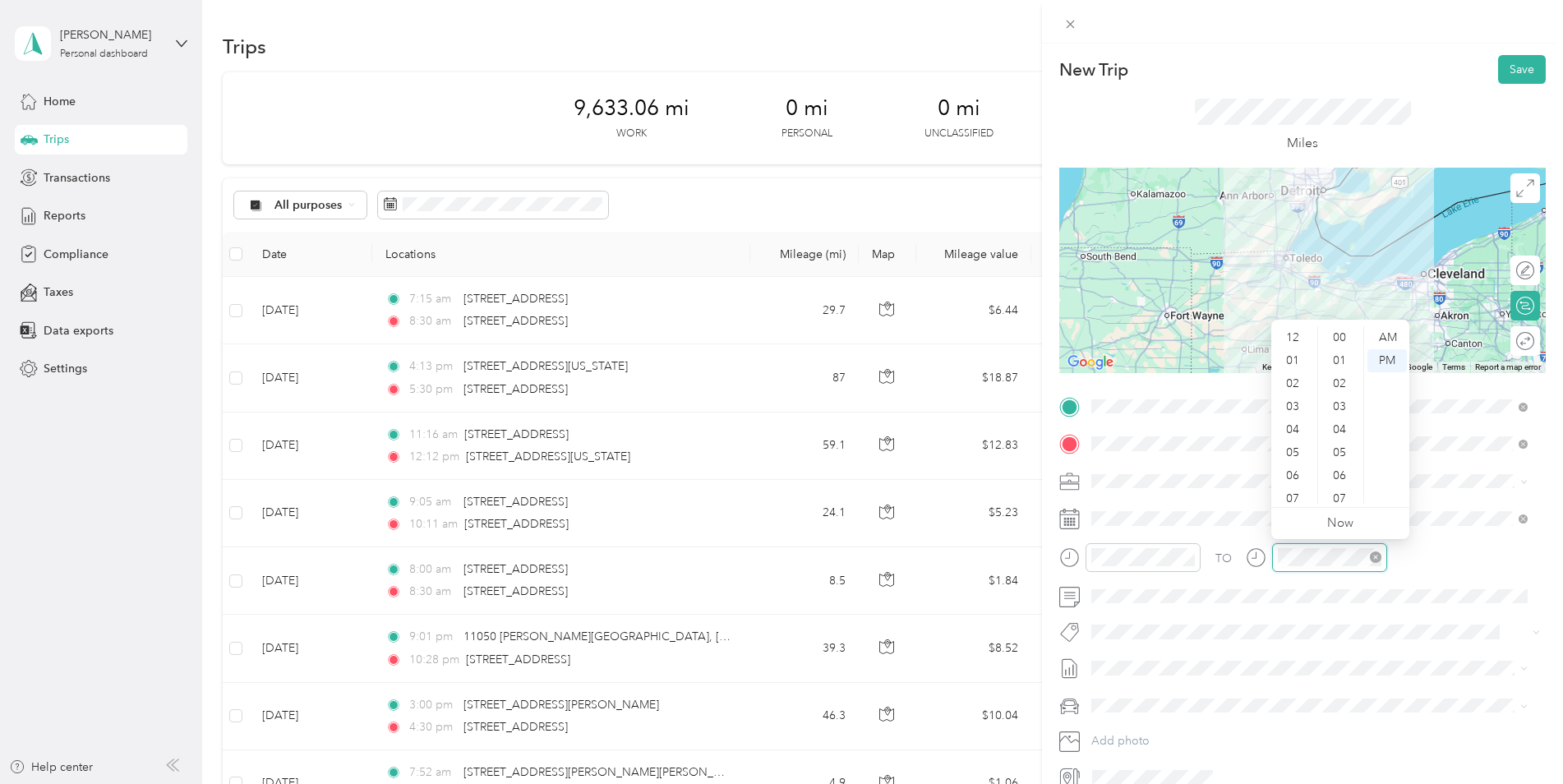
scroll to position [99, 0]
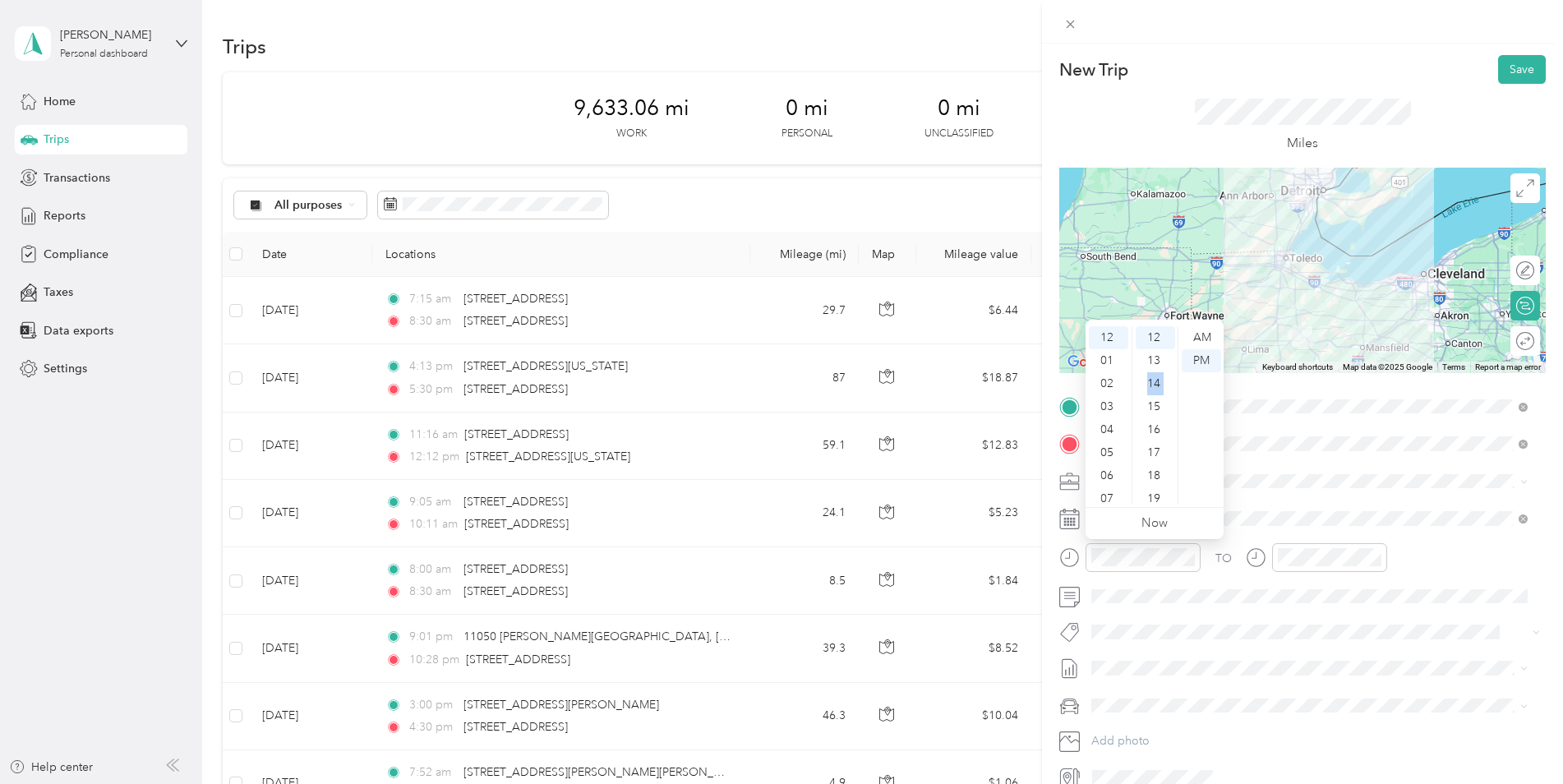
drag, startPoint x: 1133, startPoint y: 380, endPoint x: 1135, endPoint y: 405, distance: 25.1
click at [1135, 405] on ul "00 01 02 03 04 05 06 07 08 09 10 11 12 13 14 15 16 17 18 19 20 21 22 23 24 25 2…" at bounding box center [1155, 415] width 46 height 178
drag, startPoint x: 1135, startPoint y: 405, endPoint x: 1123, endPoint y: 373, distance: 34.2
click at [1123, 373] on div "02" at bounding box center [1108, 383] width 40 height 23
click at [1123, 373] on div "04" at bounding box center [1108, 383] width 40 height 23
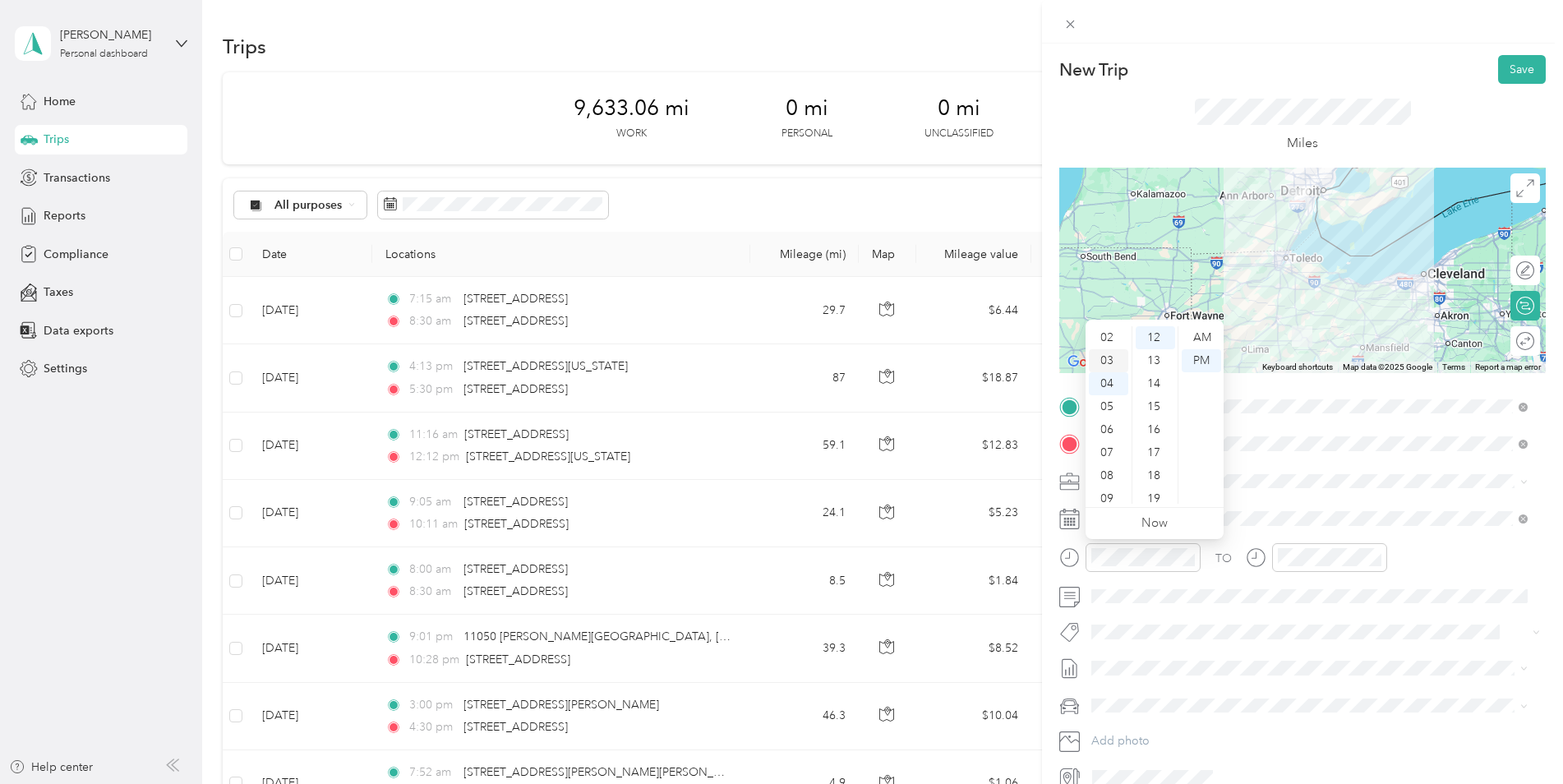
scroll to position [92, 0]
click at [1110, 495] on div "11" at bounding box center [1108, 498] width 40 height 23
click at [1160, 359] on div "13" at bounding box center [1156, 360] width 40 height 23
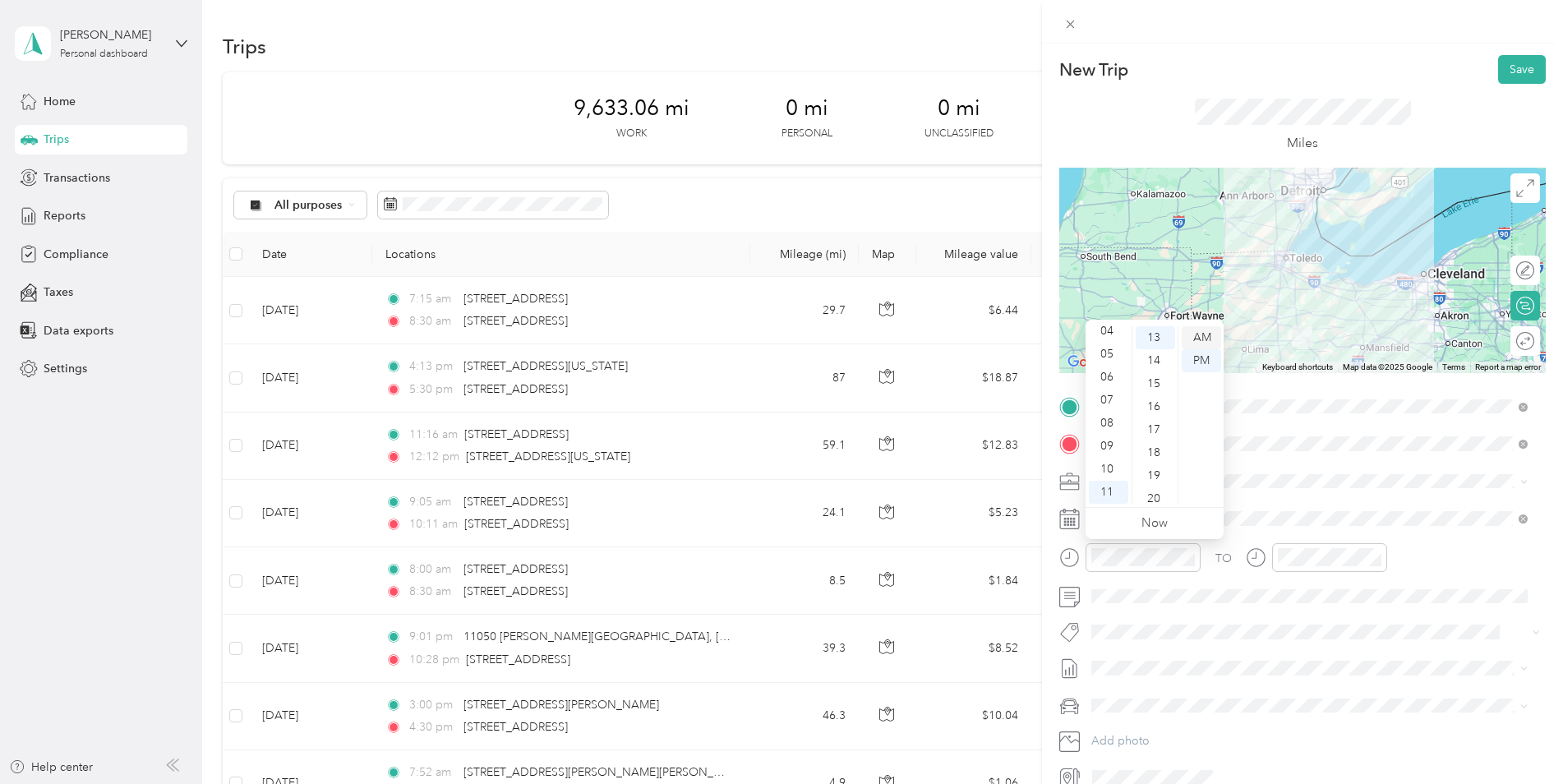
click at [1198, 333] on div "AM" at bounding box center [1202, 337] width 40 height 23
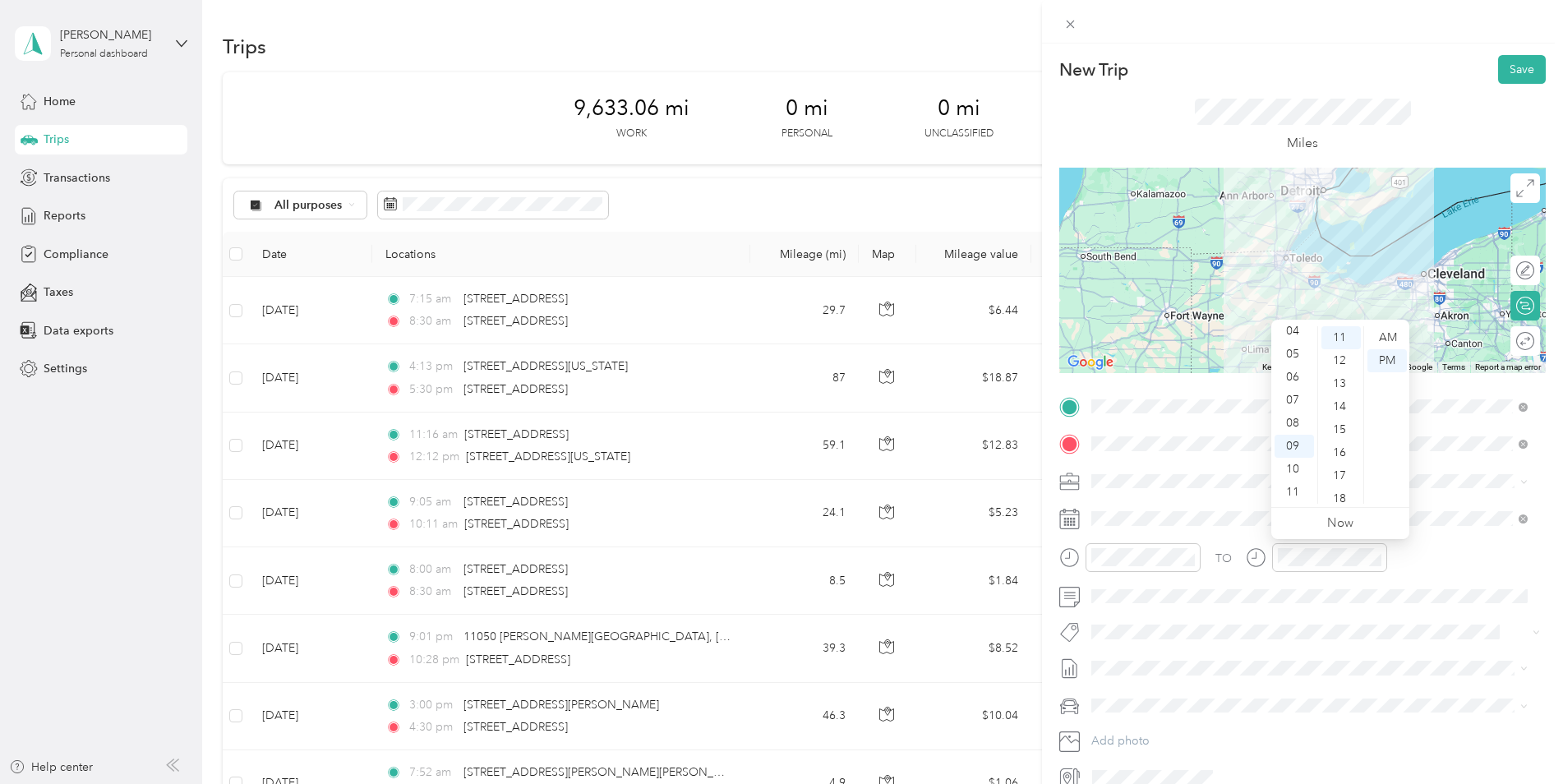
scroll to position [0, 0]
click at [1284, 340] on div "12" at bounding box center [1294, 337] width 40 height 23
click at [1297, 336] on div "12" at bounding box center [1294, 337] width 40 height 23
click at [1333, 356] on div "12" at bounding box center [1341, 360] width 40 height 23
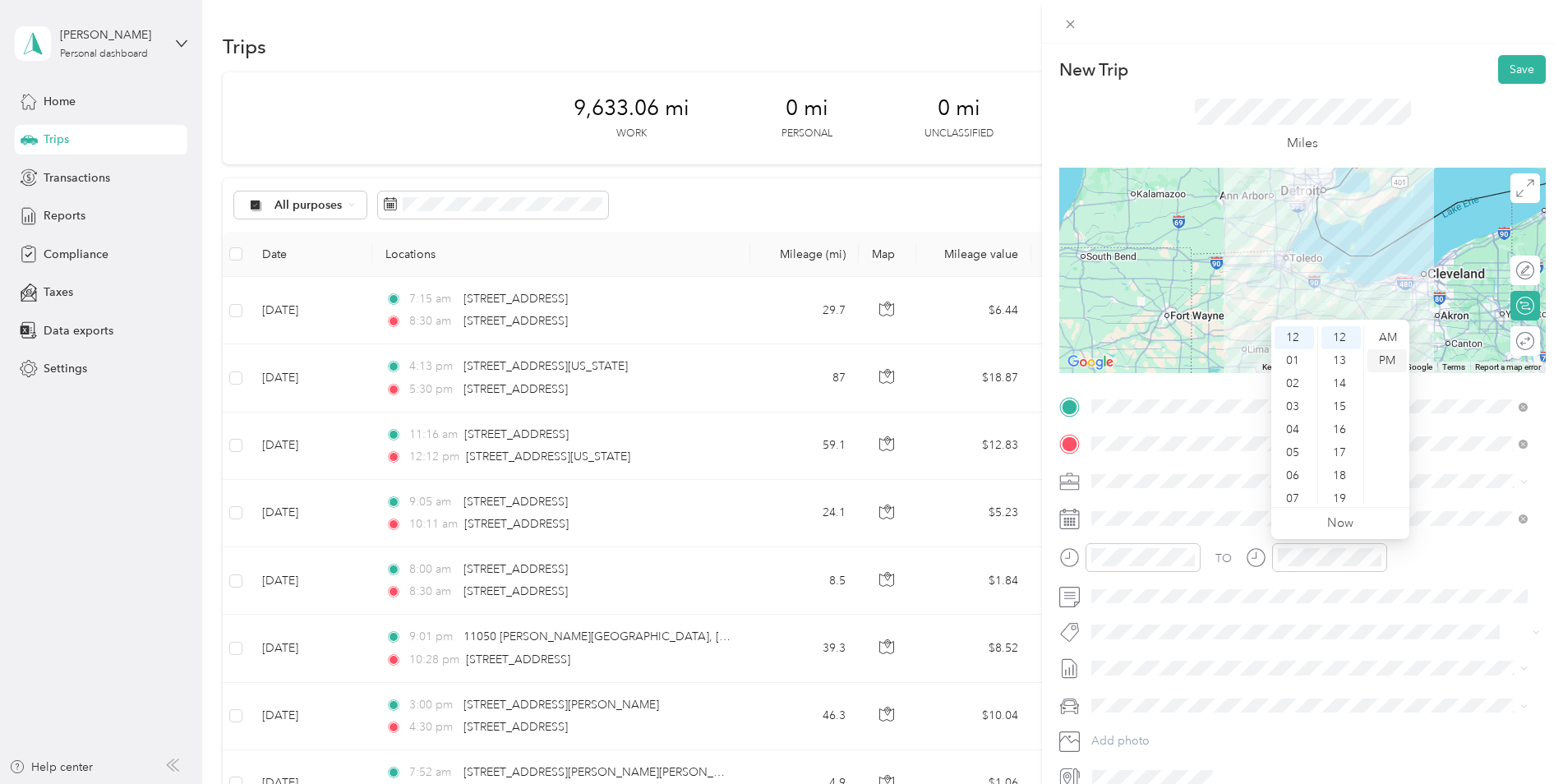
click at [1394, 356] on div "PM" at bounding box center [1387, 360] width 40 height 23
click at [1329, 606] on span at bounding box center [1316, 596] width 460 height 26
click at [1515, 58] on button "Save" at bounding box center [1521, 68] width 47 height 29
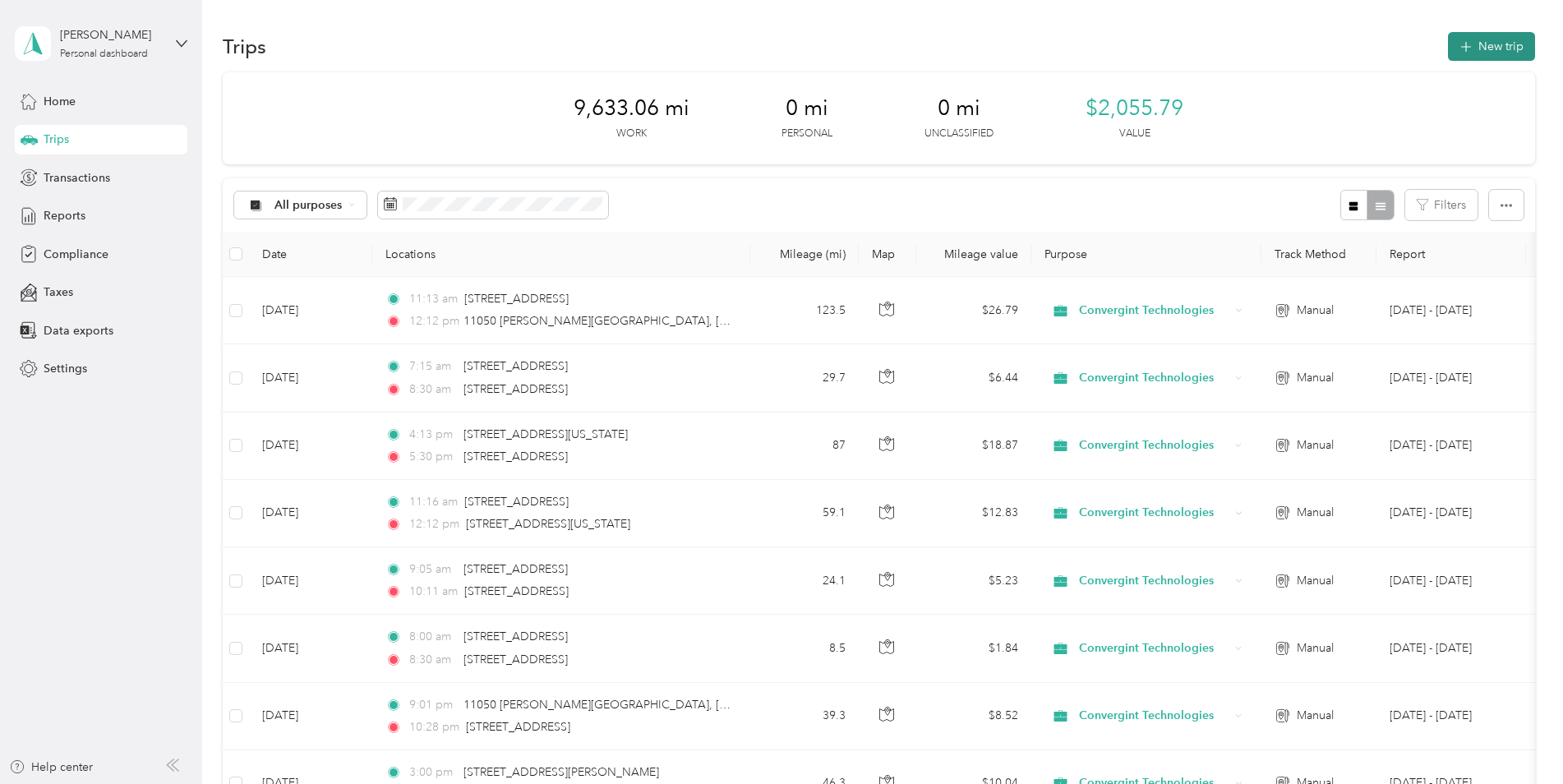
click at [1481, 50] on button "New trip" at bounding box center [1492, 46] width 87 height 29
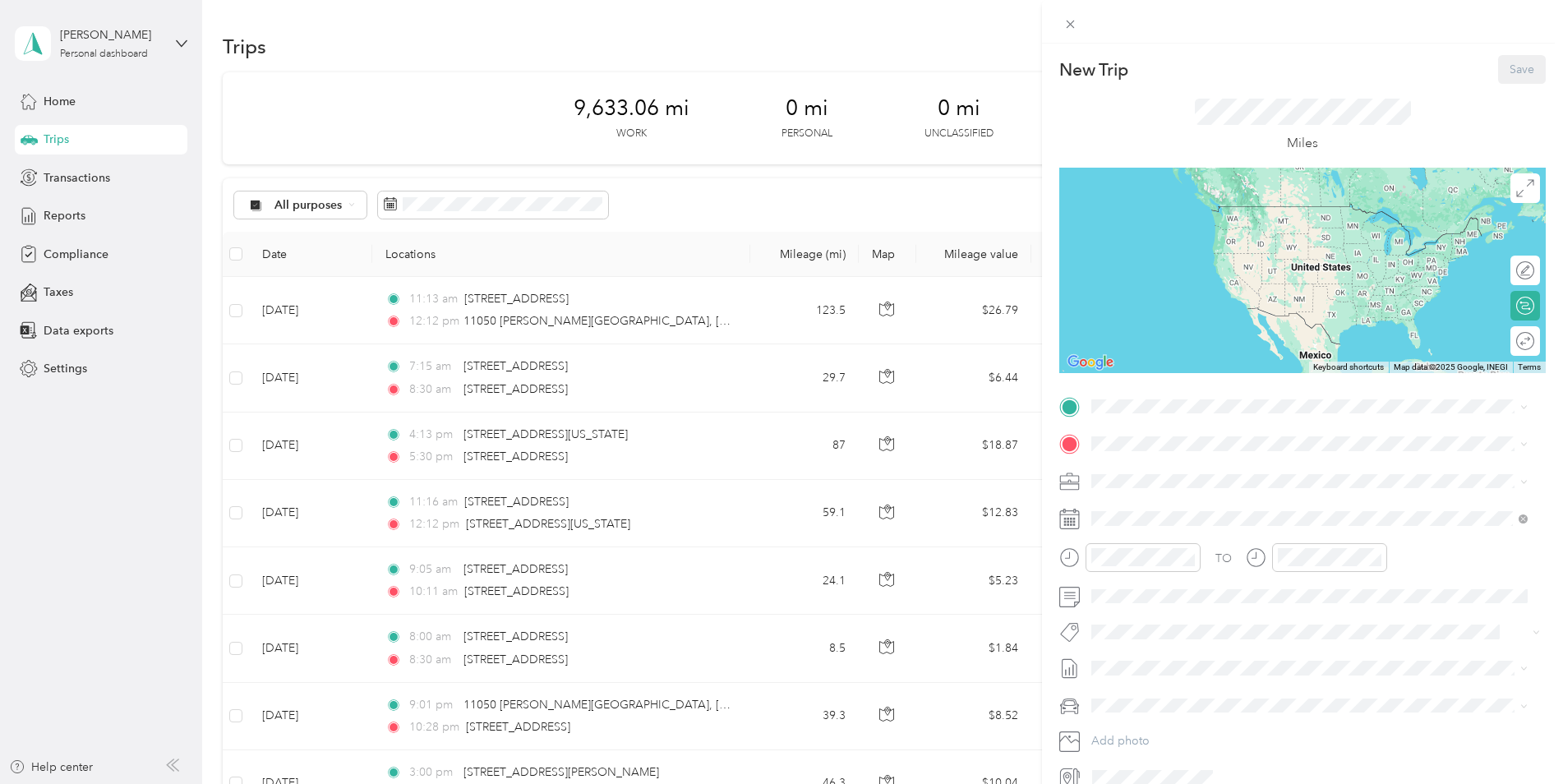
click at [1145, 475] on div "Home Base [STREET_ADDRESS][US_STATE]" at bounding box center [1206, 480] width 165 height 34
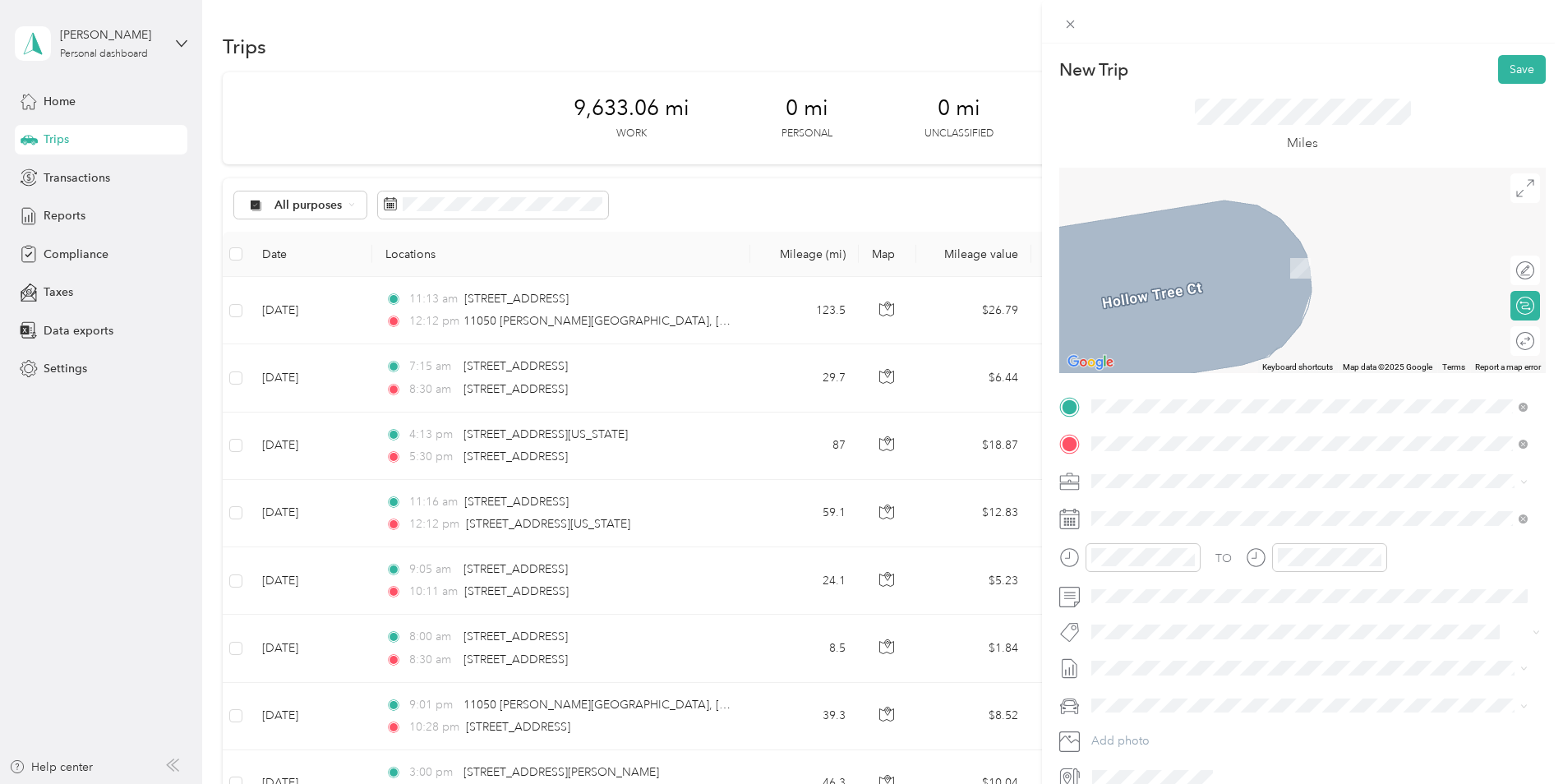
click at [1148, 492] on li "[STREET_ADDRESS][US_STATE]" at bounding box center [1310, 504] width 448 height 33
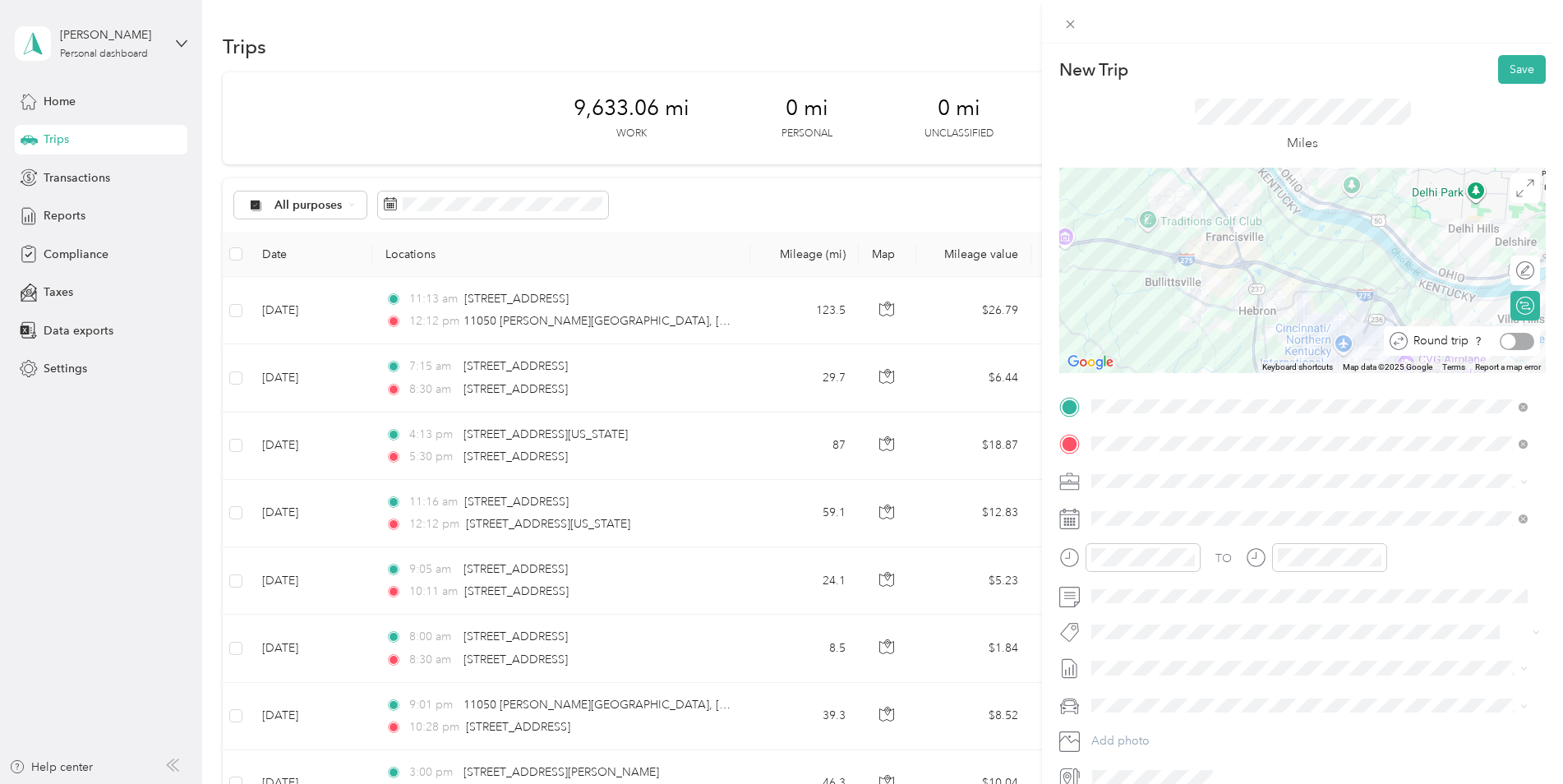
click at [1514, 339] on div at bounding box center [1517, 342] width 34 height 18
click at [1117, 461] on div "10" at bounding box center [1108, 468] width 40 height 23
click at [1159, 497] on div "20" at bounding box center [1156, 498] width 40 height 23
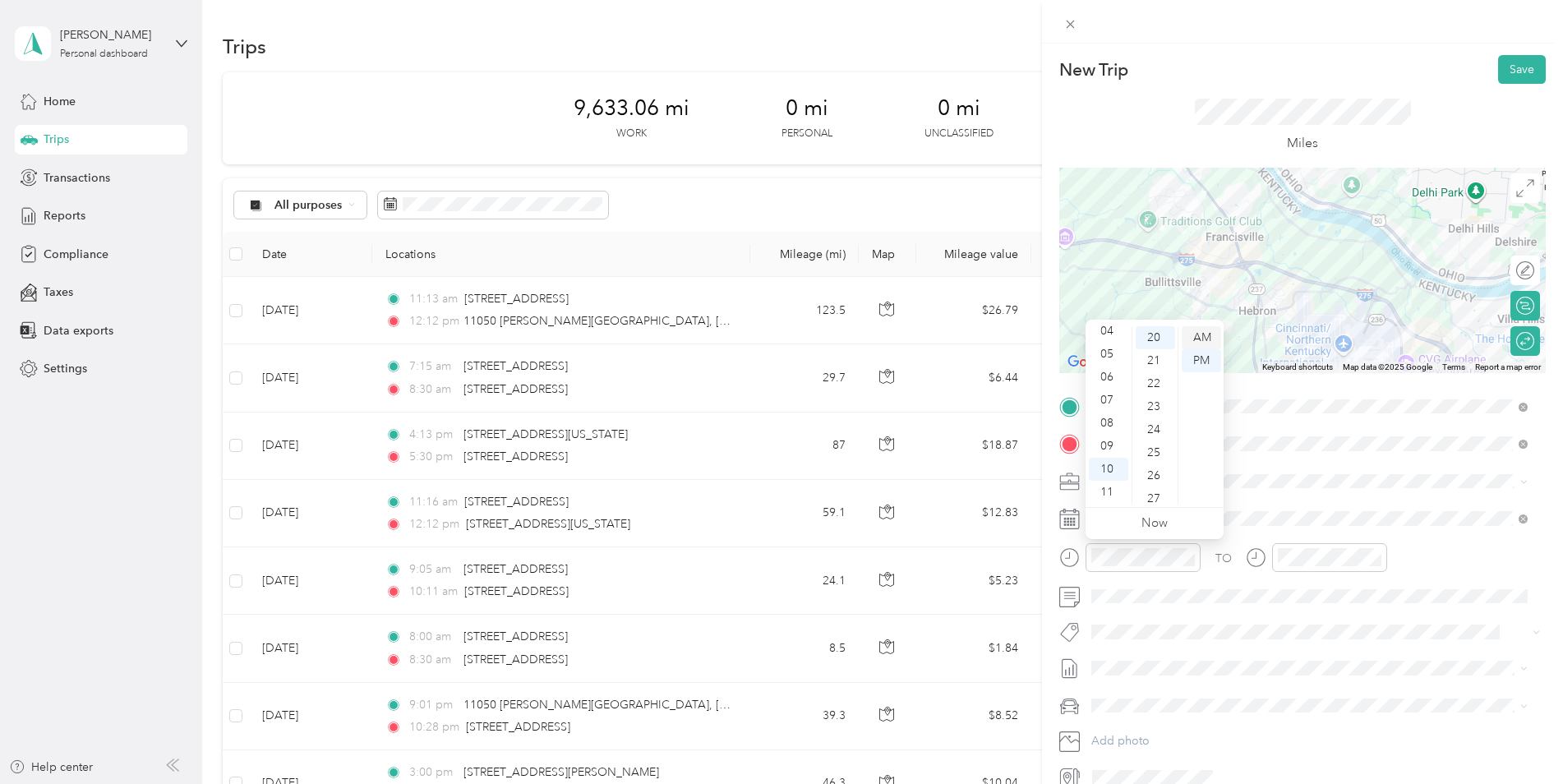
click at [1202, 336] on div "AM" at bounding box center [1202, 337] width 40 height 23
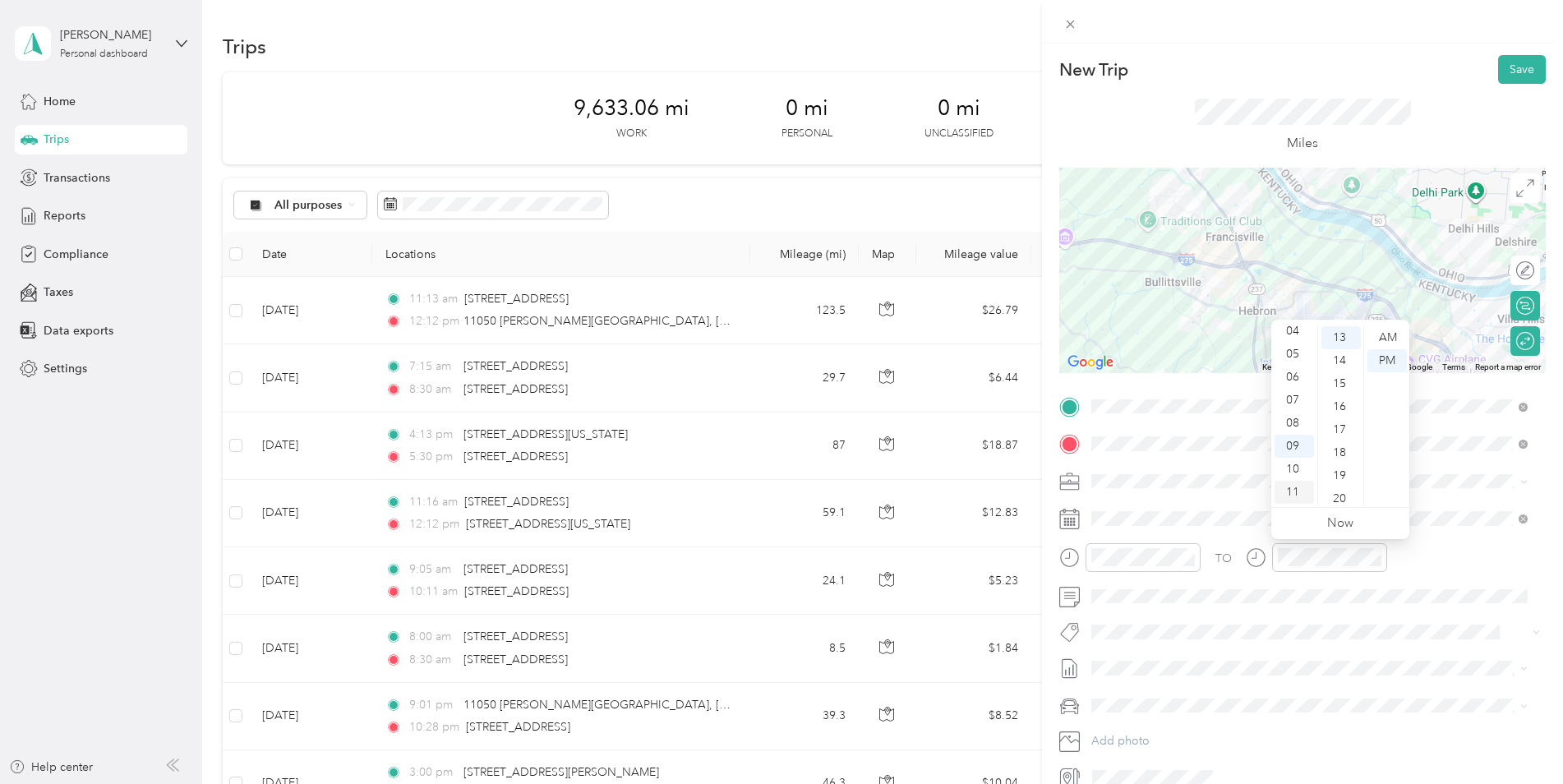
click at [1298, 492] on div "11" at bounding box center [1294, 492] width 40 height 23
click at [1346, 380] on div "15" at bounding box center [1341, 383] width 40 height 23
click at [1387, 330] on div "AM" at bounding box center [1387, 337] width 40 height 23
click at [1328, 654] on div "TO Add photo" at bounding box center [1303, 591] width 487 height 397
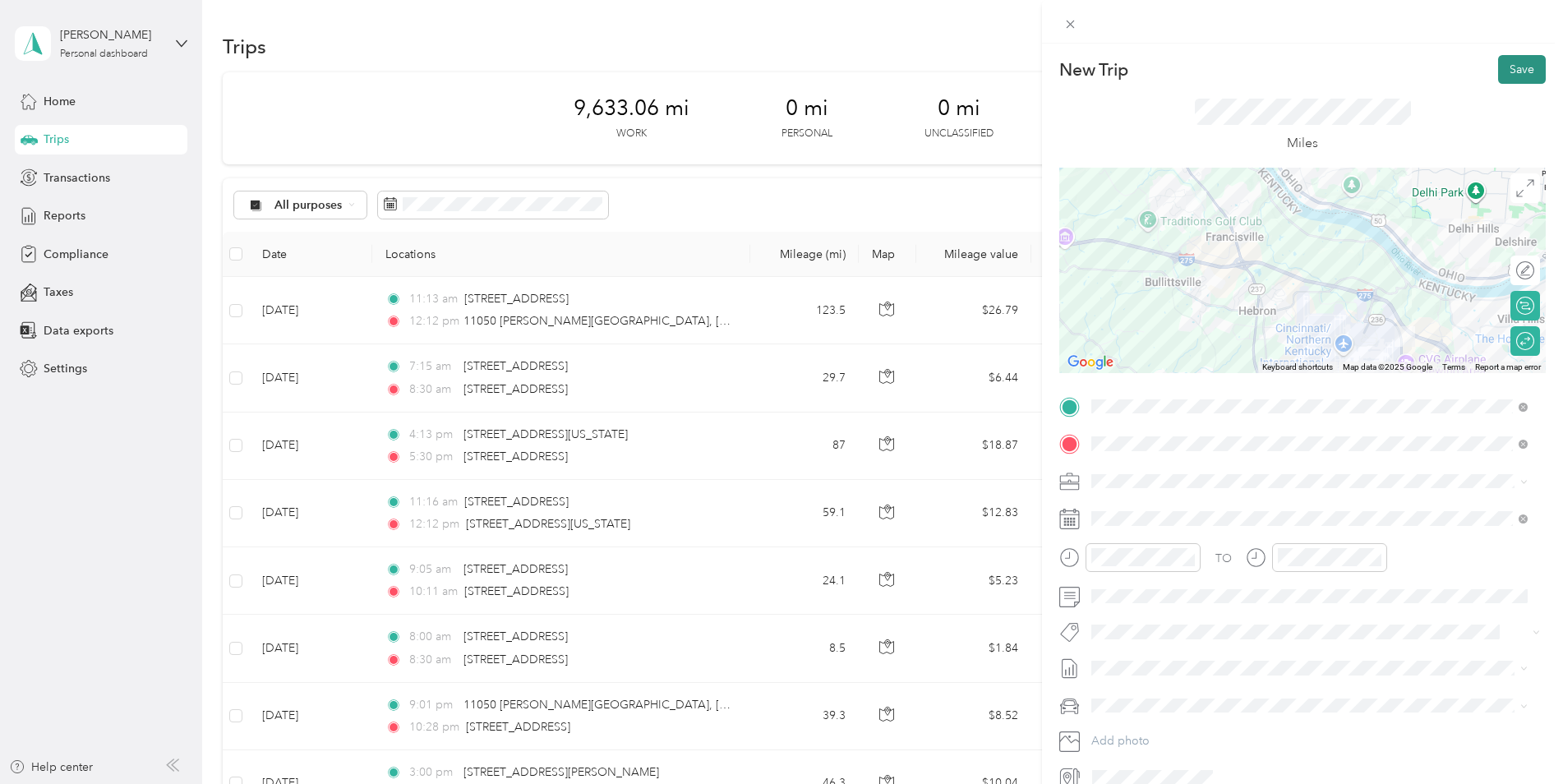
click at [1511, 59] on button "Save" at bounding box center [1521, 68] width 47 height 29
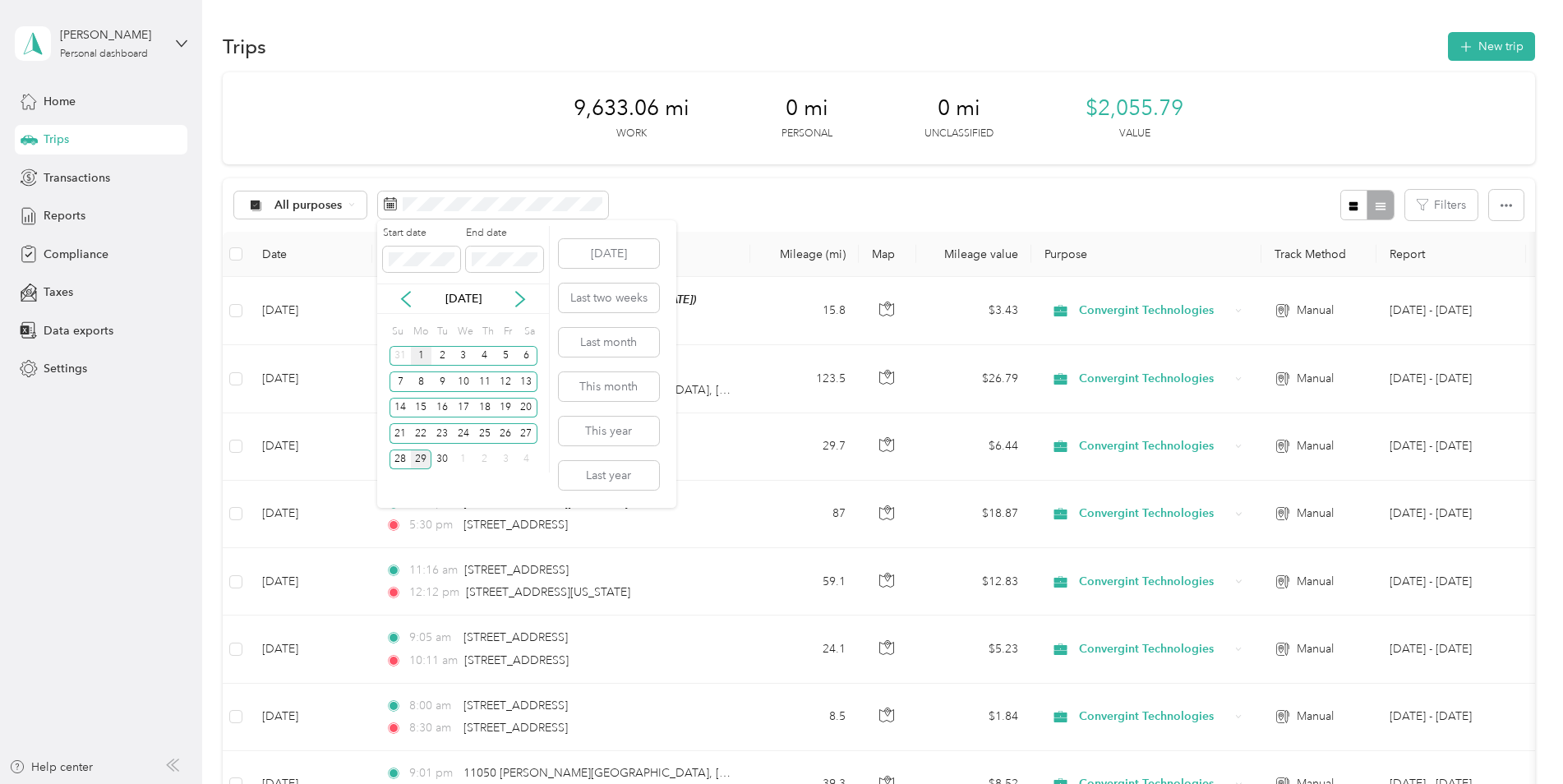
click at [421, 348] on div "1" at bounding box center [421, 356] width 21 height 20
click at [419, 464] on div "29" at bounding box center [421, 460] width 21 height 20
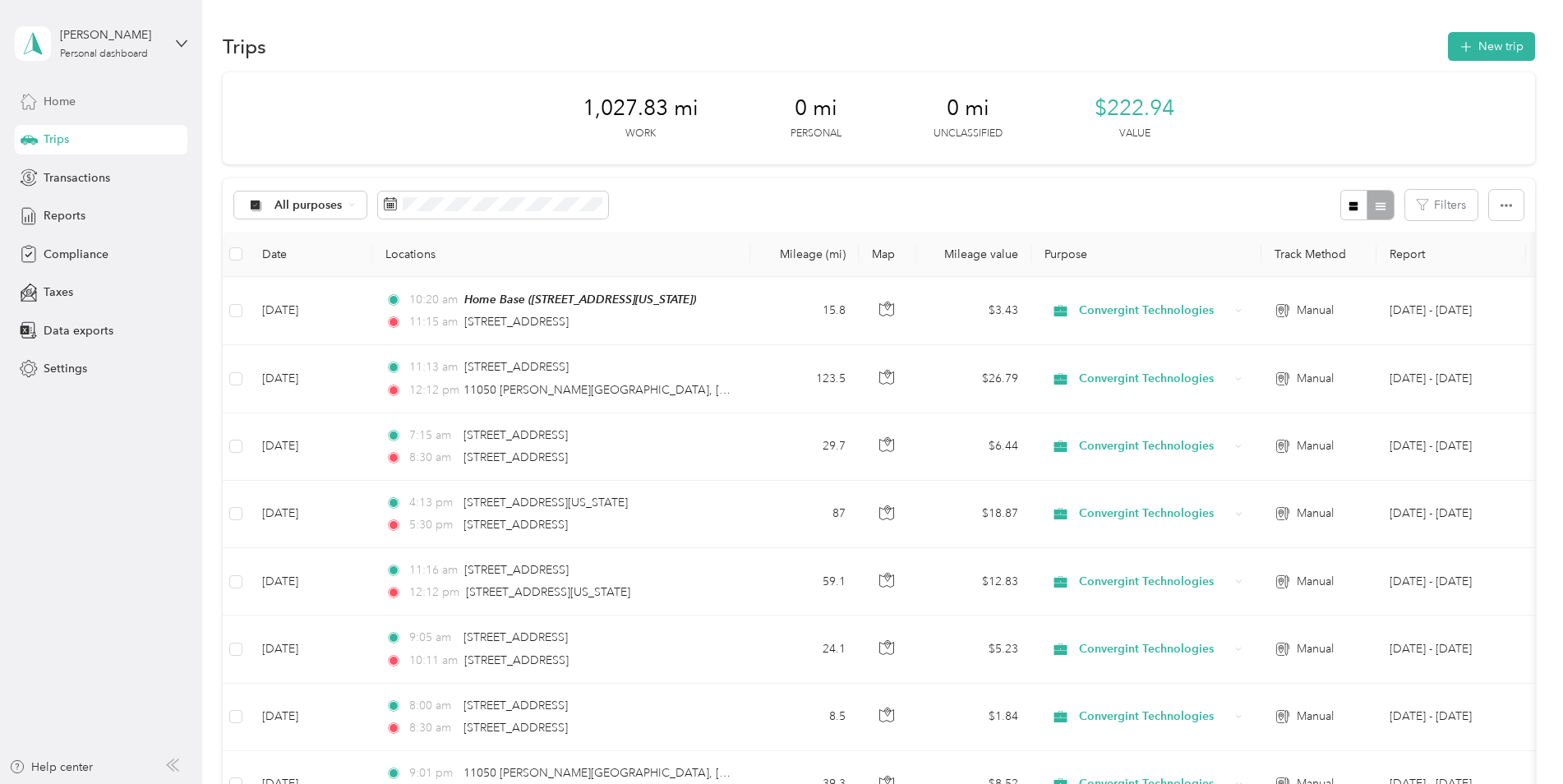
click at [56, 101] on span "Home" at bounding box center [59, 101] width 32 height 18
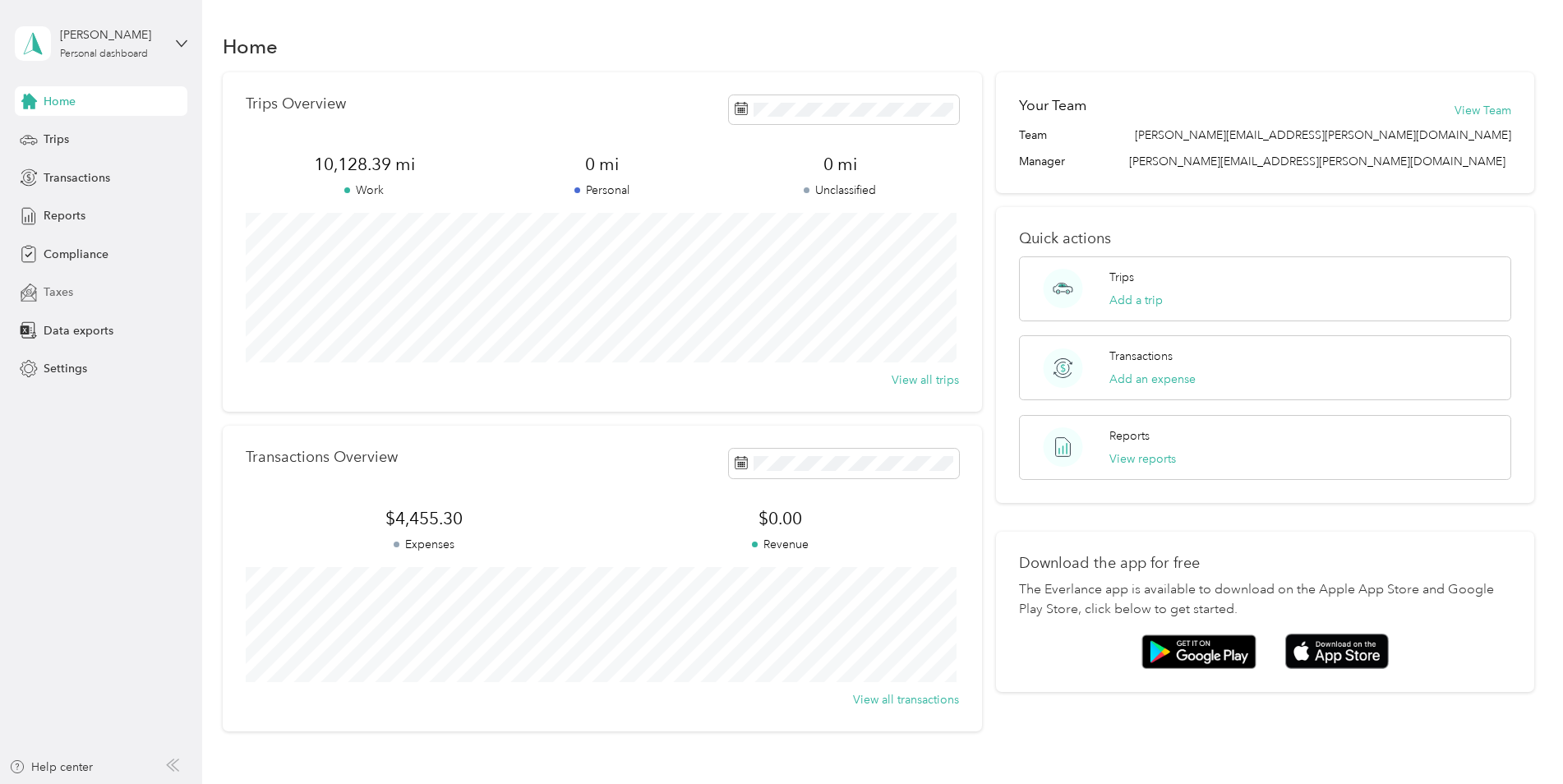
click at [58, 286] on span "Taxes" at bounding box center [58, 292] width 30 height 18
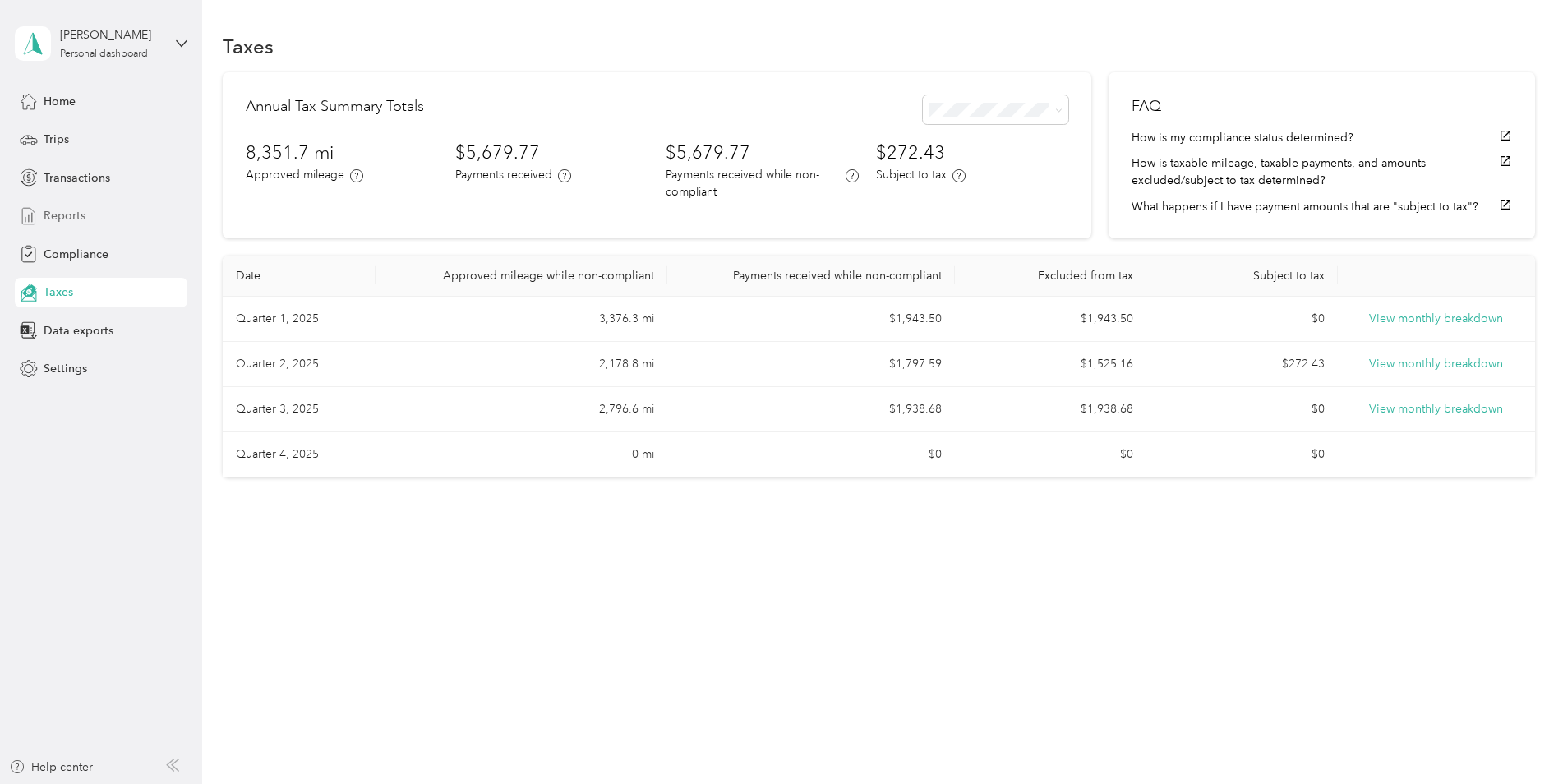
click at [60, 208] on span "Reports" at bounding box center [64, 216] width 42 height 18
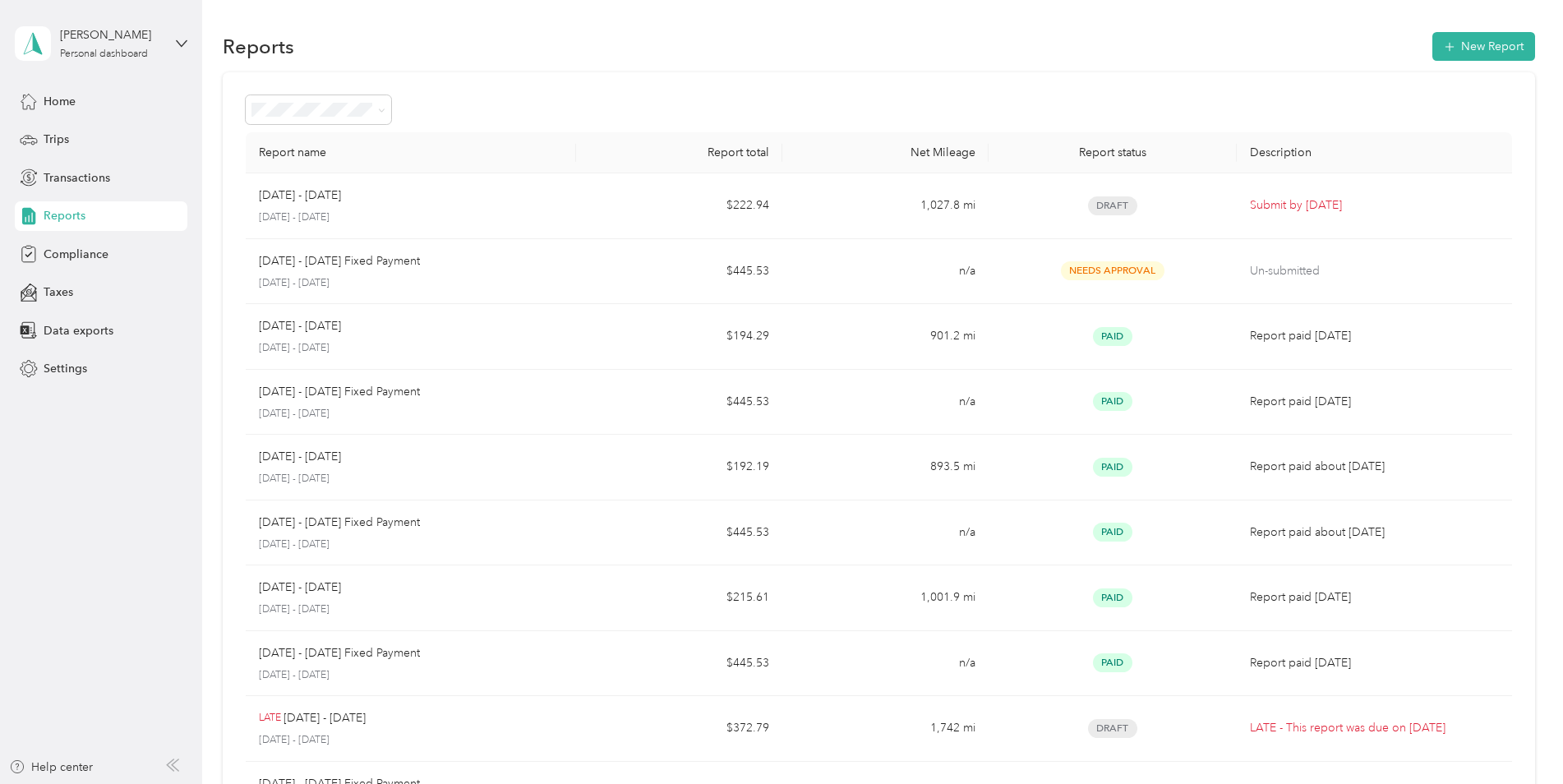
click at [176, 35] on div "[PERSON_NAME] Personal dashboard" at bounding box center [101, 44] width 172 height 57
click at [67, 132] on div "Log out" at bounding box center [61, 135] width 63 height 18
